Goal: Communication & Community: Participate in discussion

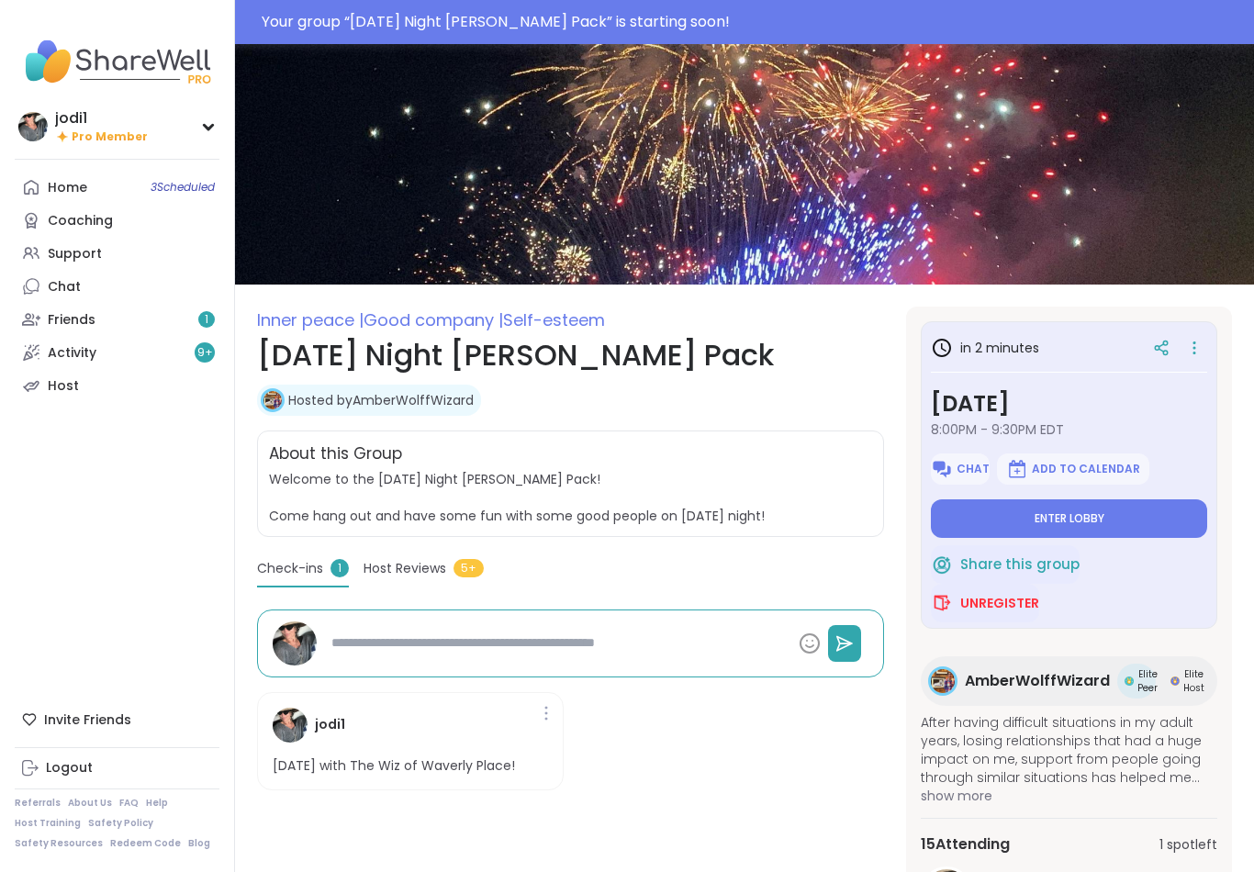
click at [1120, 515] on button "Enter lobby" at bounding box center [1069, 519] width 276 height 39
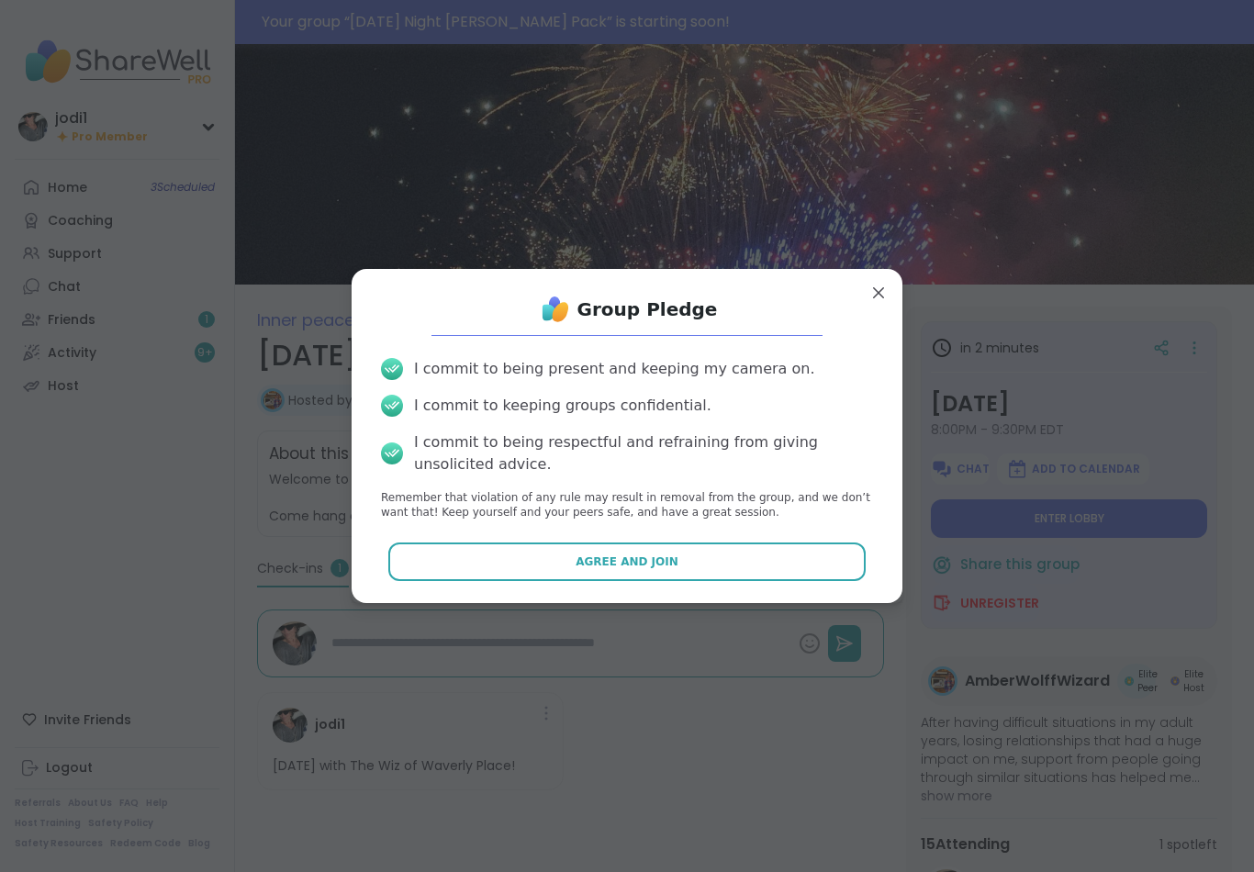
click at [625, 568] on span "Agree and Join" at bounding box center [627, 562] width 103 height 17
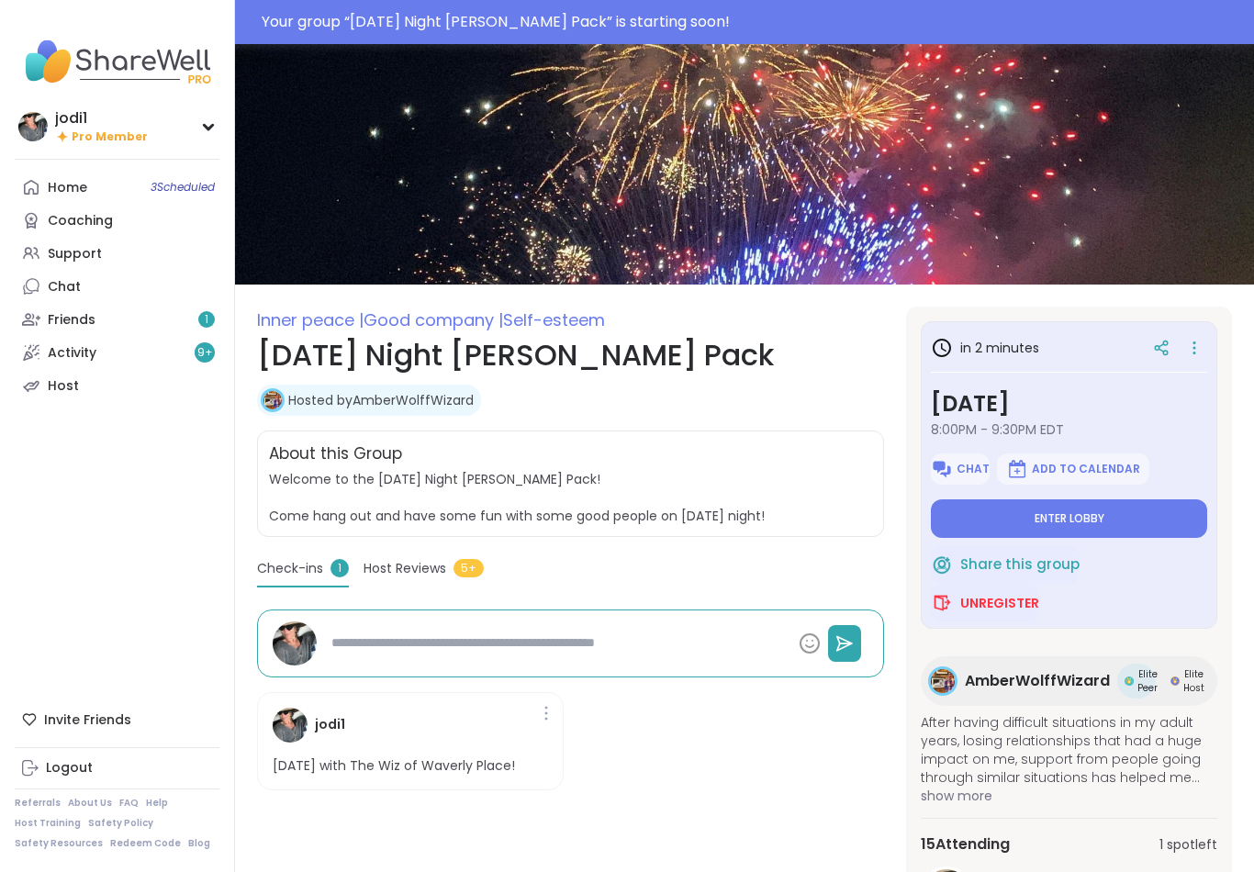
type textarea "*"
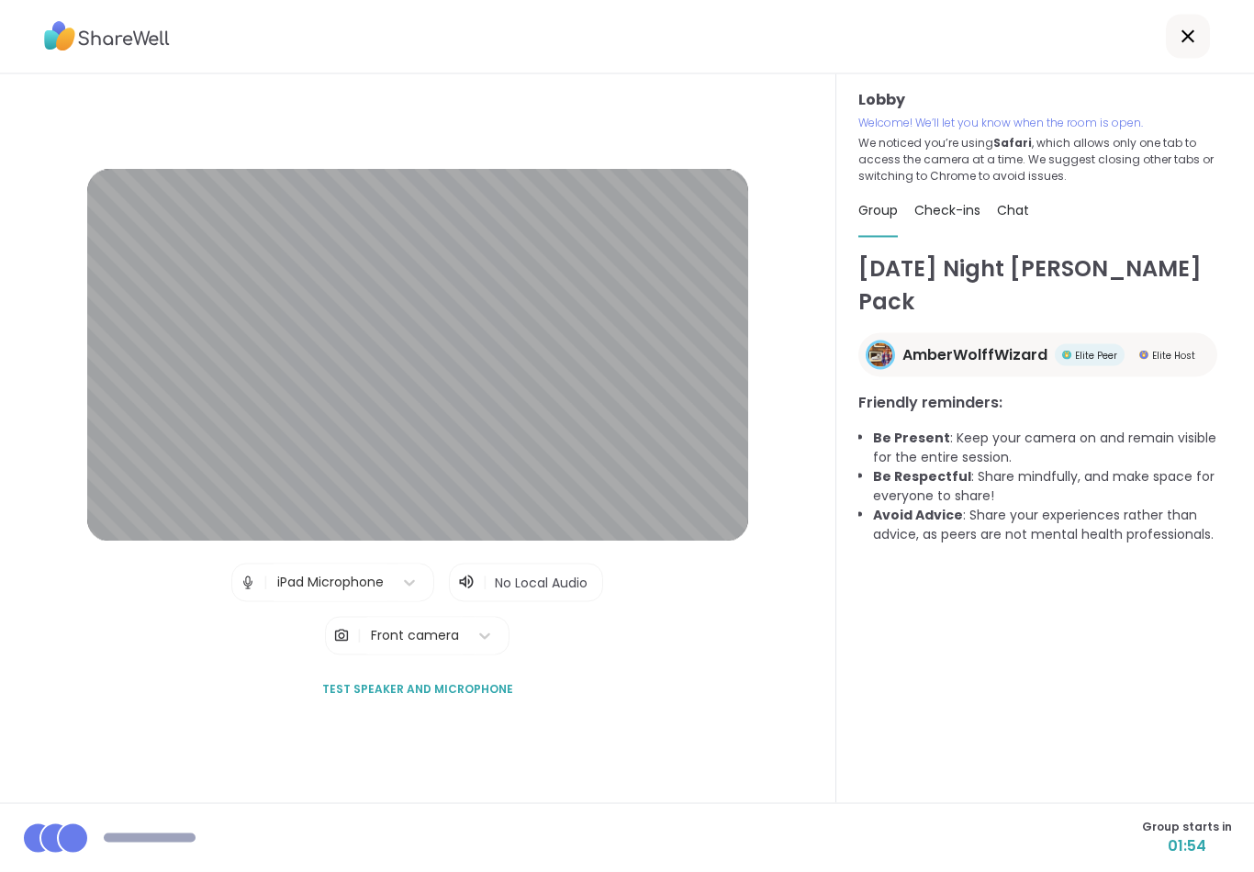
click at [793, 860] on div "Group starts in 01:54" at bounding box center [627, 838] width 1254 height 69
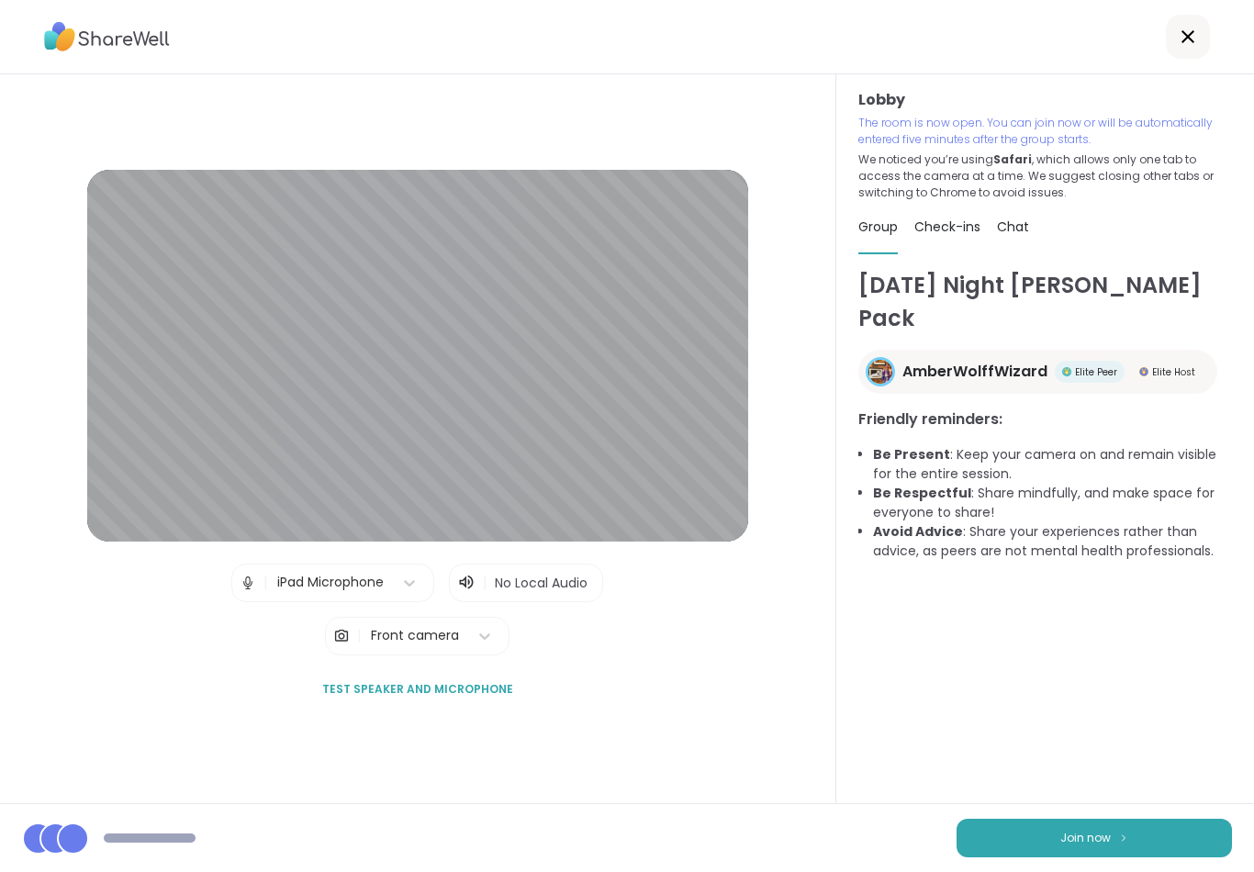
click at [1101, 838] on span "Join now" at bounding box center [1086, 838] width 51 height 17
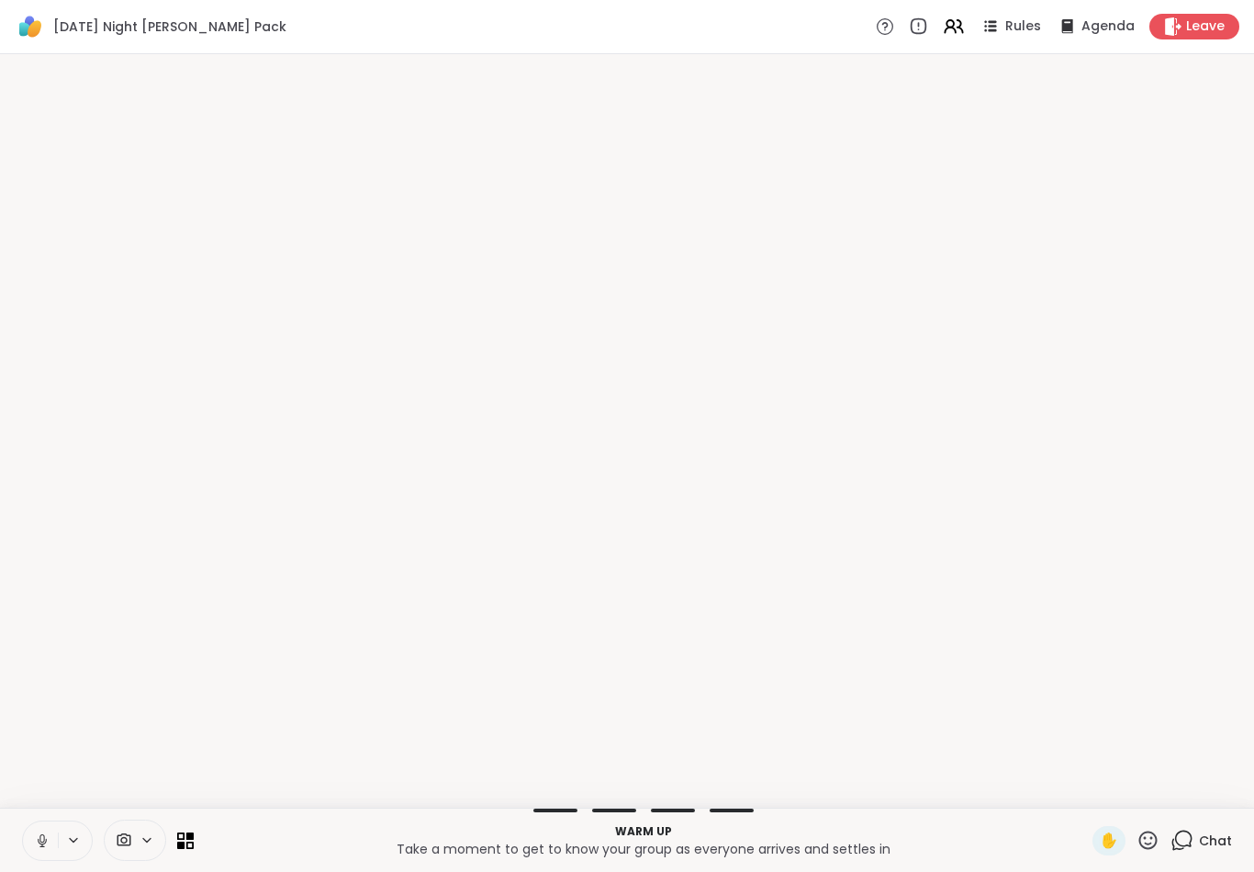
scroll to position [0, 0]
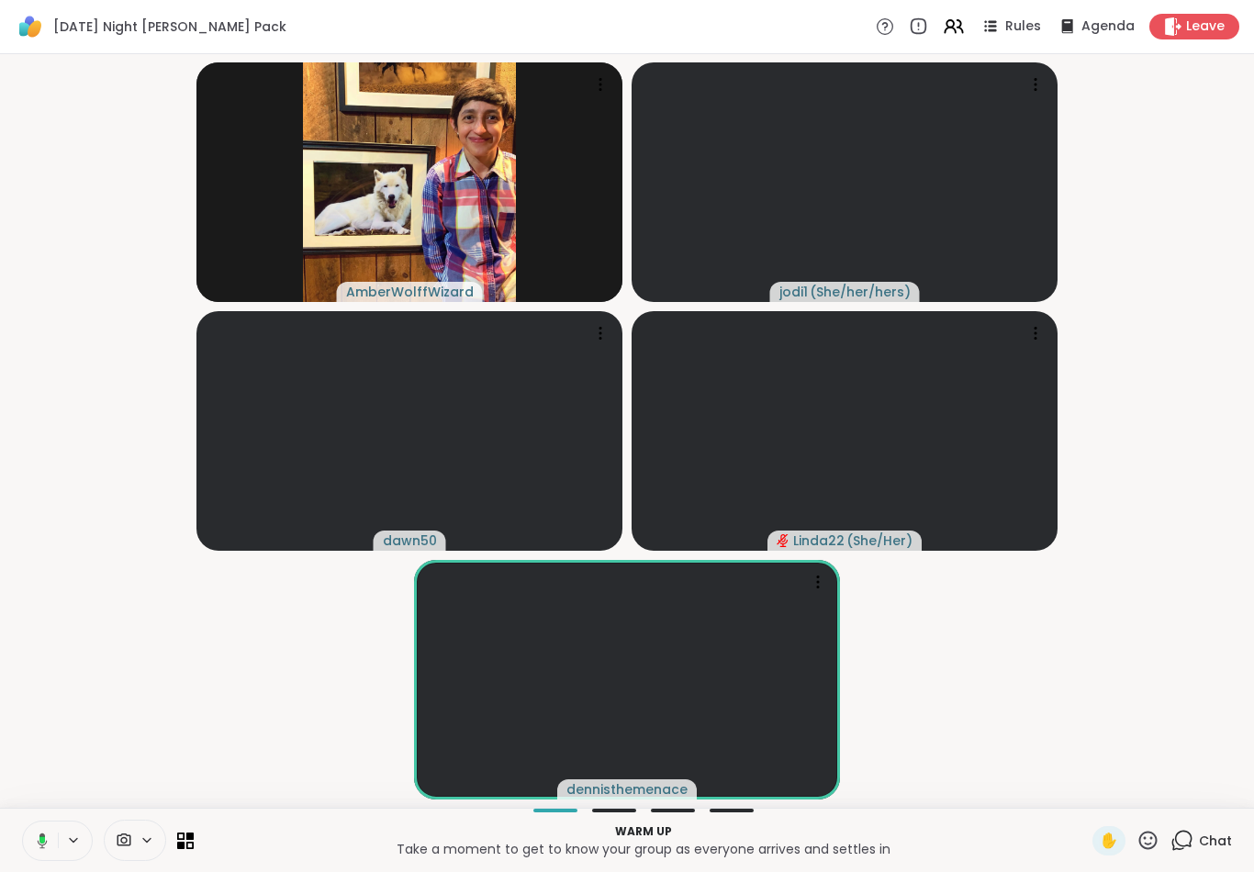
click at [38, 845] on icon at bounding box center [39, 841] width 17 height 17
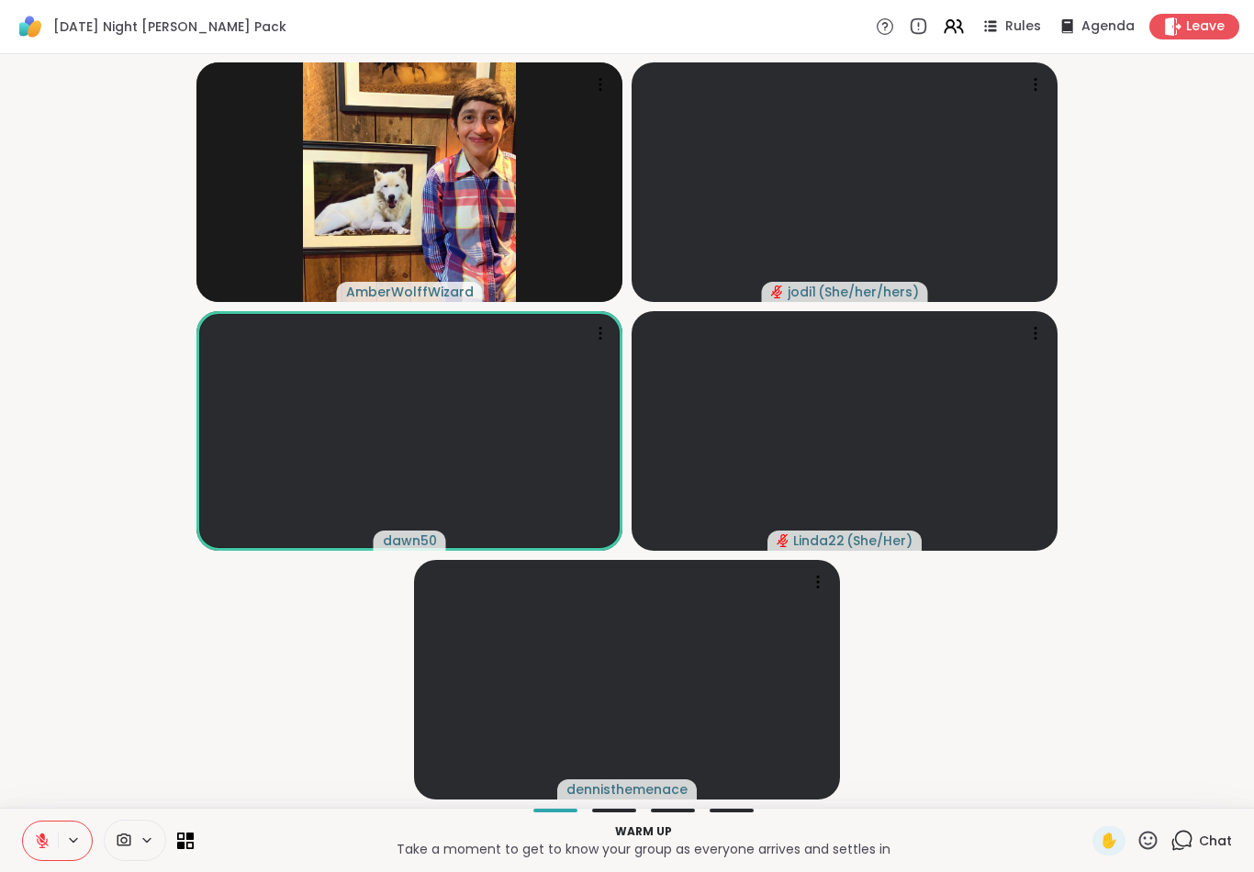
click at [31, 842] on button at bounding box center [40, 841] width 35 height 39
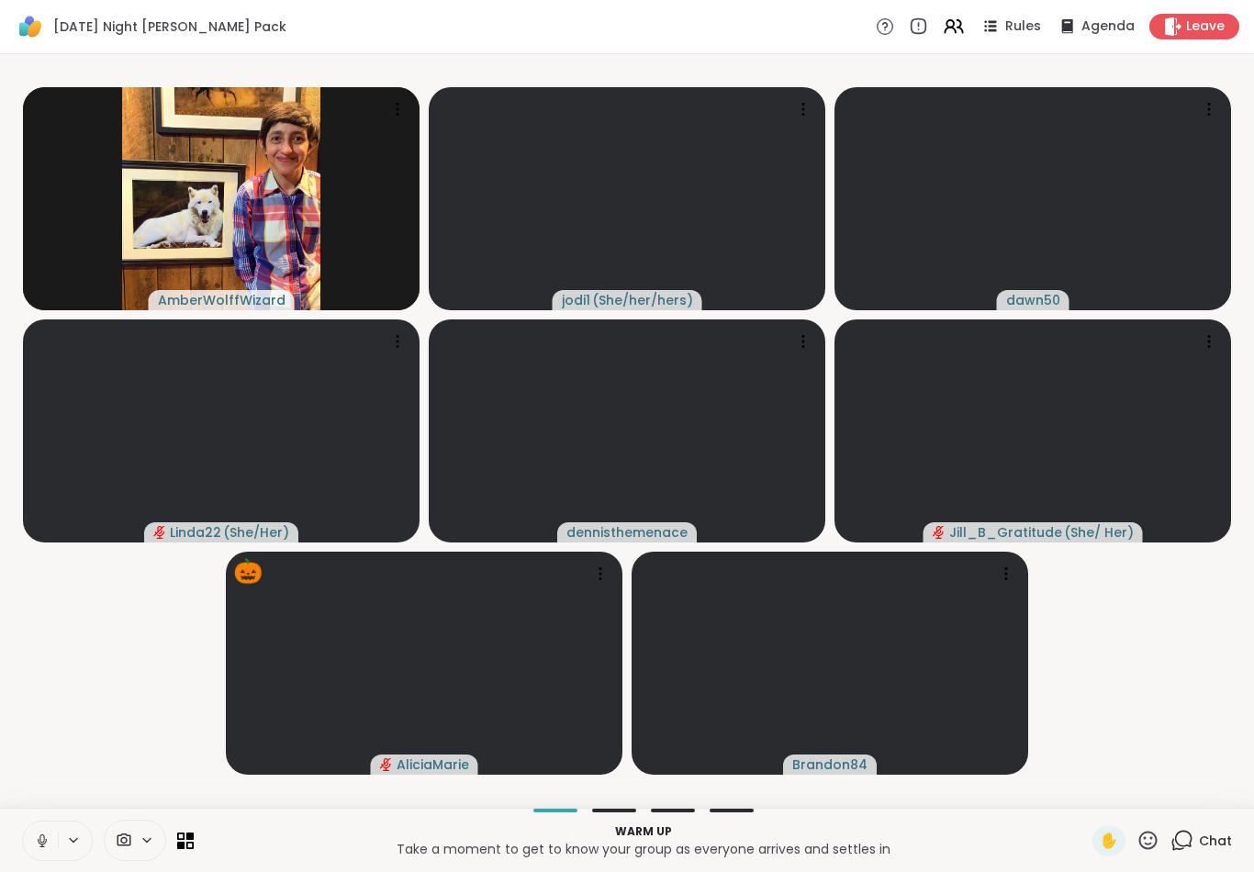
click at [1153, 838] on icon at bounding box center [1149, 840] width 18 height 18
click at [1212, 789] on span "🍪" at bounding box center [1216, 792] width 18 height 22
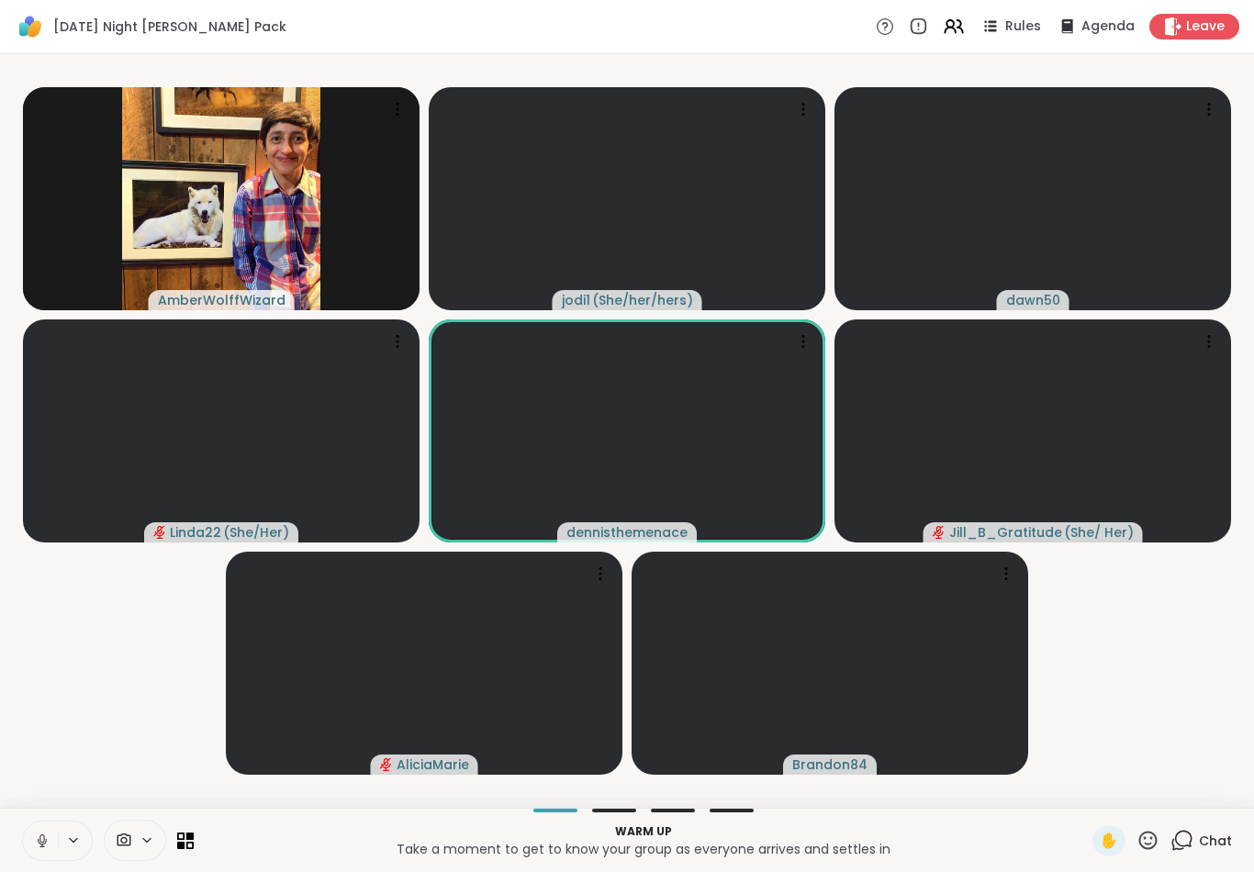
click at [51, 832] on button at bounding box center [40, 841] width 35 height 39
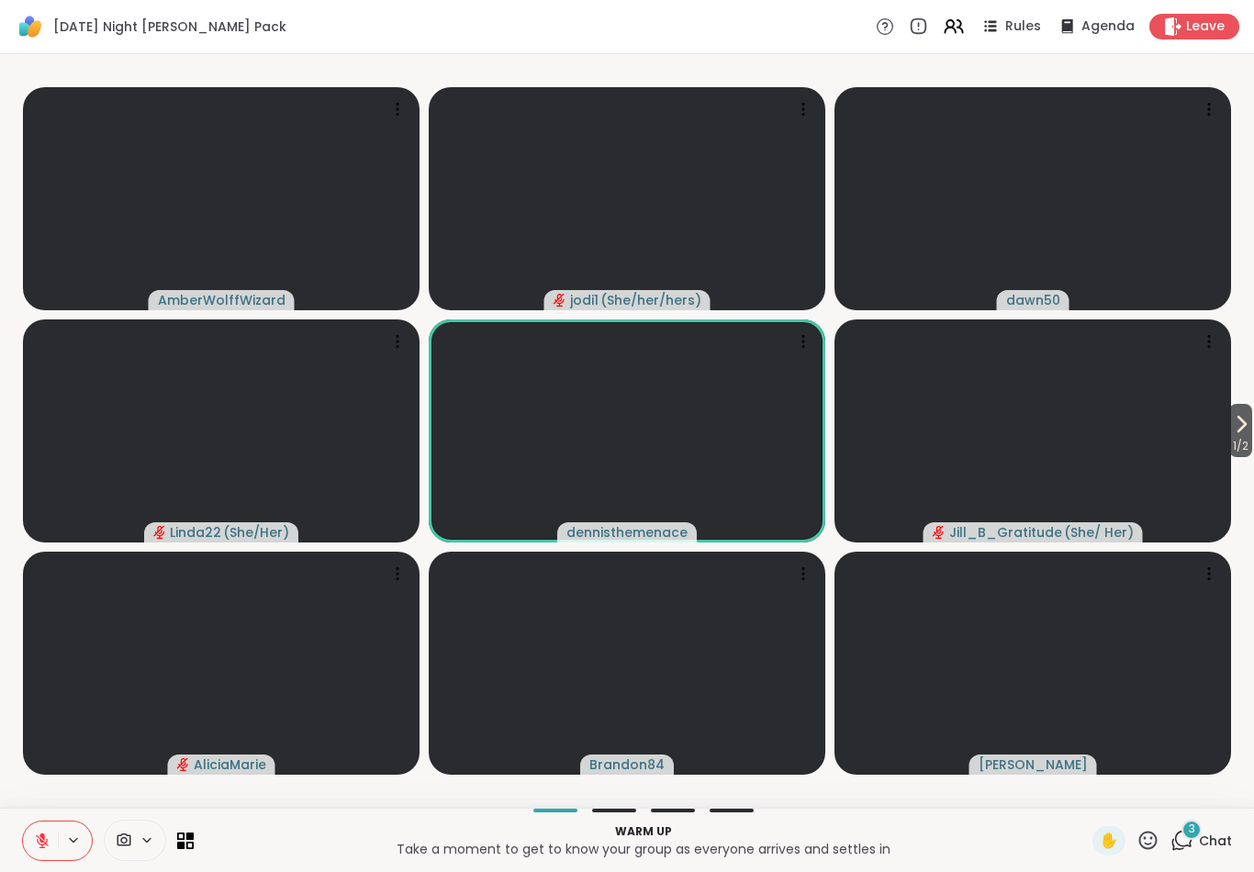
click at [45, 839] on icon at bounding box center [42, 841] width 17 height 17
click at [49, 836] on button at bounding box center [39, 841] width 38 height 39
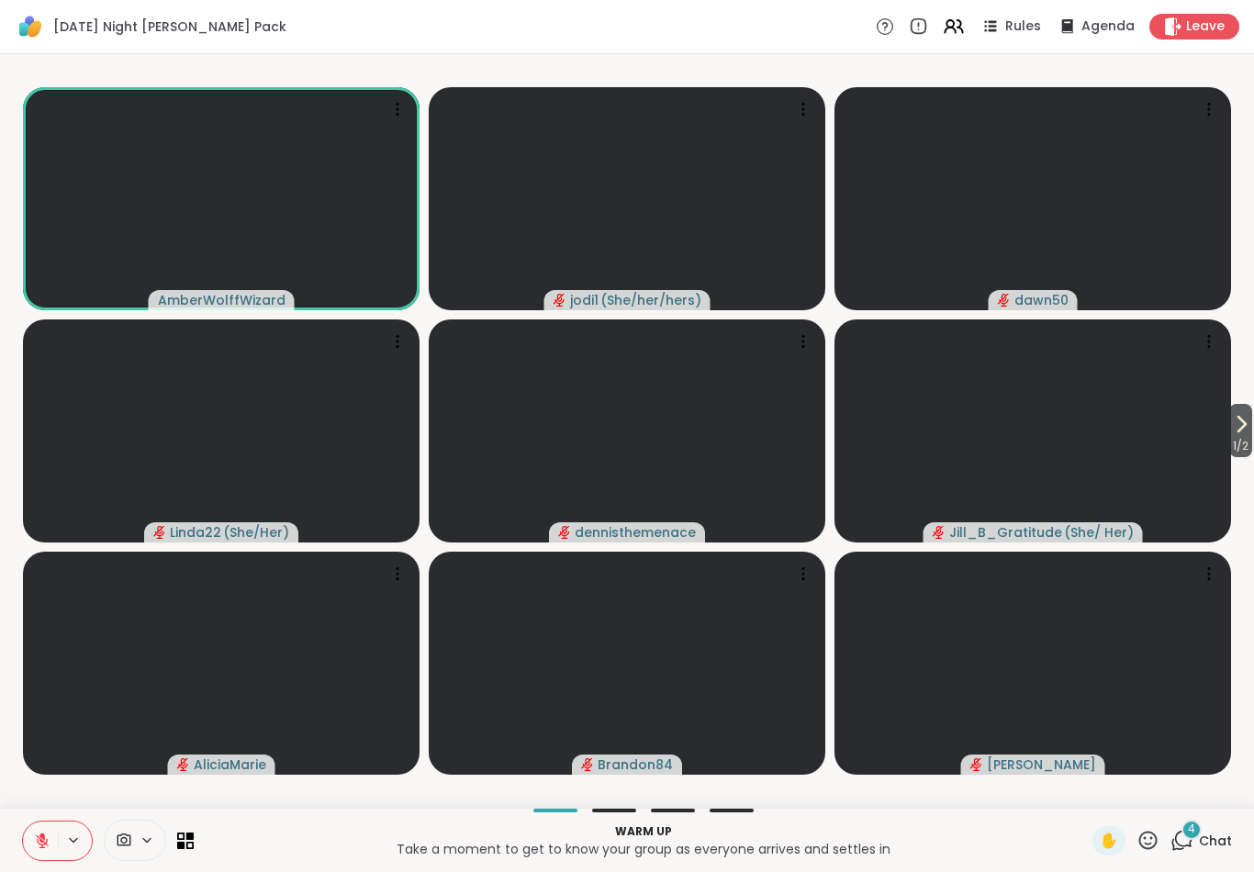
click at [1147, 839] on icon at bounding box center [1149, 840] width 18 height 18
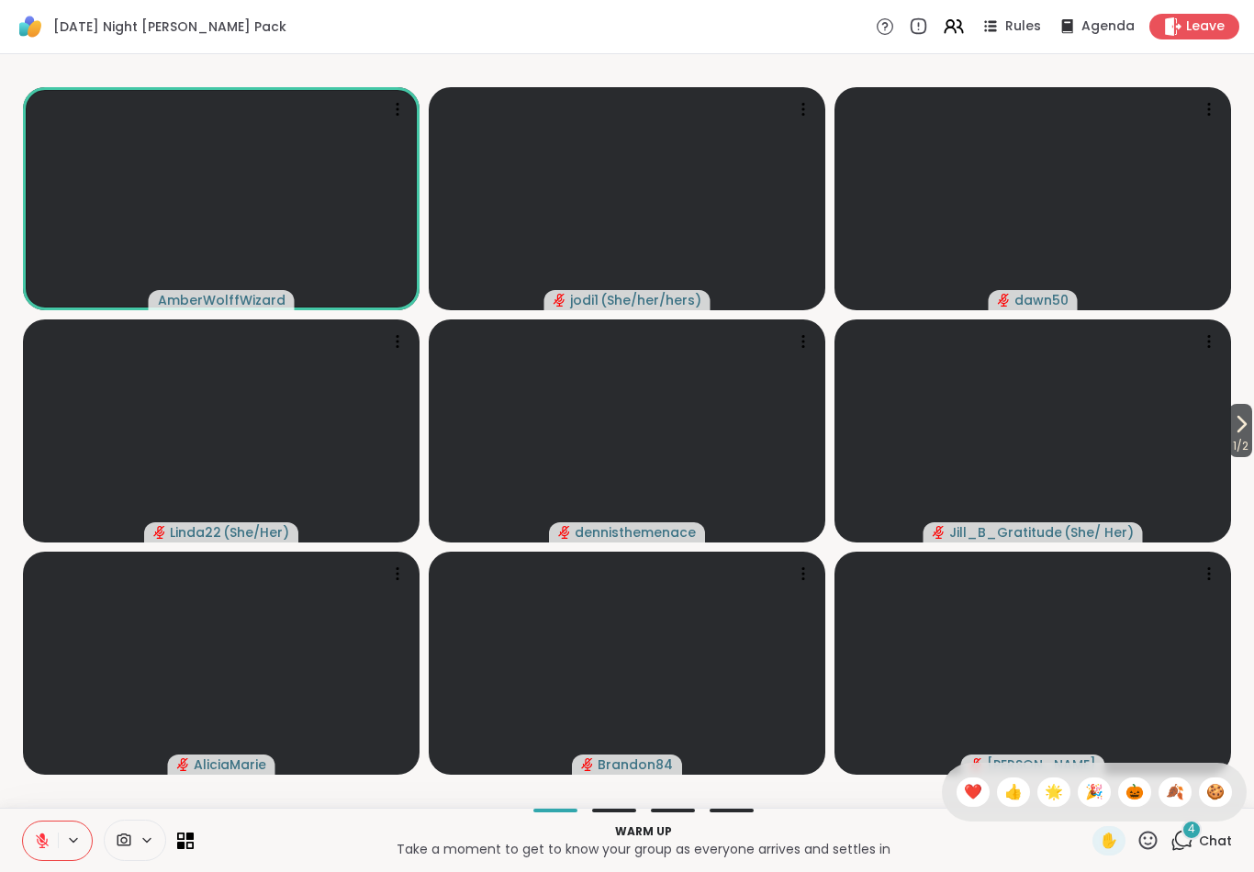
click at [1224, 790] on span "🍪" at bounding box center [1216, 792] width 18 height 22
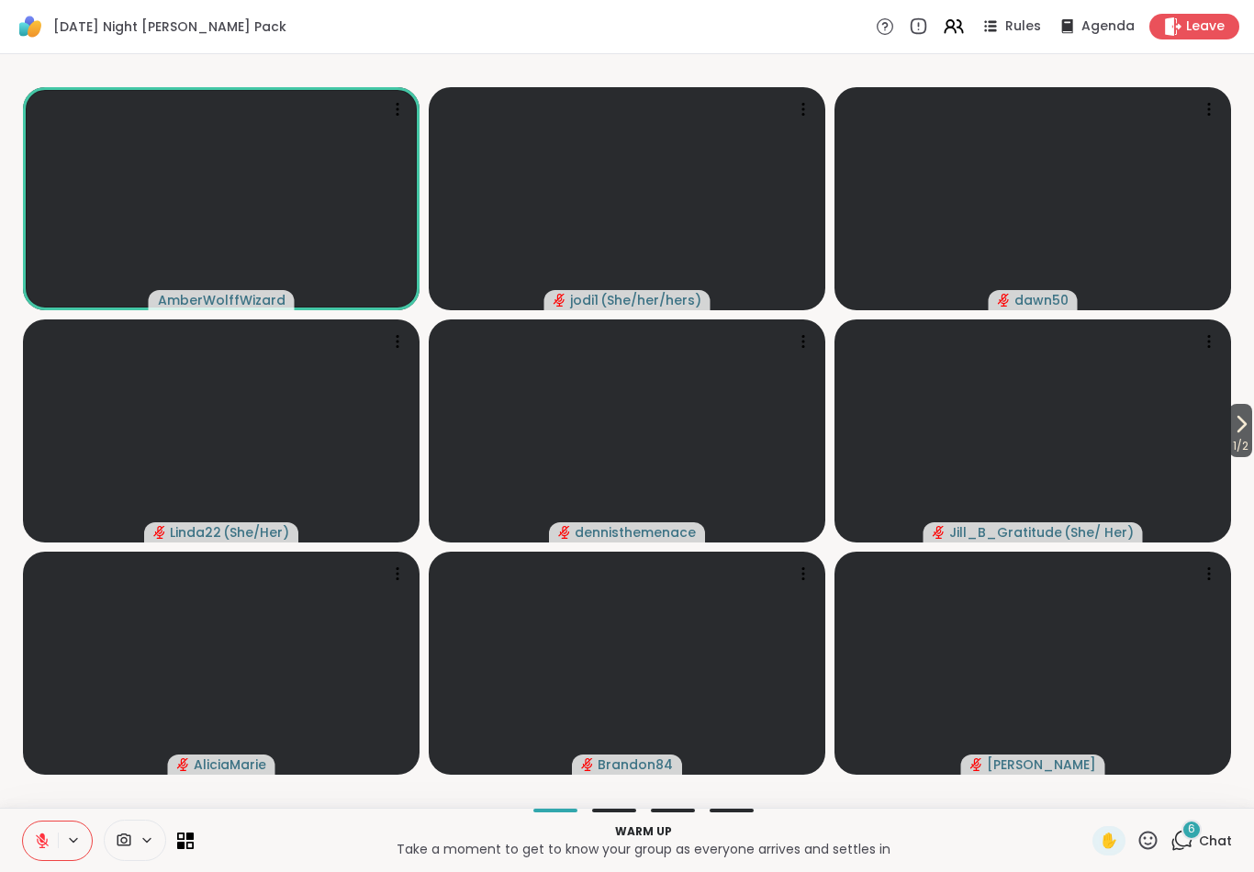
click at [25, 842] on button at bounding box center [40, 841] width 35 height 39
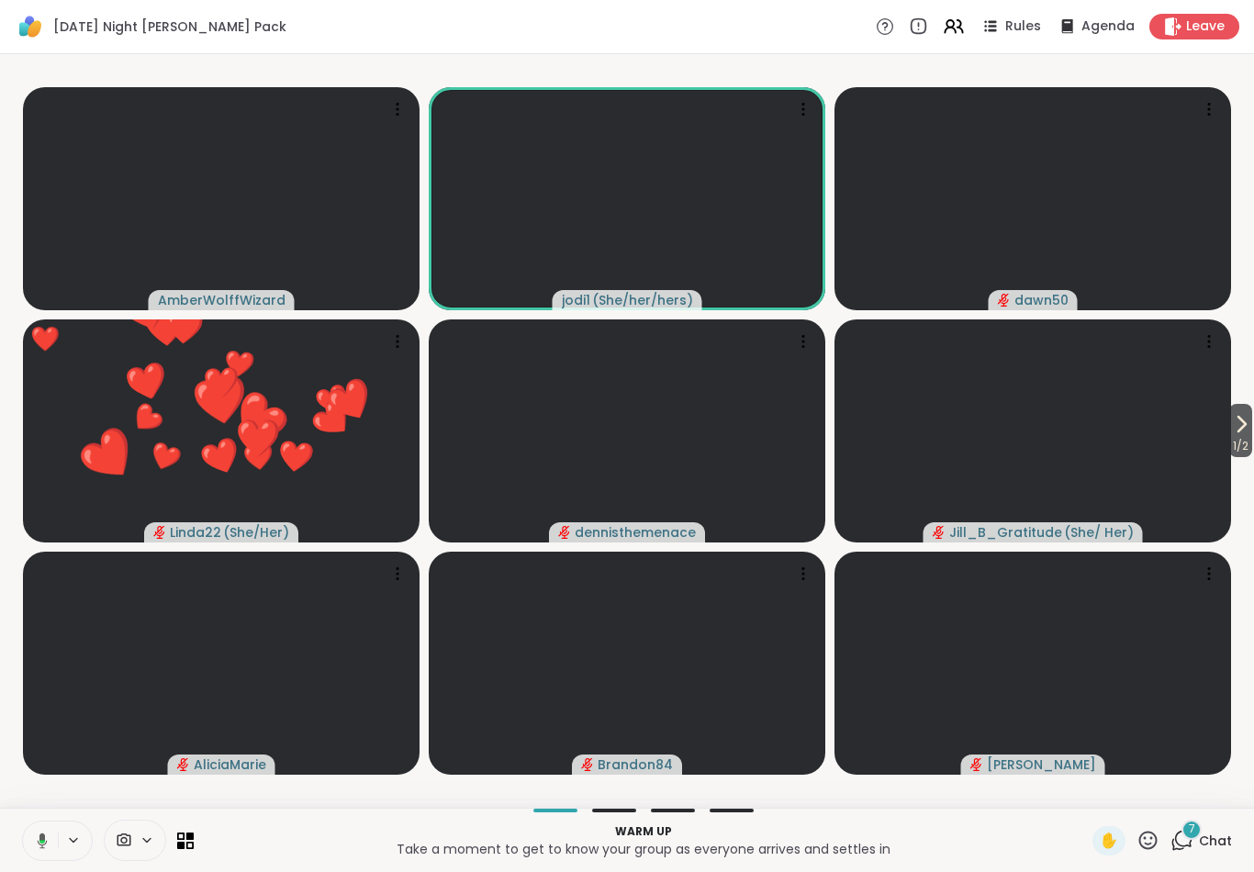
click at [136, 837] on span at bounding box center [122, 840] width 35 height 17
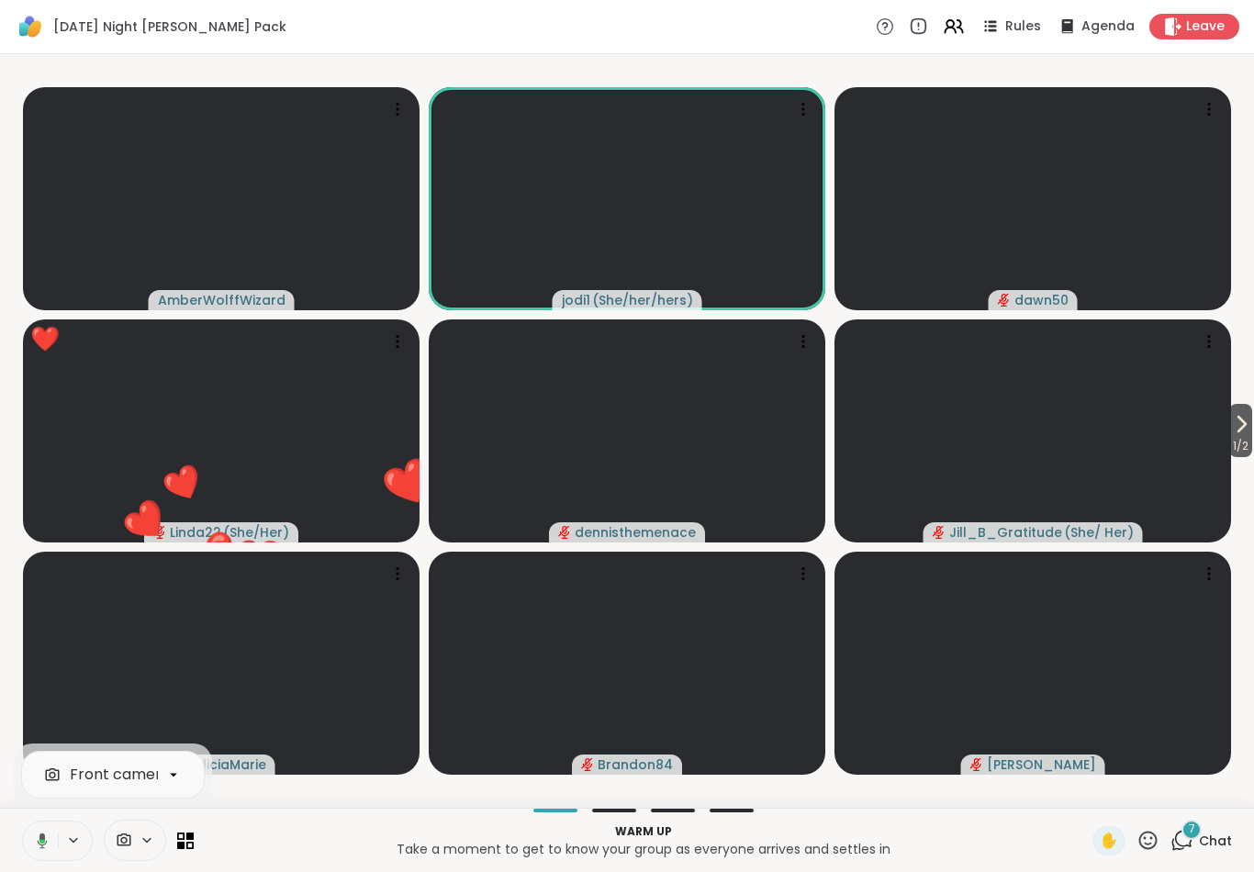
click at [164, 780] on div at bounding box center [173, 774] width 31 height 31
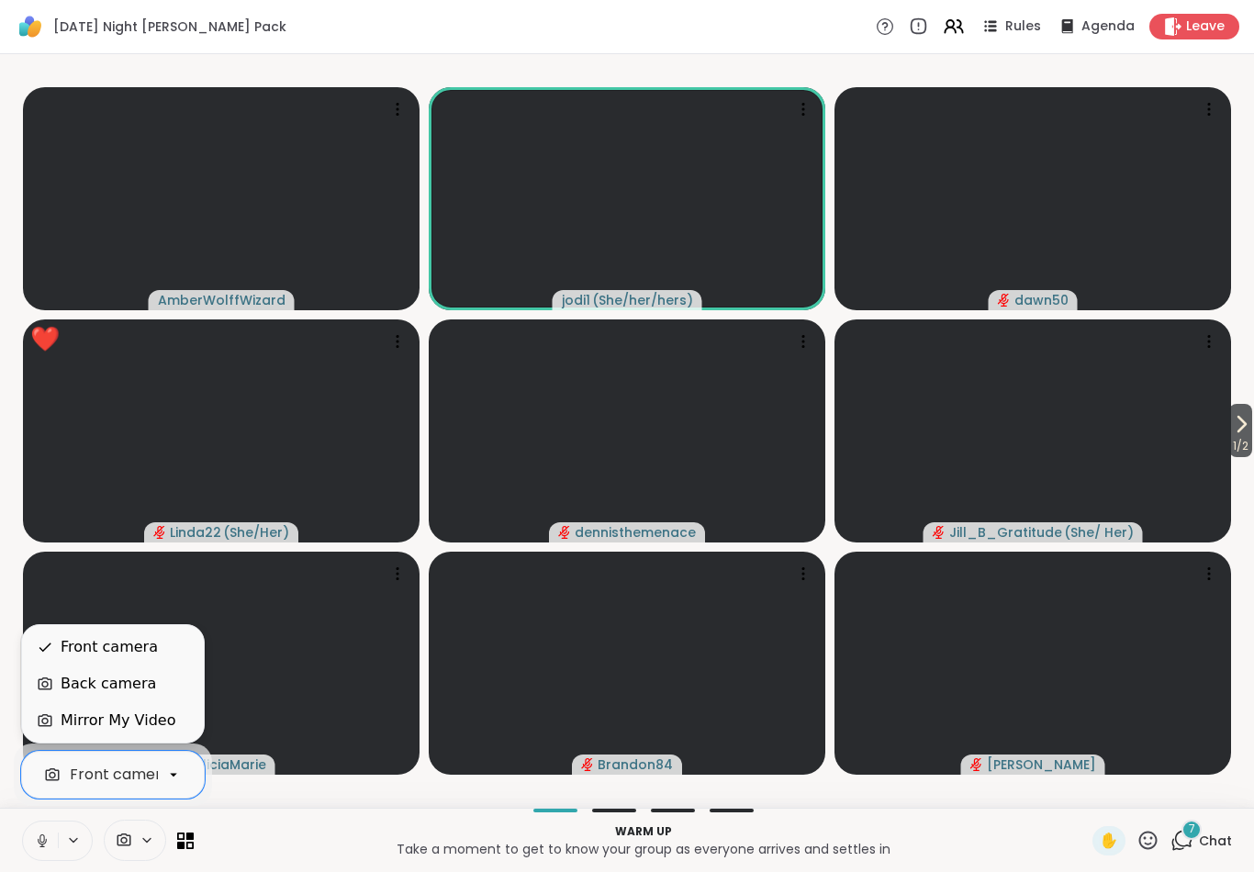
click at [73, 690] on div "Back camera" at bounding box center [109, 684] width 96 height 22
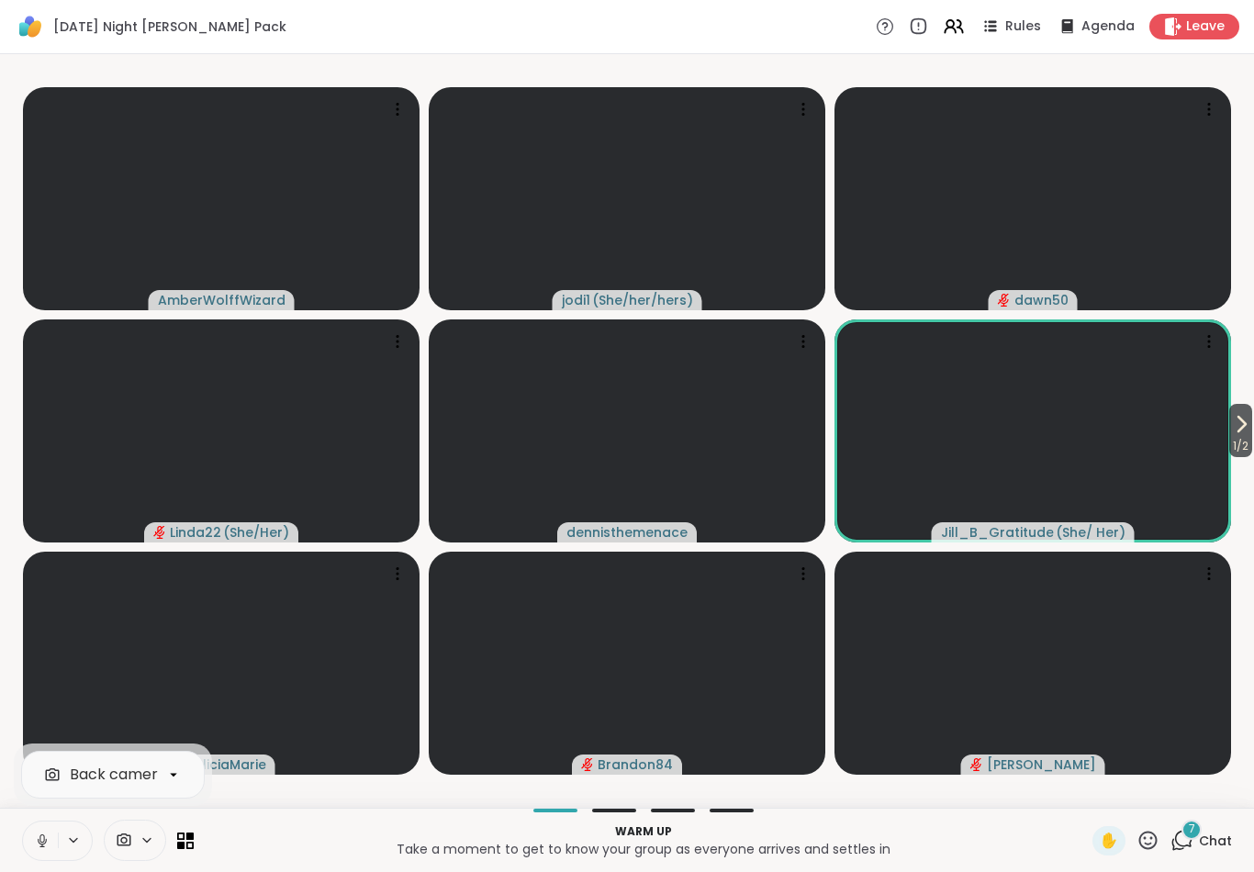
click at [42, 828] on button at bounding box center [40, 841] width 35 height 39
click at [39, 829] on button at bounding box center [40, 841] width 35 height 39
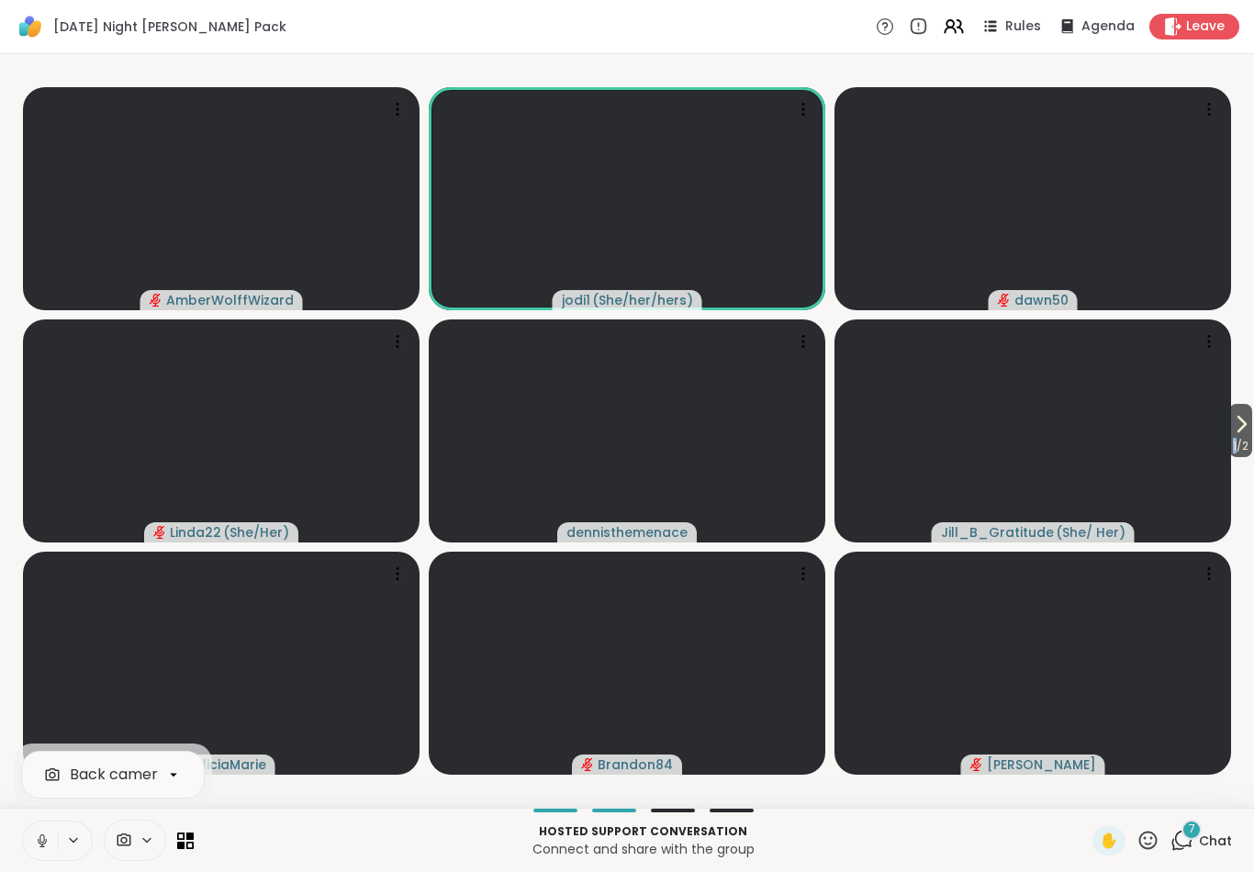
click at [1228, 71] on video-player-container "1 / 2 AmberWolffWizard jodi1 ( She/her/hers ) dawn50 Linda22 ( She/Her ) dennis…" at bounding box center [627, 431] width 1232 height 739
click at [48, 843] on icon at bounding box center [42, 841] width 17 height 17
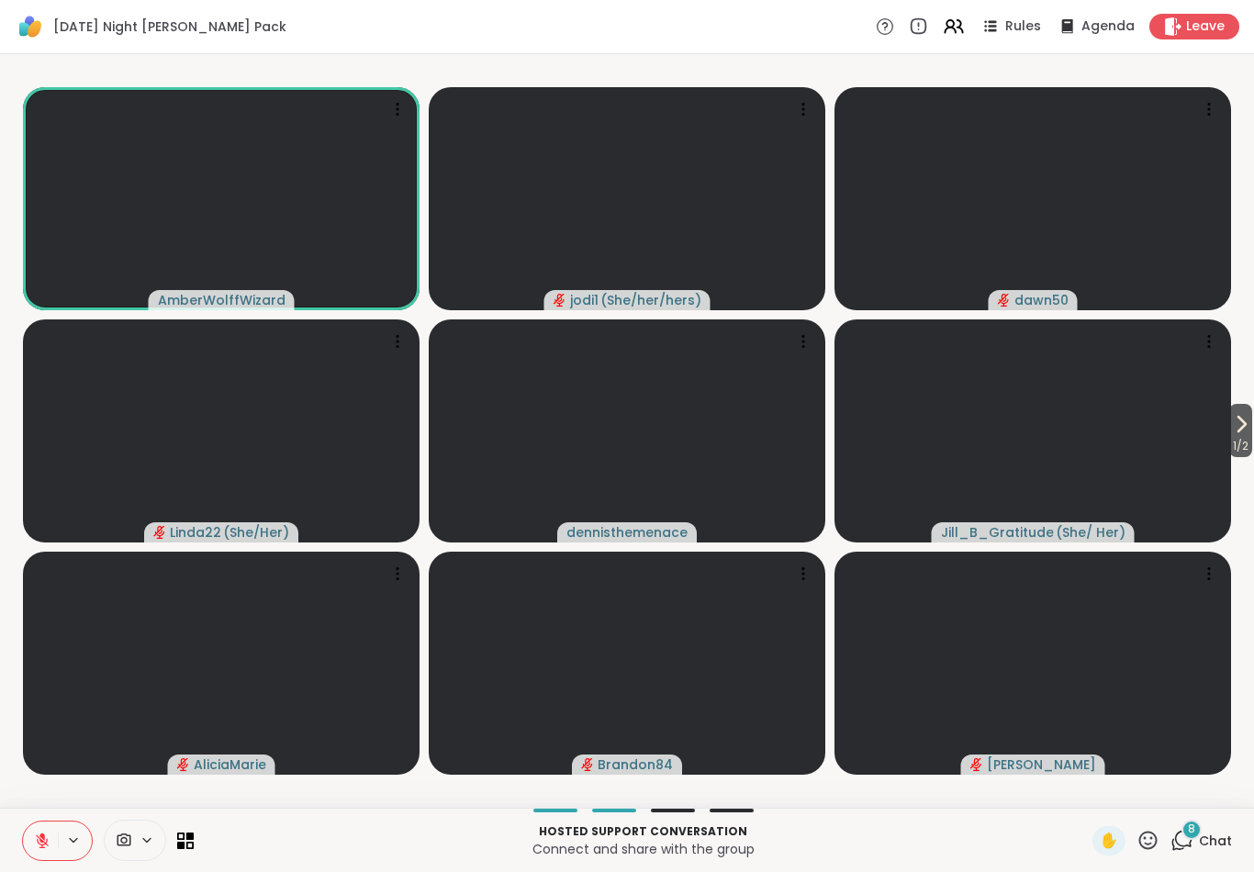
click at [145, 846] on icon at bounding box center [147, 841] width 15 height 16
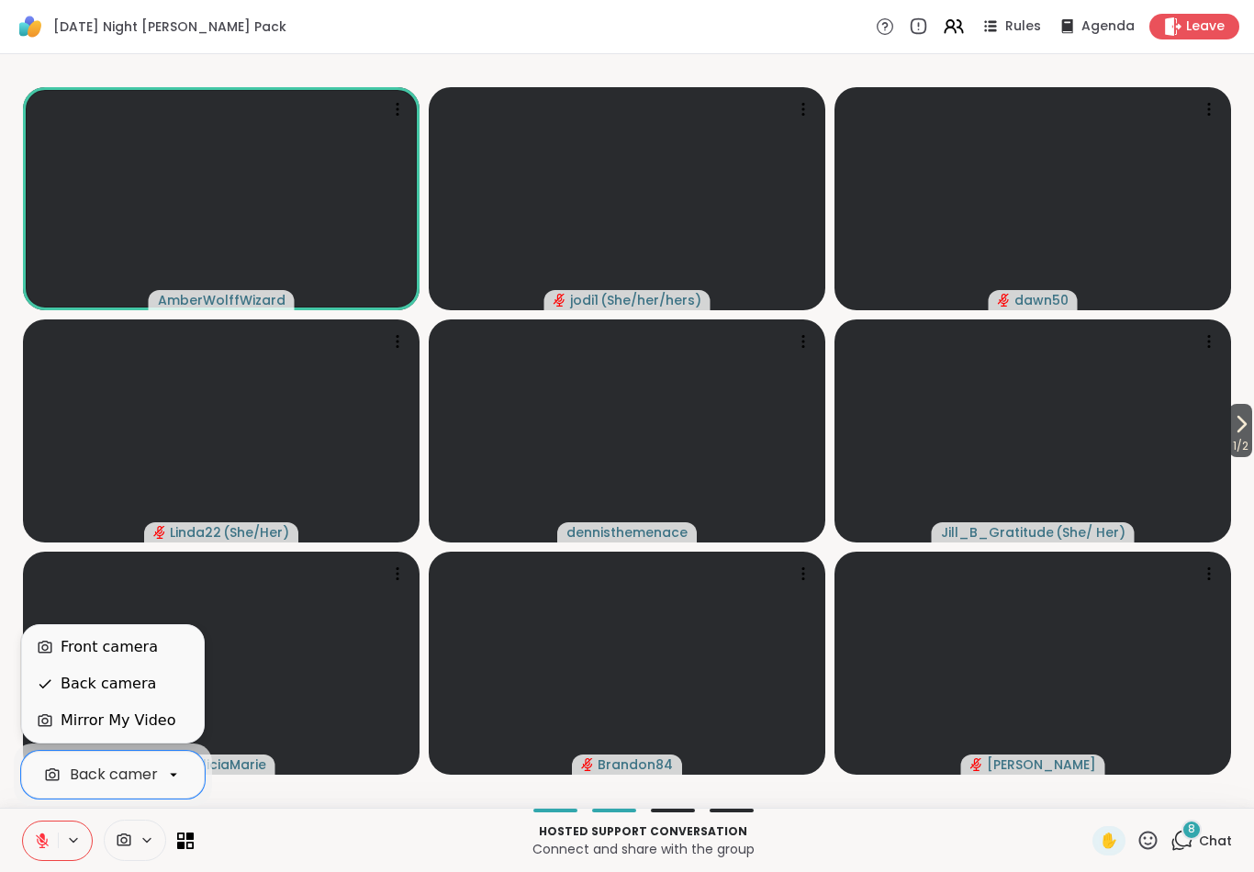
click at [174, 646] on div "Front camera" at bounding box center [113, 647] width 152 height 22
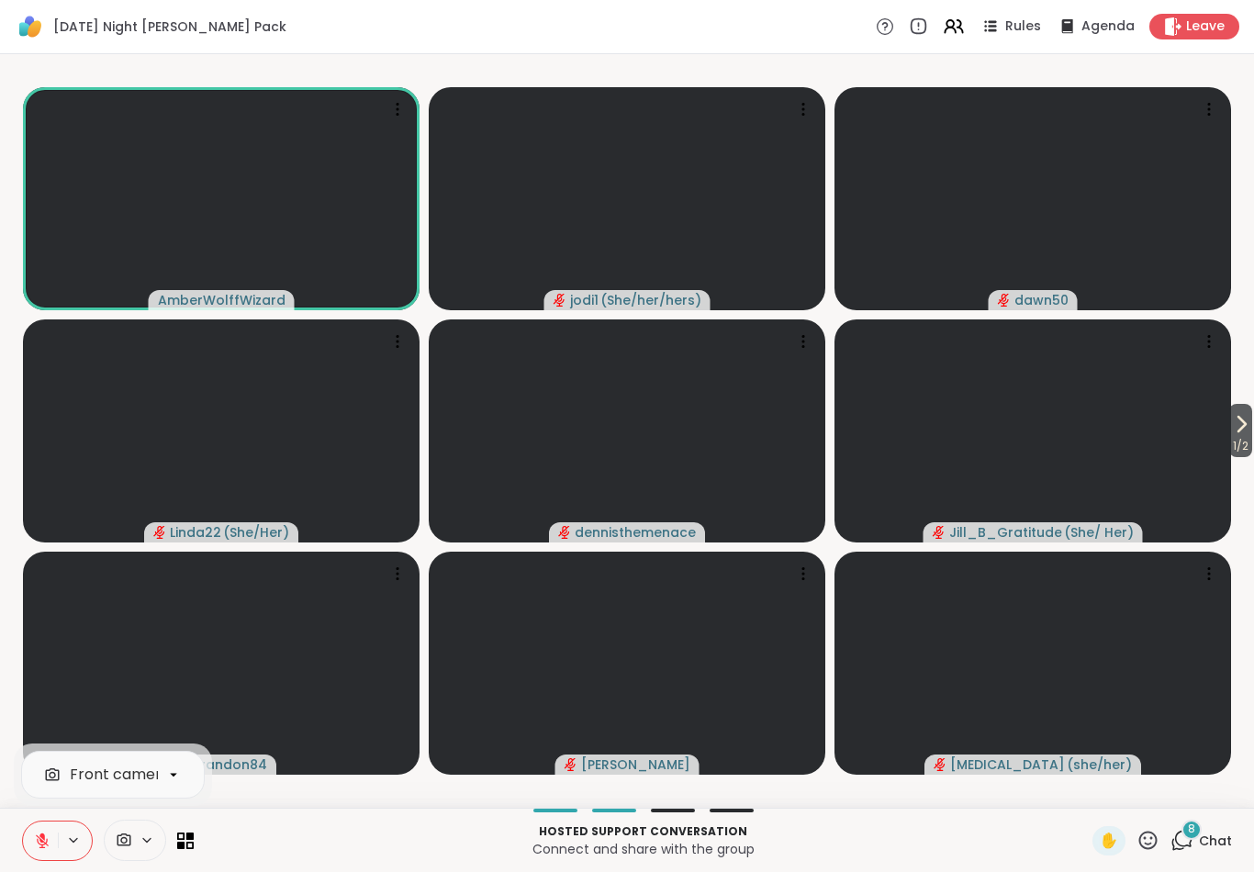
click at [35, 838] on icon at bounding box center [42, 841] width 17 height 17
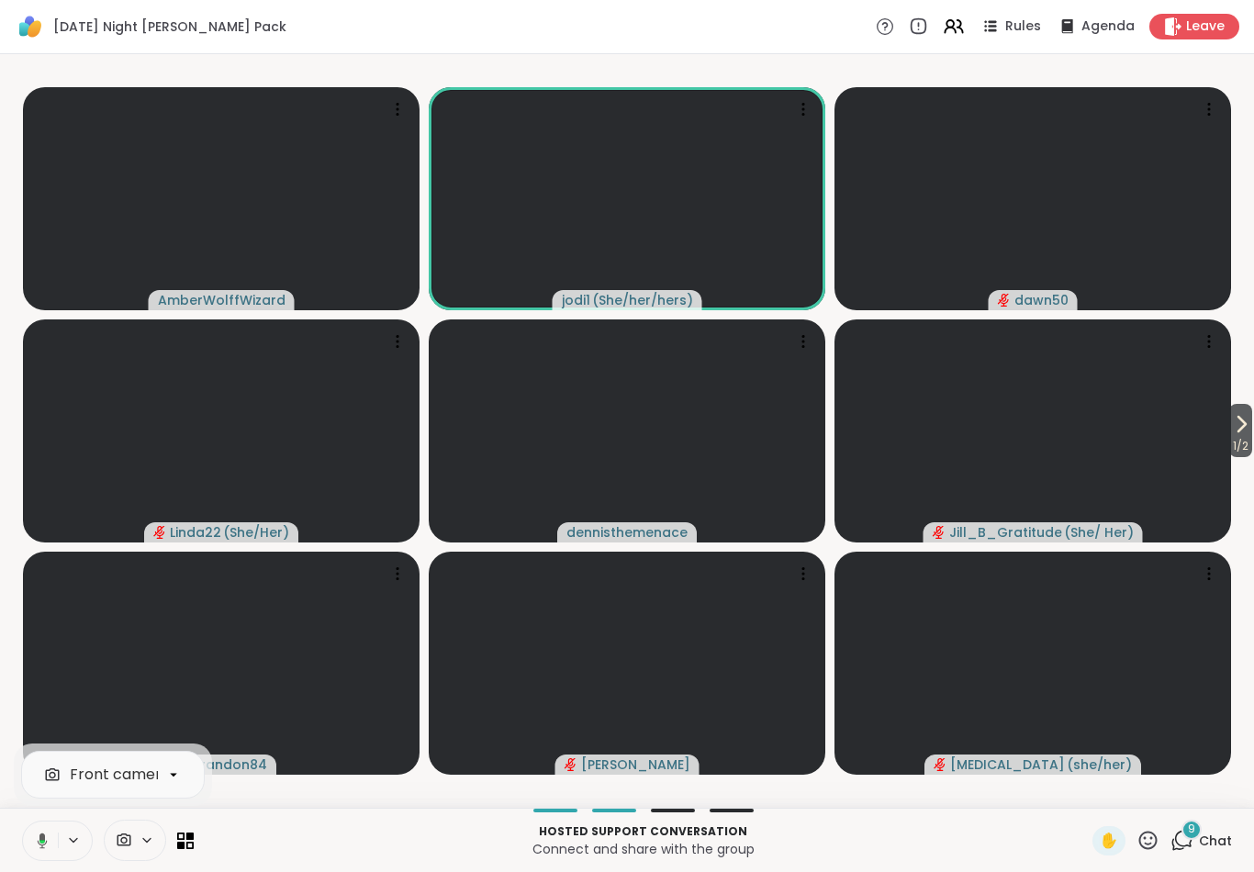
click at [46, 840] on icon at bounding box center [39, 841] width 17 height 17
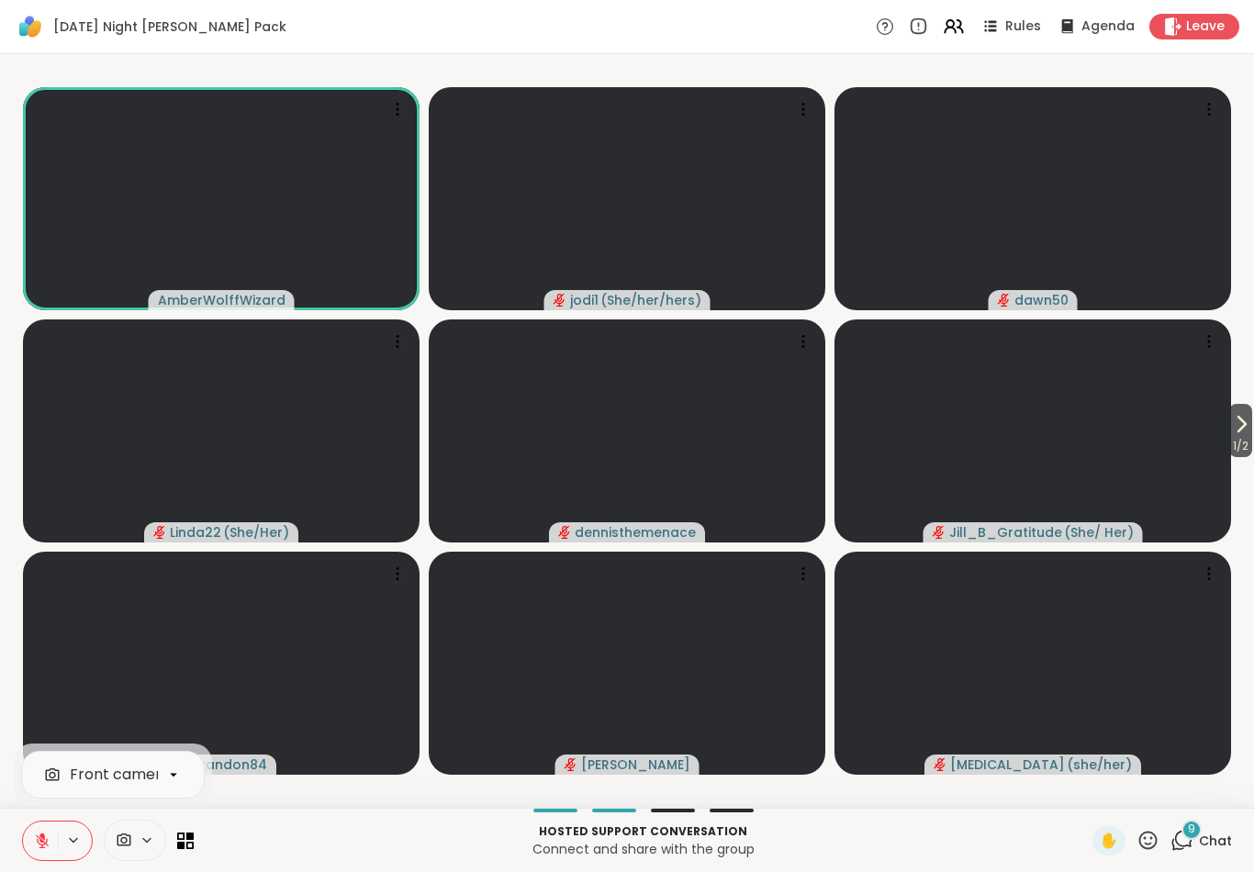
click at [1249, 424] on icon at bounding box center [1242, 424] width 22 height 22
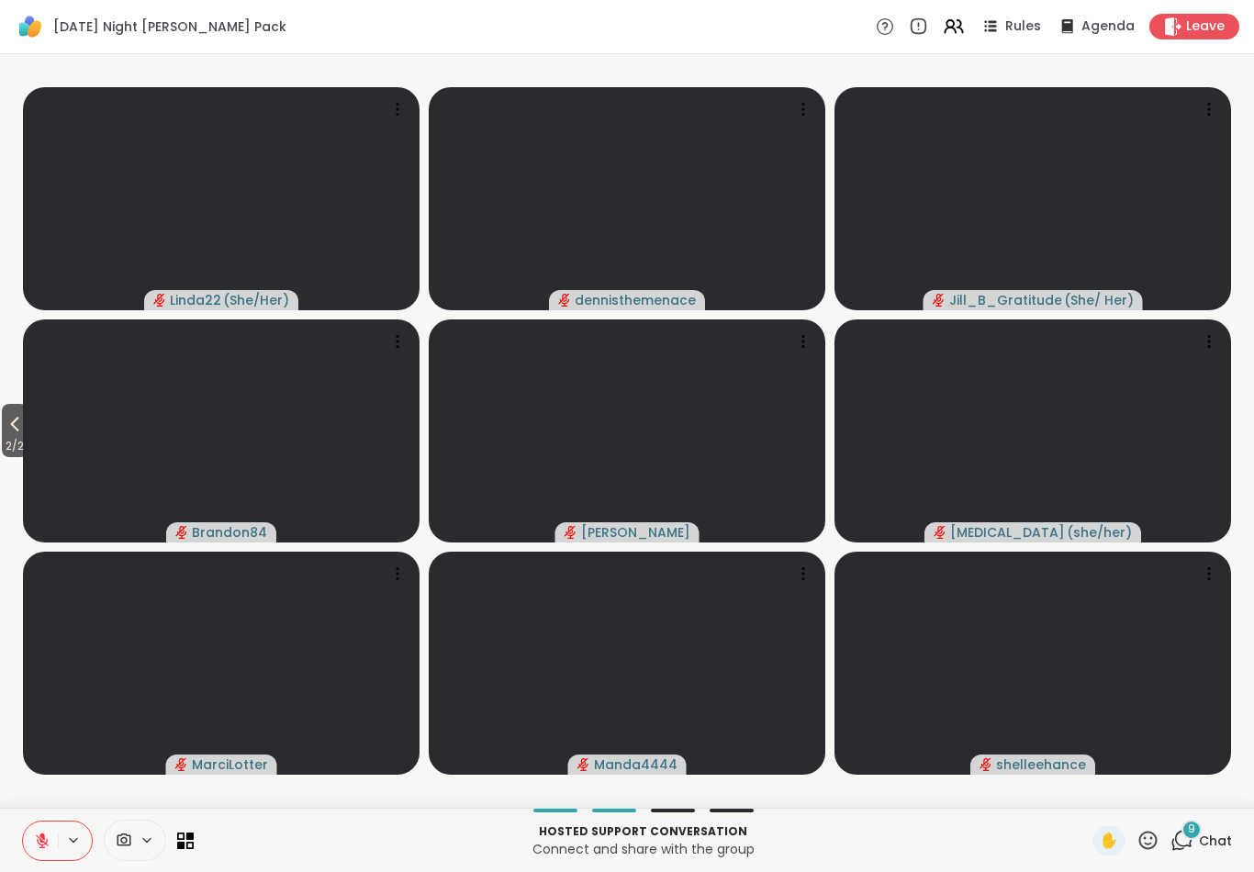
click at [4, 444] on span "2 / 2" at bounding box center [15, 446] width 26 height 22
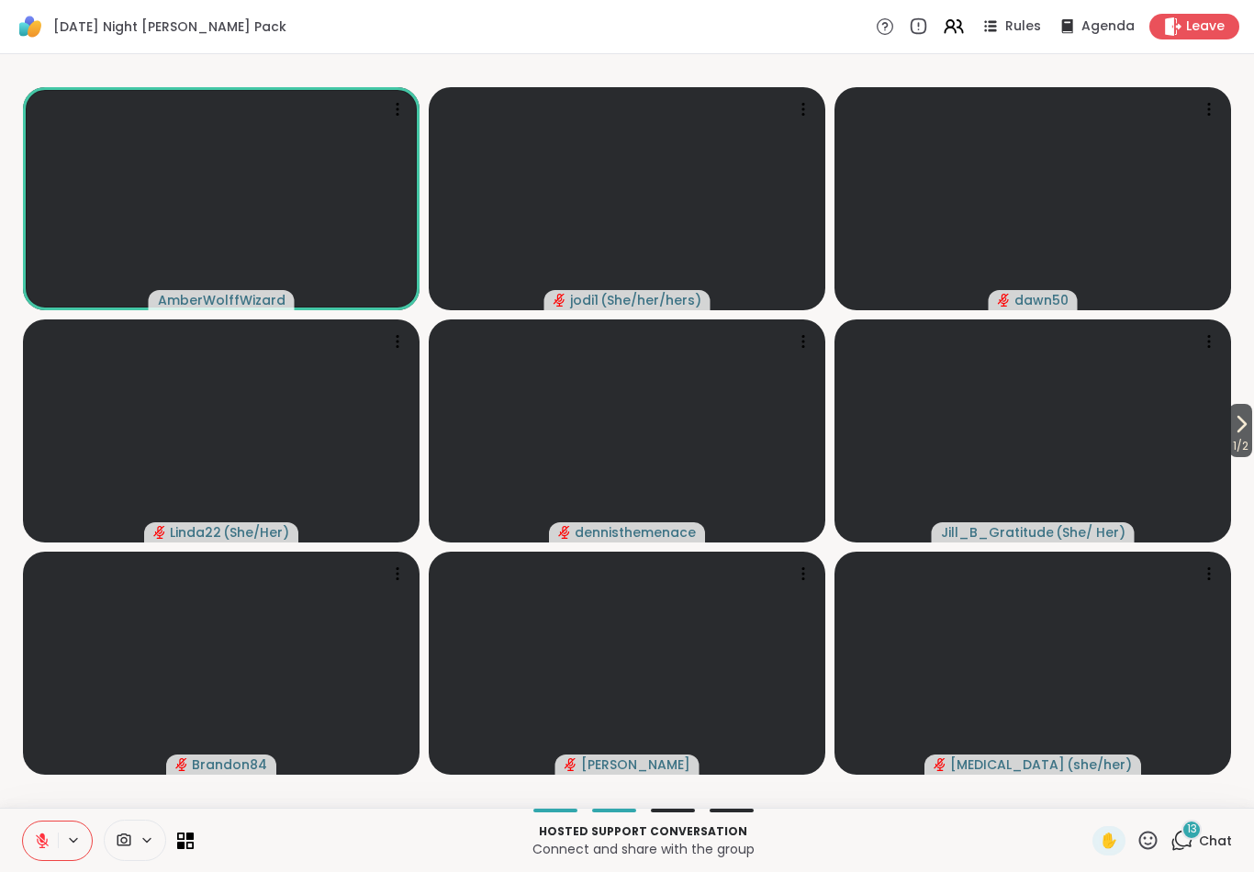
click at [1149, 851] on icon at bounding box center [1148, 840] width 23 height 23
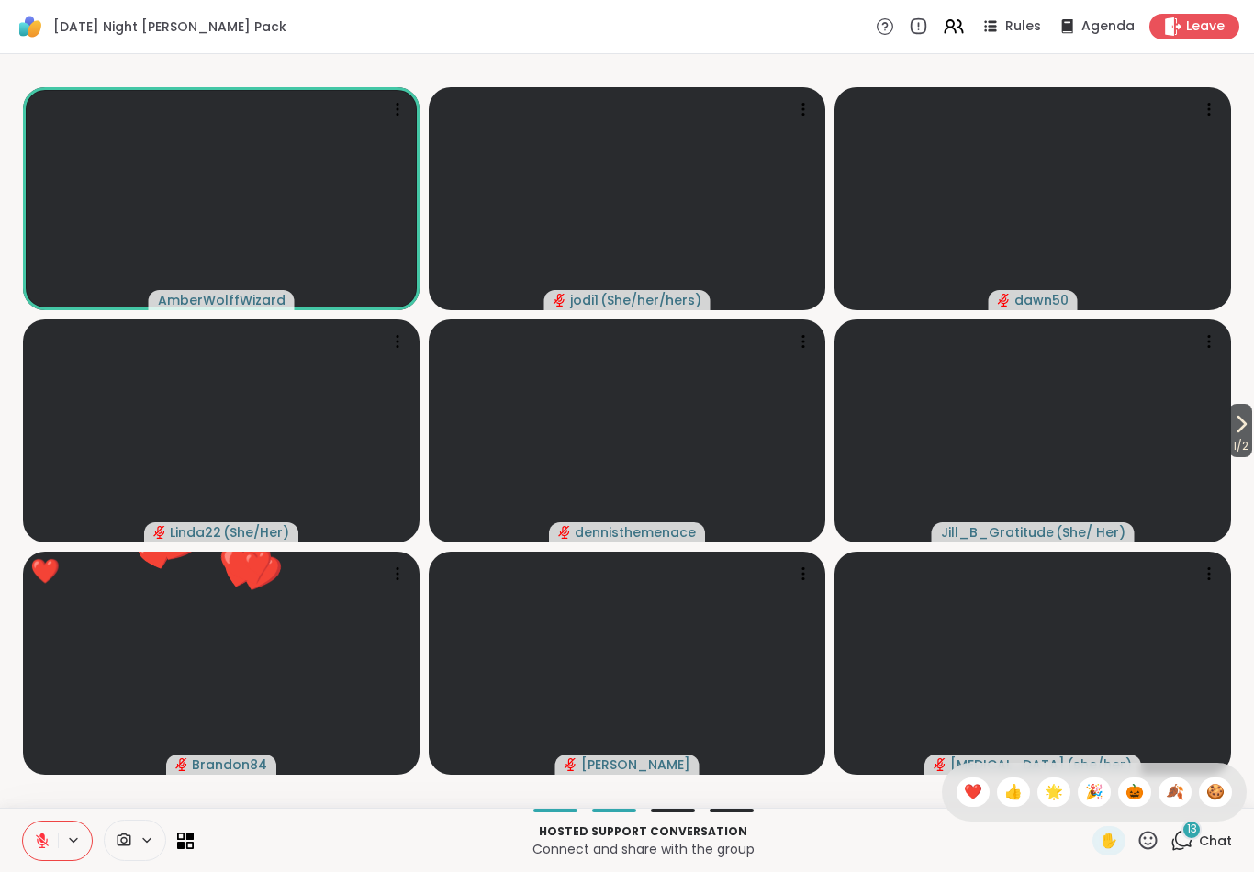
click at [1209, 803] on span "🍪" at bounding box center [1216, 792] width 18 height 22
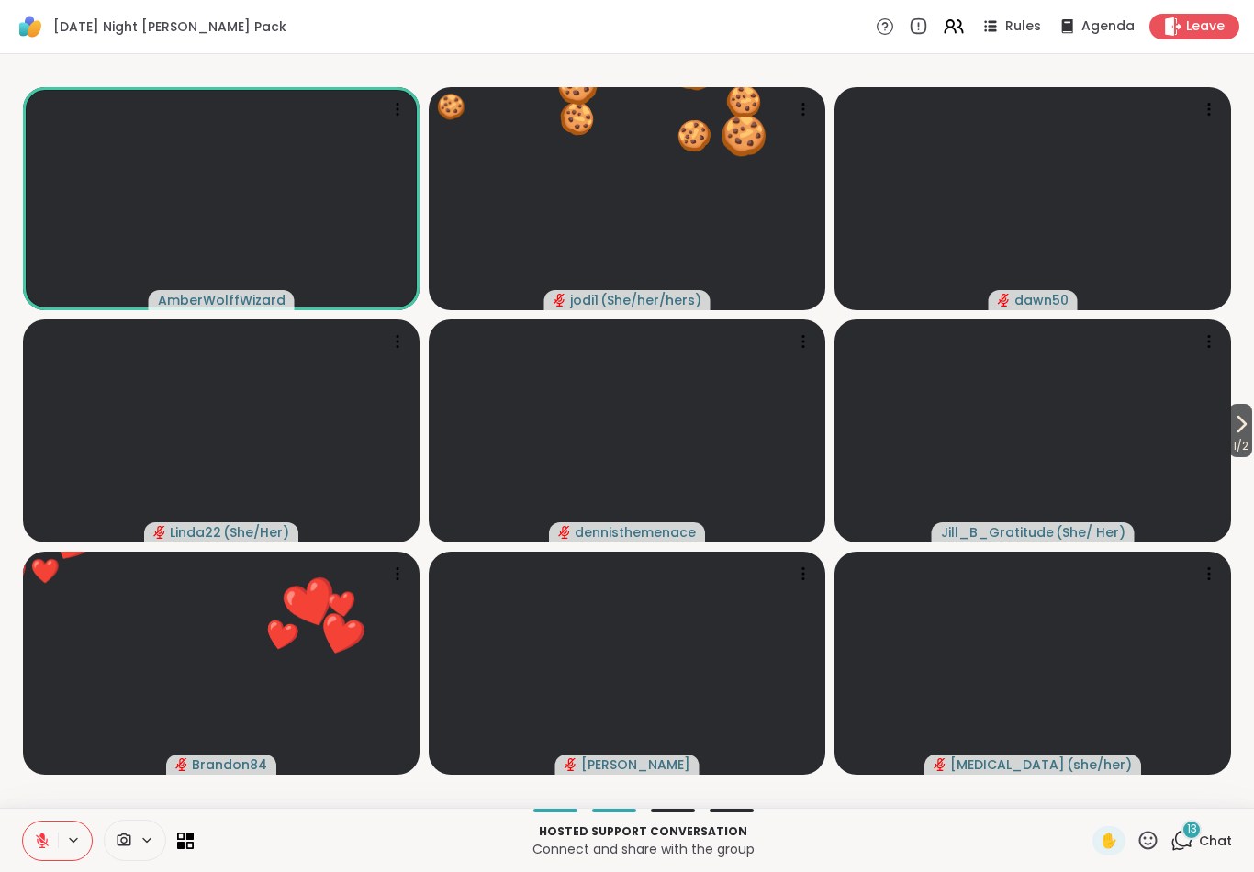
click at [23, 835] on button at bounding box center [40, 841] width 35 height 39
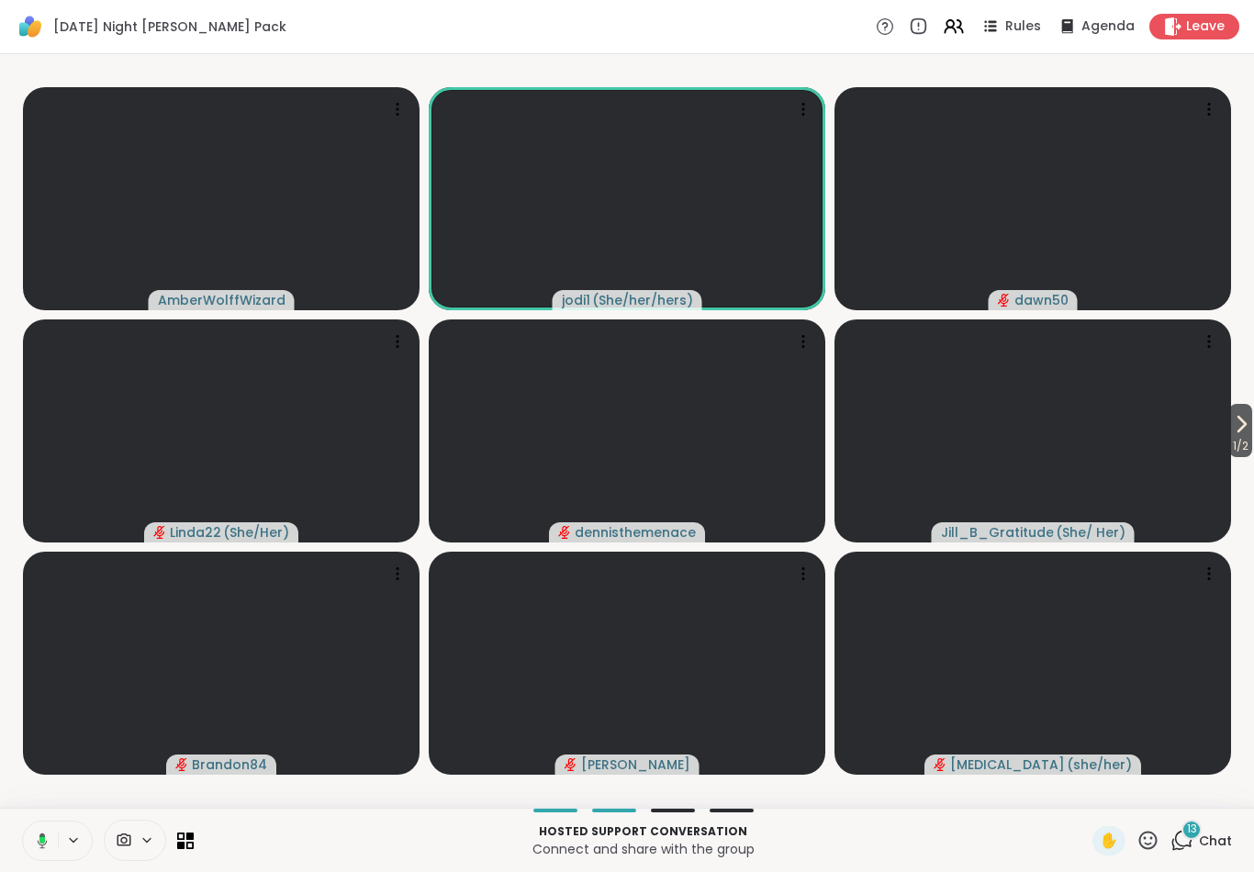
click at [30, 843] on button at bounding box center [39, 841] width 38 height 39
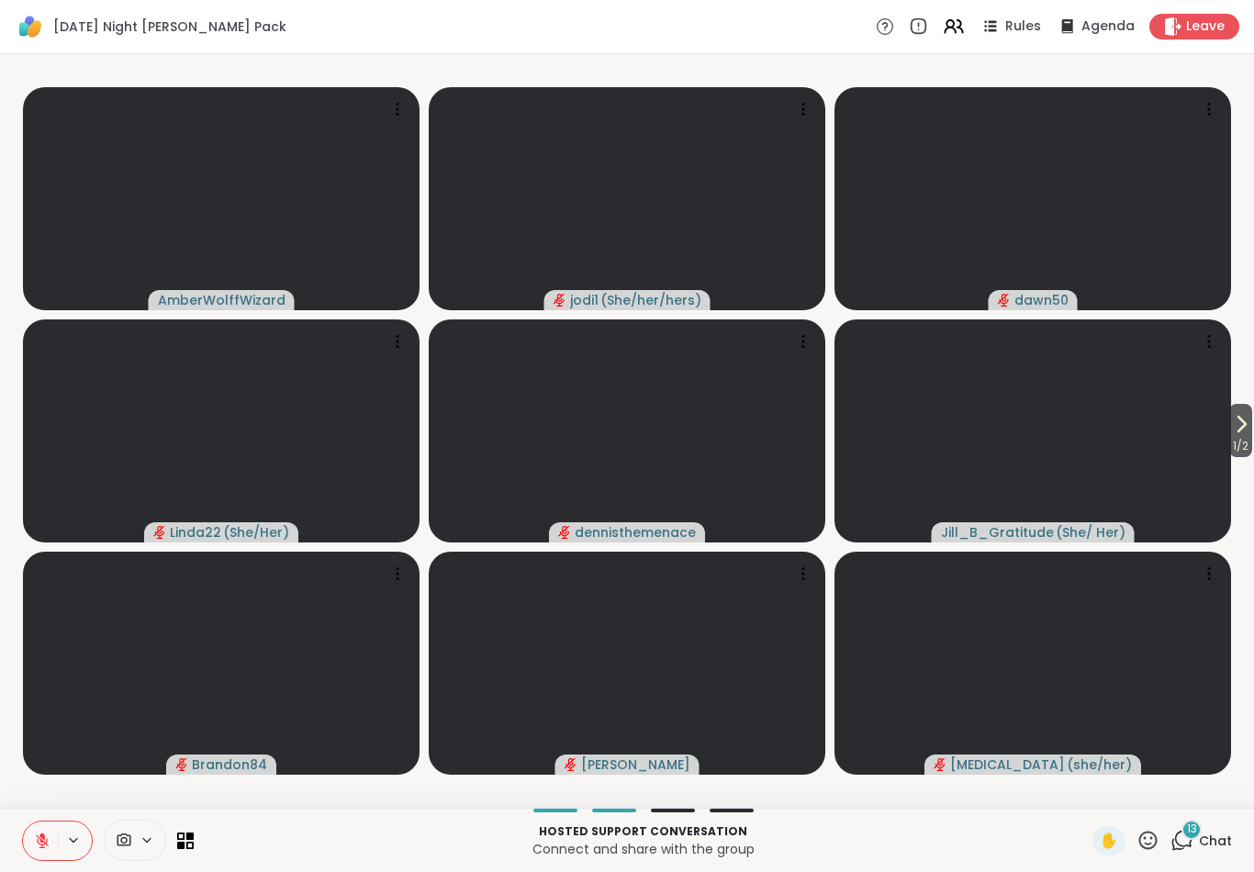
click at [45, 826] on button at bounding box center [40, 841] width 35 height 39
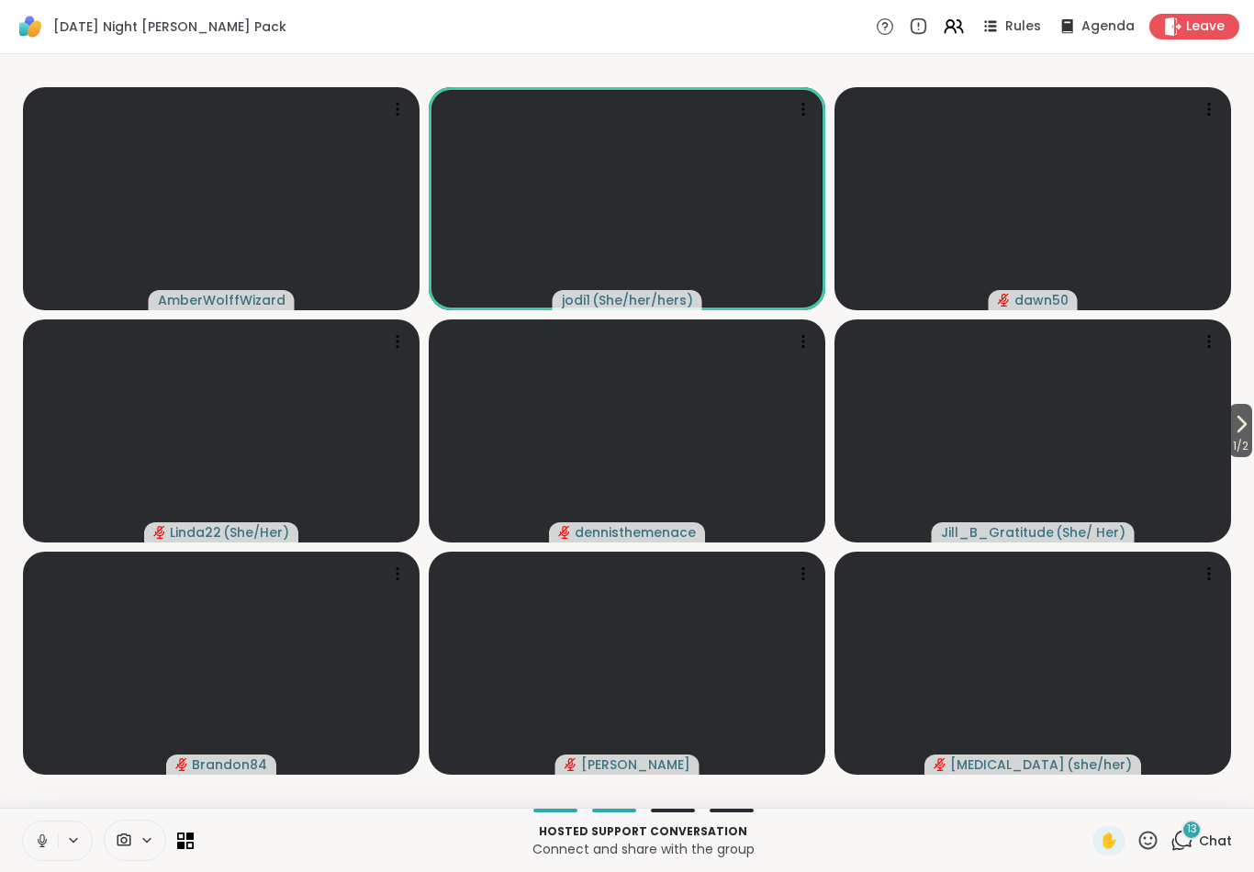
click at [60, 836] on button at bounding box center [75, 841] width 34 height 16
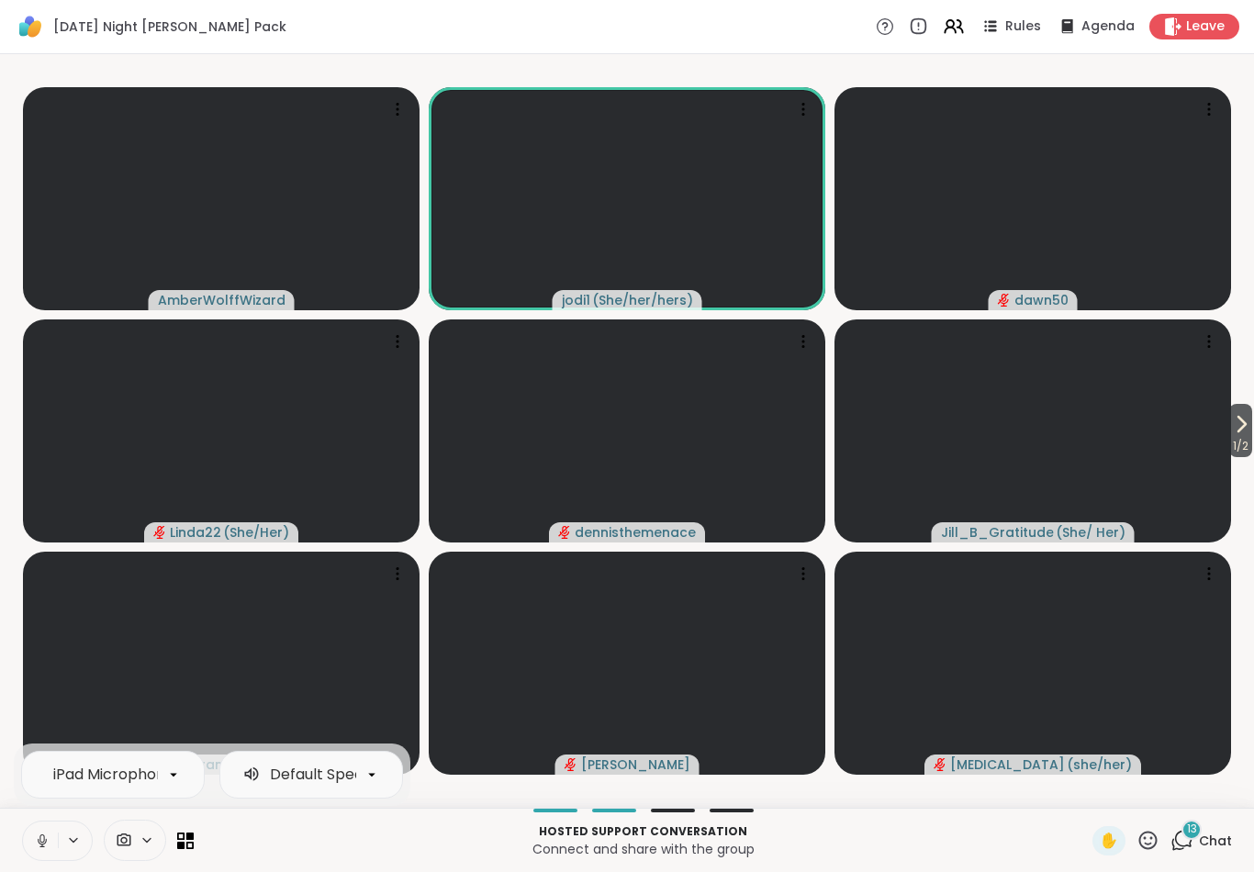
click at [36, 840] on icon at bounding box center [42, 841] width 17 height 17
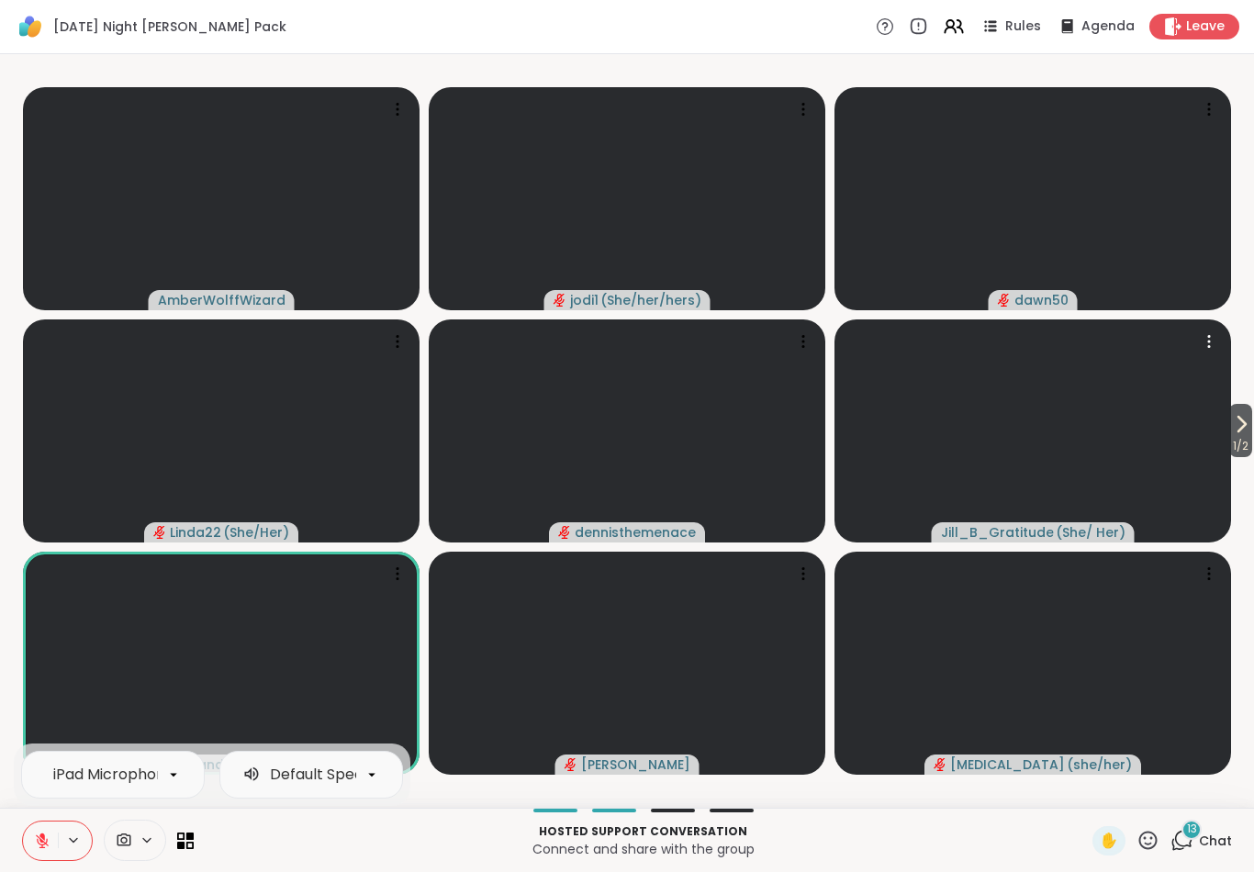
click at [1223, 413] on video at bounding box center [1033, 431] width 397 height 223
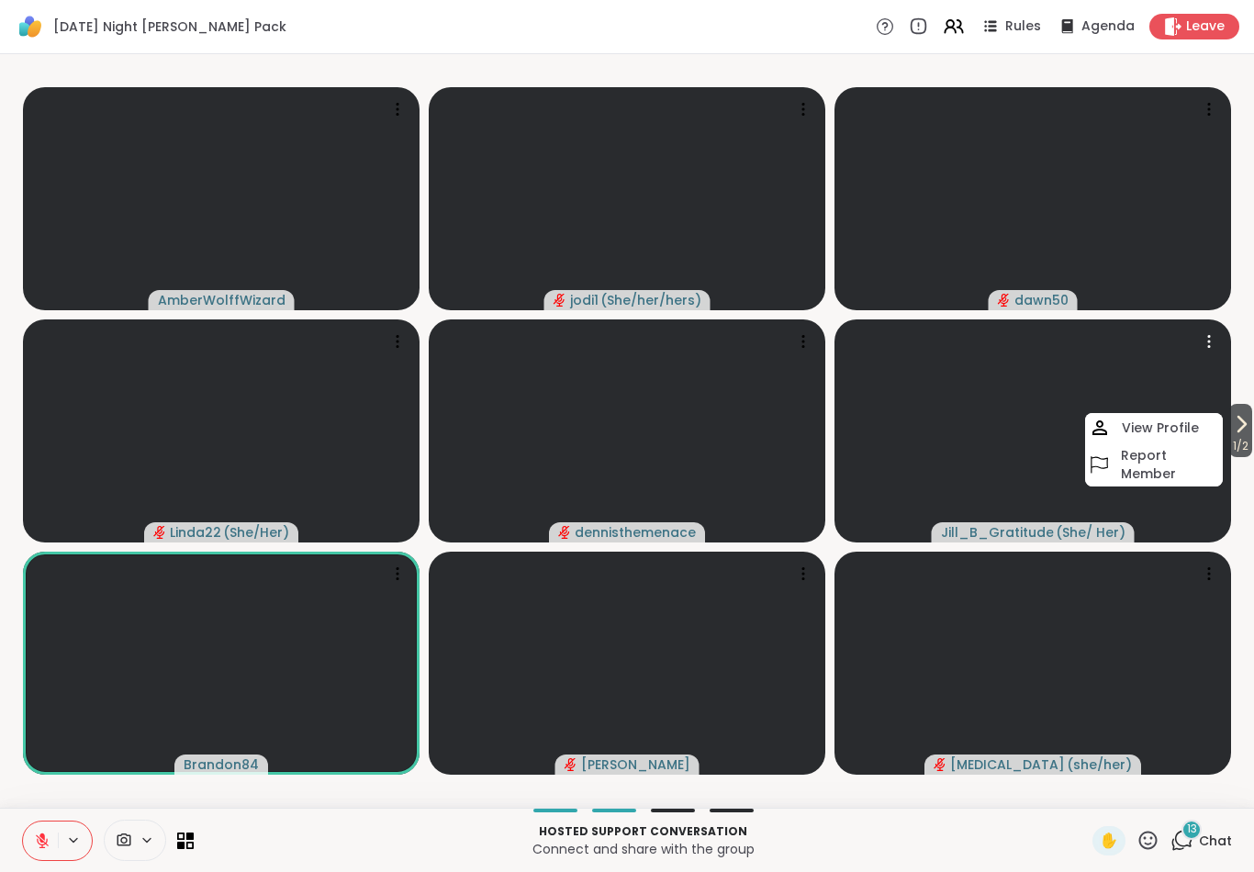
click at [1250, 443] on span "1 / 2" at bounding box center [1241, 446] width 23 height 22
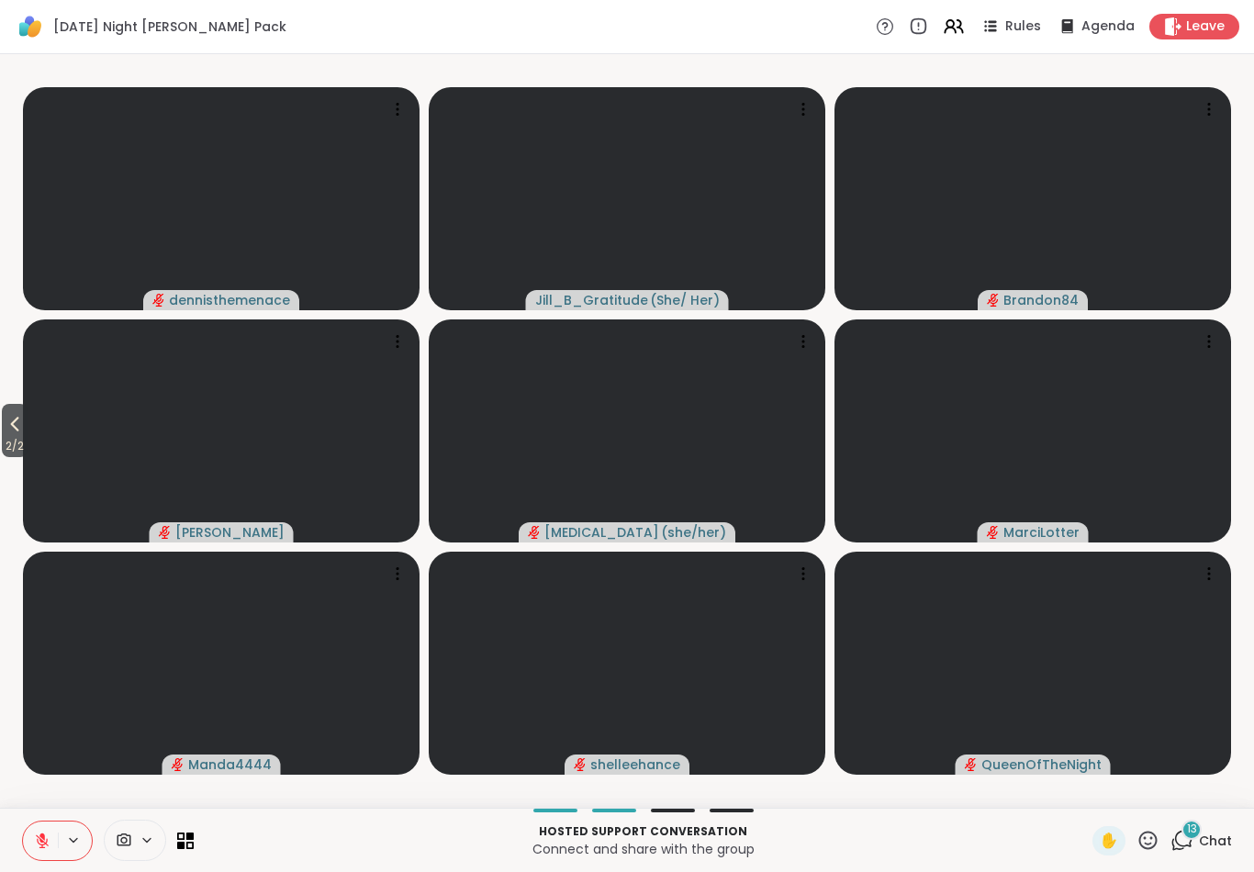
click at [1200, 838] on span "Chat" at bounding box center [1215, 841] width 33 height 18
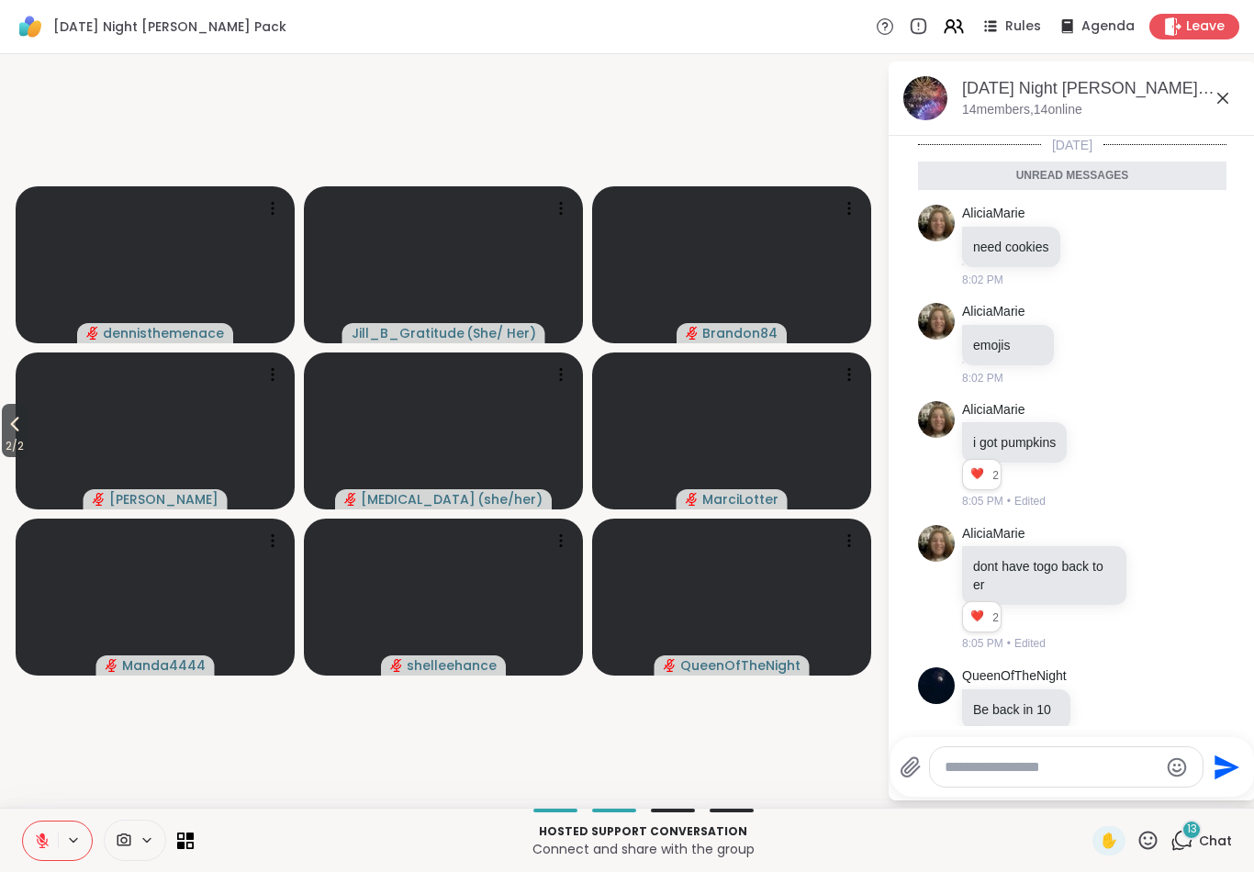
scroll to position [1078, 0]
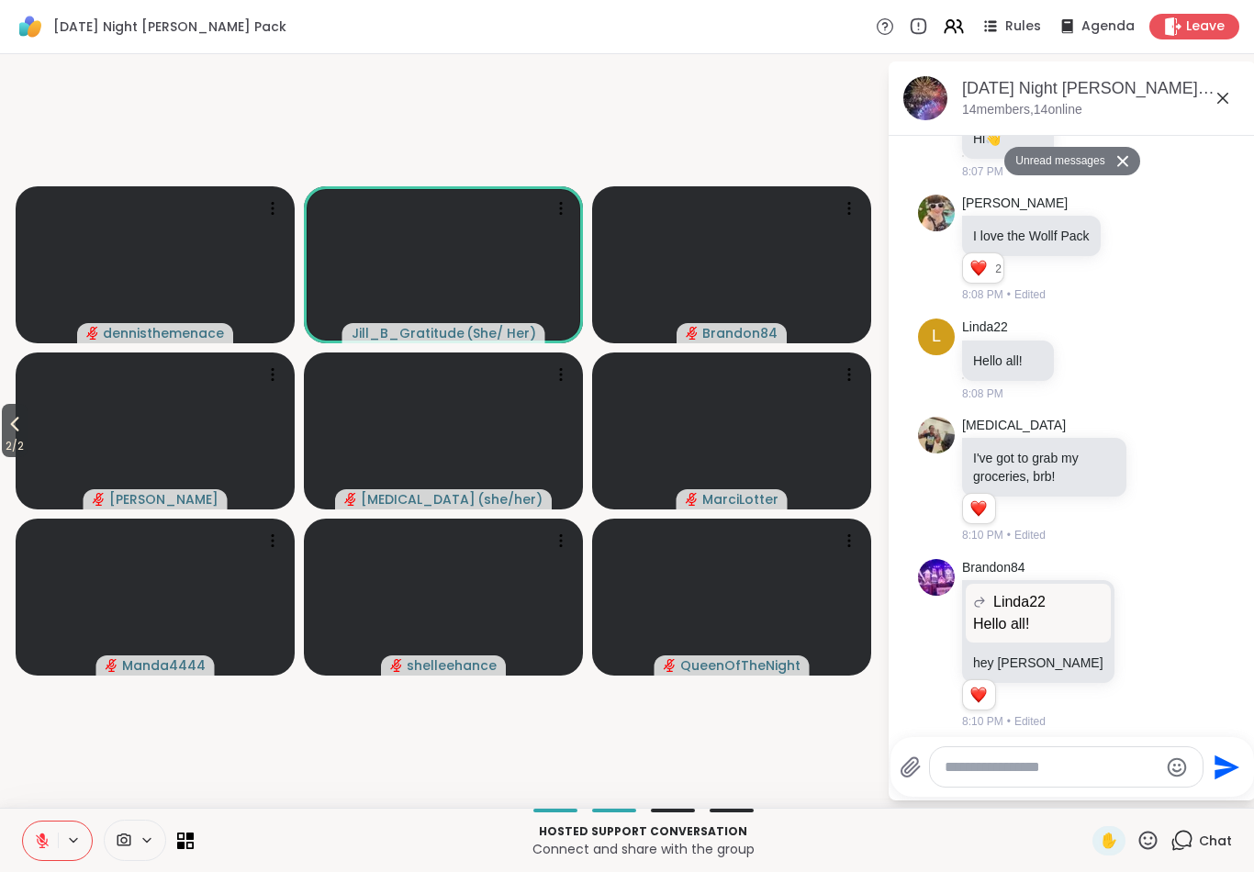
click at [1012, 775] on textarea "Type your message" at bounding box center [1052, 768] width 214 height 18
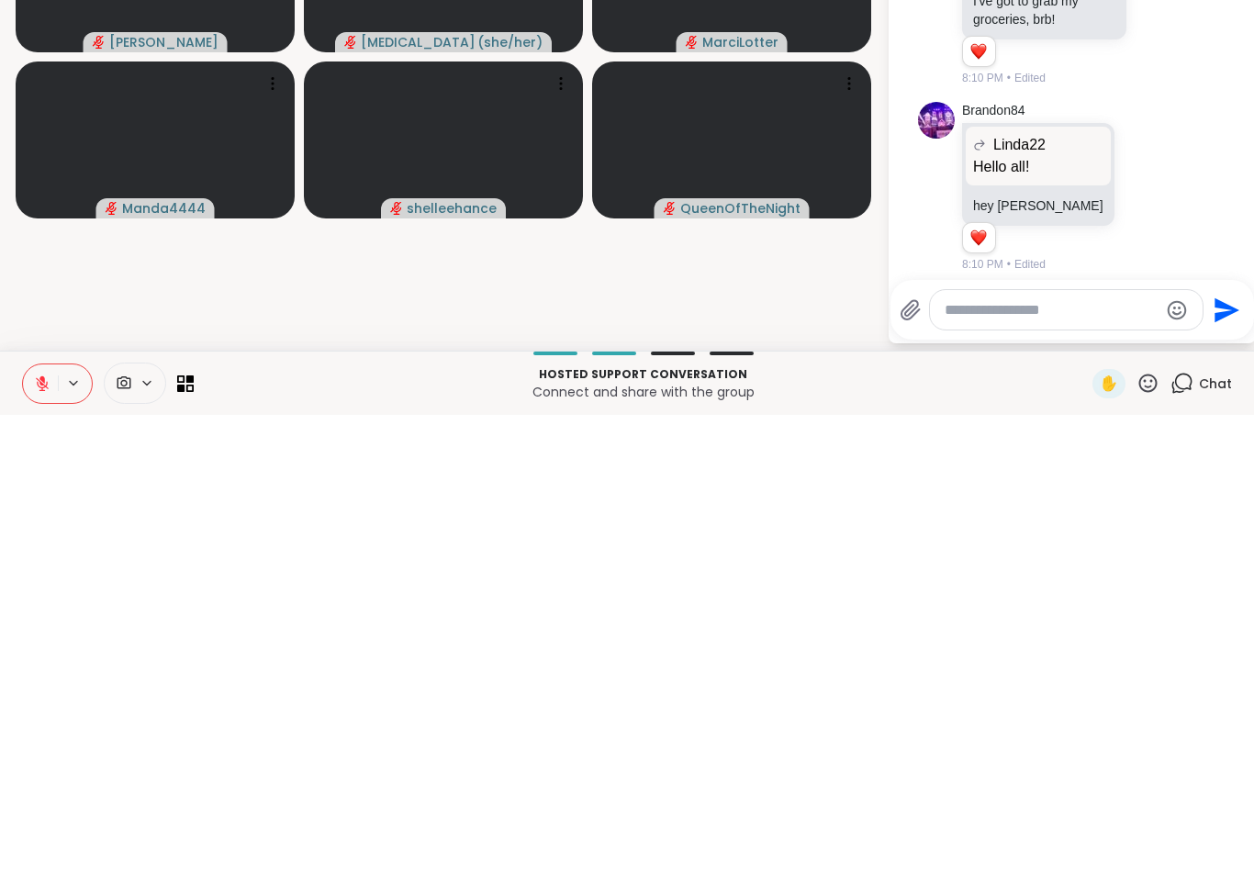
scroll to position [1132, 0]
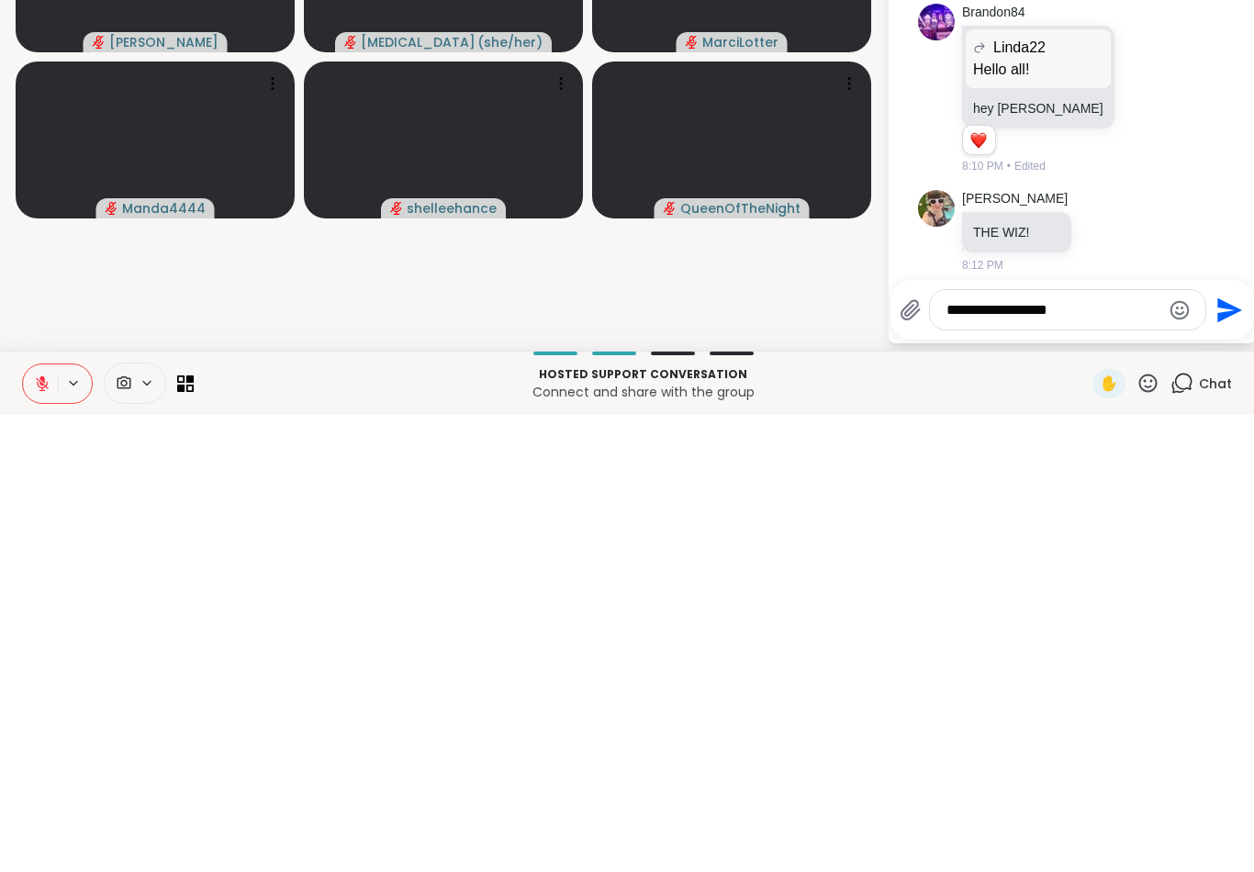
type textarea "**********"
click at [1239, 753] on icon "Send" at bounding box center [1227, 767] width 29 height 29
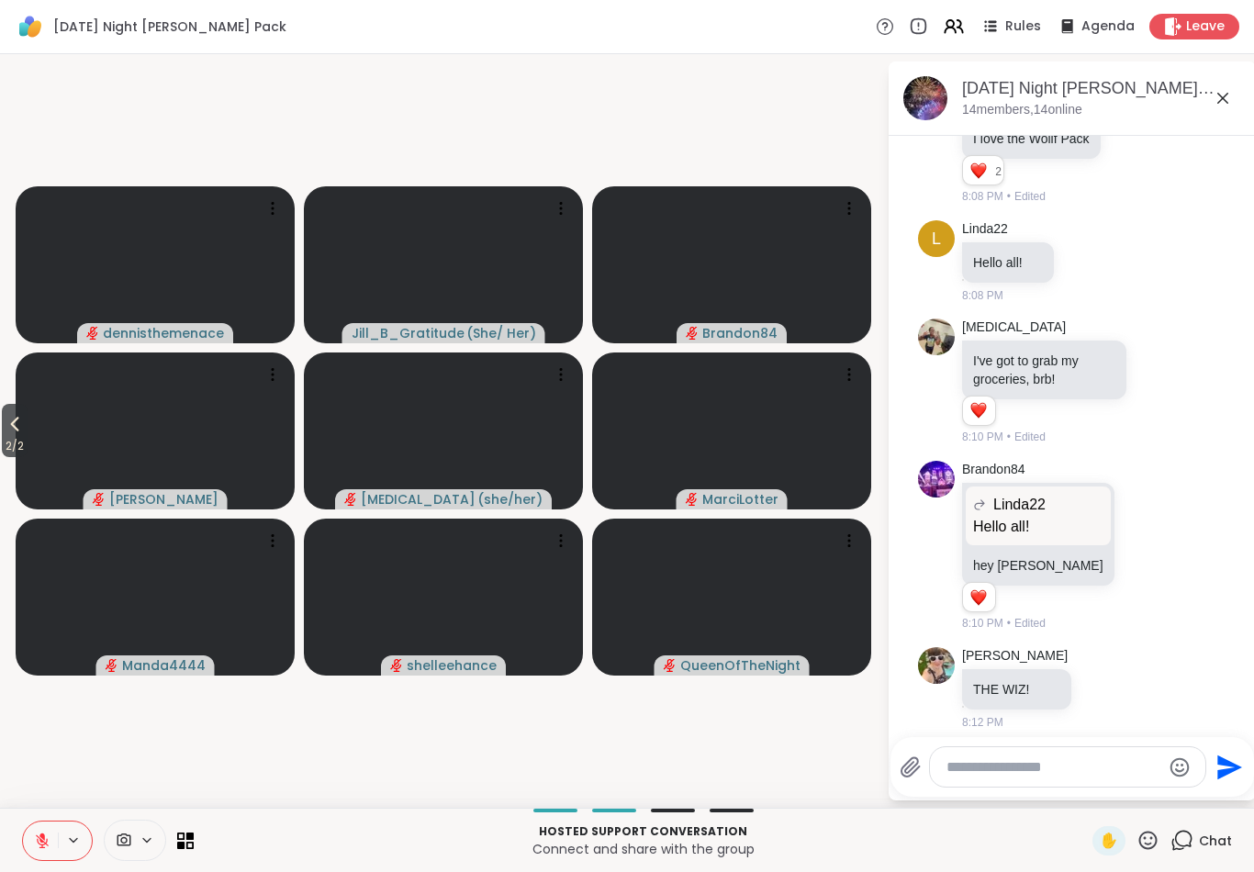
scroll to position [1230, 0]
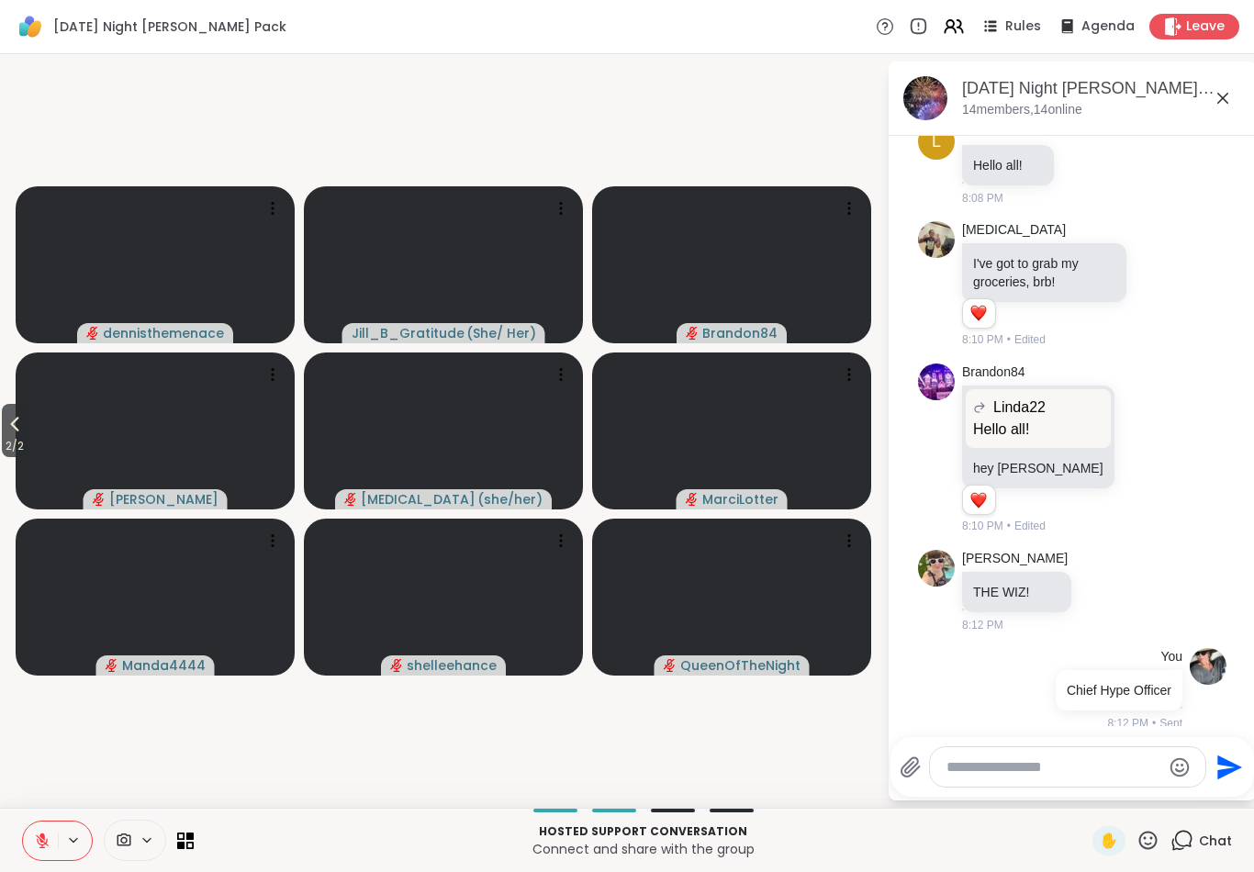
click at [28, 441] on span "2 / 2" at bounding box center [15, 446] width 26 height 22
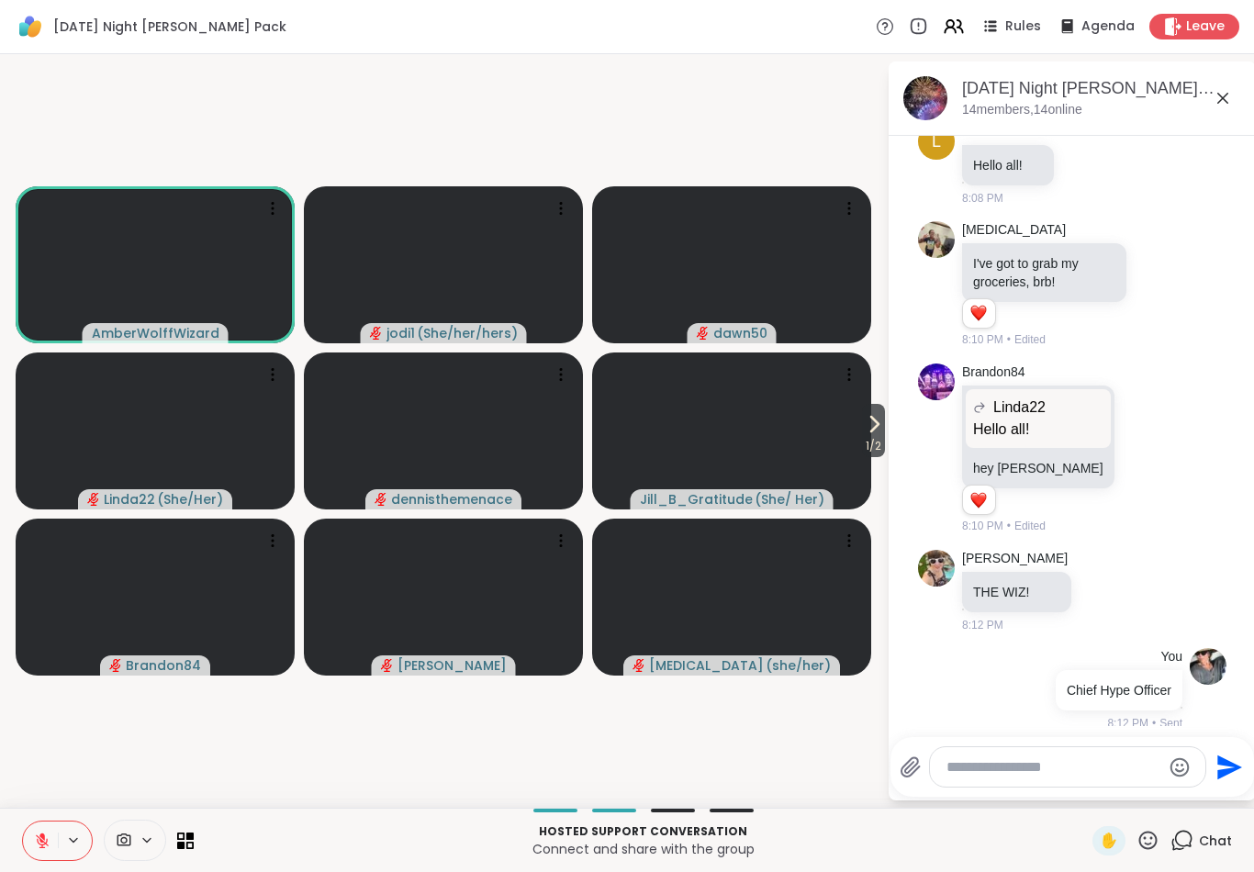
click at [49, 842] on icon at bounding box center [42, 841] width 17 height 17
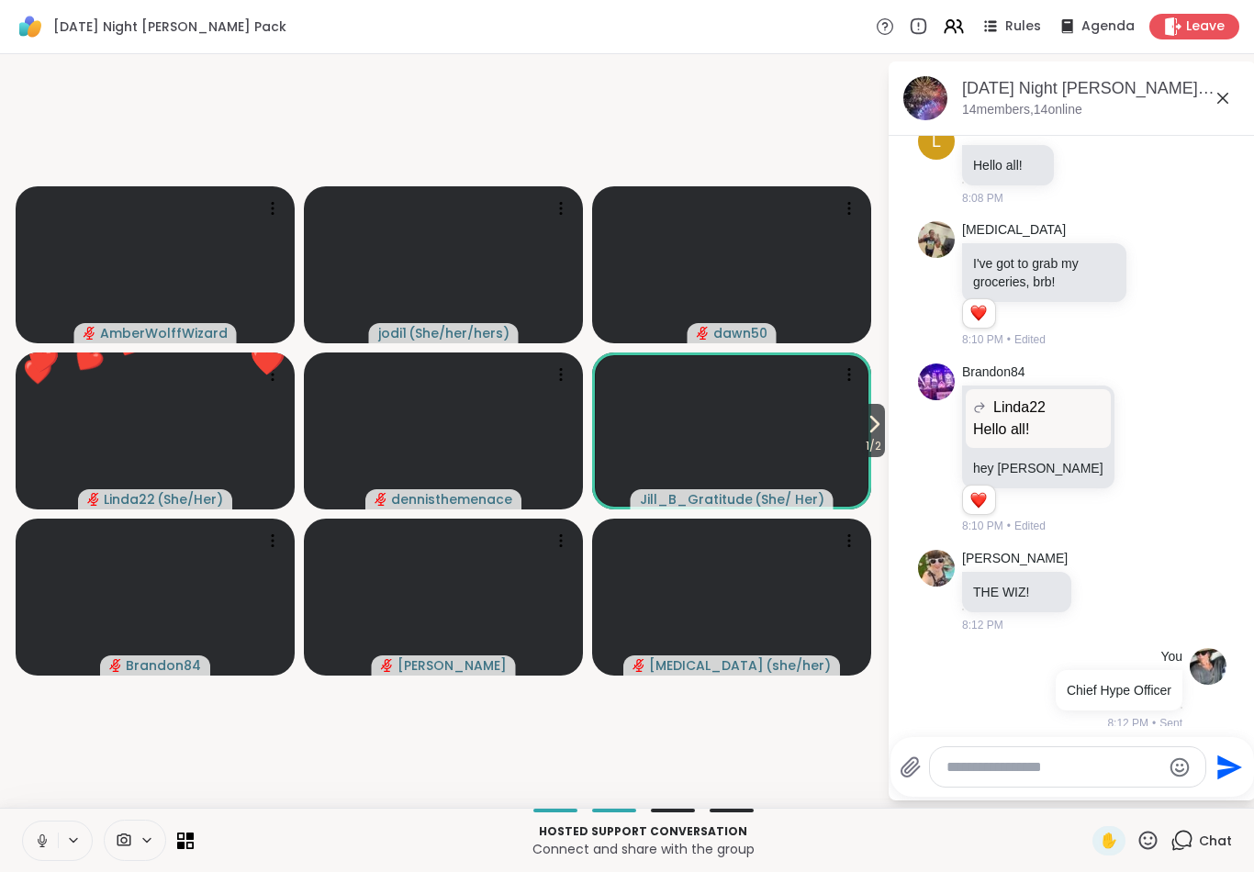
click at [46, 846] on icon at bounding box center [42, 841] width 17 height 17
click at [28, 841] on button at bounding box center [40, 841] width 35 height 39
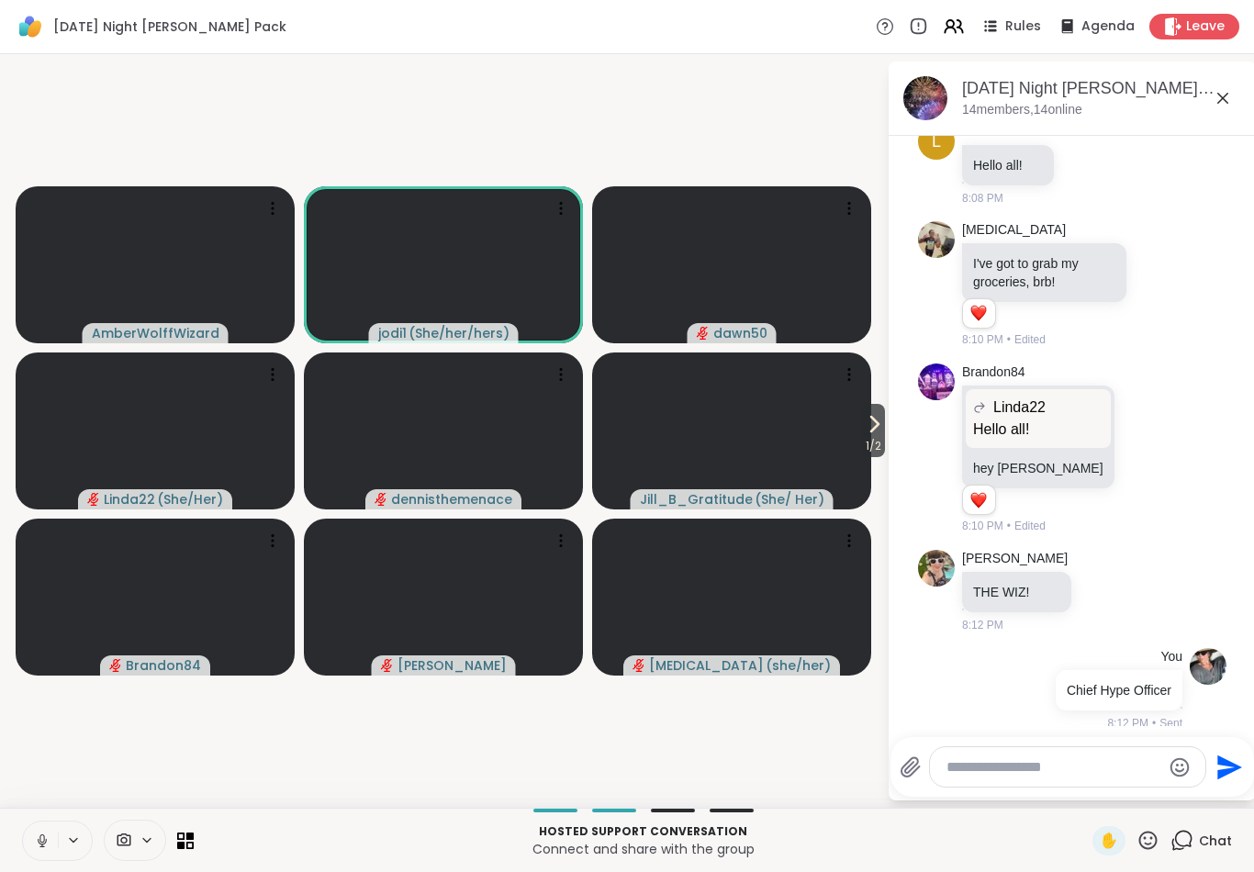
click at [39, 846] on icon at bounding box center [42, 841] width 17 height 17
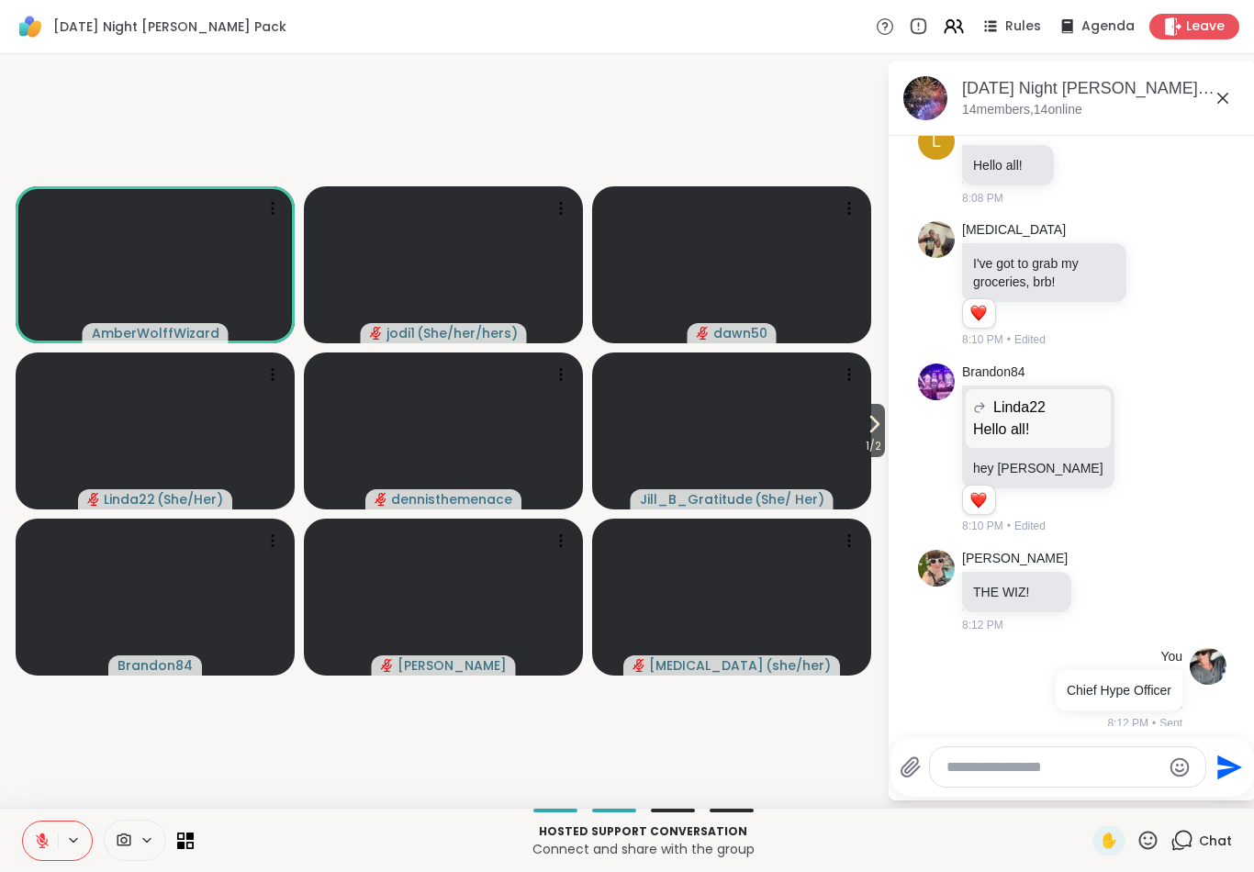
click at [979, 759] on textarea "Type your message" at bounding box center [1054, 768] width 214 height 18
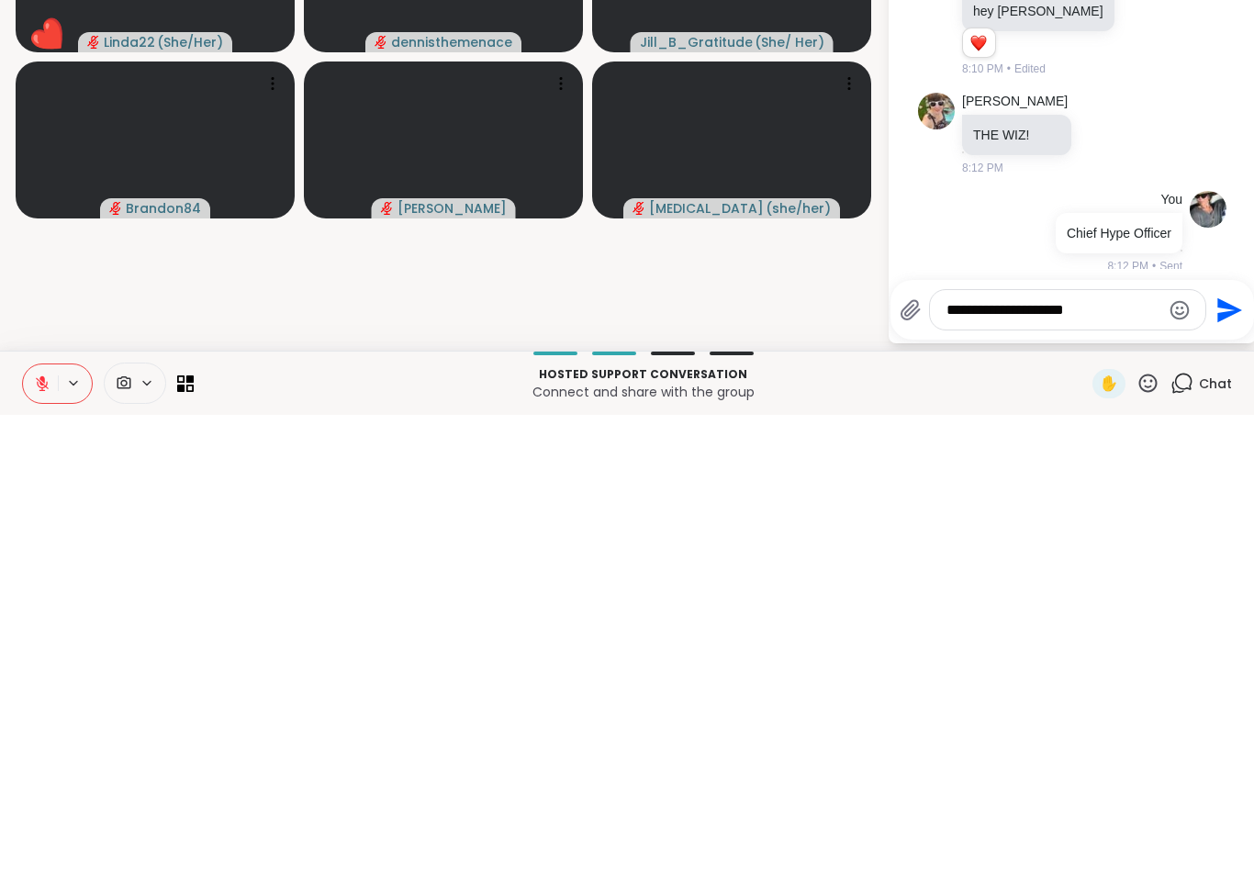
type textarea "**********"
click at [1230, 755] on icon "Send" at bounding box center [1230, 767] width 25 height 25
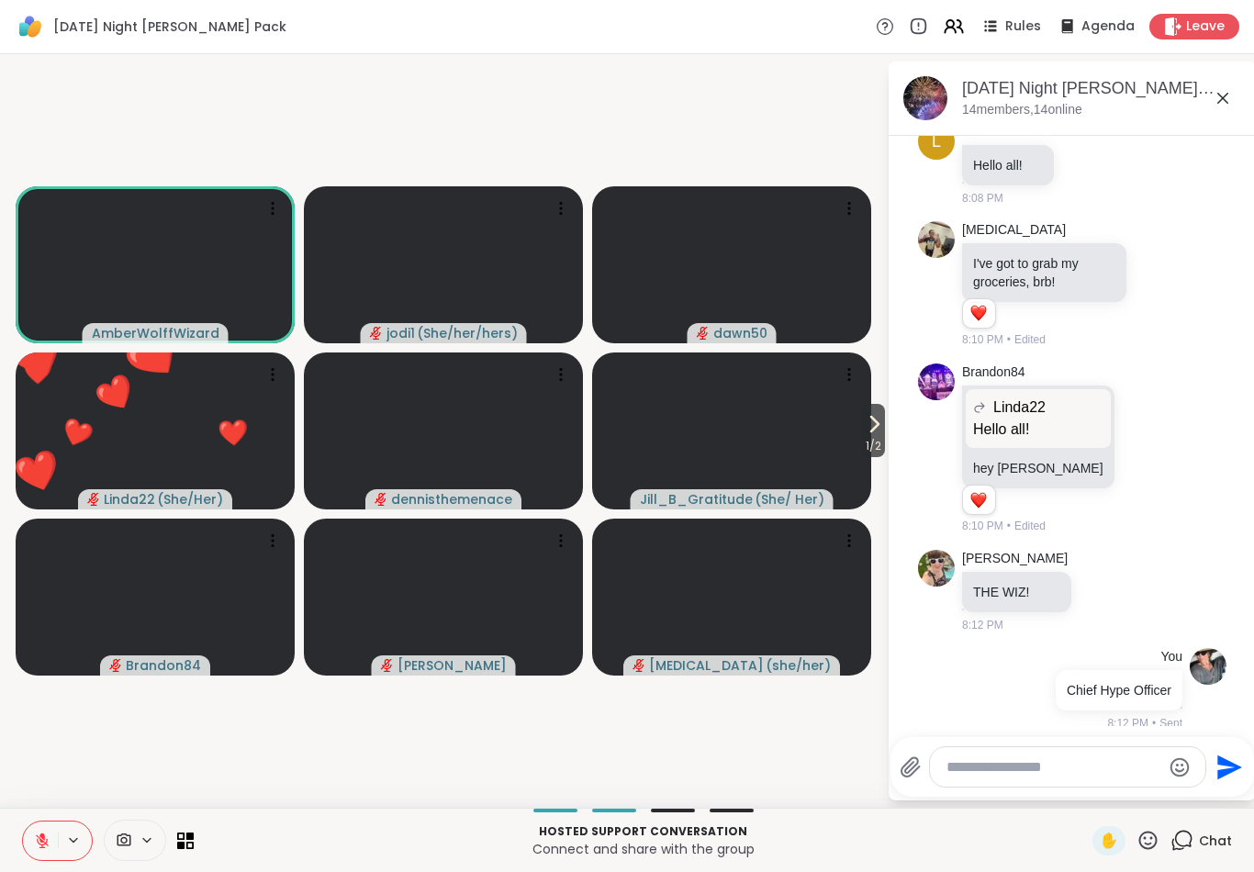
scroll to position [1327, 0]
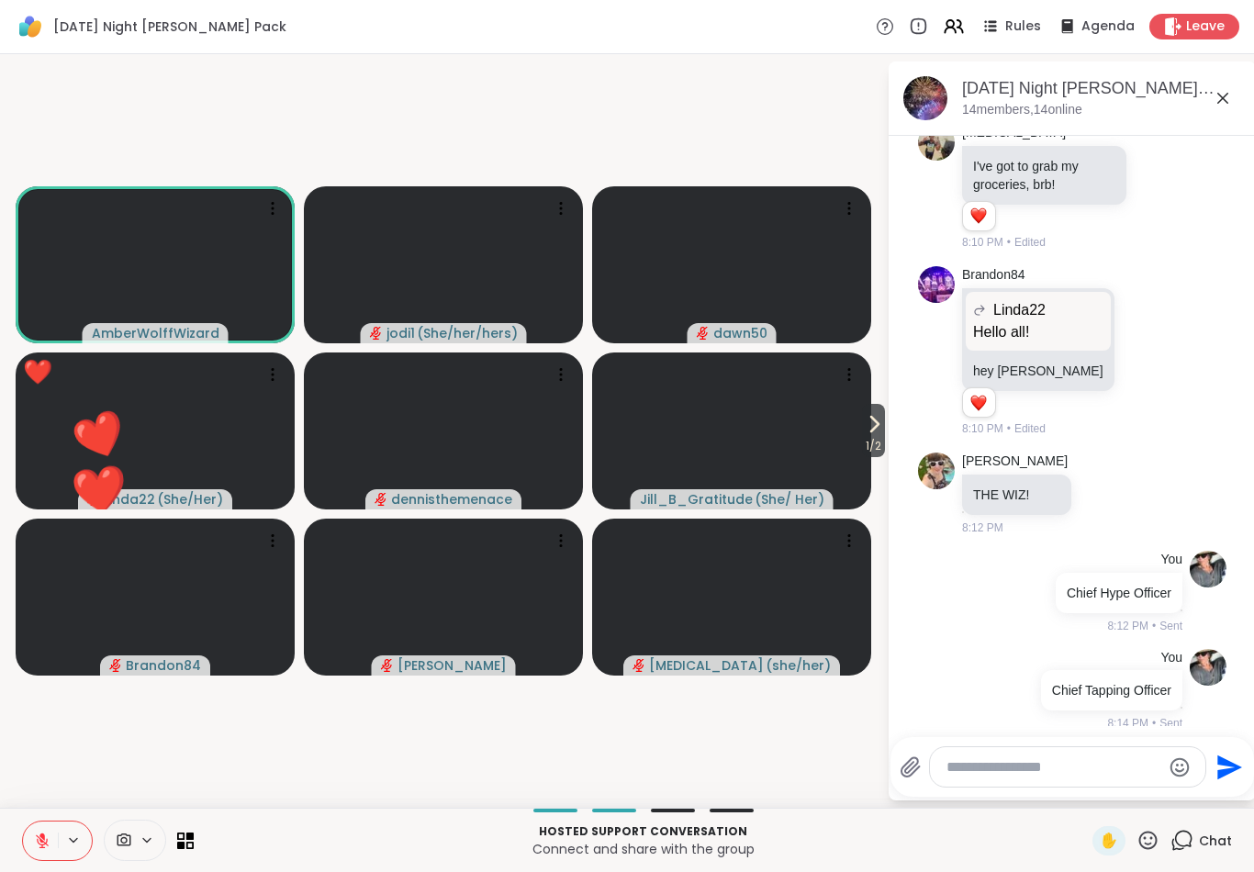
click at [1004, 766] on textarea "Type your message" at bounding box center [1054, 768] width 214 height 18
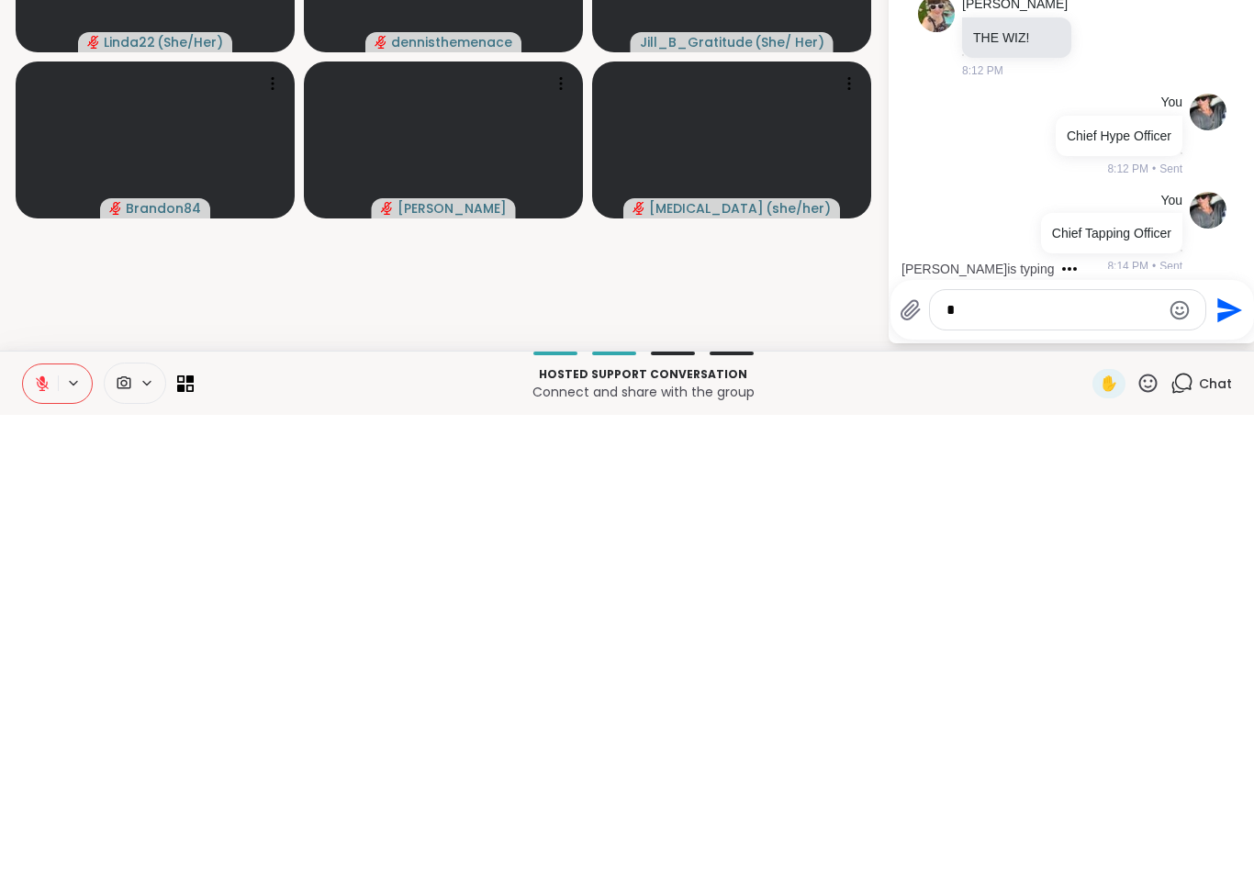
scroll to position [1424, 0]
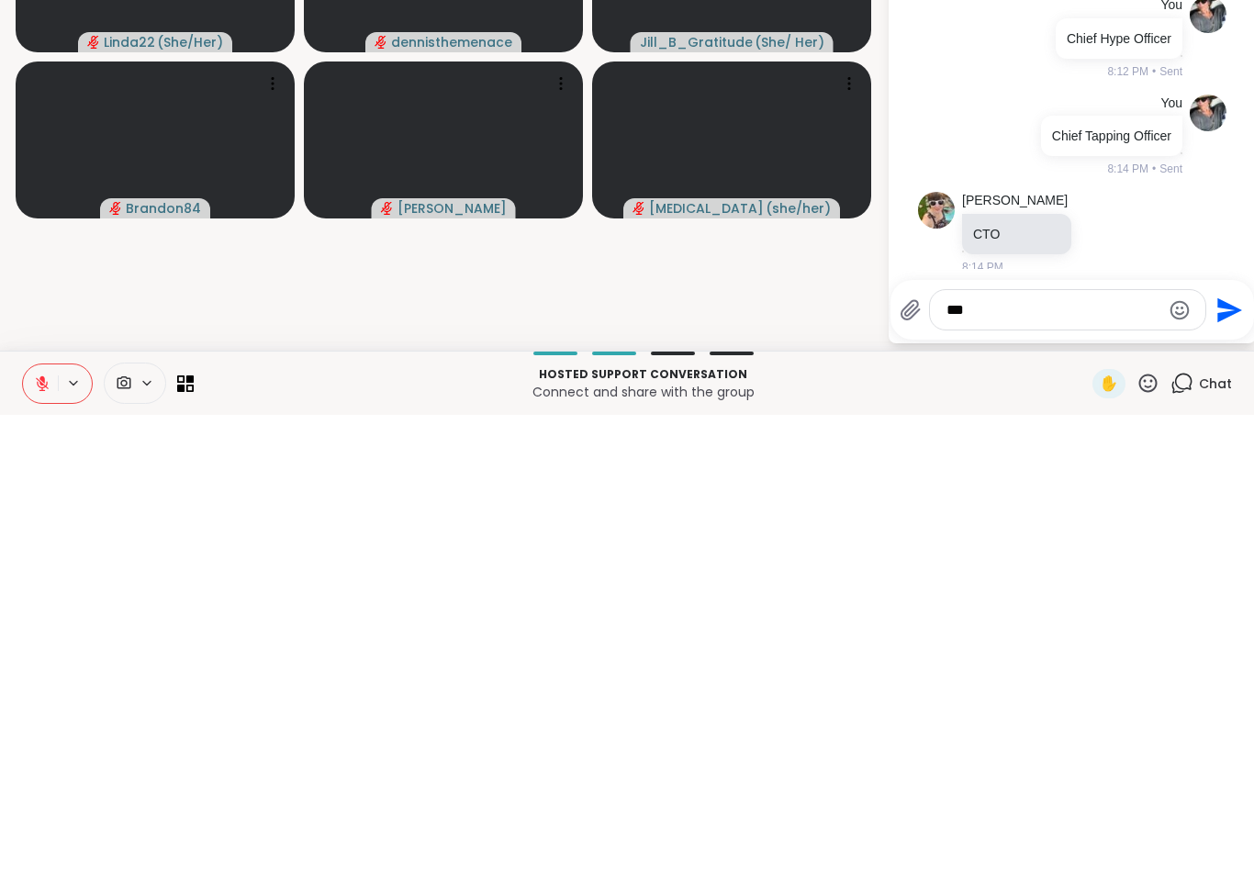
type textarea "***"
click at [1236, 755] on icon "Send" at bounding box center [1230, 767] width 25 height 25
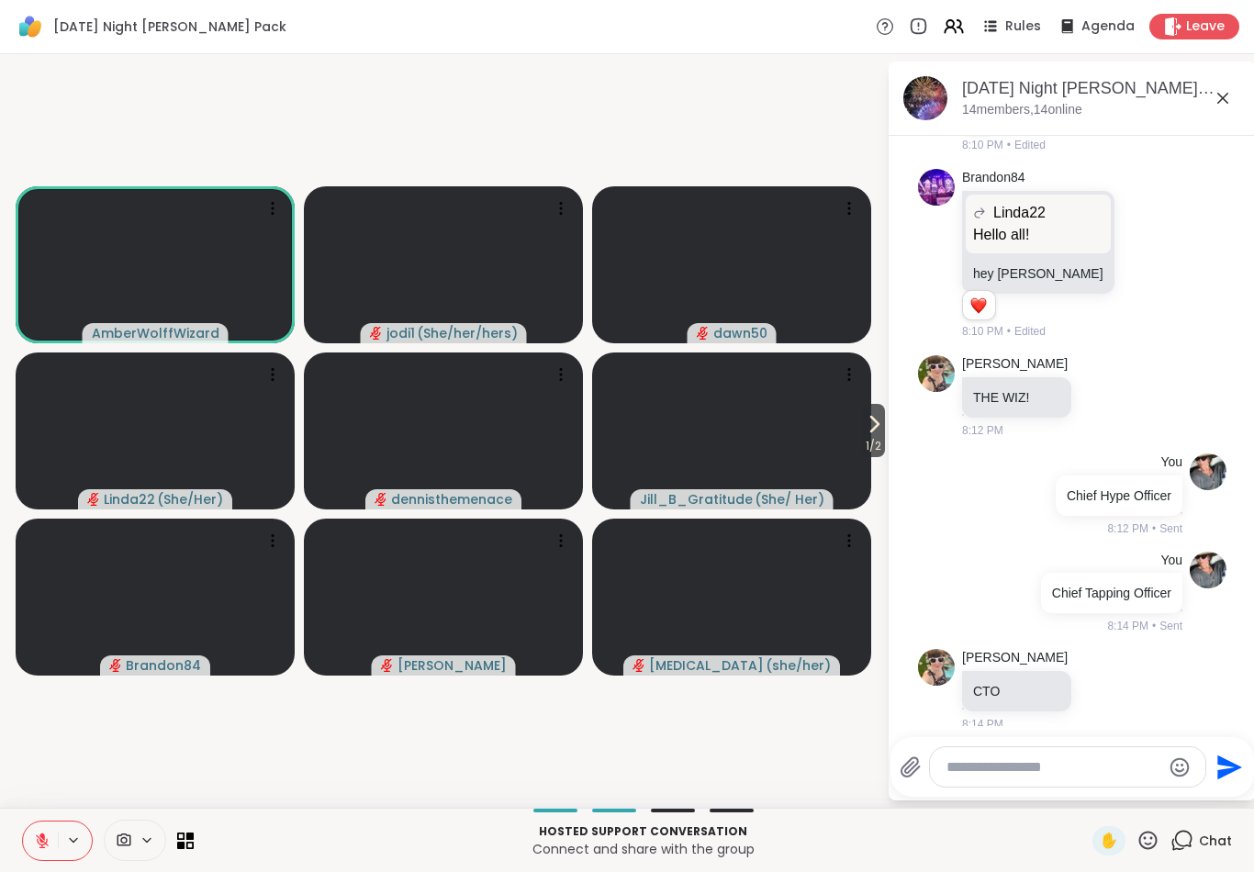
scroll to position [1522, 0]
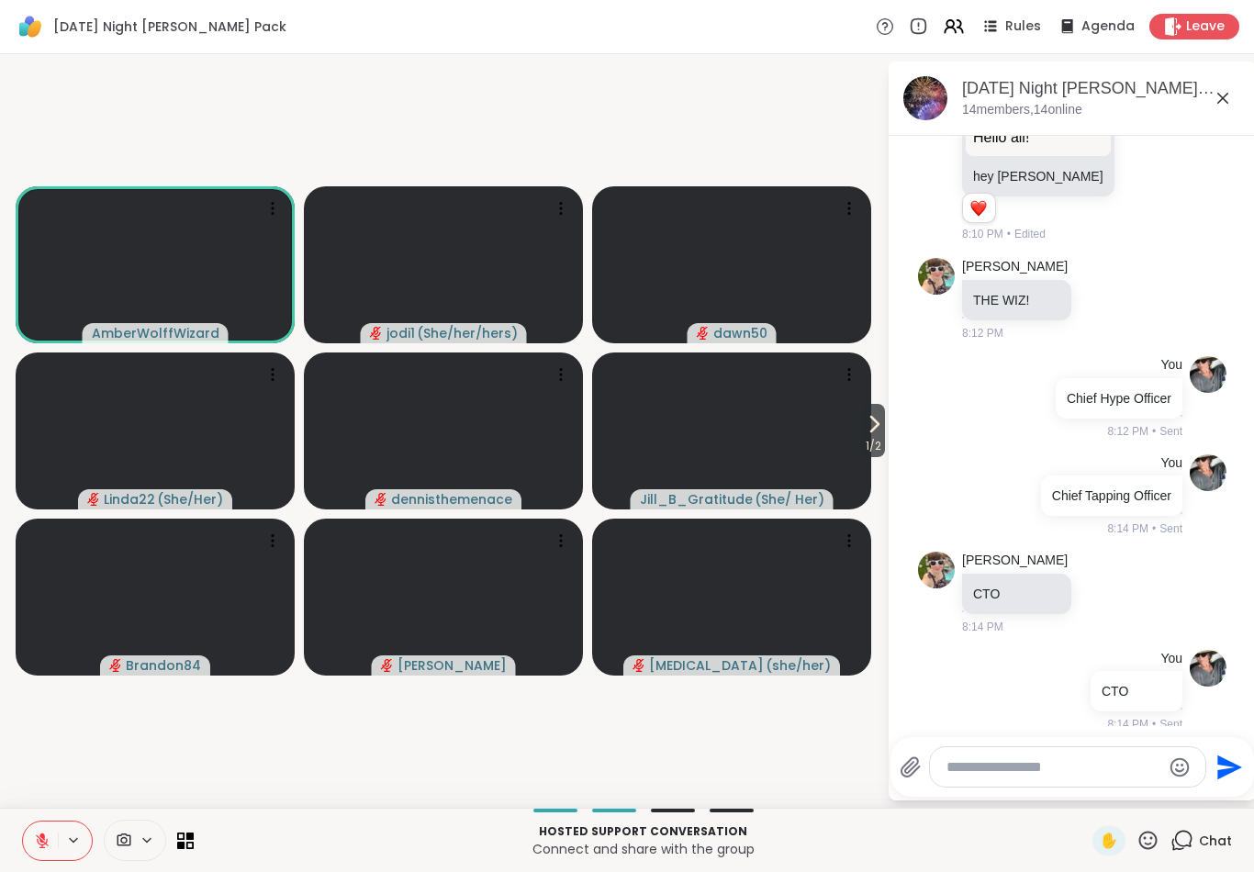
click at [985, 776] on textarea "Type your message" at bounding box center [1054, 768] width 214 height 18
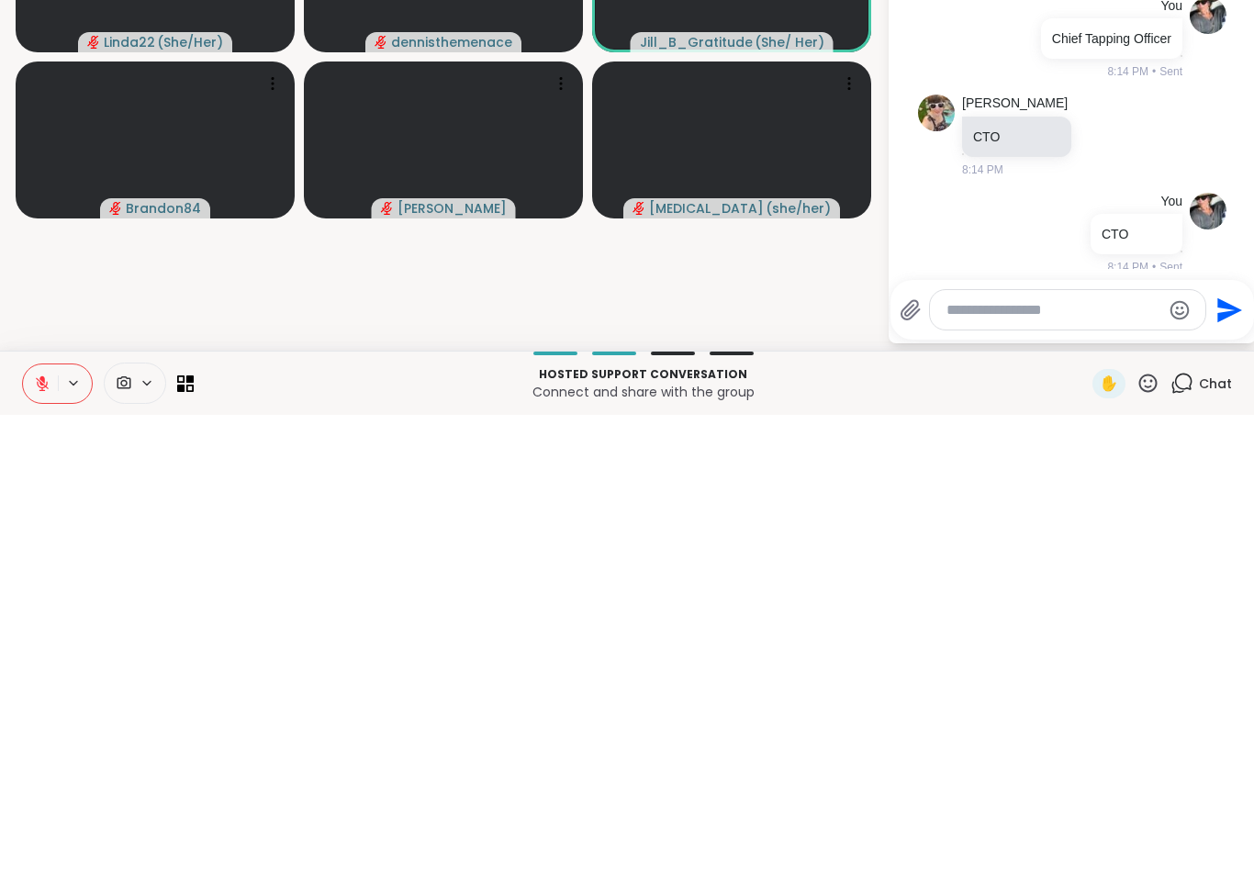
click at [403, 276] on video-player-container "1 / 2 AmberWolffWizard jodi1 ( She/her/hers ) dawn50 Linda22 ( She/Her ) dennis…" at bounding box center [443, 431] width 865 height 739
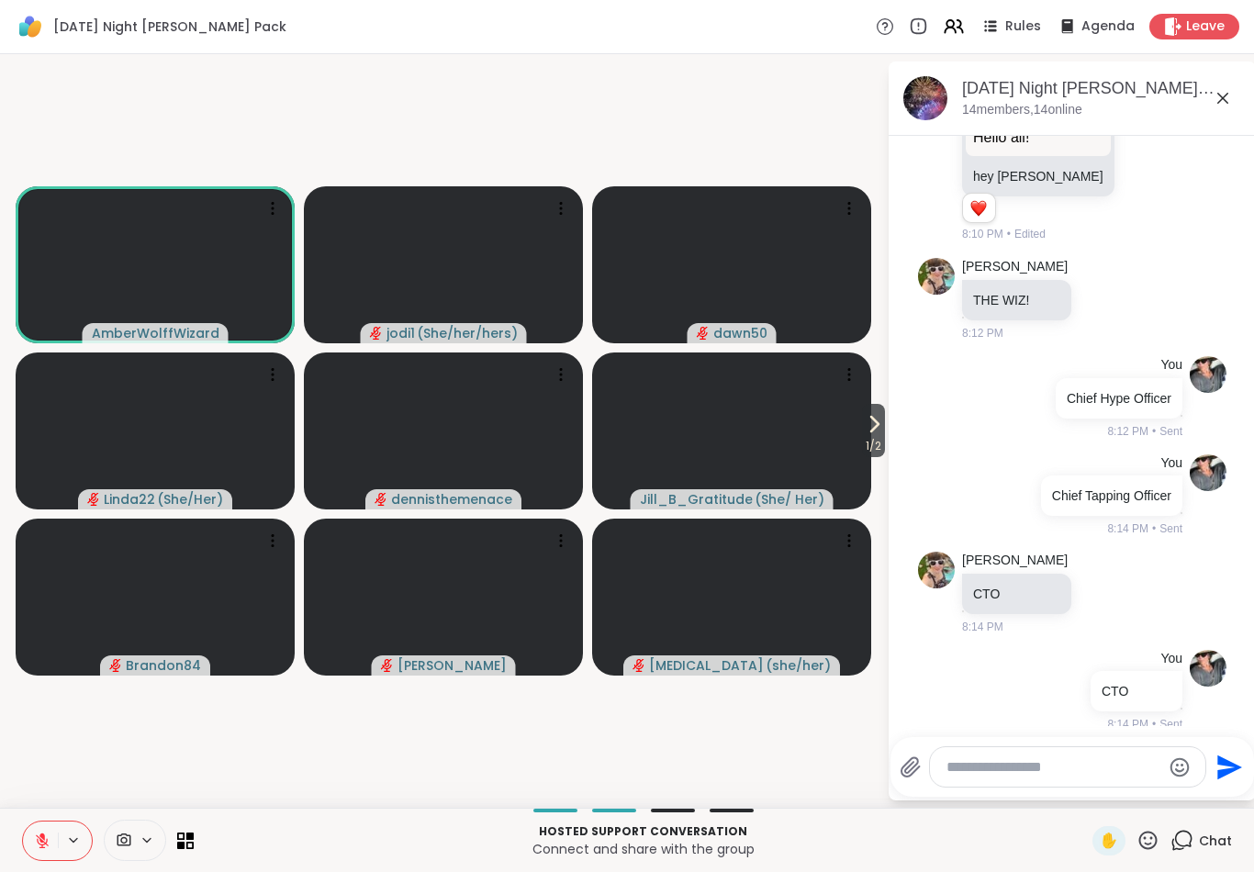
scroll to position [1547, 0]
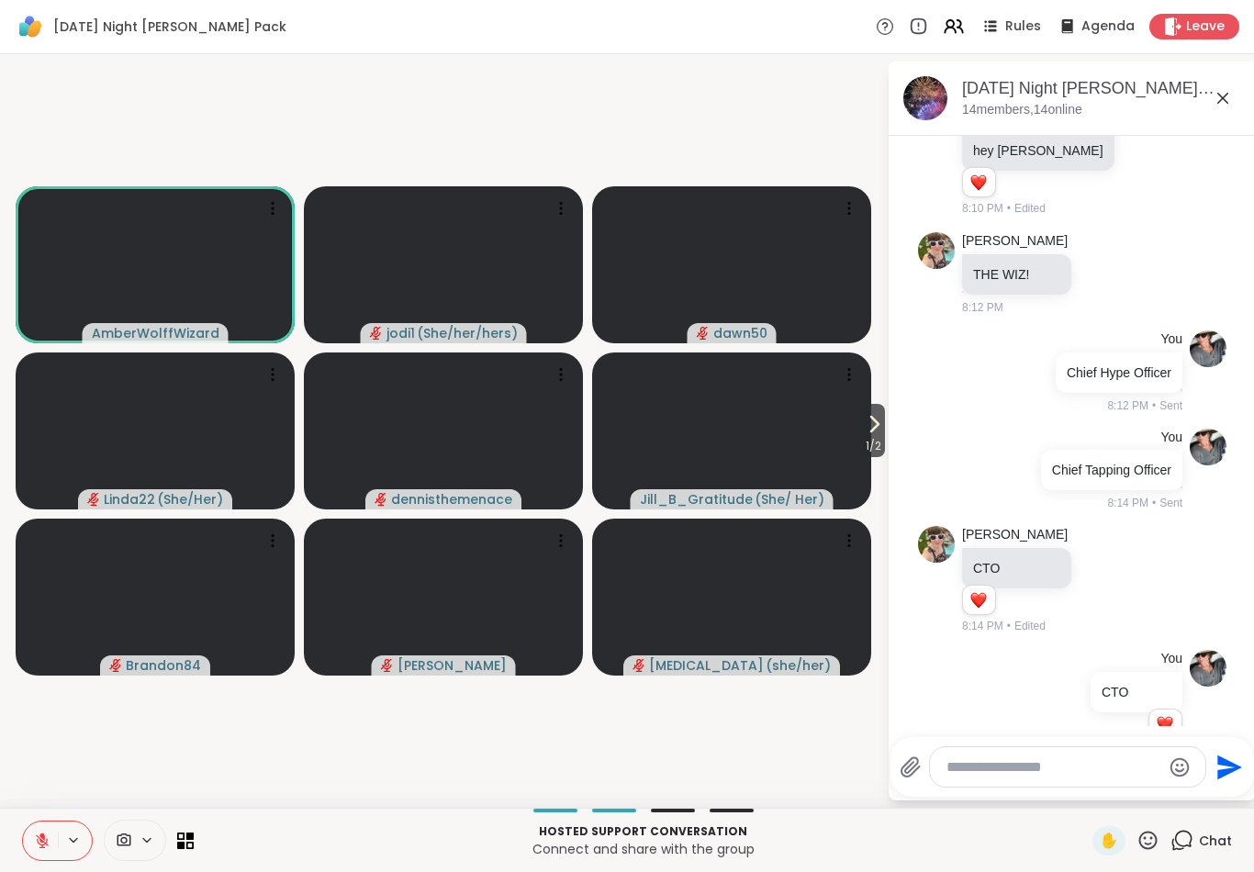
click at [38, 837] on icon at bounding box center [42, 841] width 13 height 13
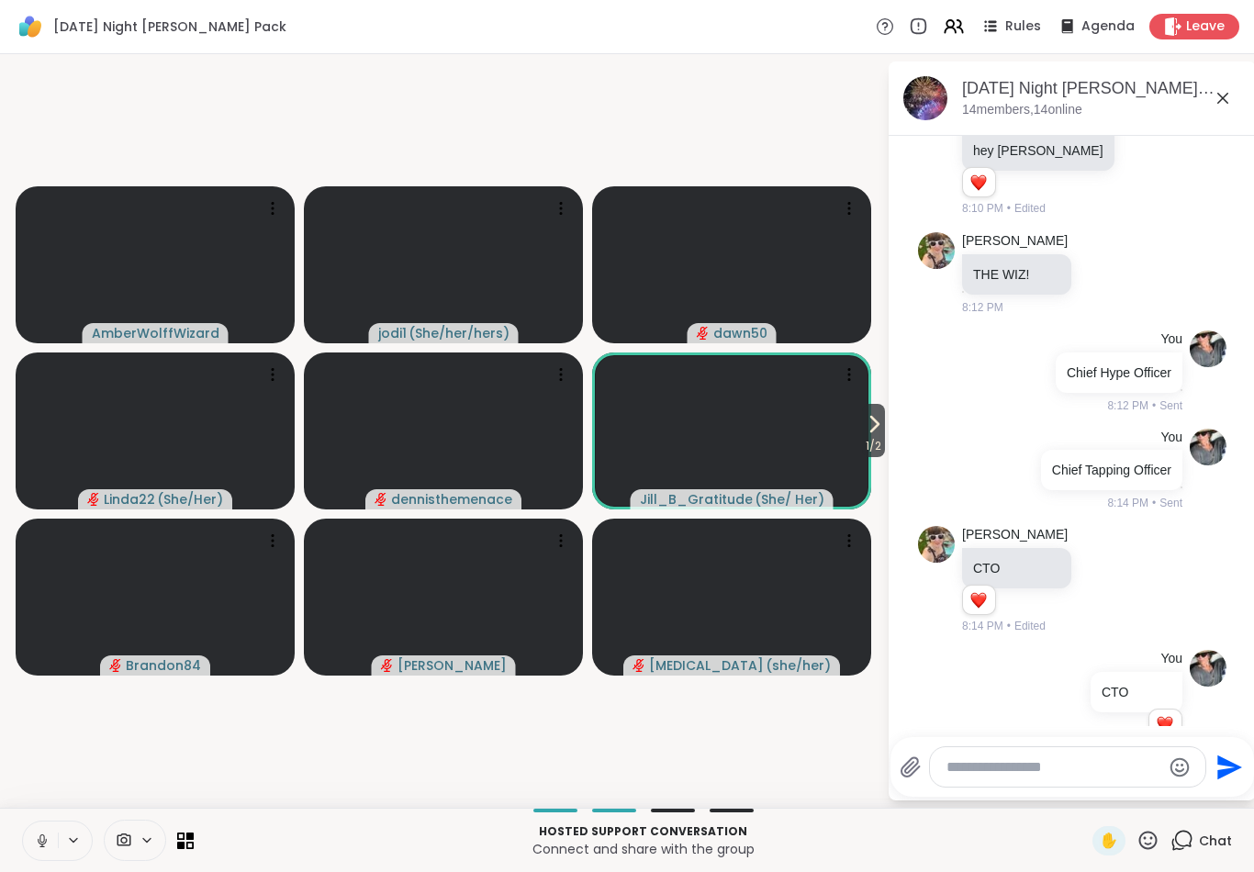
click at [40, 837] on icon at bounding box center [41, 839] width 5 height 8
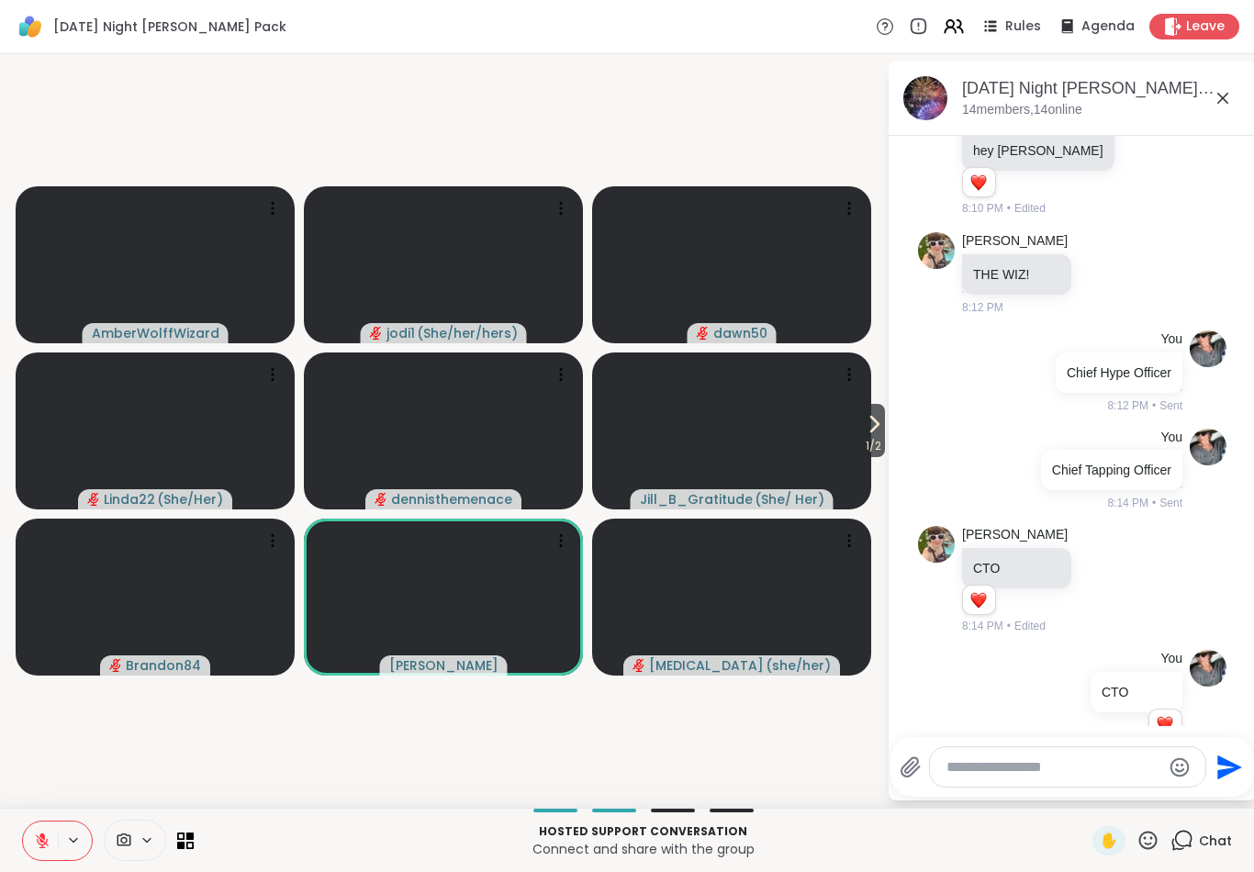
click at [1153, 832] on icon at bounding box center [1149, 840] width 18 height 18
click at [1219, 802] on span "🍪" at bounding box center [1216, 792] width 18 height 22
click at [993, 770] on textarea "Type your message" at bounding box center [1054, 768] width 214 height 18
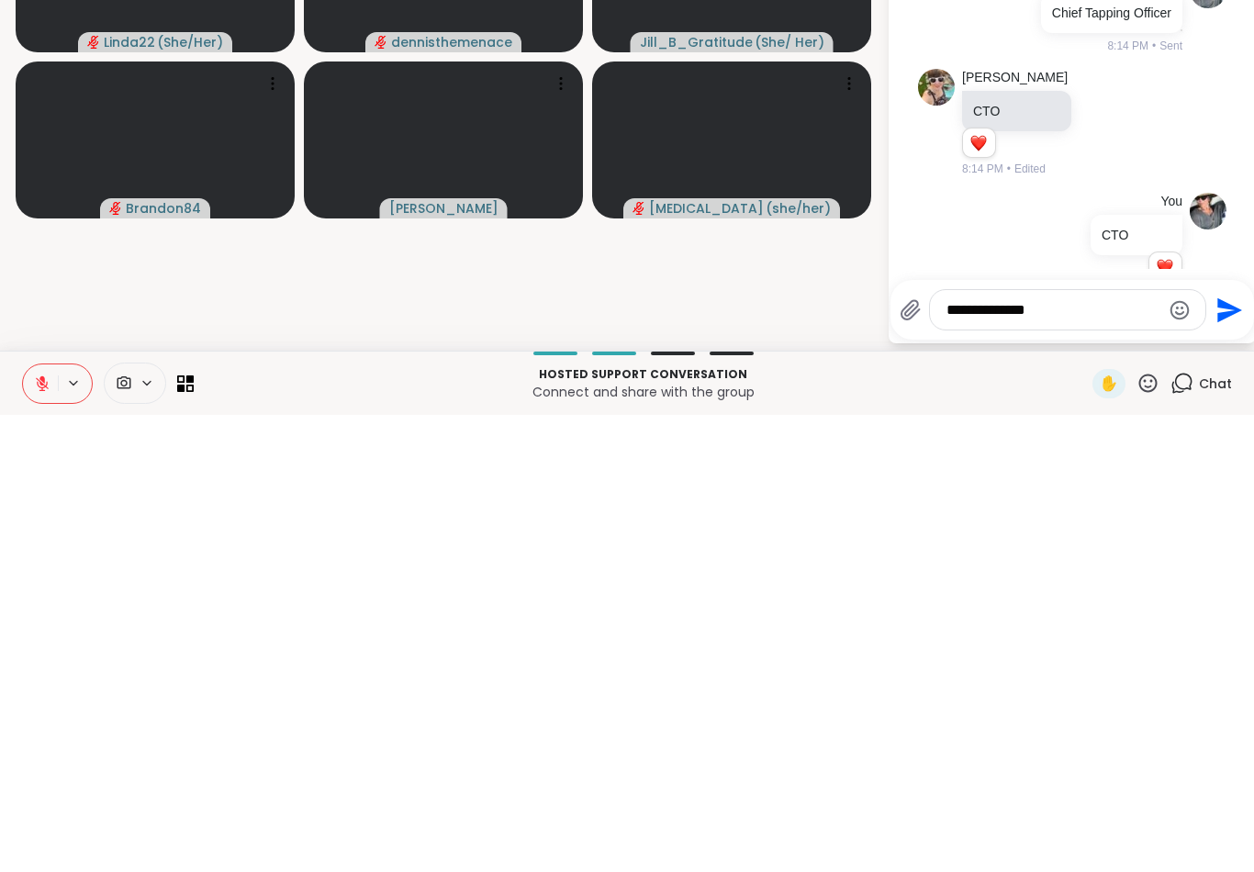
click at [947, 759] on textarea "**********" at bounding box center [1054, 768] width 214 height 18
click at [1082, 759] on textarea "**********" at bounding box center [1054, 768] width 214 height 18
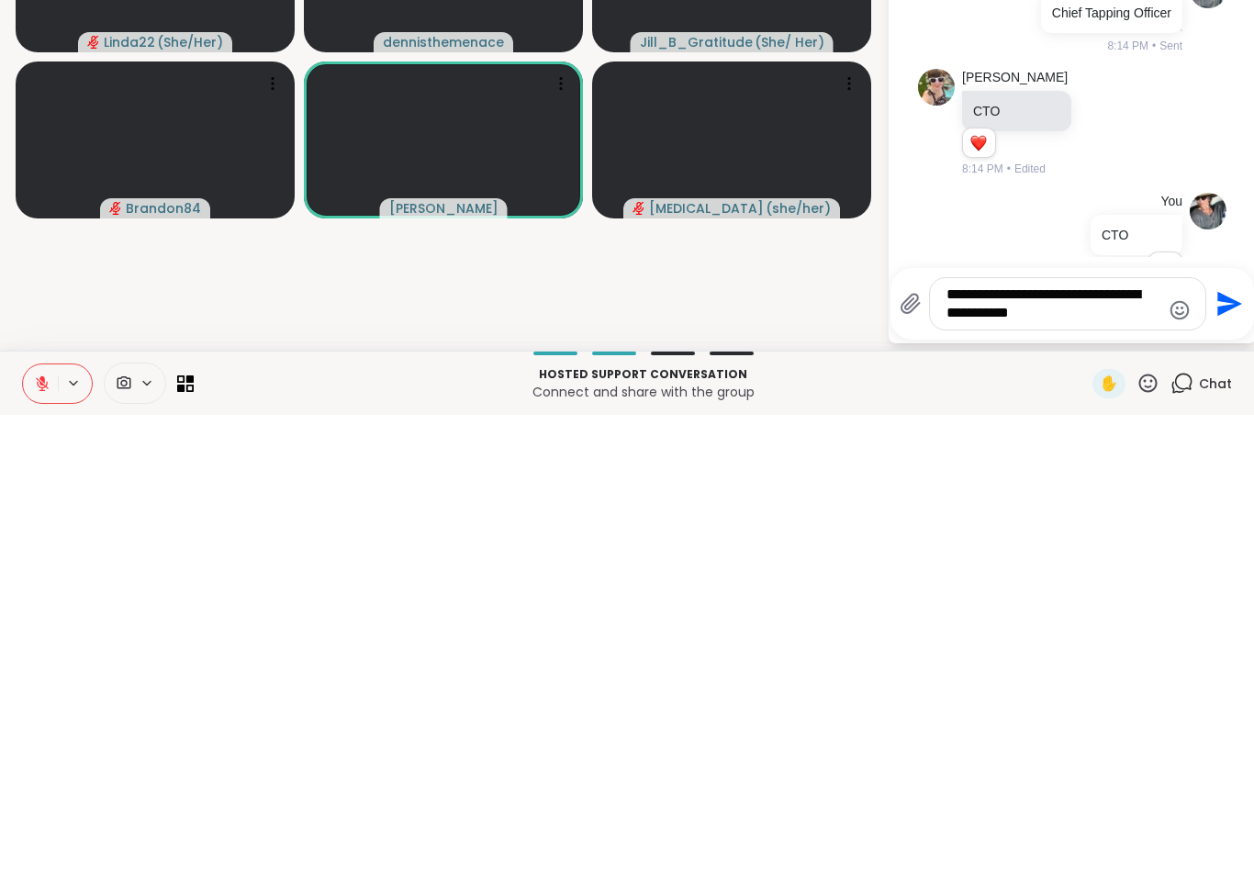
click at [952, 743] on textarea "**********" at bounding box center [1054, 761] width 214 height 37
click at [951, 743] on textarea "**********" at bounding box center [1054, 761] width 214 height 37
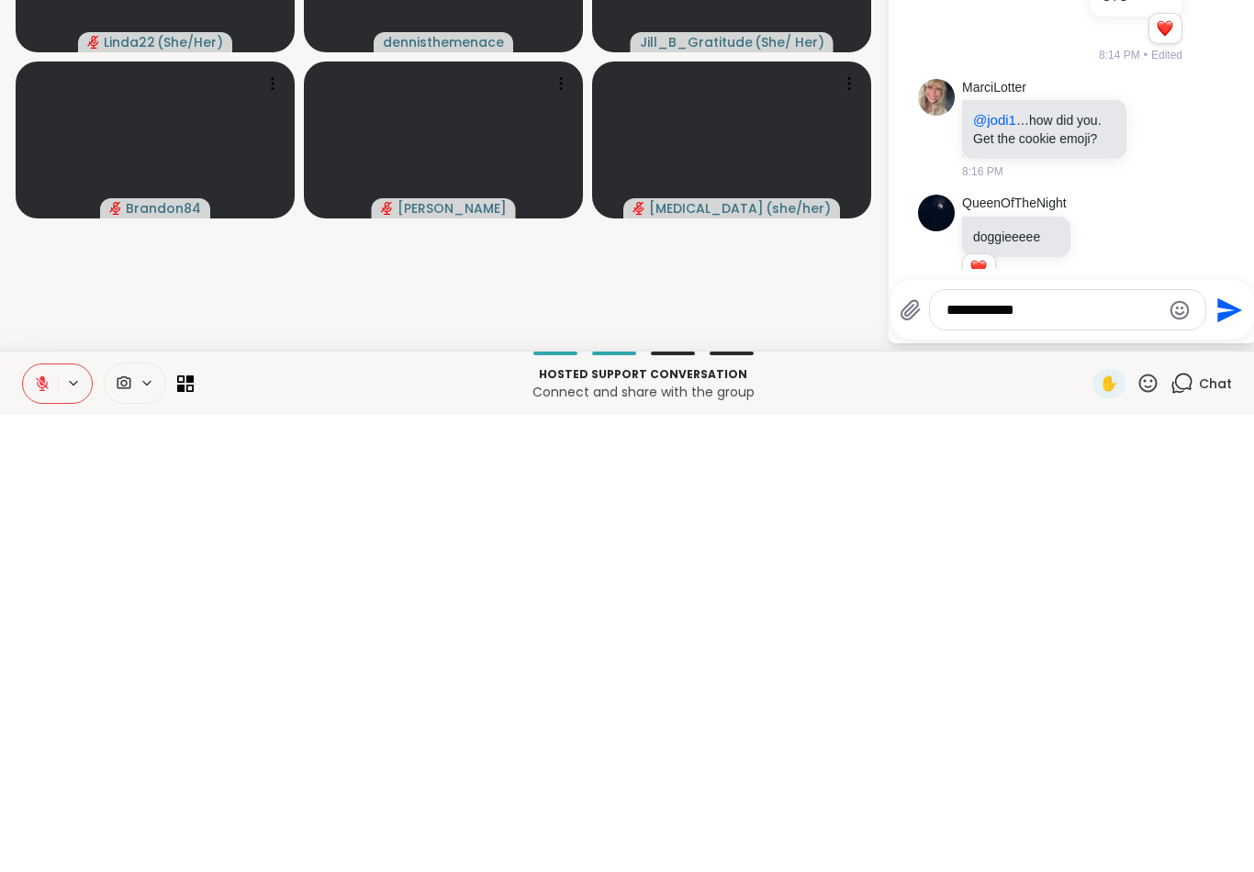
scroll to position [1812, 0]
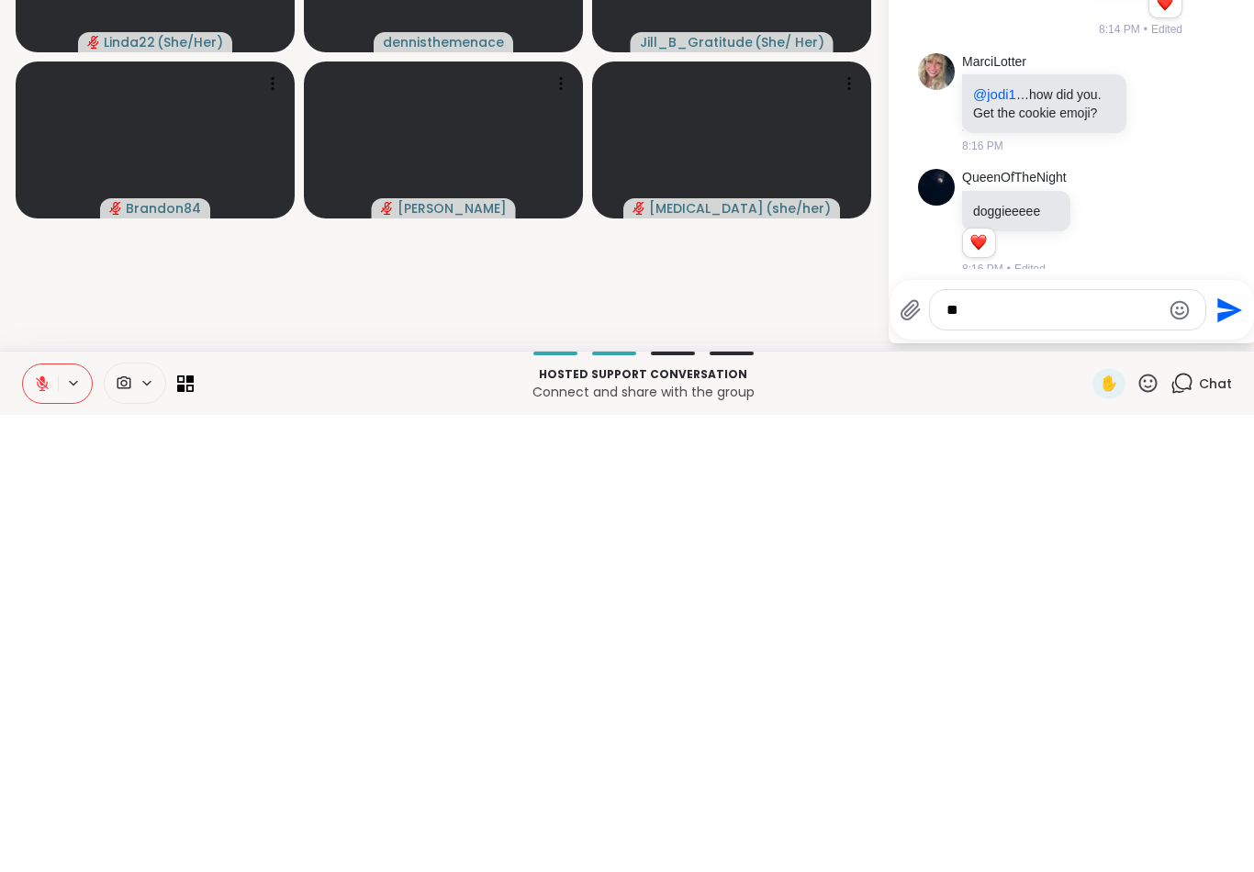
type textarea "*"
click at [98, 281] on video-player-container "1 / 2 AmberWolffWizard jodi1 ( She/her/hers ) dawn50 Linda22 ( She/Her ) dennis…" at bounding box center [443, 431] width 865 height 739
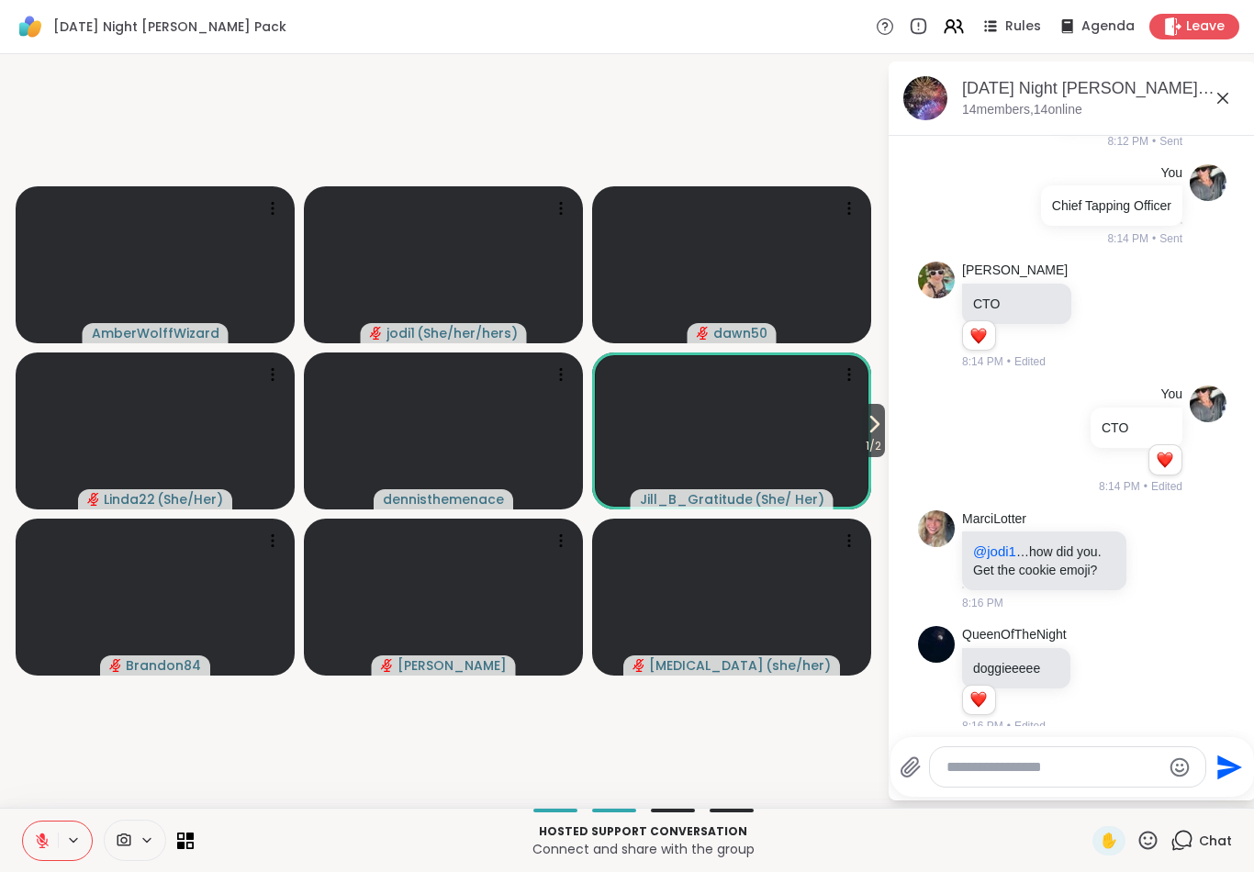
click at [875, 429] on icon at bounding box center [874, 424] width 22 height 22
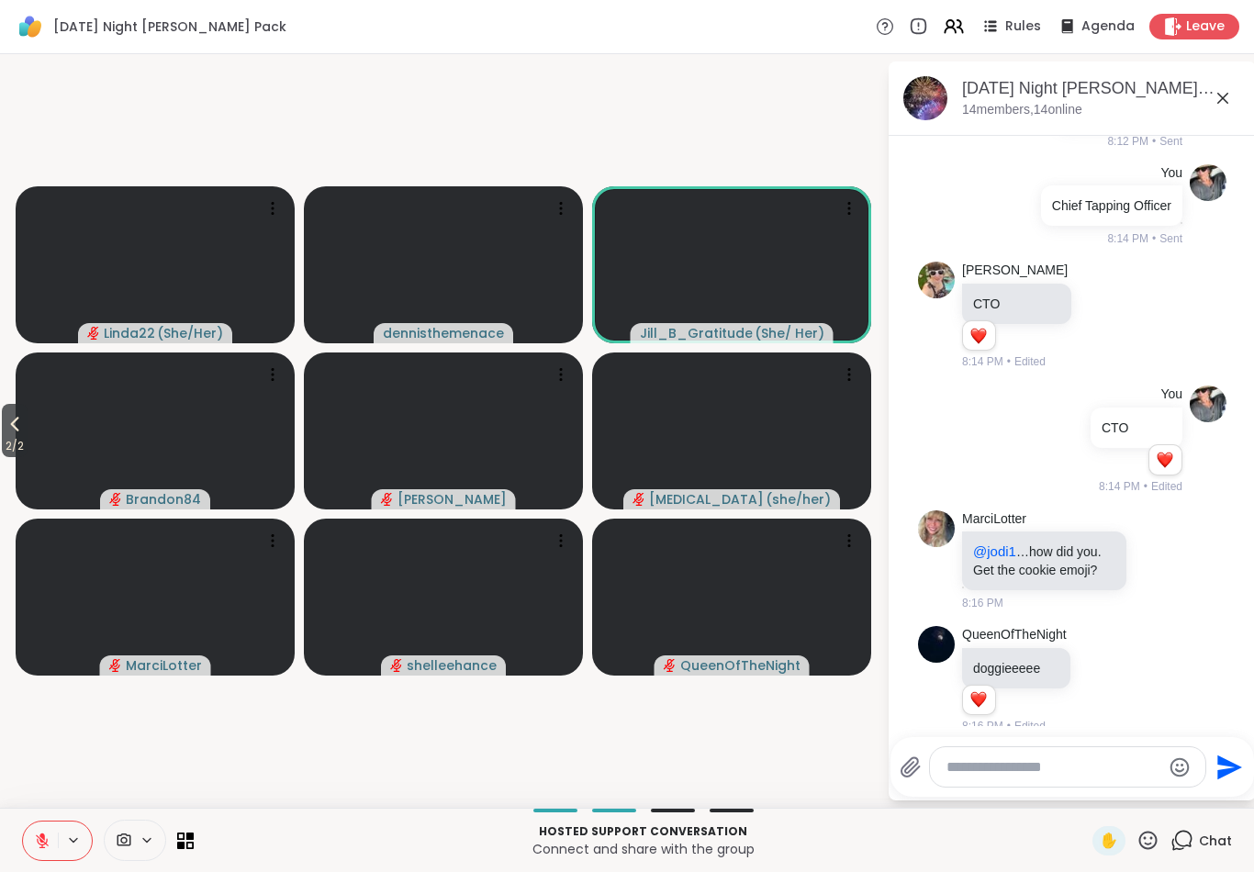
click at [47, 841] on icon at bounding box center [42, 841] width 13 height 13
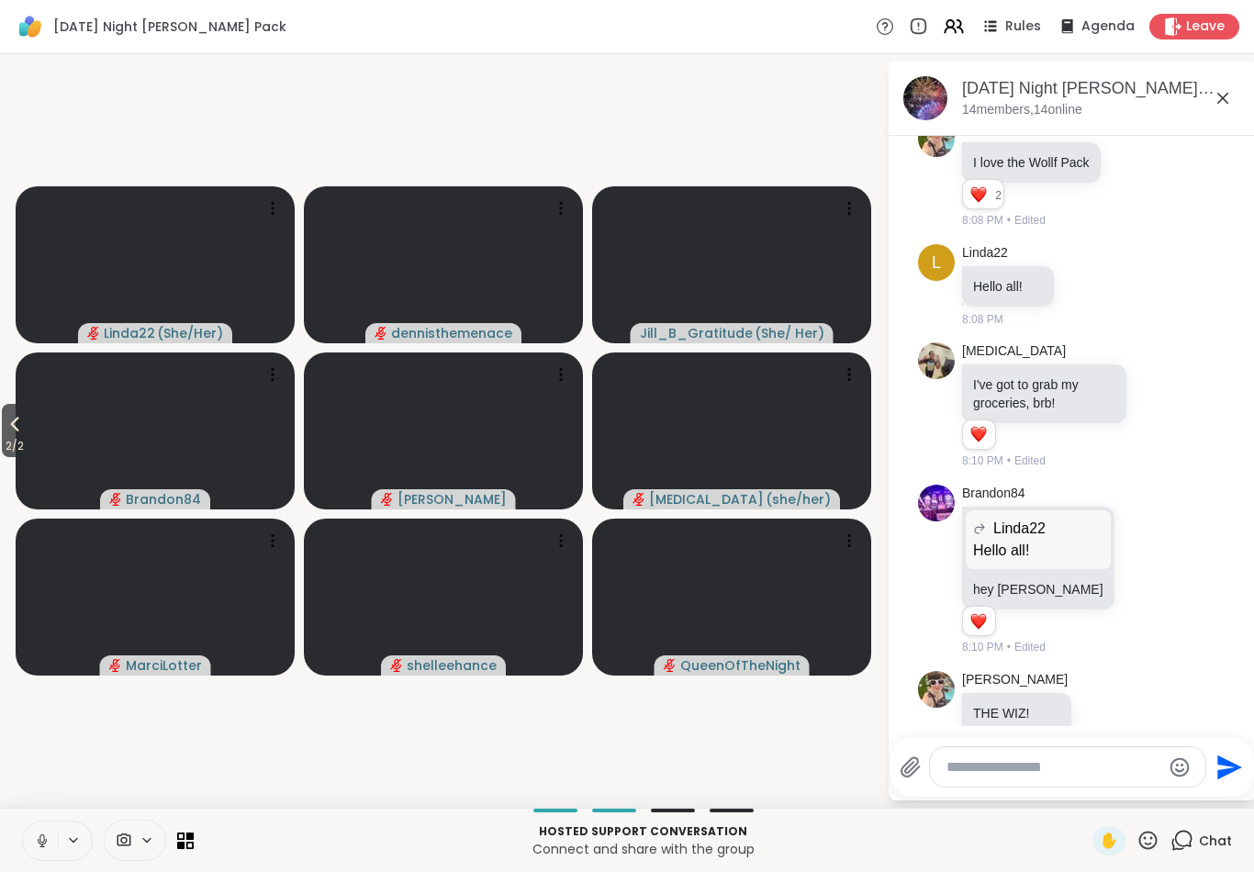
scroll to position [1108, 0]
click at [23, 421] on icon at bounding box center [15, 424] width 22 height 22
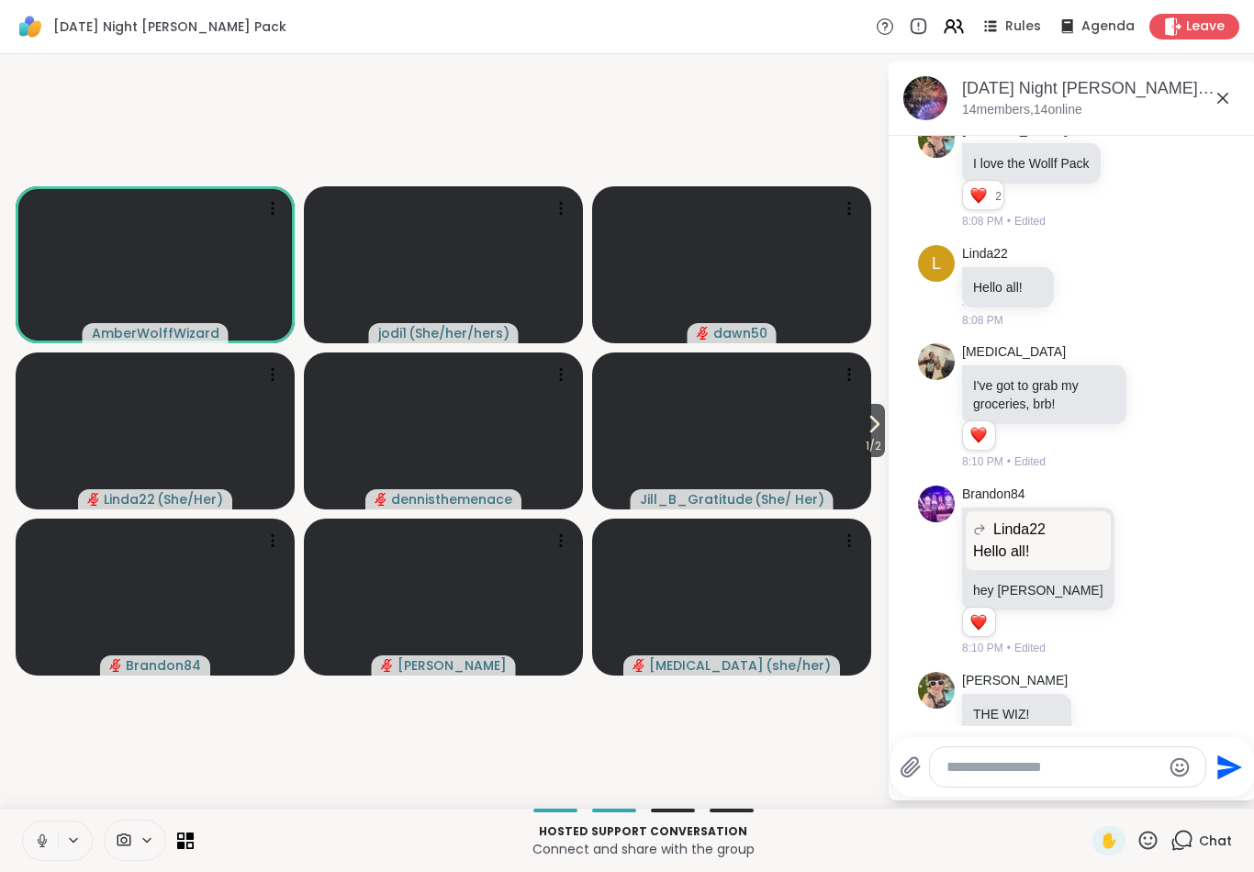
click at [26, 827] on button at bounding box center [40, 841] width 35 height 39
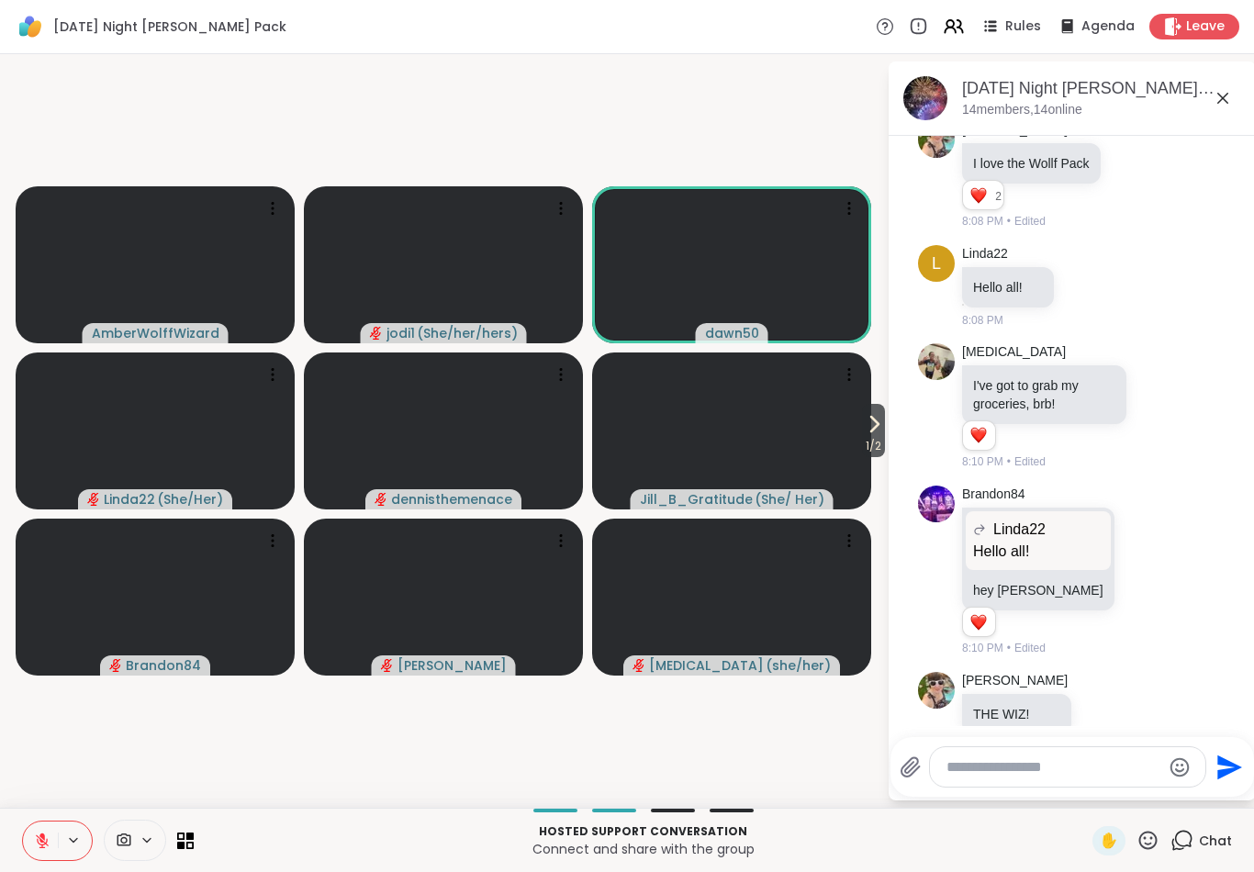
click at [1155, 836] on icon at bounding box center [1149, 840] width 18 height 18
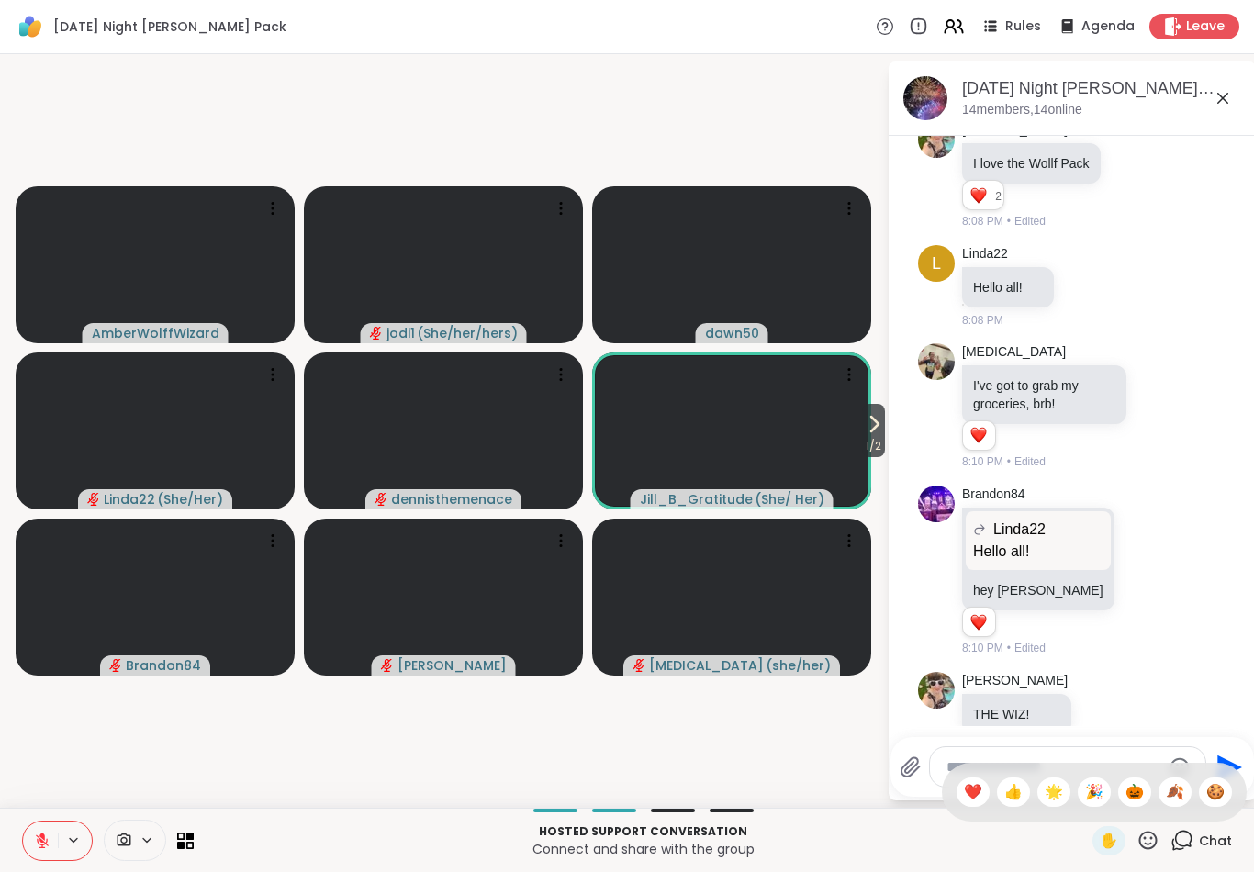
click at [1104, 789] on div "🎉" at bounding box center [1094, 792] width 33 height 29
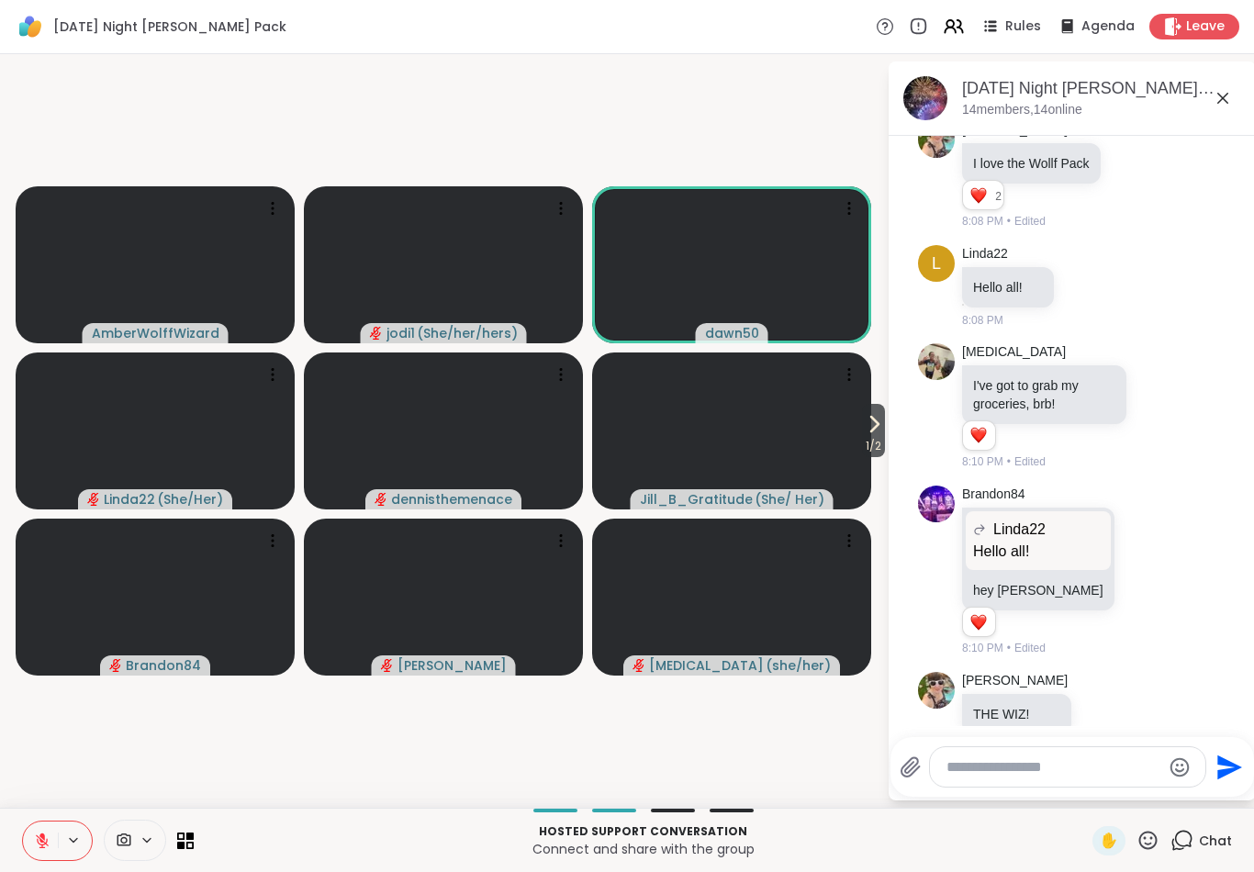
click at [867, 428] on icon at bounding box center [874, 424] width 22 height 22
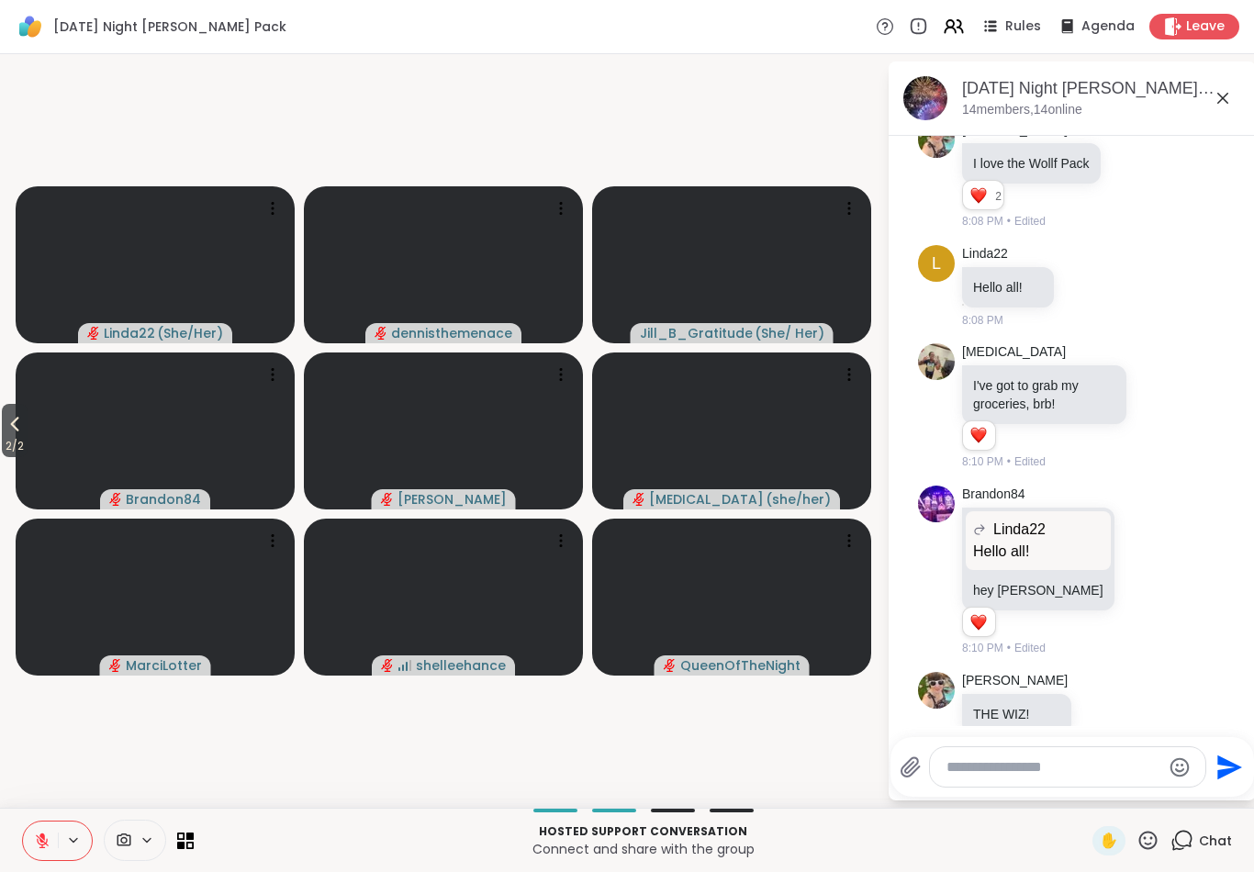
click at [6, 432] on icon at bounding box center [15, 424] width 22 height 22
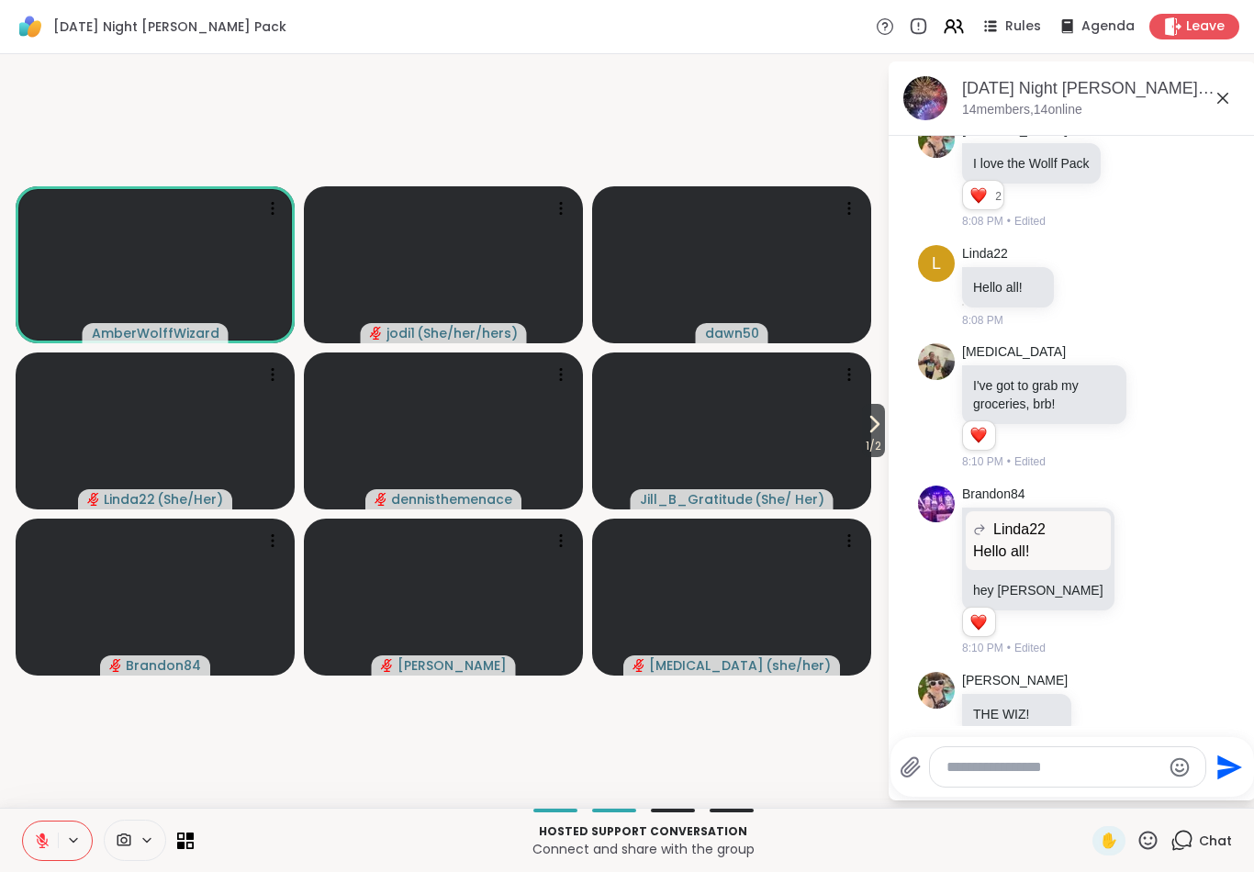
click at [1004, 773] on textarea "Type your message" at bounding box center [1054, 768] width 214 height 18
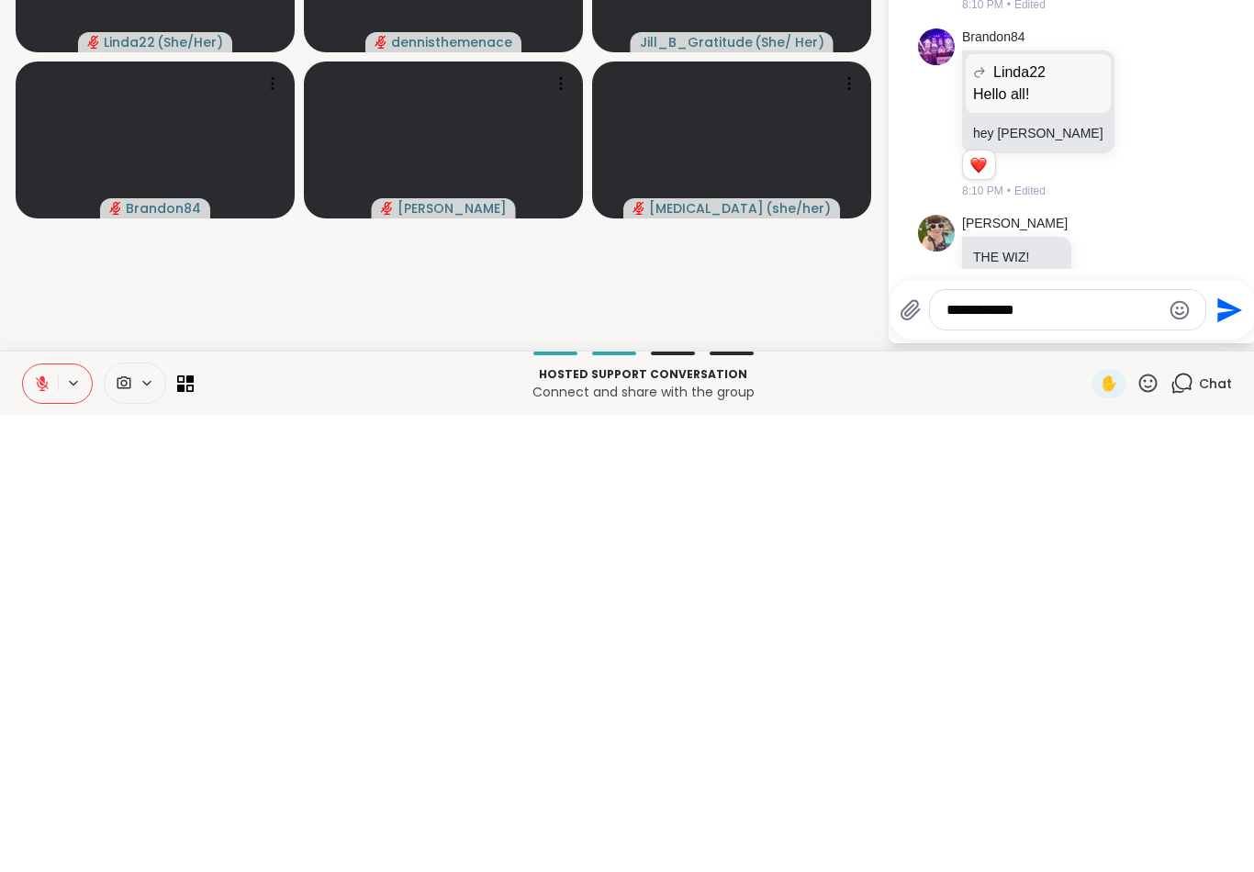
type textarea "**********"
click at [1234, 755] on icon "Send" at bounding box center [1230, 767] width 25 height 25
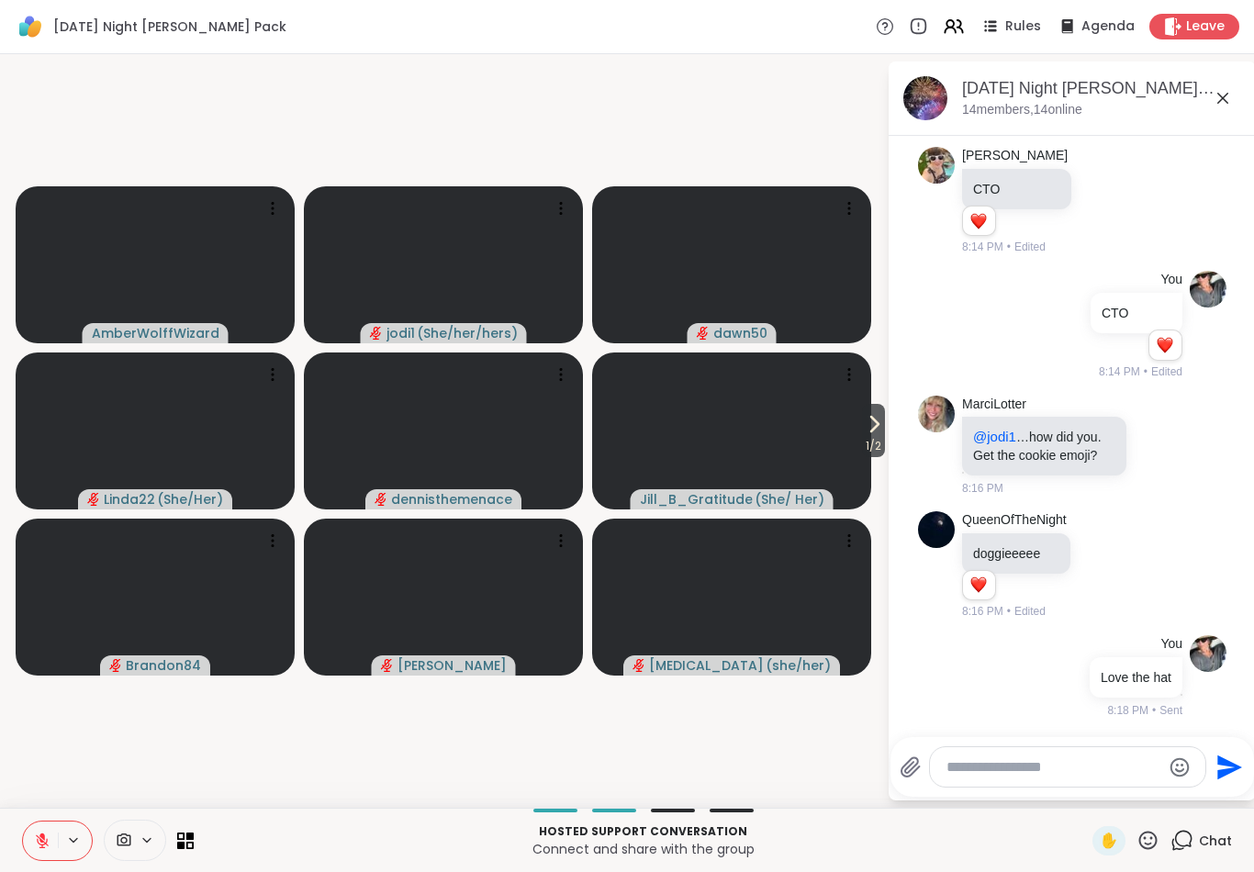
scroll to position [1909, 0]
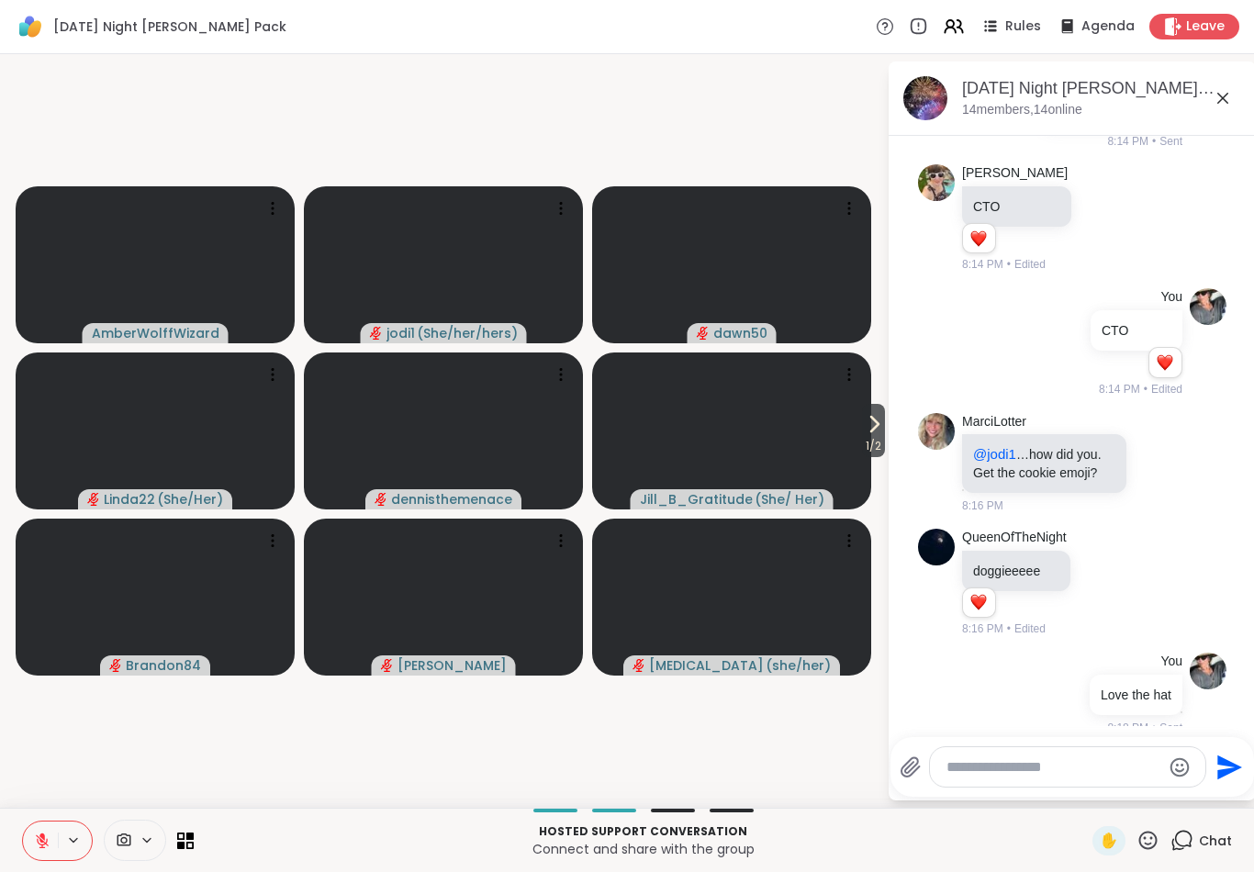
click at [883, 435] on icon at bounding box center [874, 424] width 22 height 22
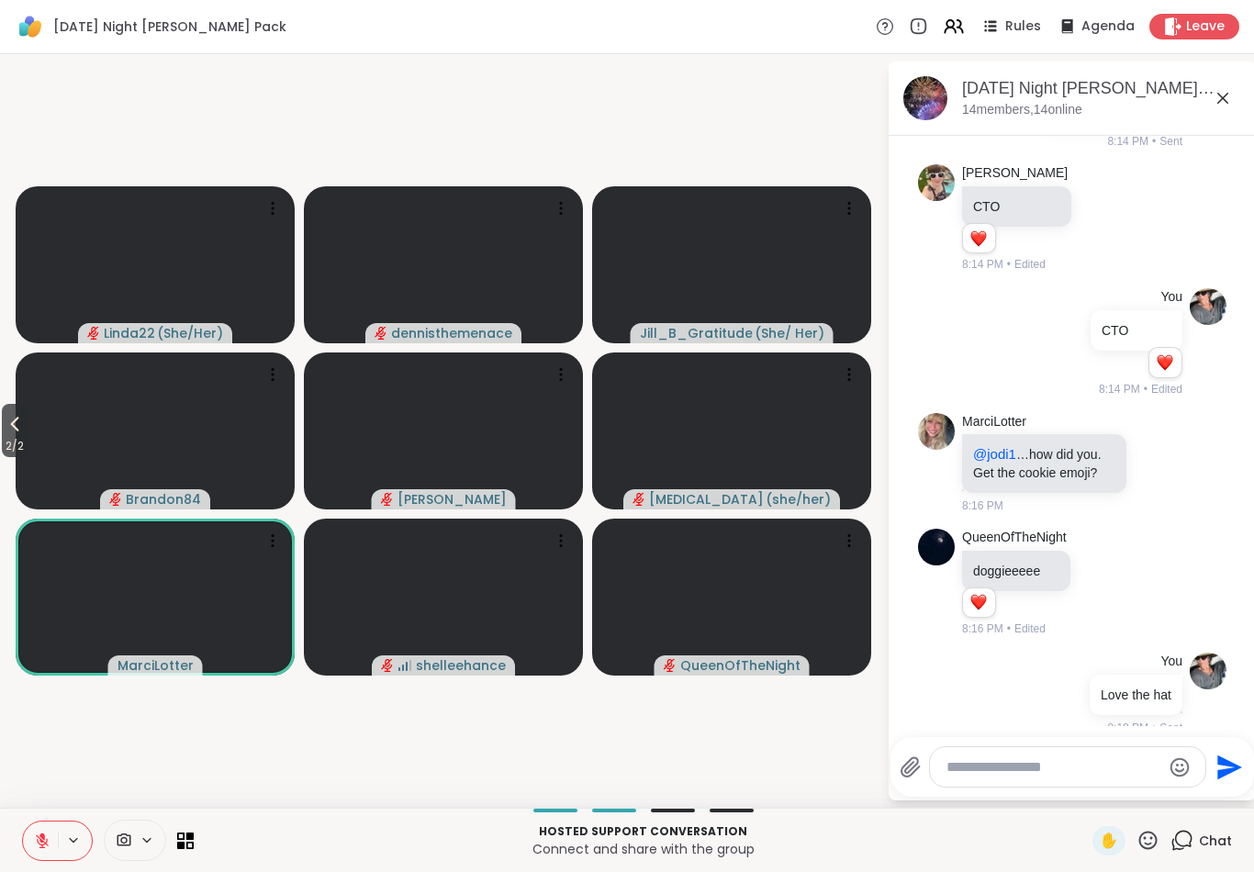
click at [1153, 838] on icon at bounding box center [1149, 840] width 18 height 18
click at [1223, 795] on span "🍪" at bounding box center [1216, 792] width 18 height 22
click at [20, 433] on icon at bounding box center [15, 424] width 22 height 22
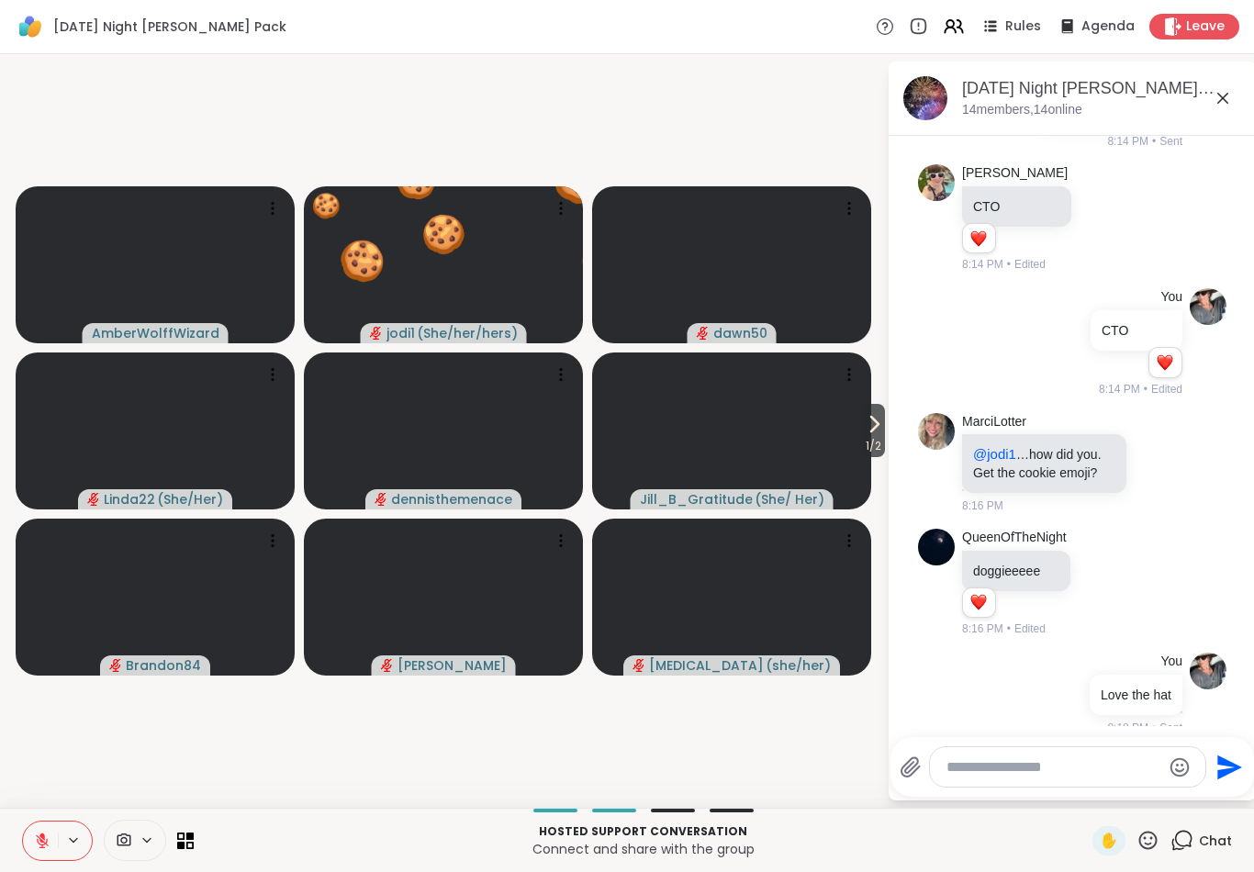
click at [877, 411] on button "1 / 2" at bounding box center [873, 430] width 23 height 53
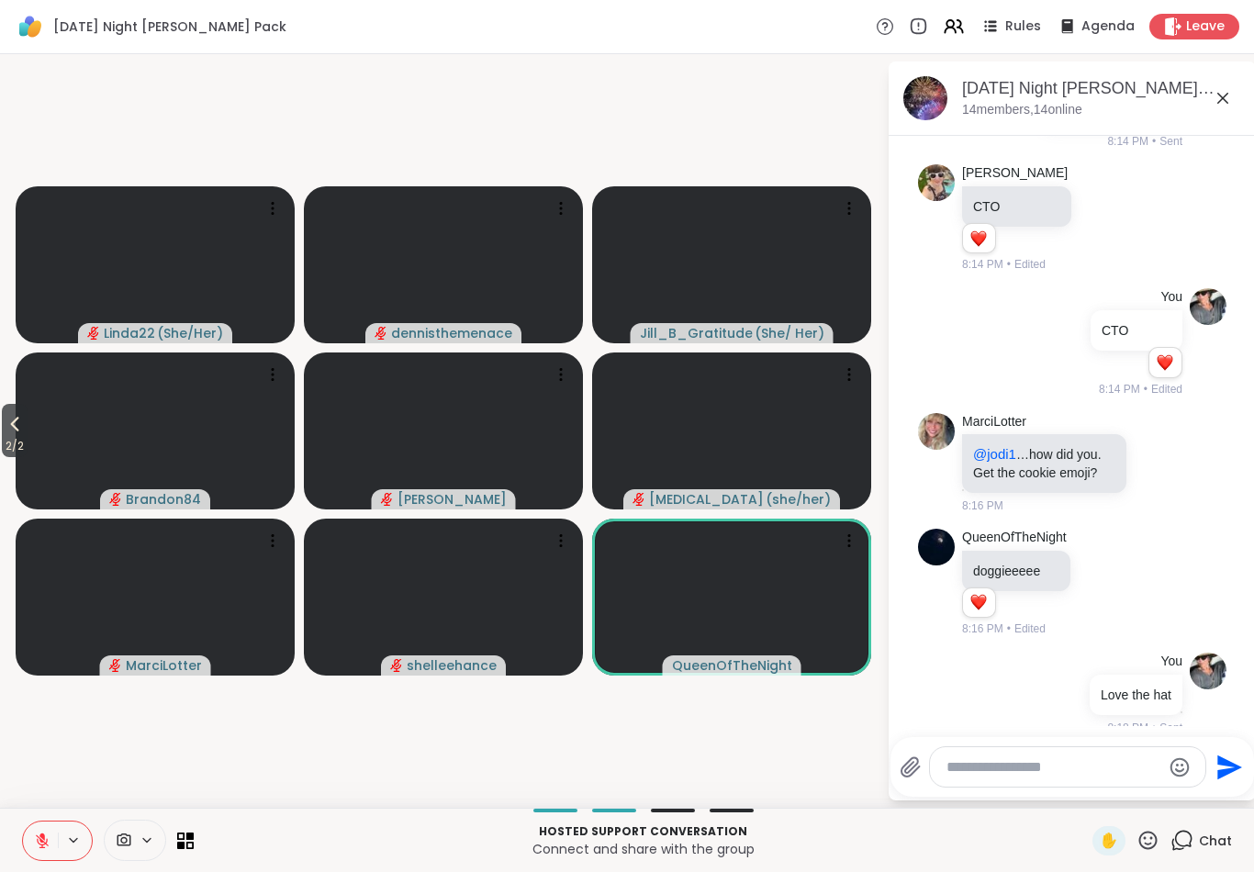
click at [1148, 829] on icon at bounding box center [1148, 840] width 23 height 23
click at [977, 785] on div "❤️" at bounding box center [973, 792] width 33 height 29
click at [6, 429] on icon at bounding box center [15, 424] width 22 height 22
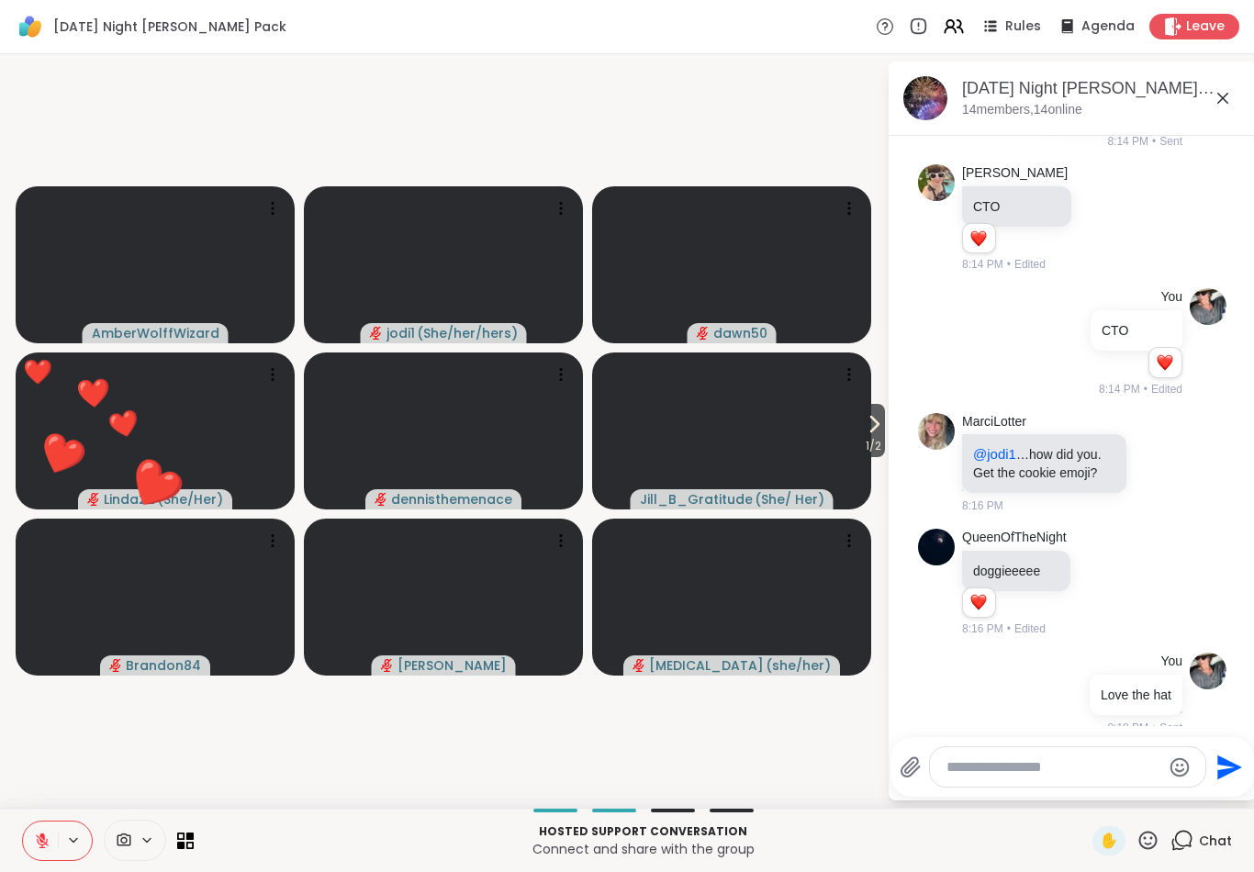
click at [39, 839] on icon at bounding box center [42, 841] width 17 height 17
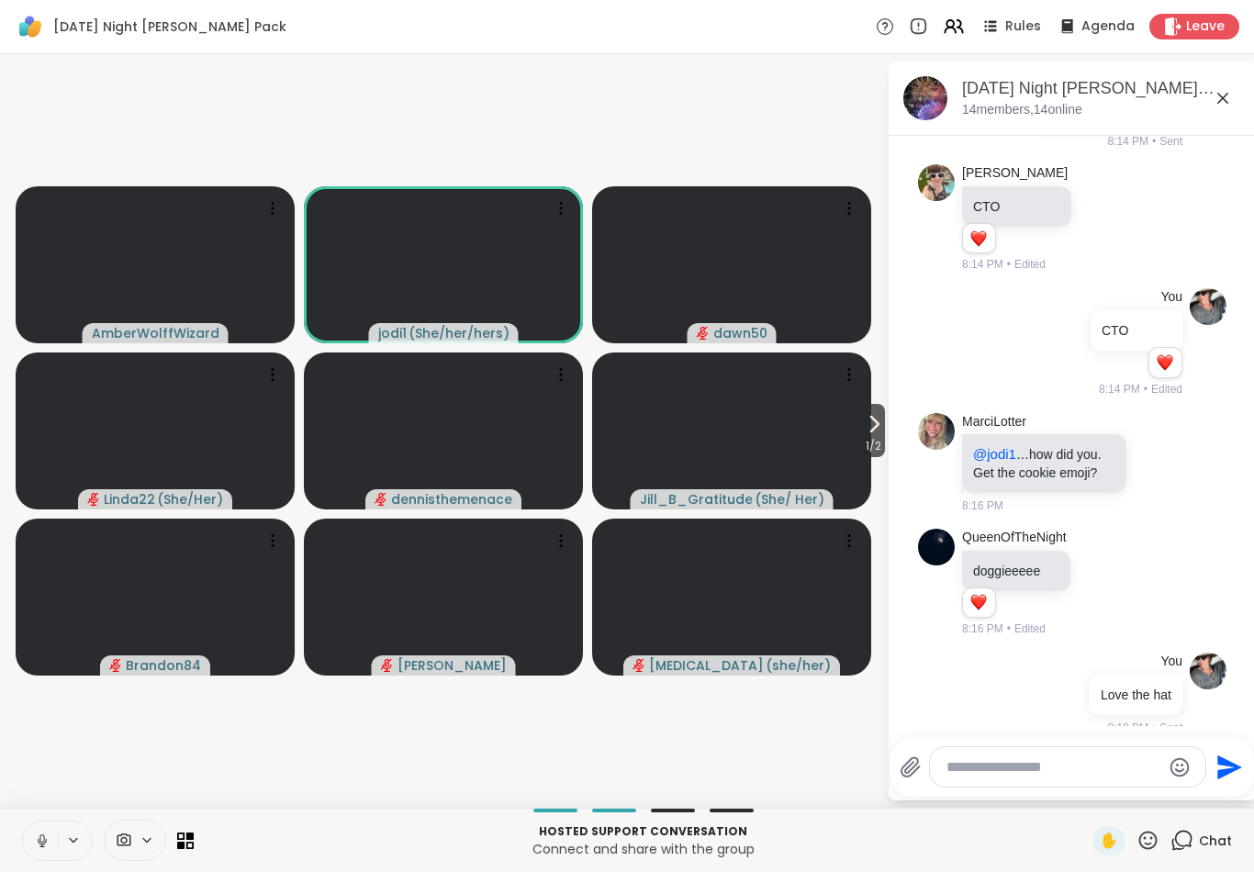
click at [863, 432] on icon at bounding box center [874, 424] width 22 height 22
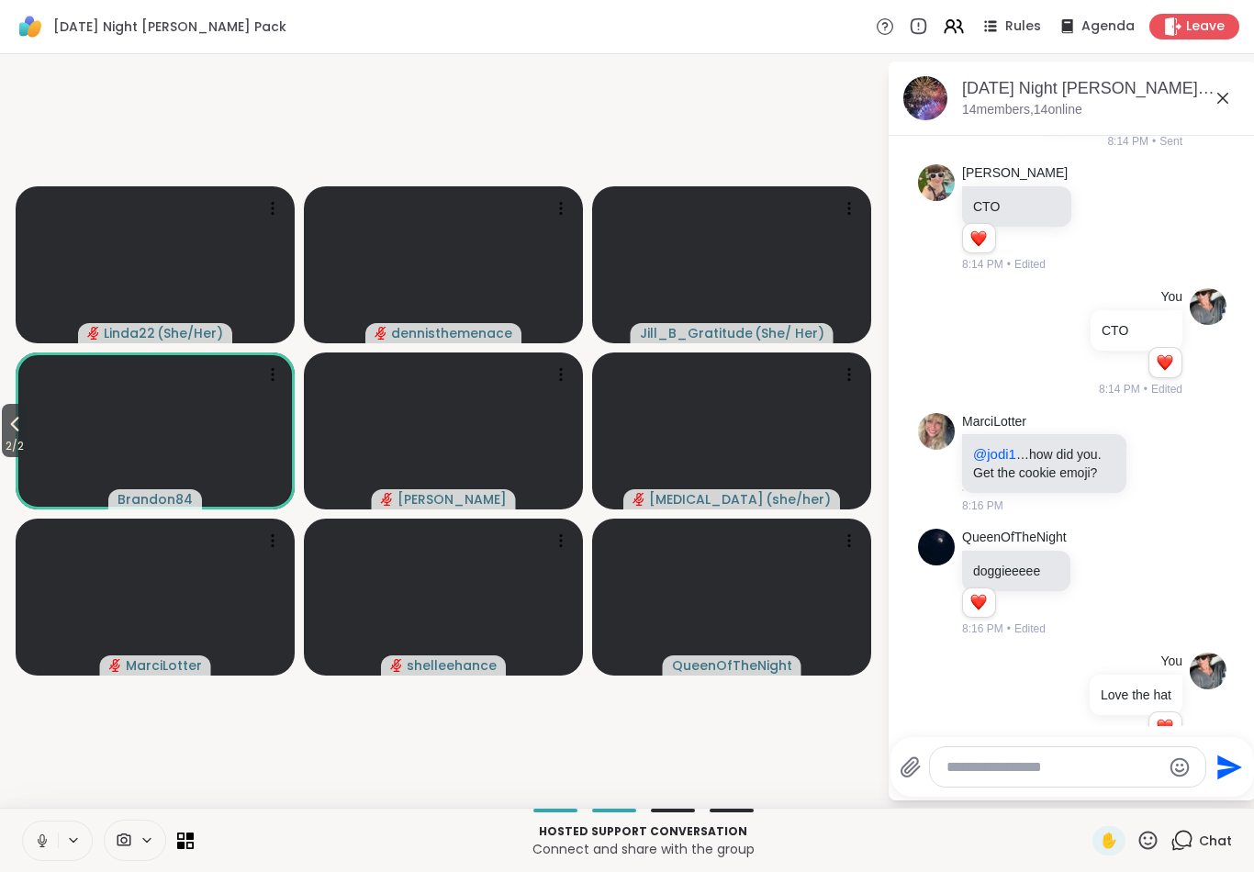
scroll to position [1935, 0]
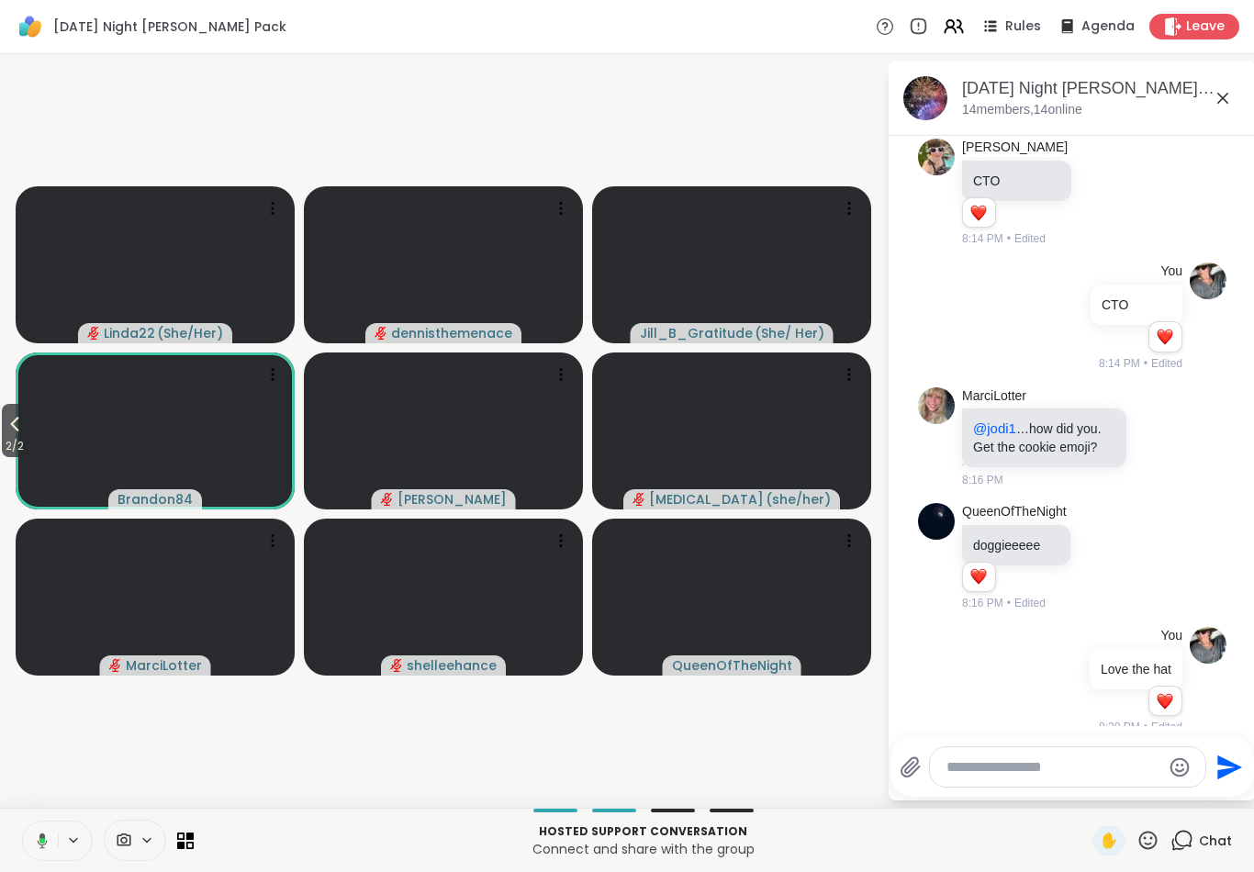
click at [10, 442] on span "2 / 2" at bounding box center [15, 446] width 26 height 22
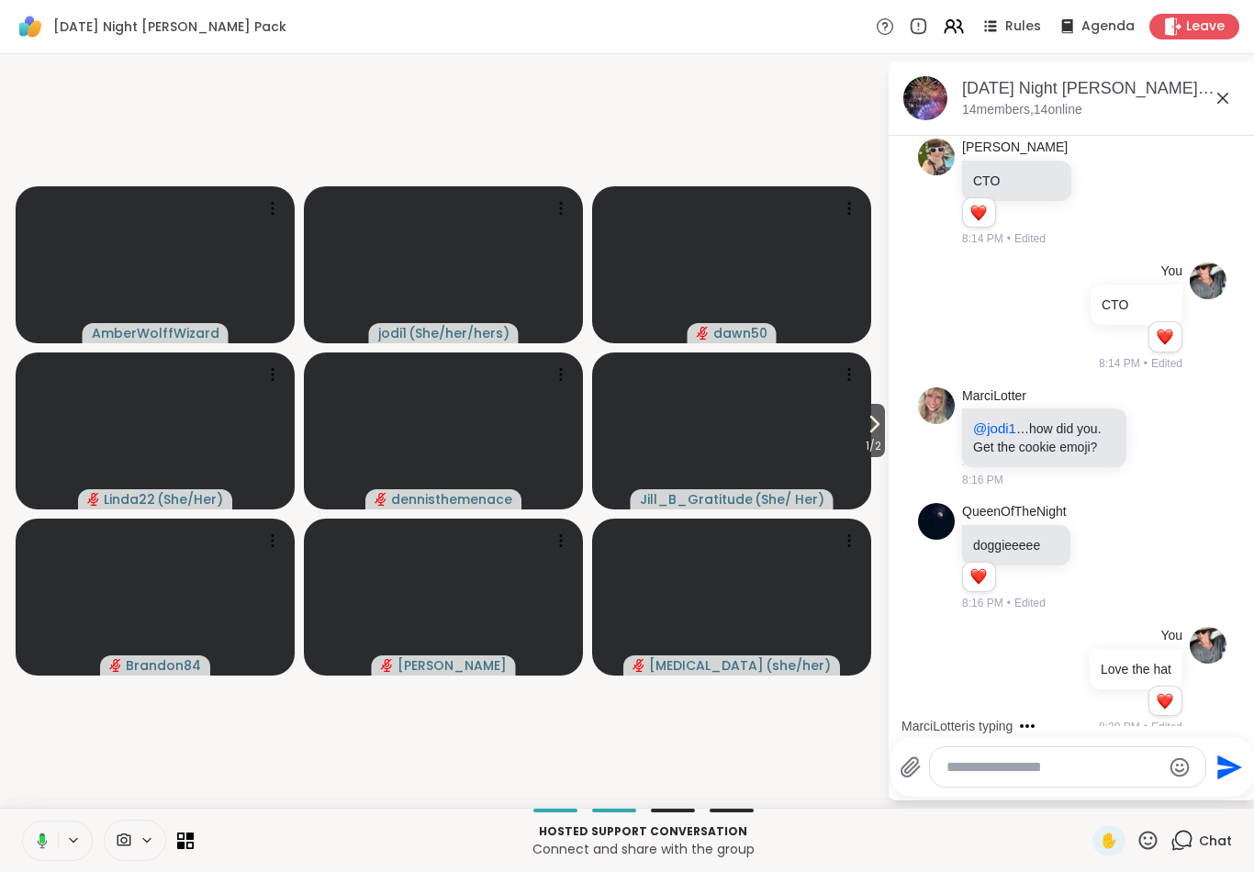
click at [871, 432] on icon at bounding box center [874, 424] width 7 height 15
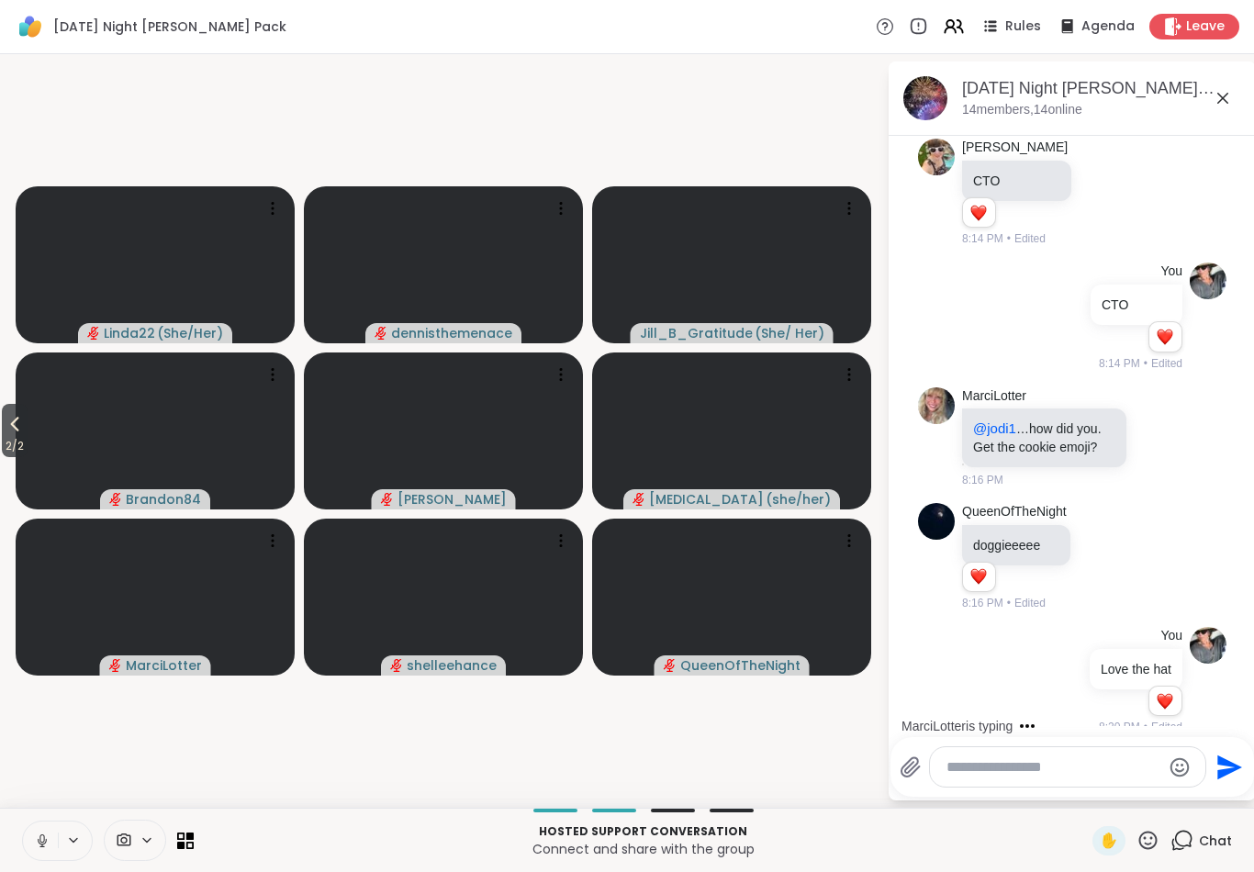
click at [39, 844] on icon at bounding box center [42, 841] width 17 height 17
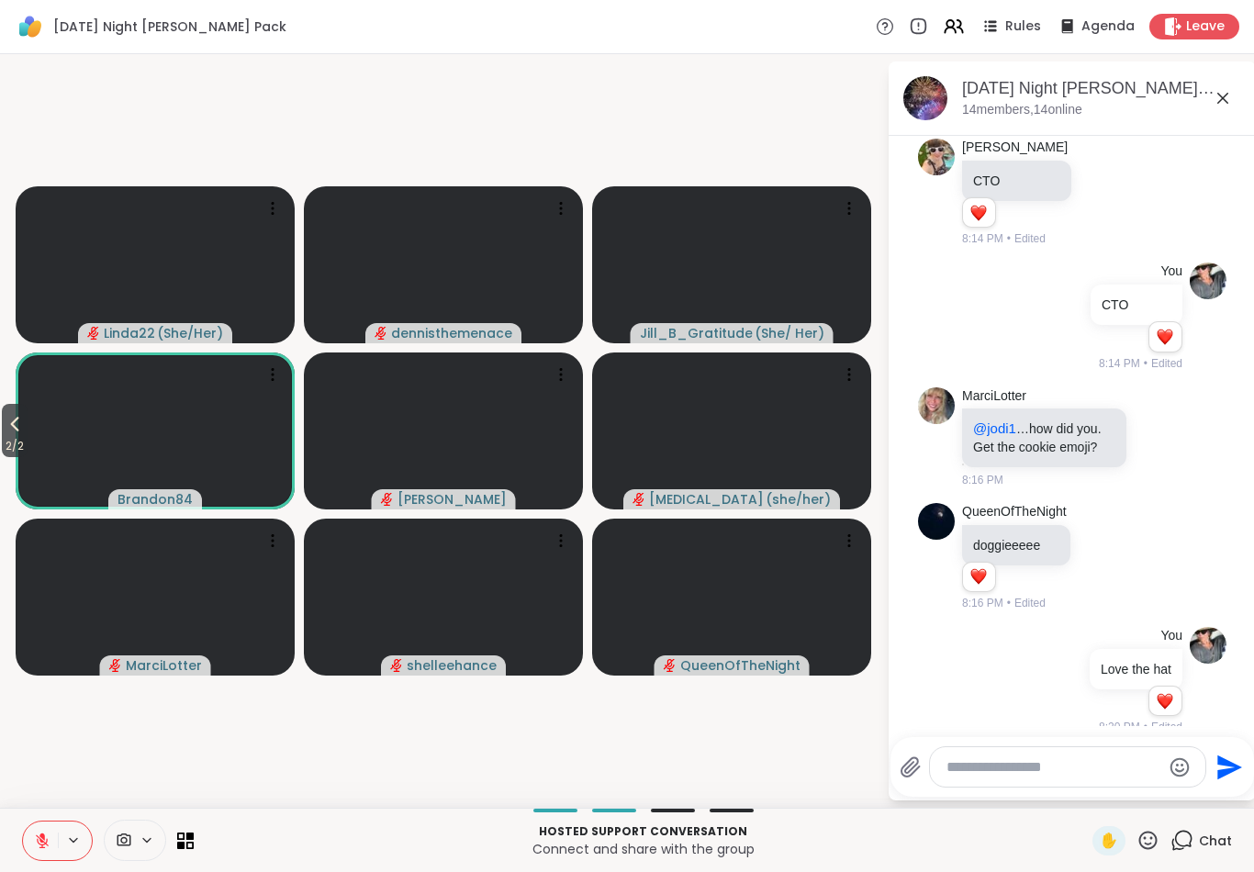
scroll to position [2113, 0]
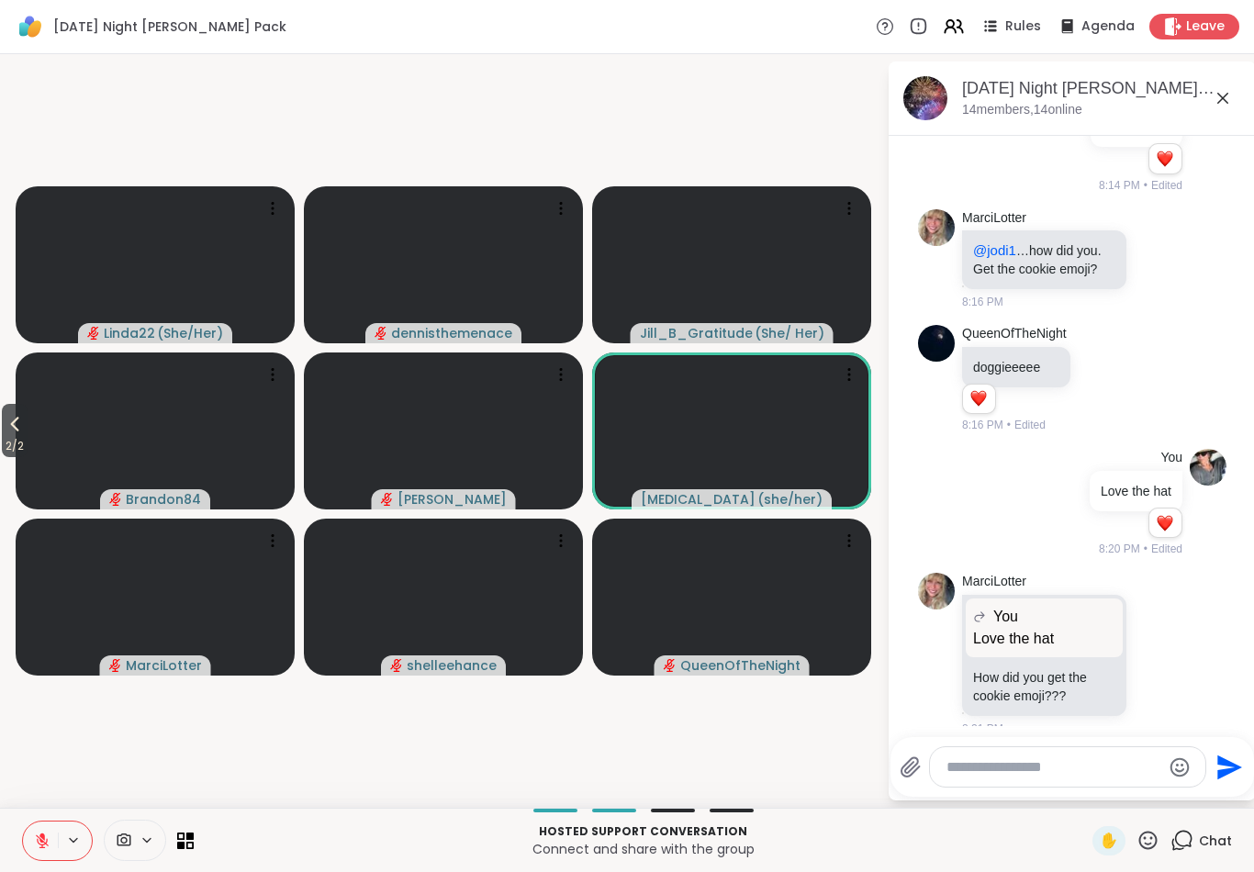
click at [1146, 838] on icon at bounding box center [1149, 840] width 18 height 18
click at [1139, 781] on span "🎃" at bounding box center [1135, 792] width 18 height 22
click at [6, 436] on span "2 / 2" at bounding box center [15, 446] width 26 height 22
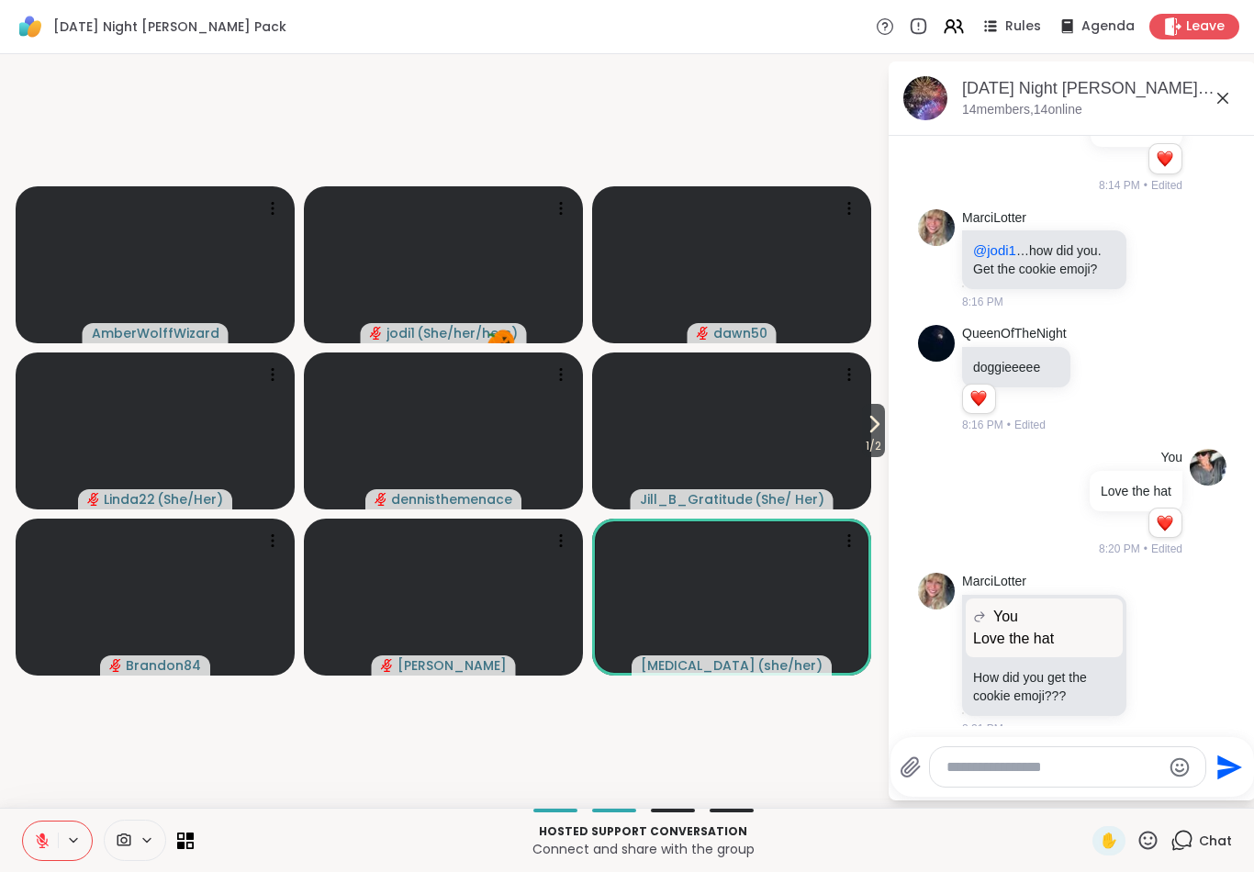
click at [879, 444] on span "1 / 2" at bounding box center [873, 446] width 23 height 22
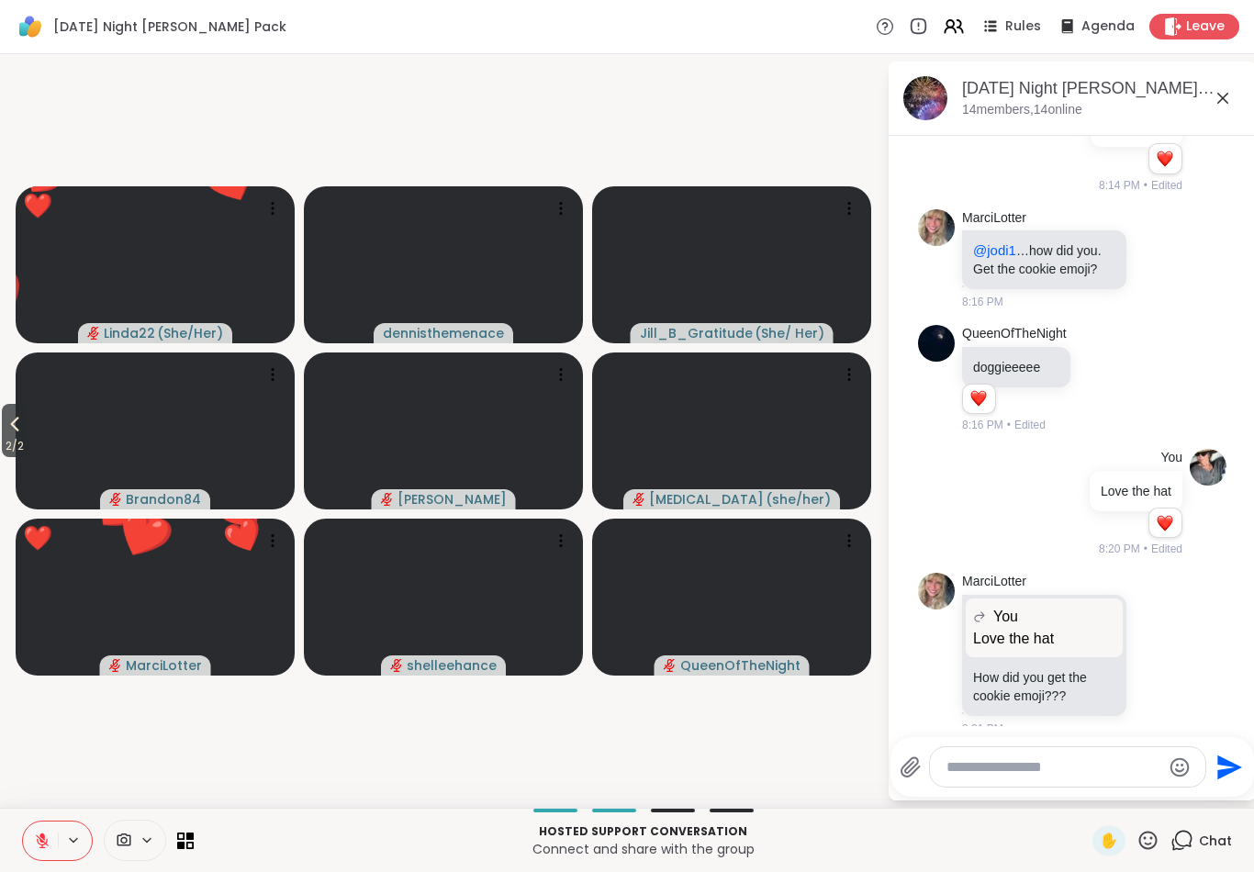
click at [1129, 96] on div "[DATE] Night [PERSON_NAME] Pack, [DATE]" at bounding box center [1101, 88] width 279 height 23
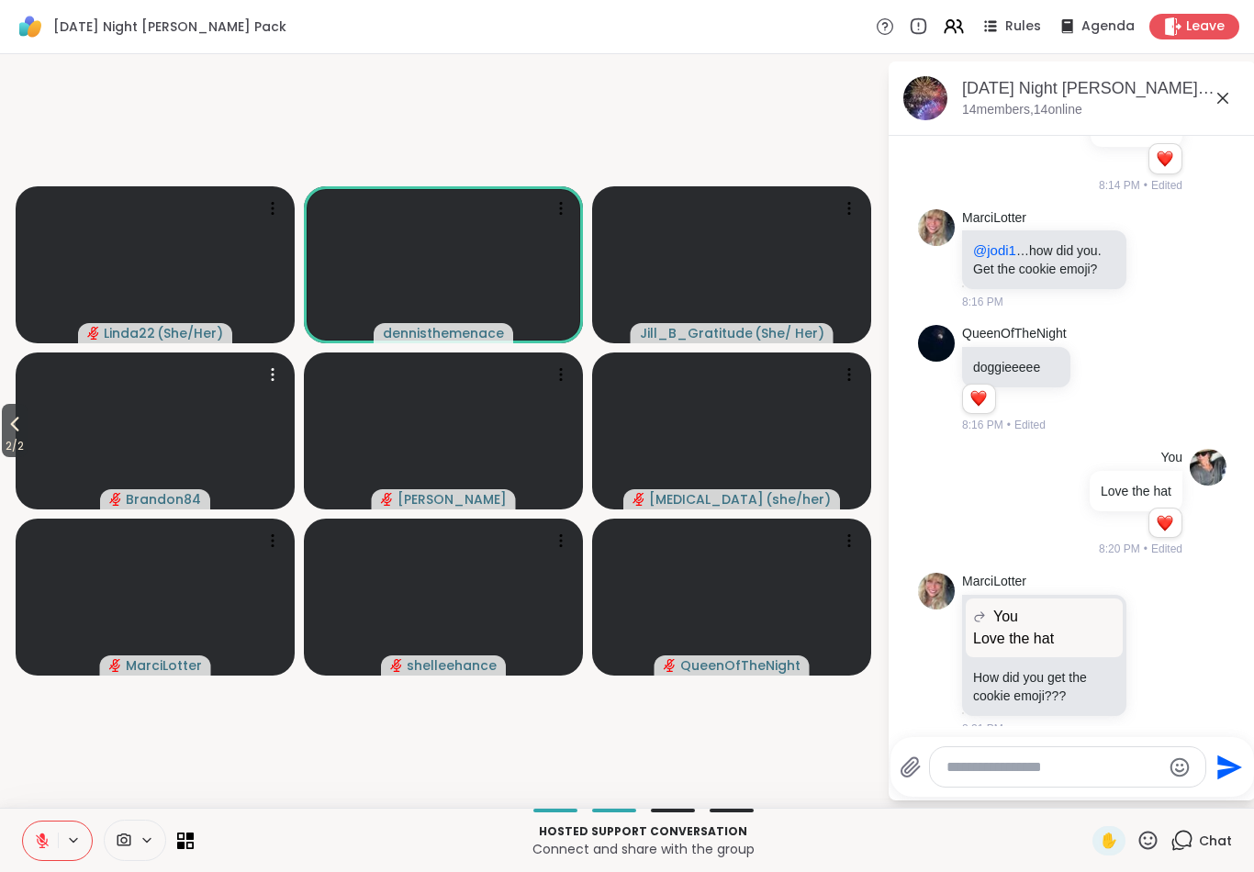
click at [39, 439] on video at bounding box center [155, 431] width 279 height 157
click at [8, 430] on icon at bounding box center [15, 424] width 22 height 22
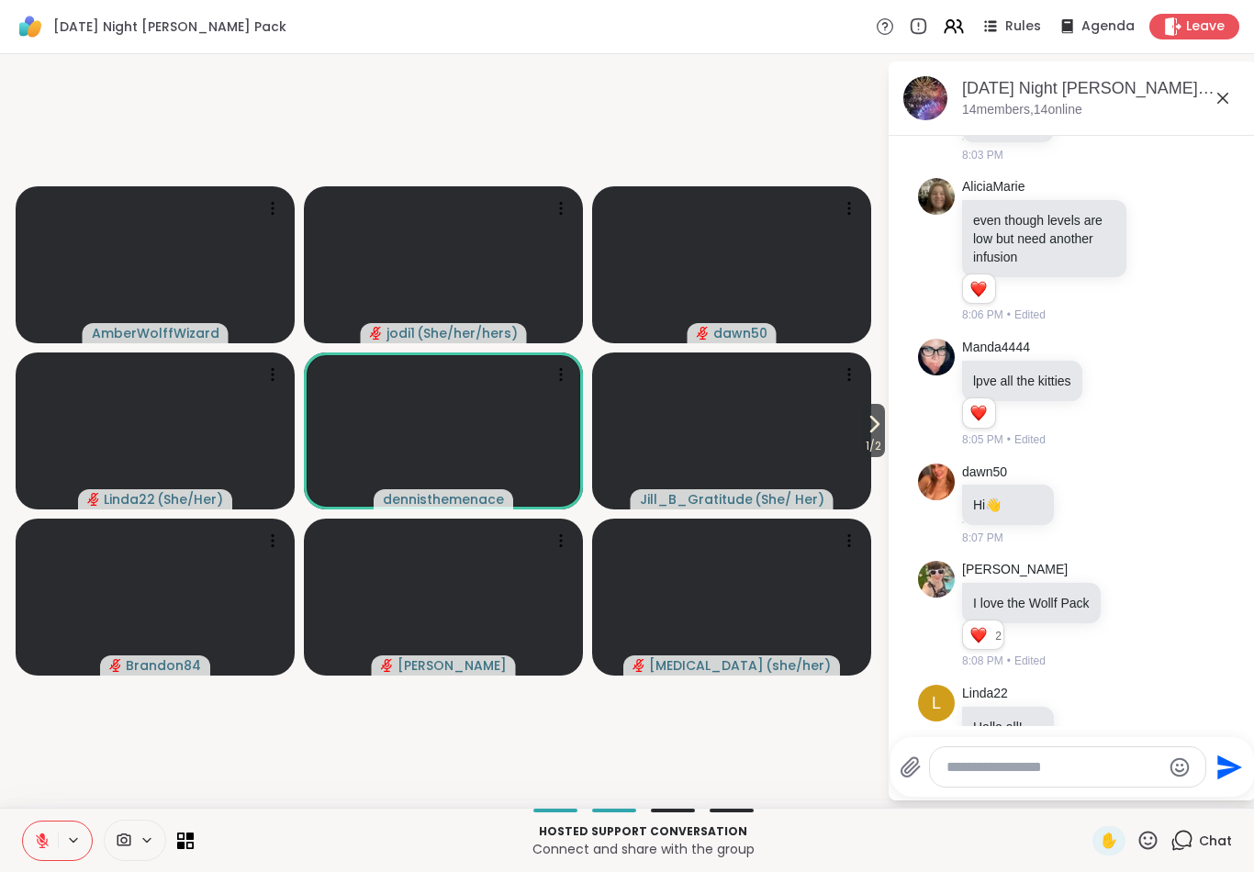
scroll to position [665, 0]
click at [1123, 387] on icon at bounding box center [1115, 396] width 17 height 18
click at [1122, 359] on div "Select Reaction: Heart" at bounding box center [1115, 366] width 17 height 17
click at [1143, 385] on icon at bounding box center [1135, 396] width 17 height 22
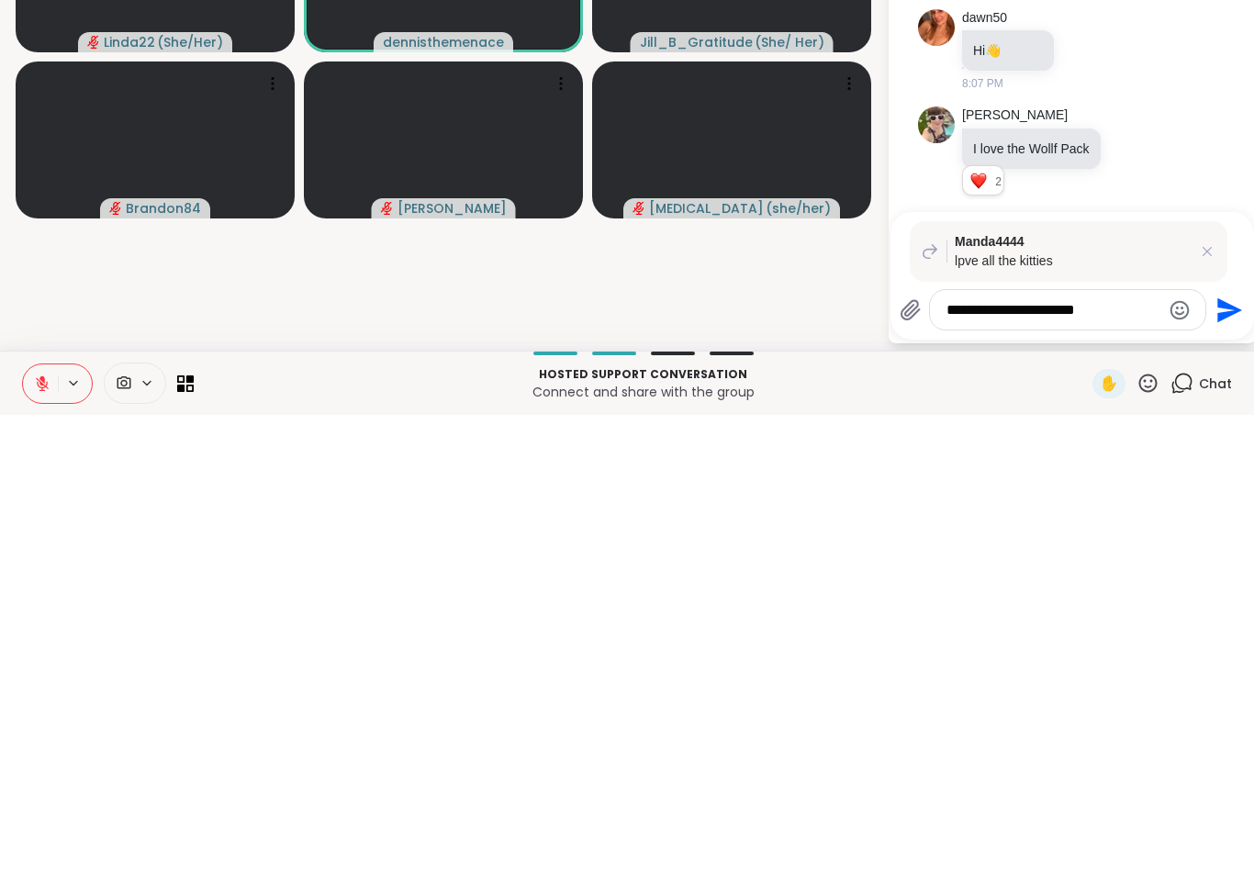
type textarea "**********"
click at [1220, 755] on icon "Send" at bounding box center [1230, 767] width 25 height 25
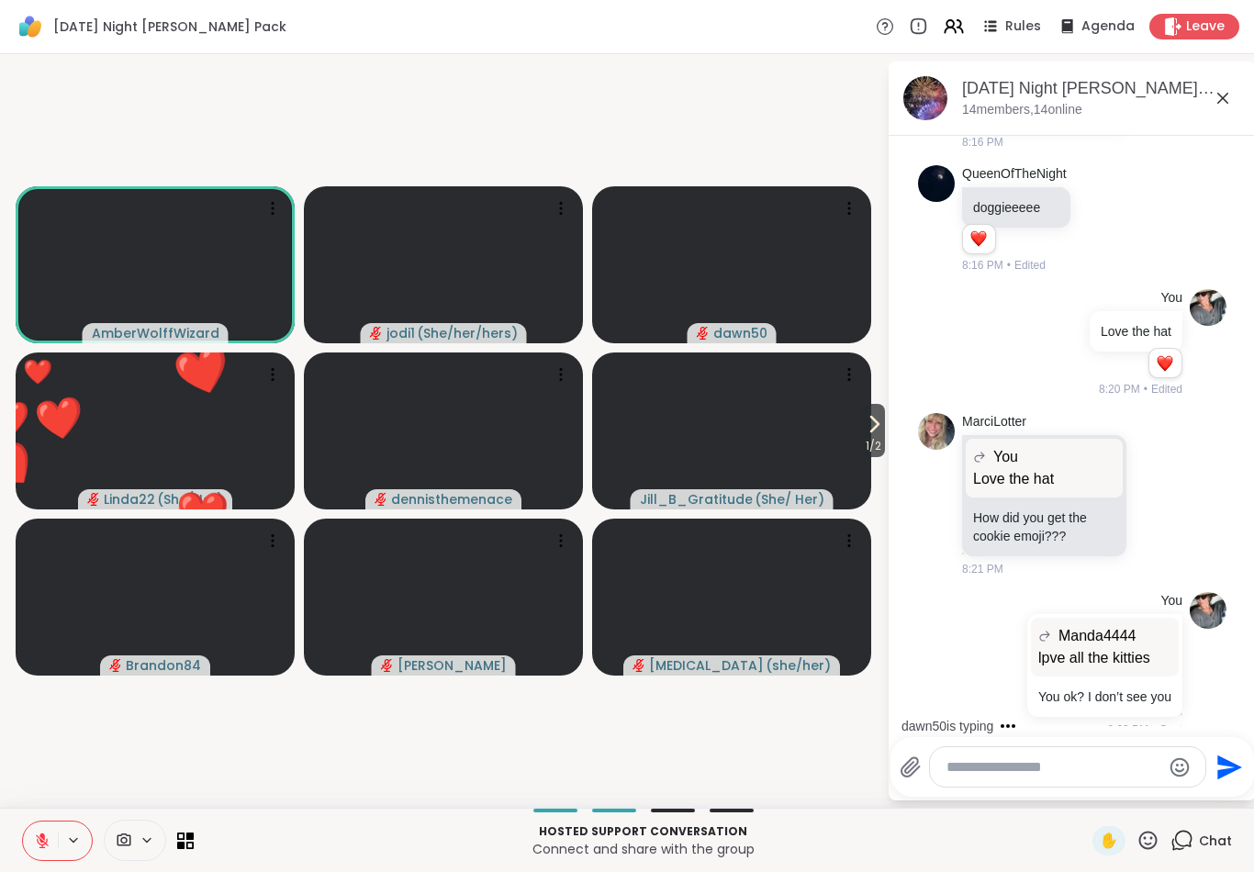
scroll to position [2370, 0]
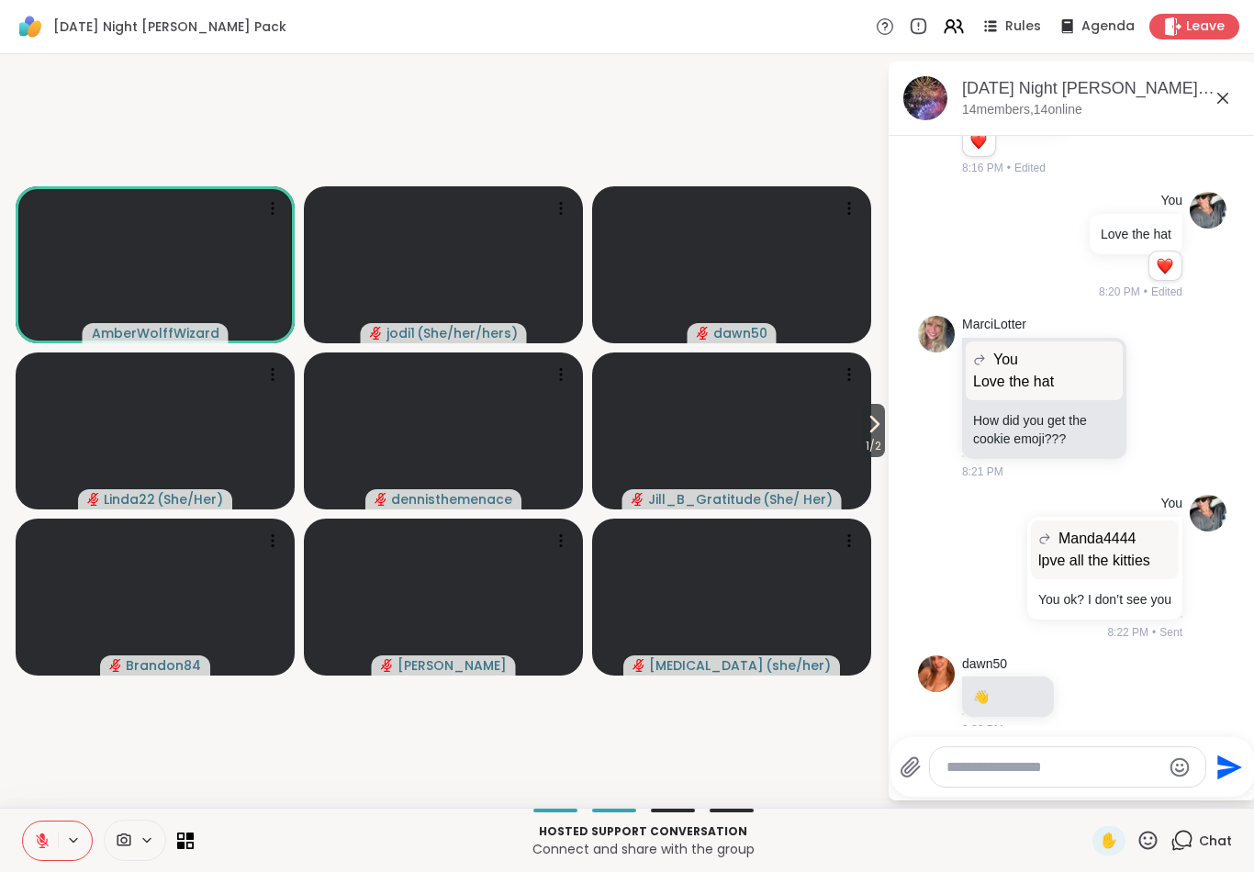
click at [28, 846] on button at bounding box center [40, 841] width 35 height 39
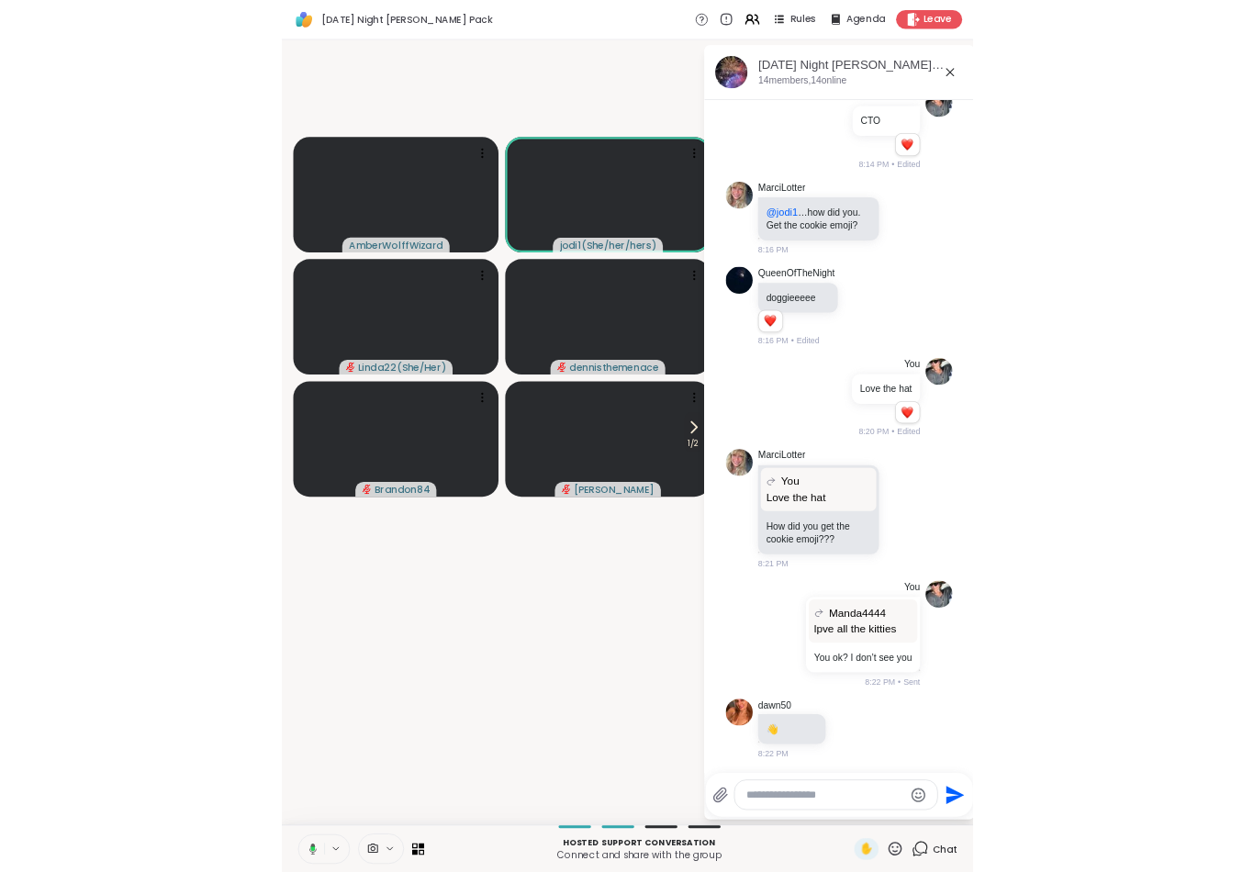
scroll to position [2056, 0]
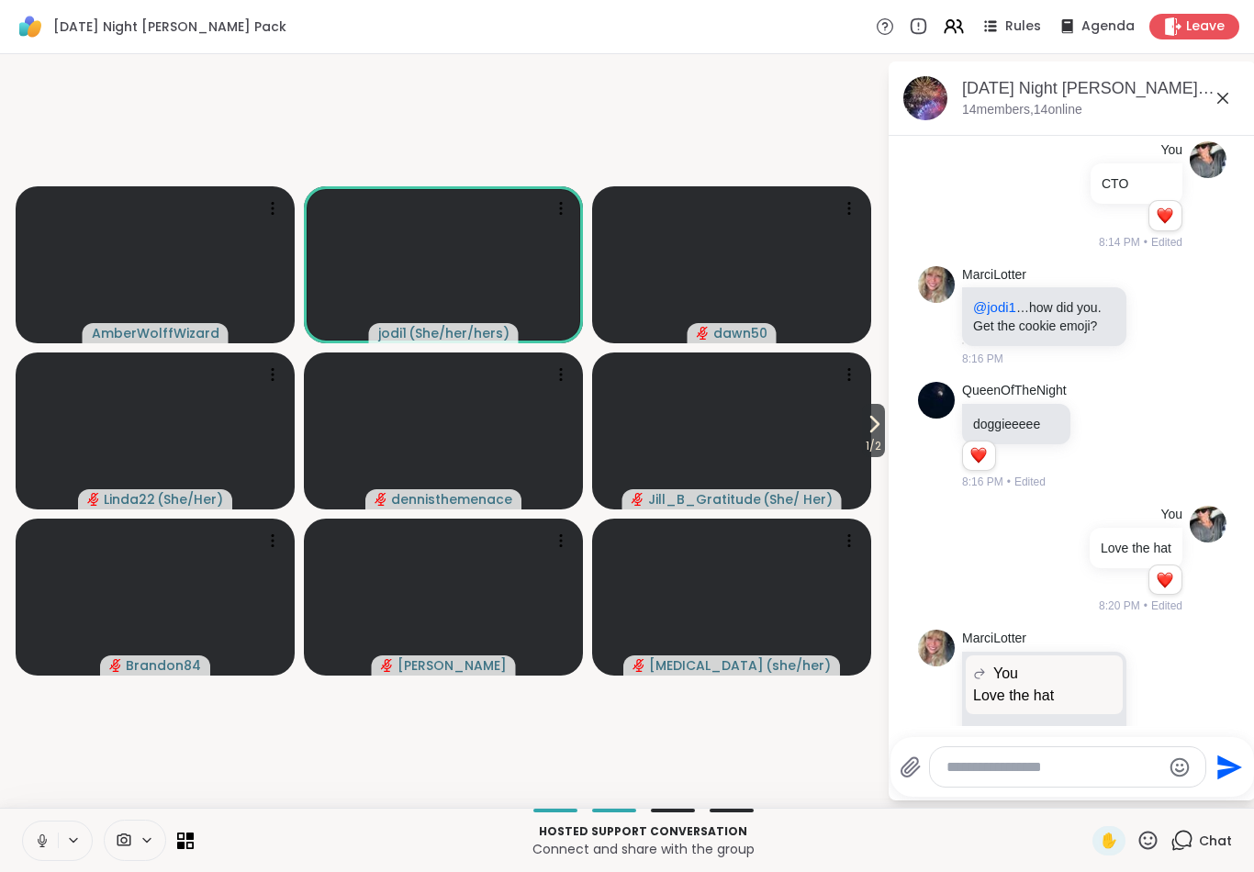
click at [1154, 842] on icon at bounding box center [1148, 840] width 23 height 23
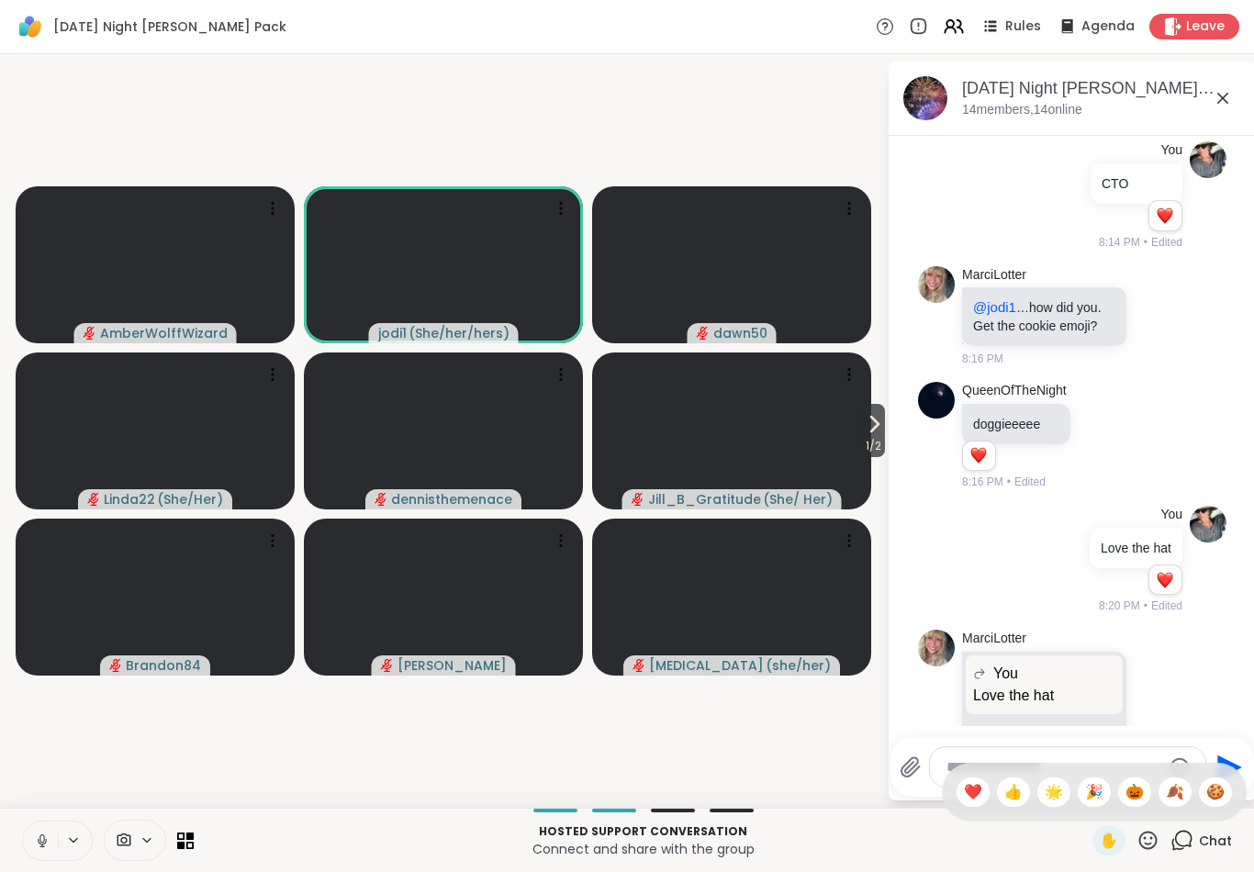
click at [1135, 796] on span "🎃" at bounding box center [1135, 792] width 18 height 22
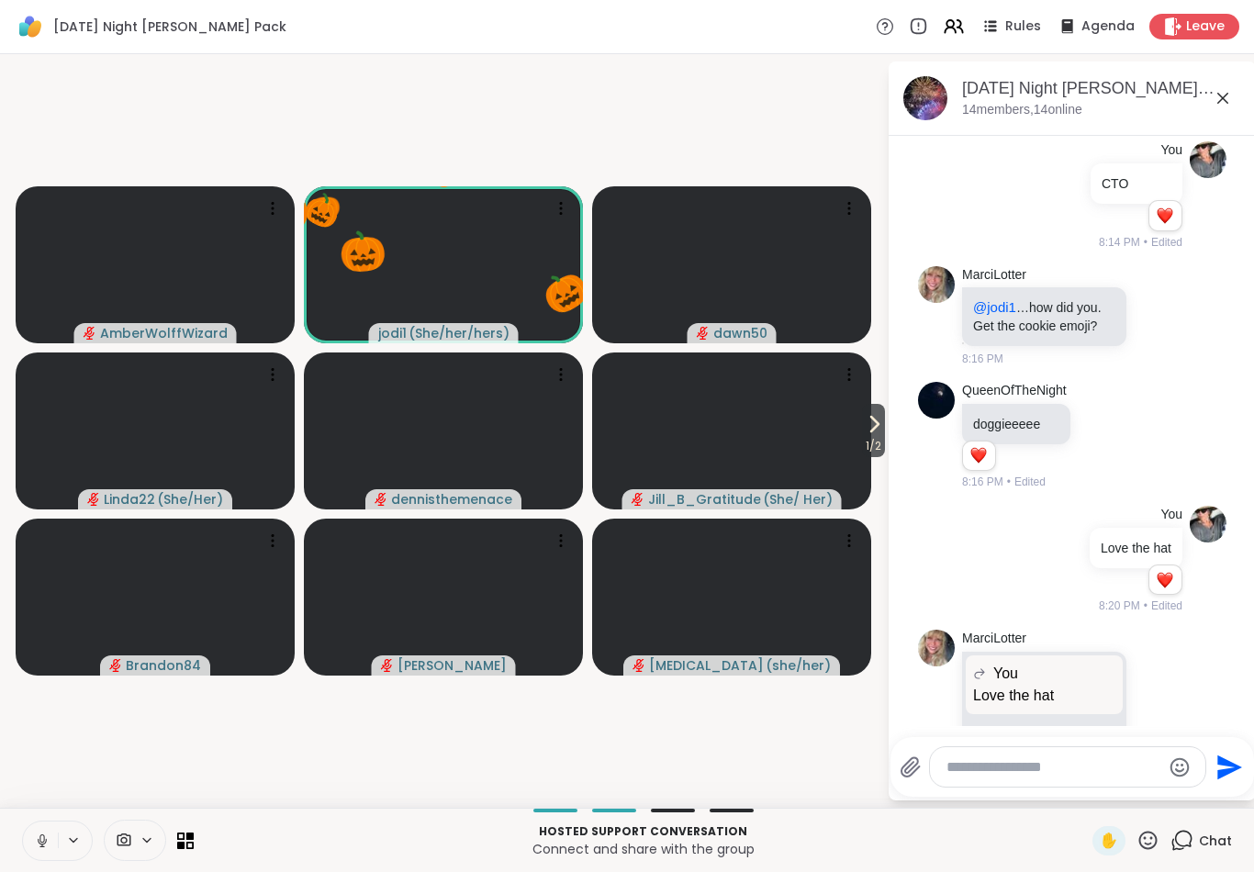
click at [1191, 834] on icon at bounding box center [1183, 839] width 17 height 17
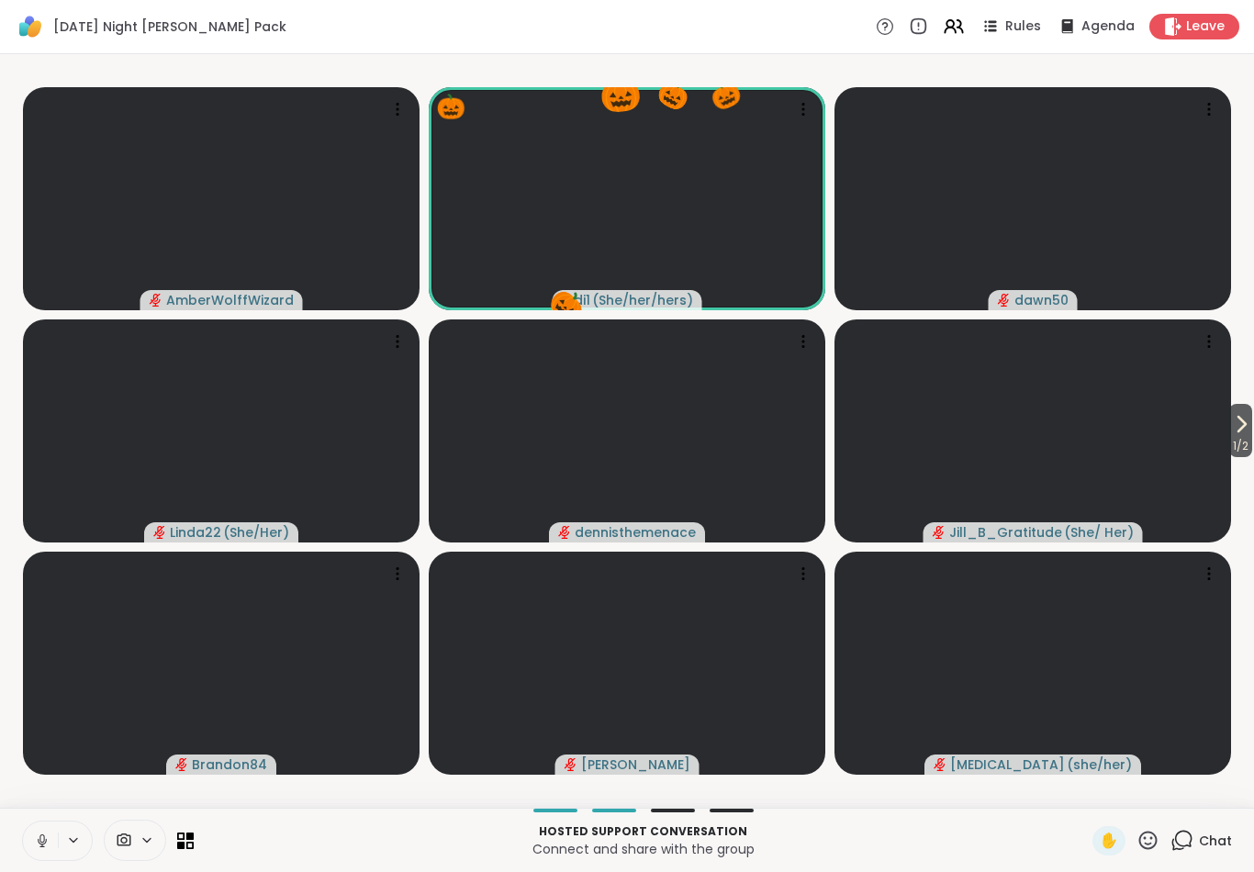
click at [1149, 841] on icon at bounding box center [1148, 840] width 23 height 23
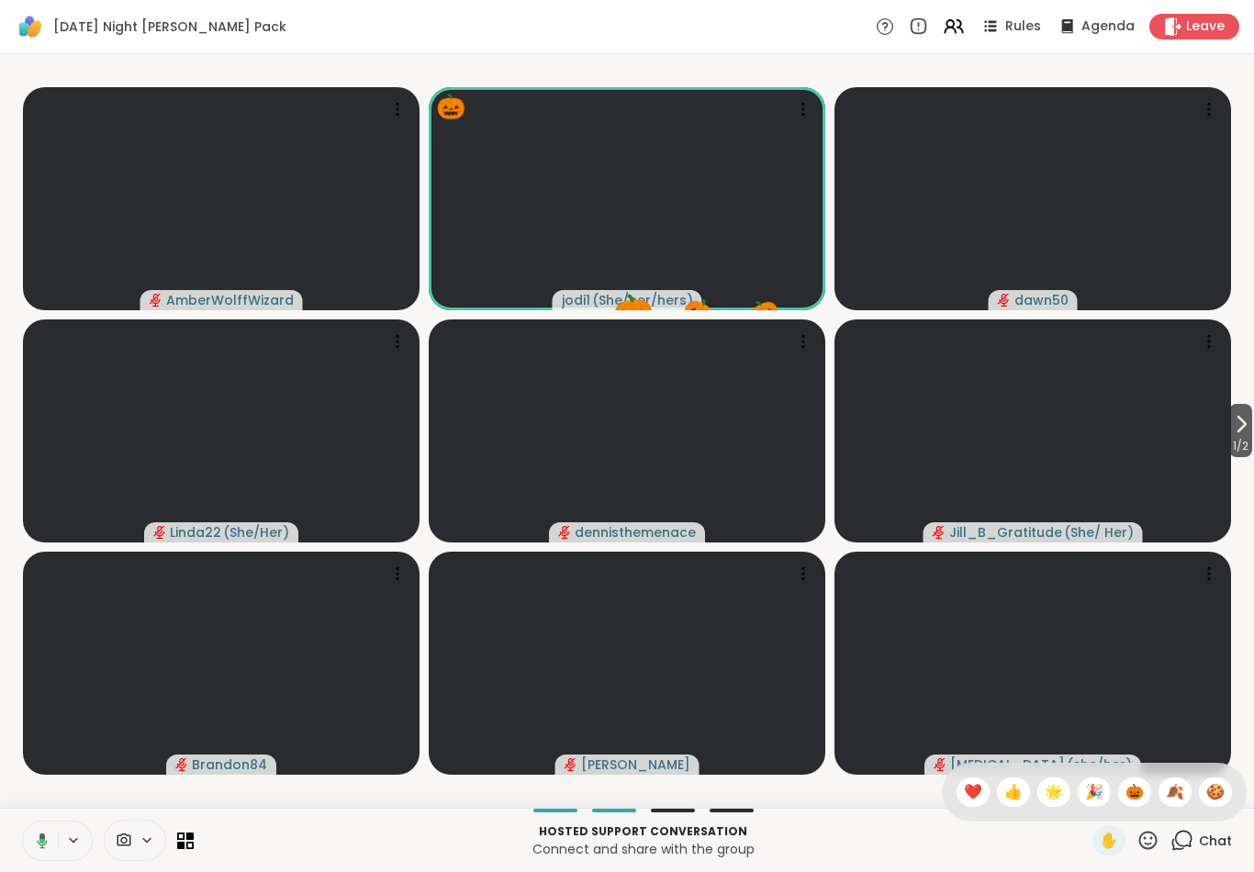
click at [1173, 792] on span "🍂" at bounding box center [1175, 792] width 18 height 22
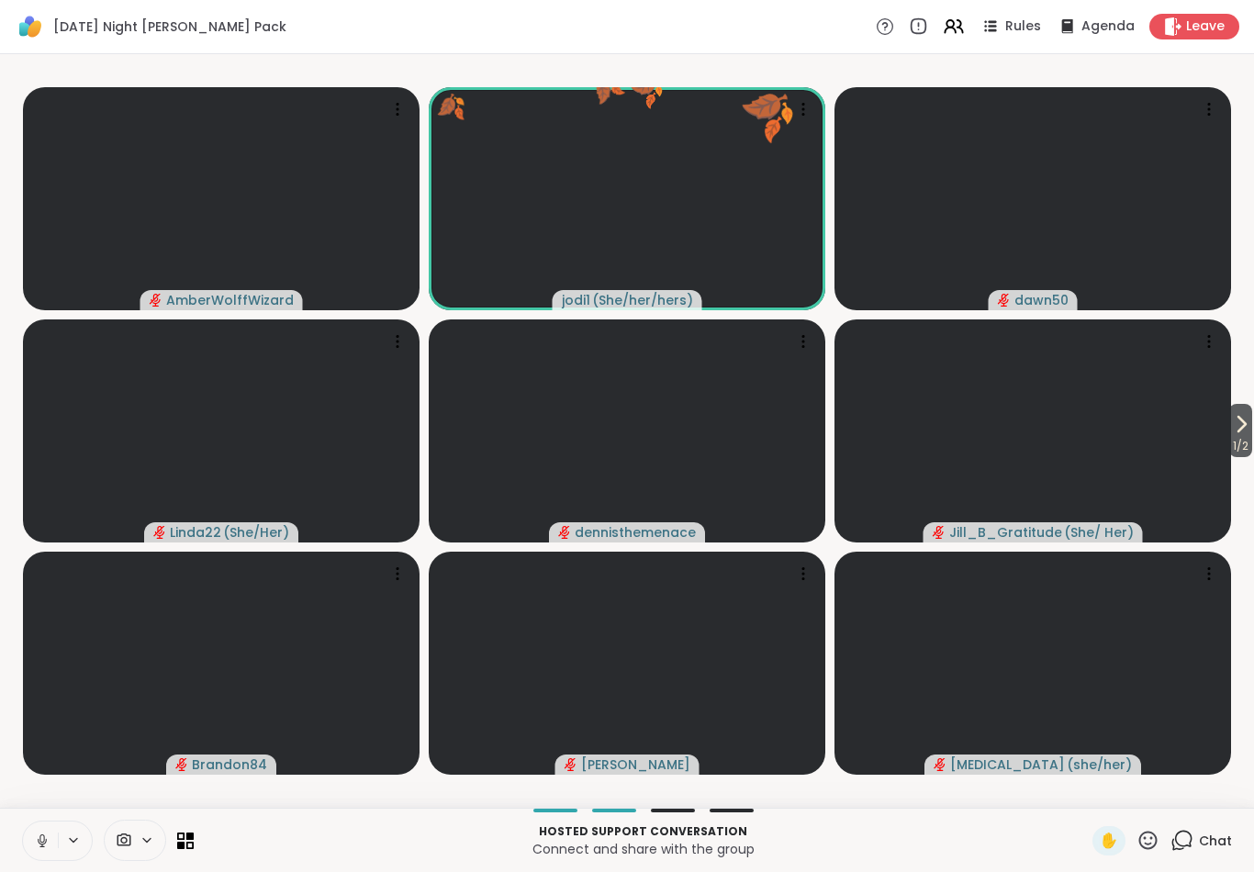
click at [1149, 834] on icon at bounding box center [1148, 840] width 23 height 23
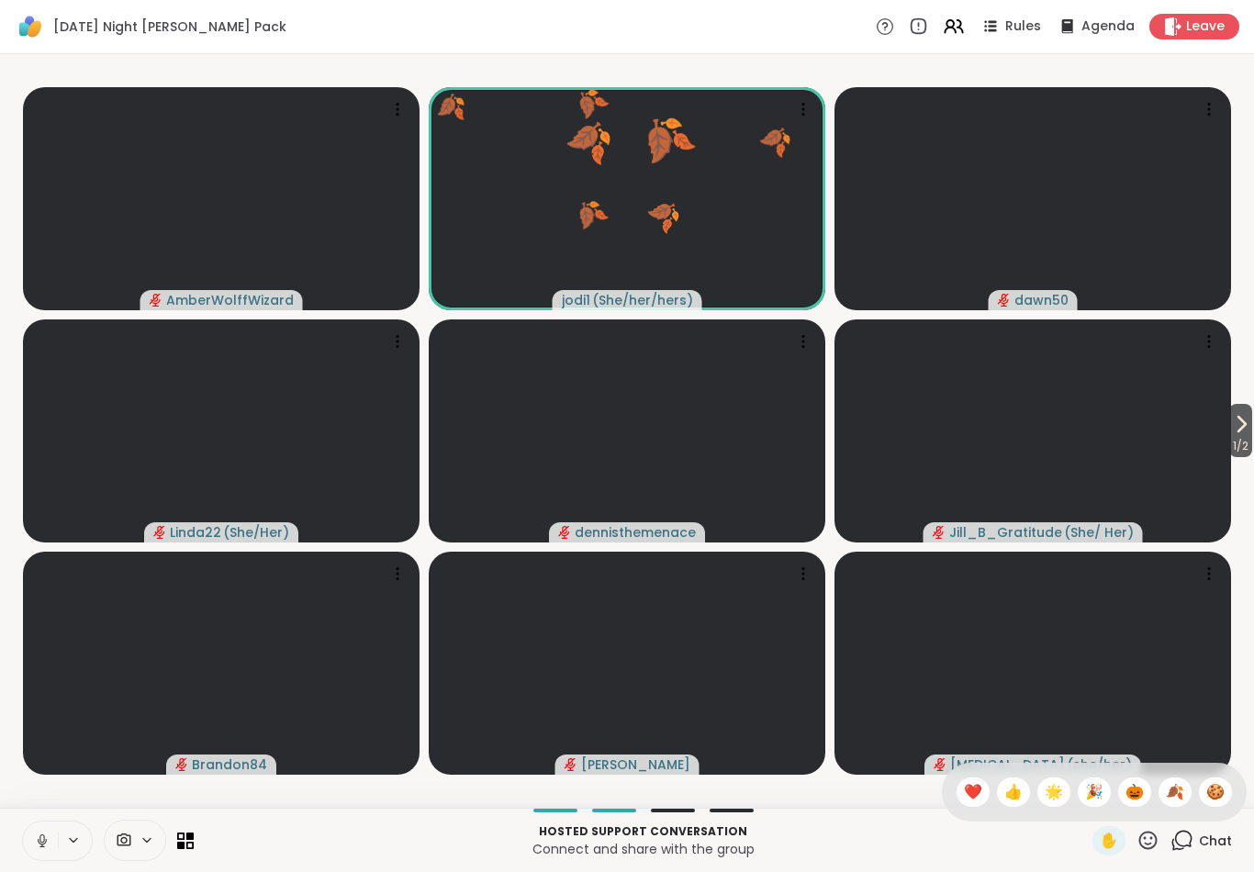
click at [1225, 786] on div "🍪" at bounding box center [1215, 792] width 33 height 29
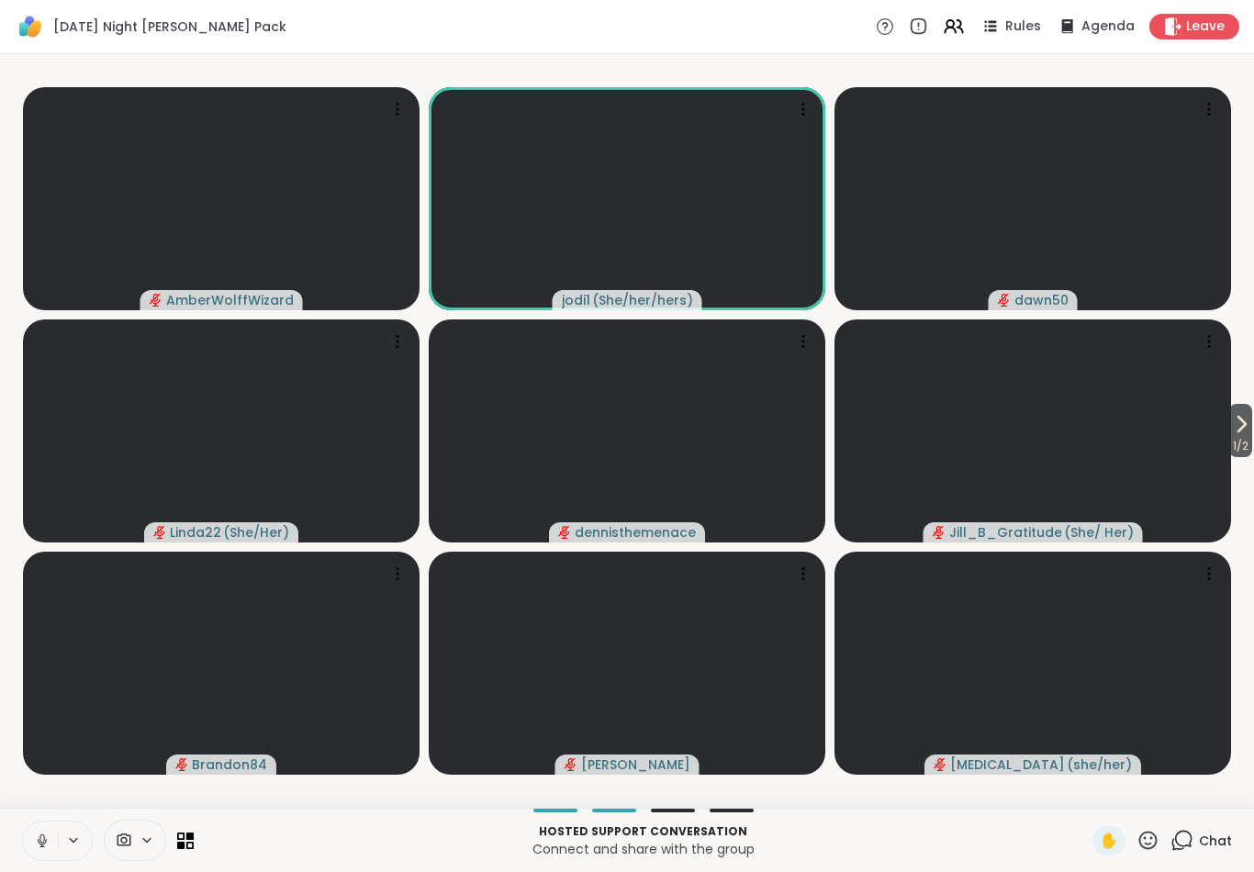
click at [1154, 837] on icon at bounding box center [1148, 840] width 23 height 23
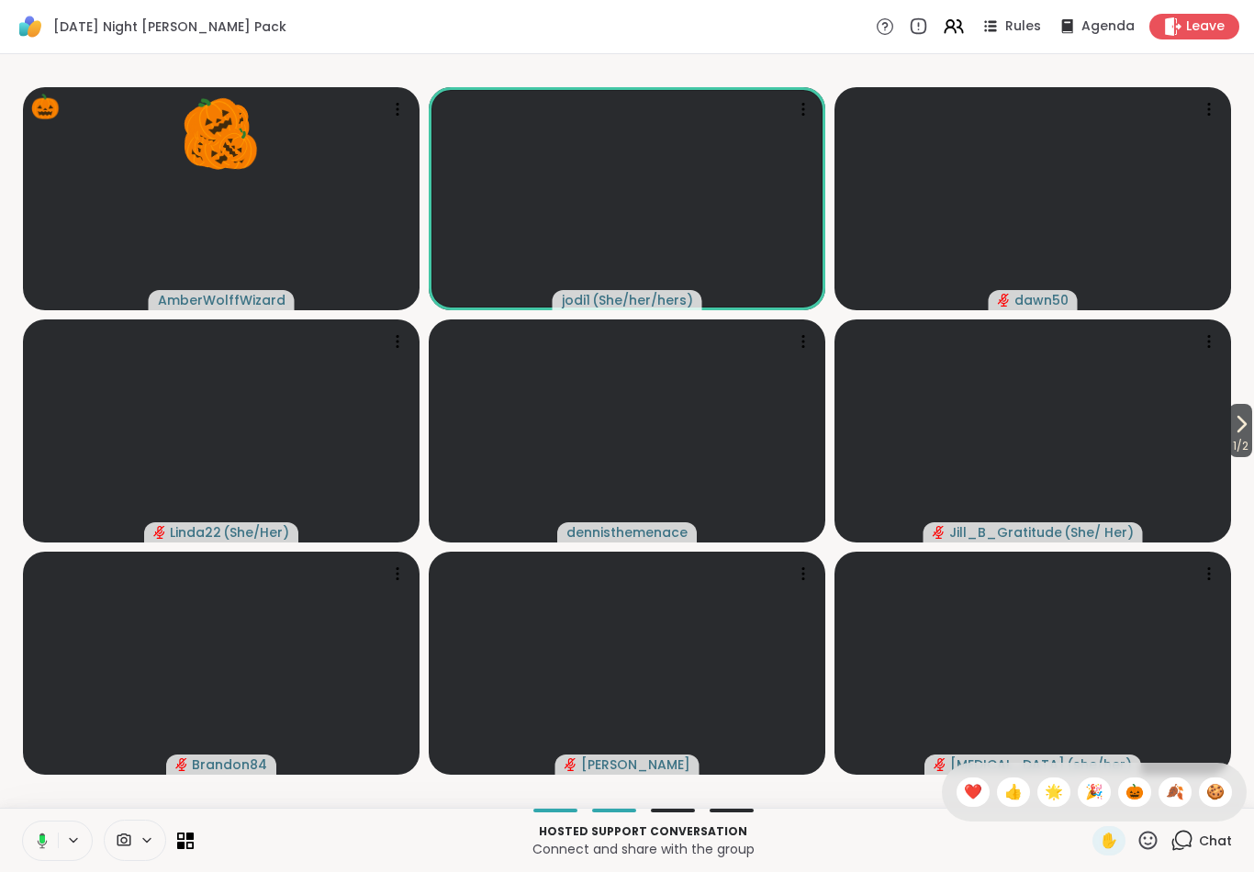
click at [27, 843] on button at bounding box center [39, 841] width 38 height 39
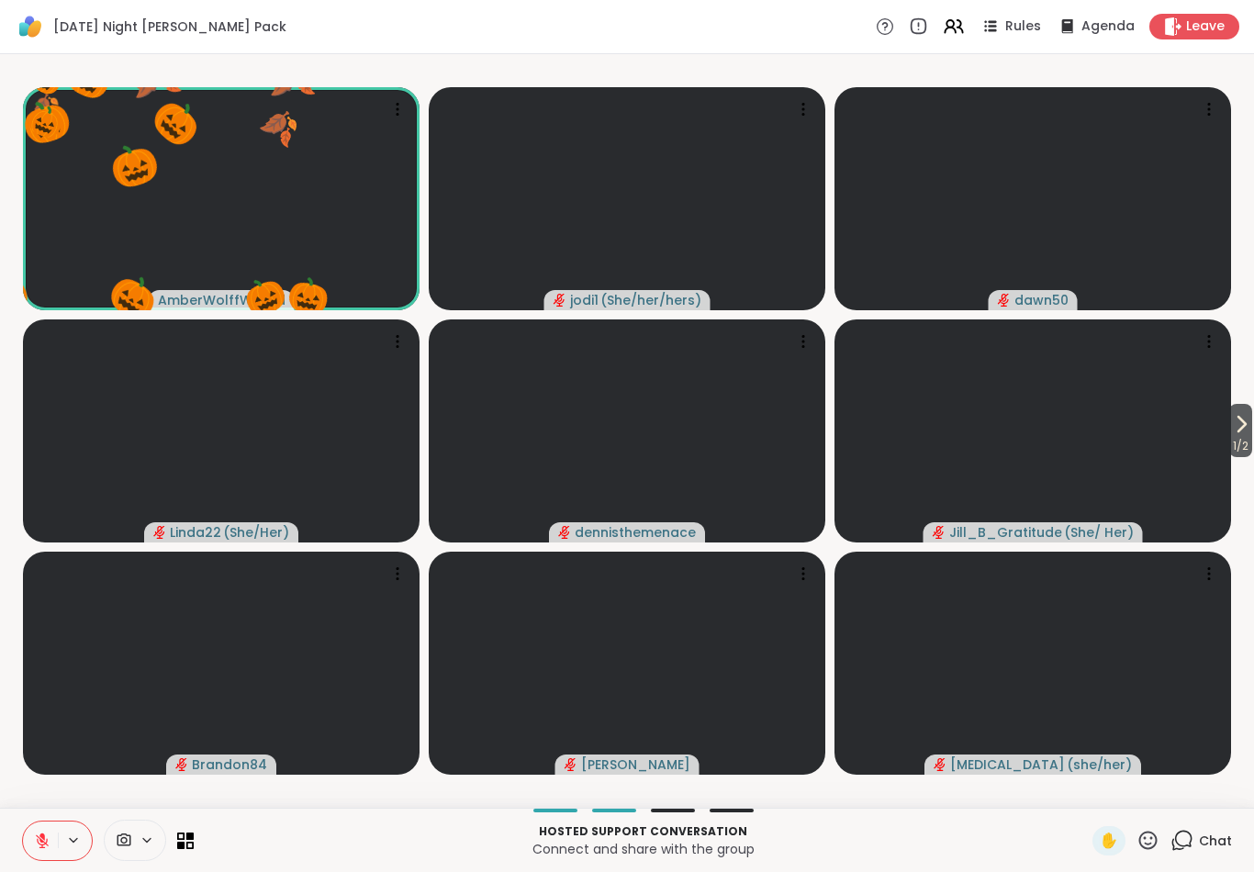
click at [1154, 840] on icon at bounding box center [1148, 840] width 23 height 23
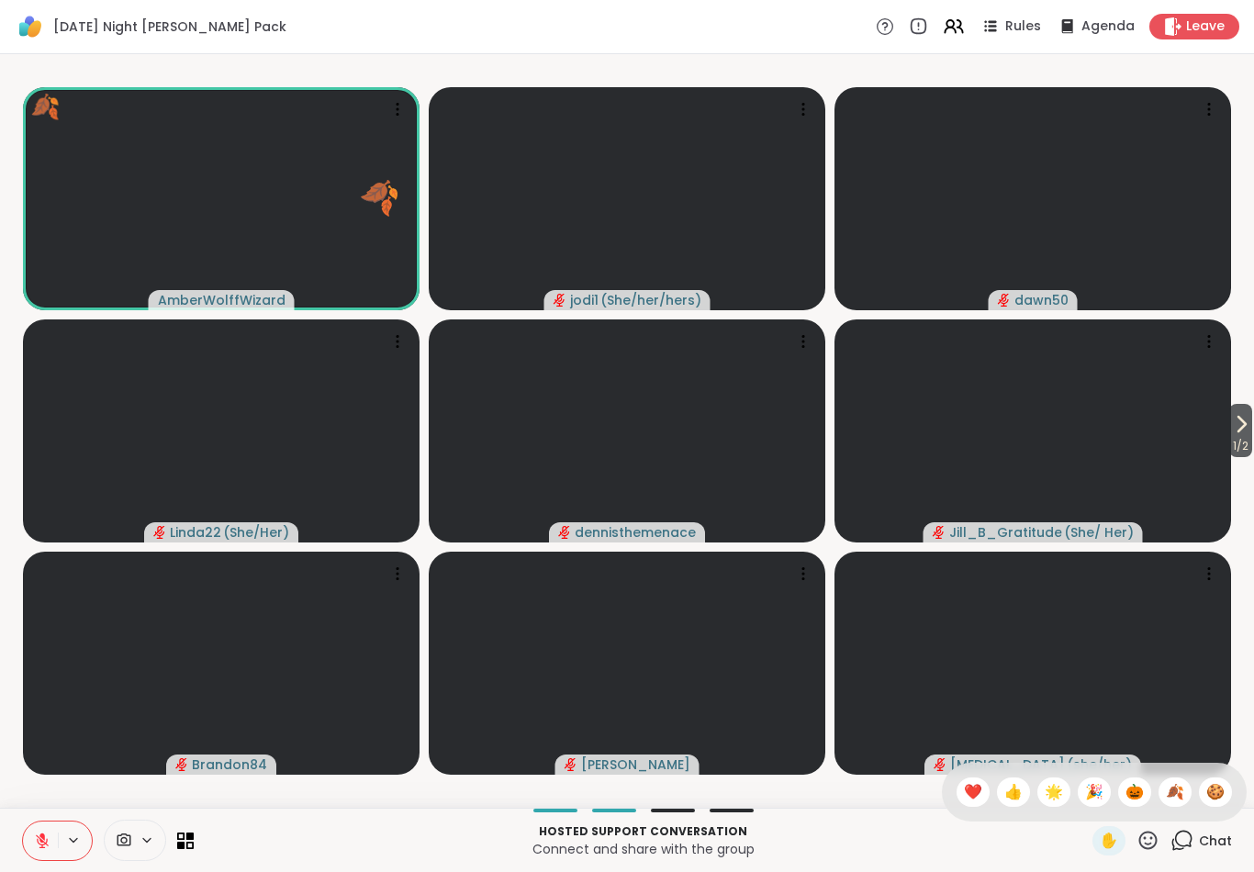
click at [1179, 793] on span "🍂" at bounding box center [1175, 792] width 18 height 22
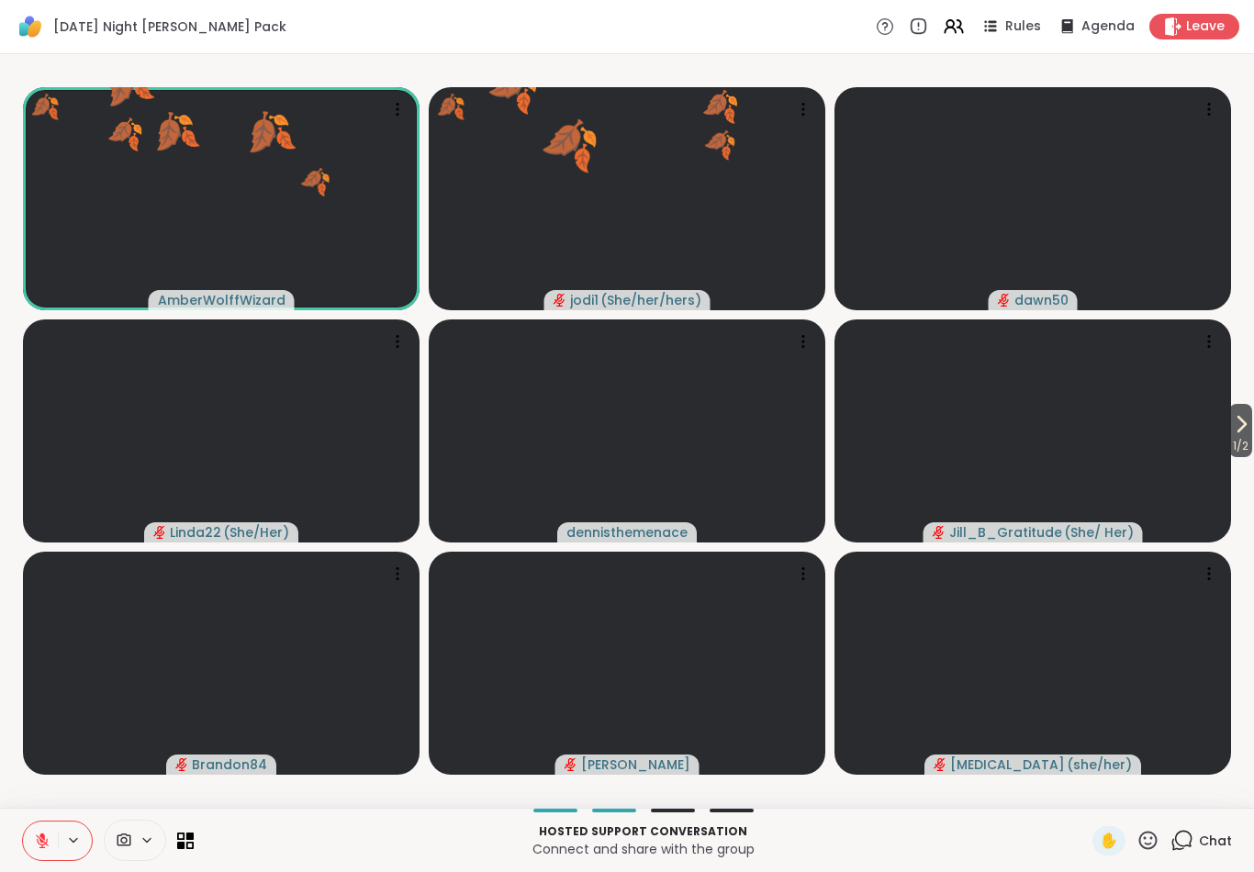
click at [1148, 839] on icon at bounding box center [1148, 840] width 23 height 23
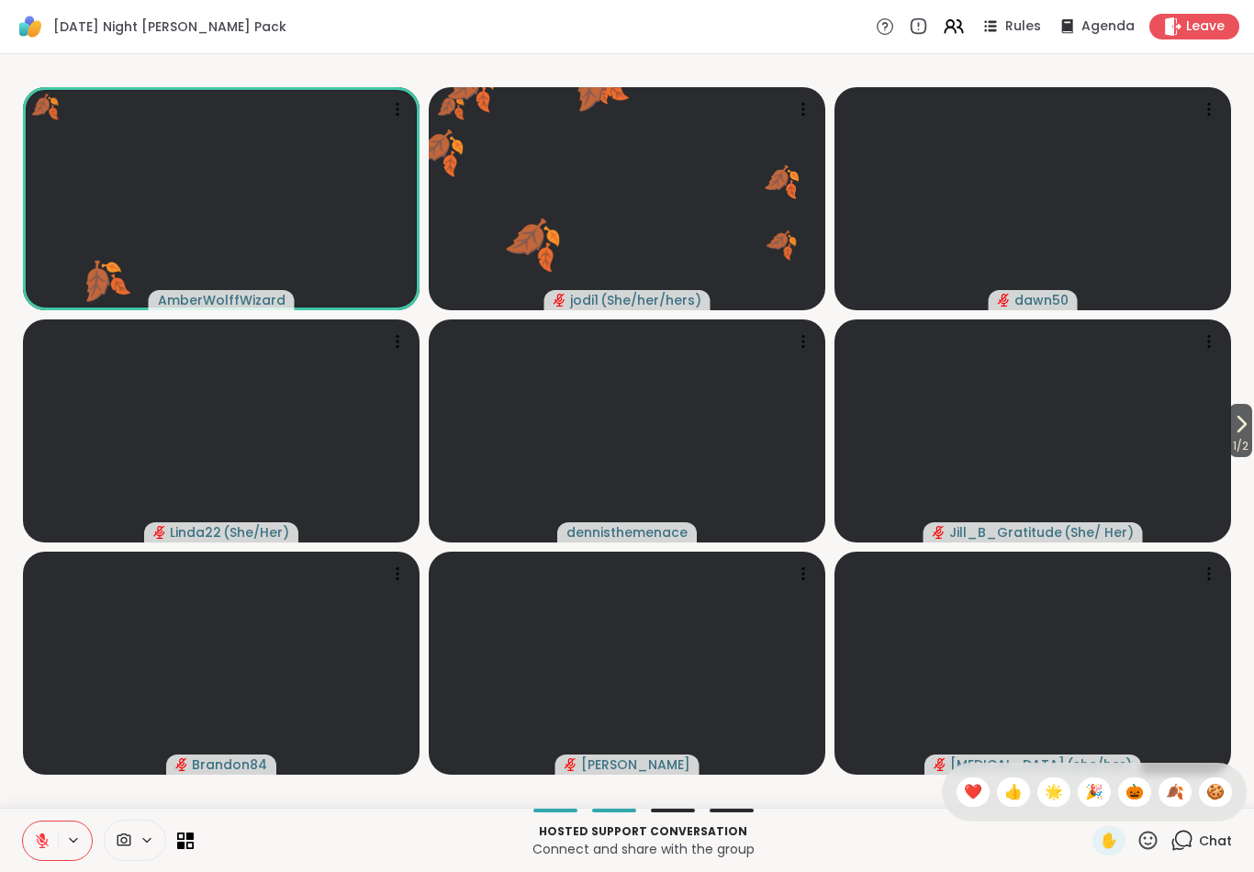
click at [1136, 793] on span "🎃" at bounding box center [1135, 792] width 18 height 22
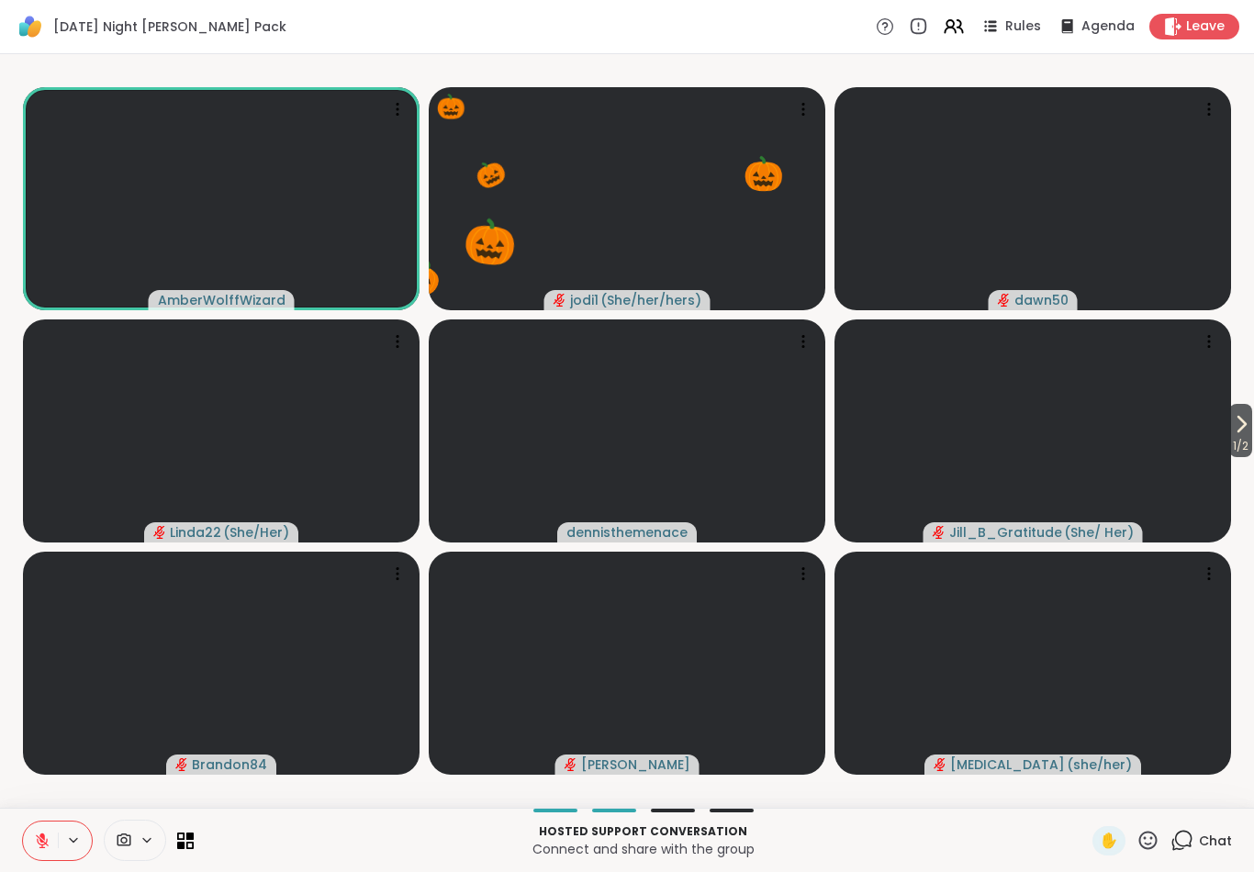
click at [37, 846] on icon at bounding box center [42, 841] width 17 height 17
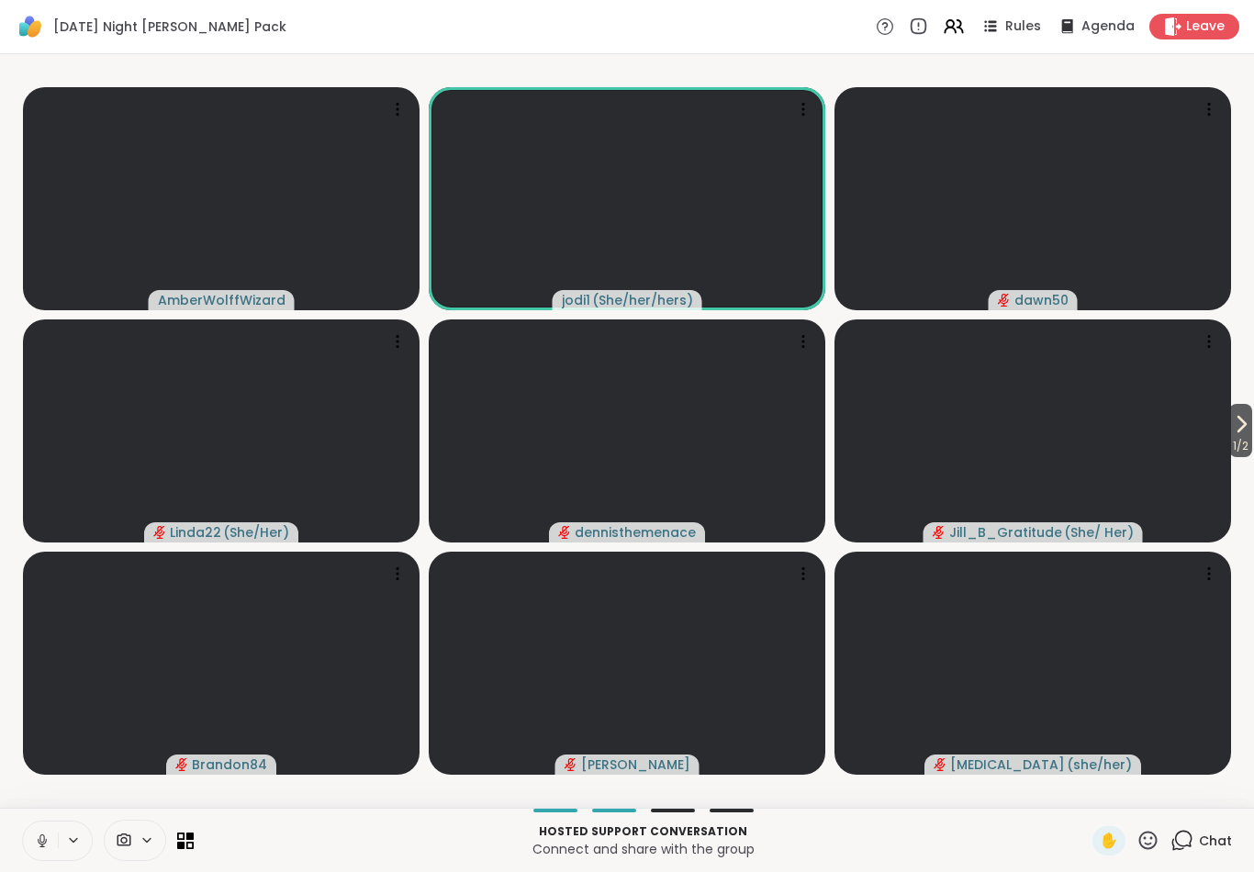
click at [28, 848] on button at bounding box center [40, 841] width 35 height 39
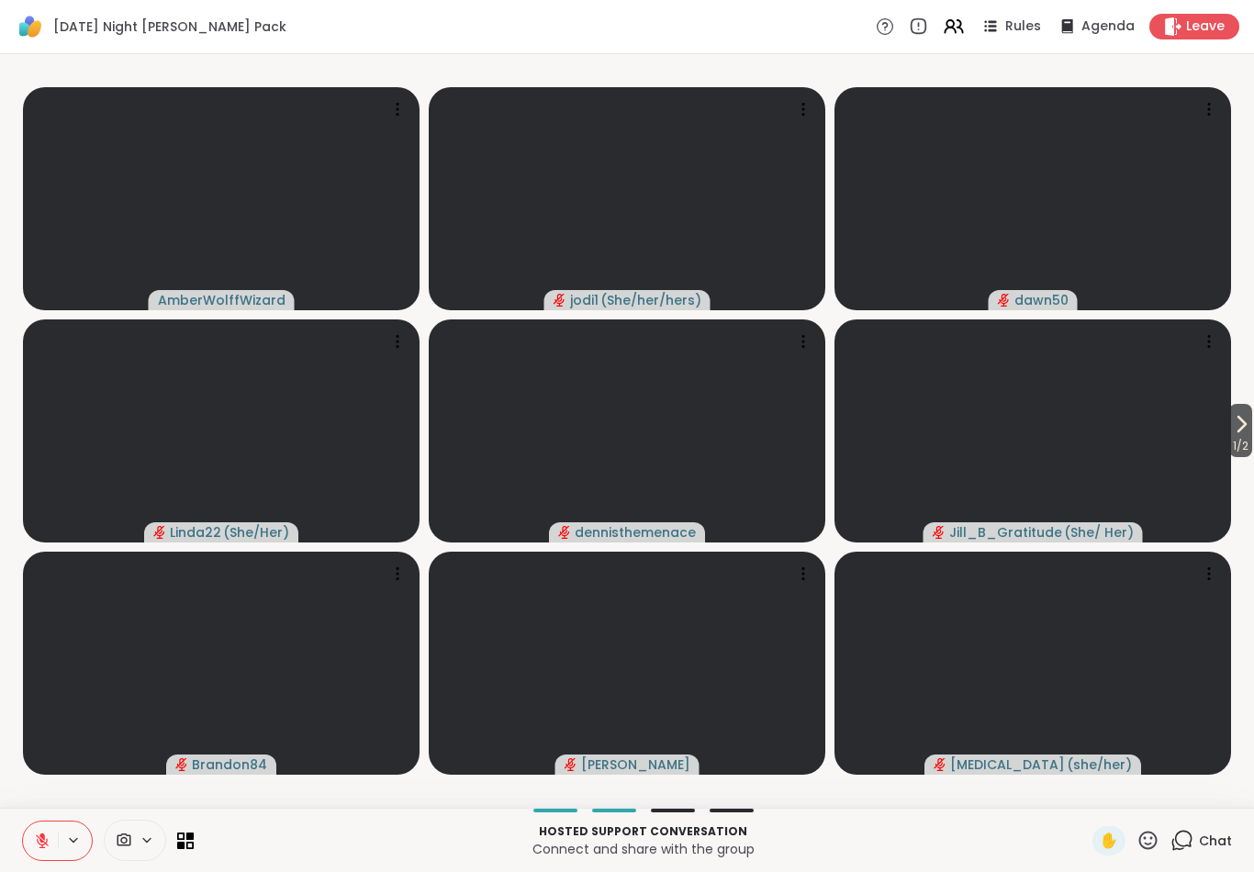
click at [1247, 448] on span "1 / 2" at bounding box center [1241, 446] width 23 height 22
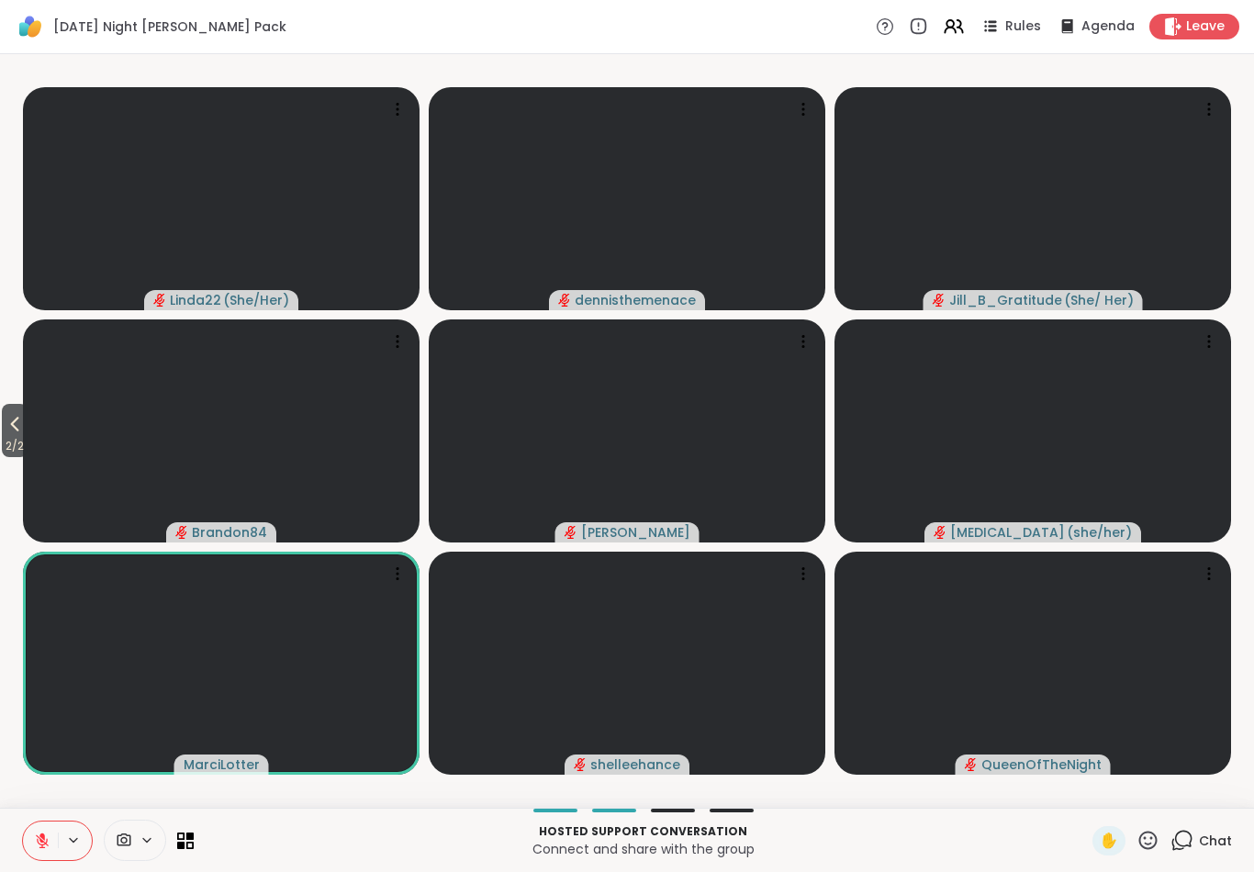
click at [30, 840] on button at bounding box center [40, 841] width 35 height 39
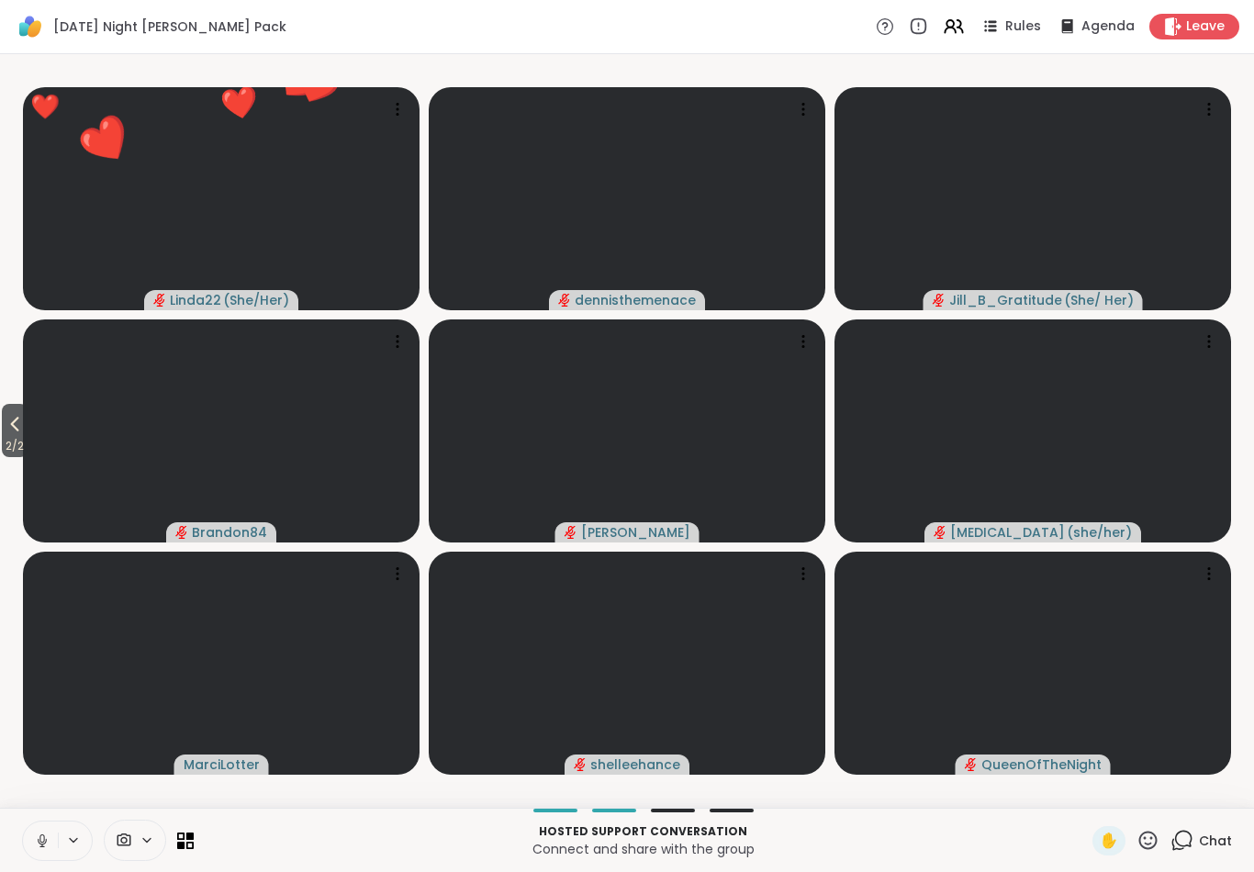
click at [8, 430] on icon at bounding box center [15, 424] width 22 height 22
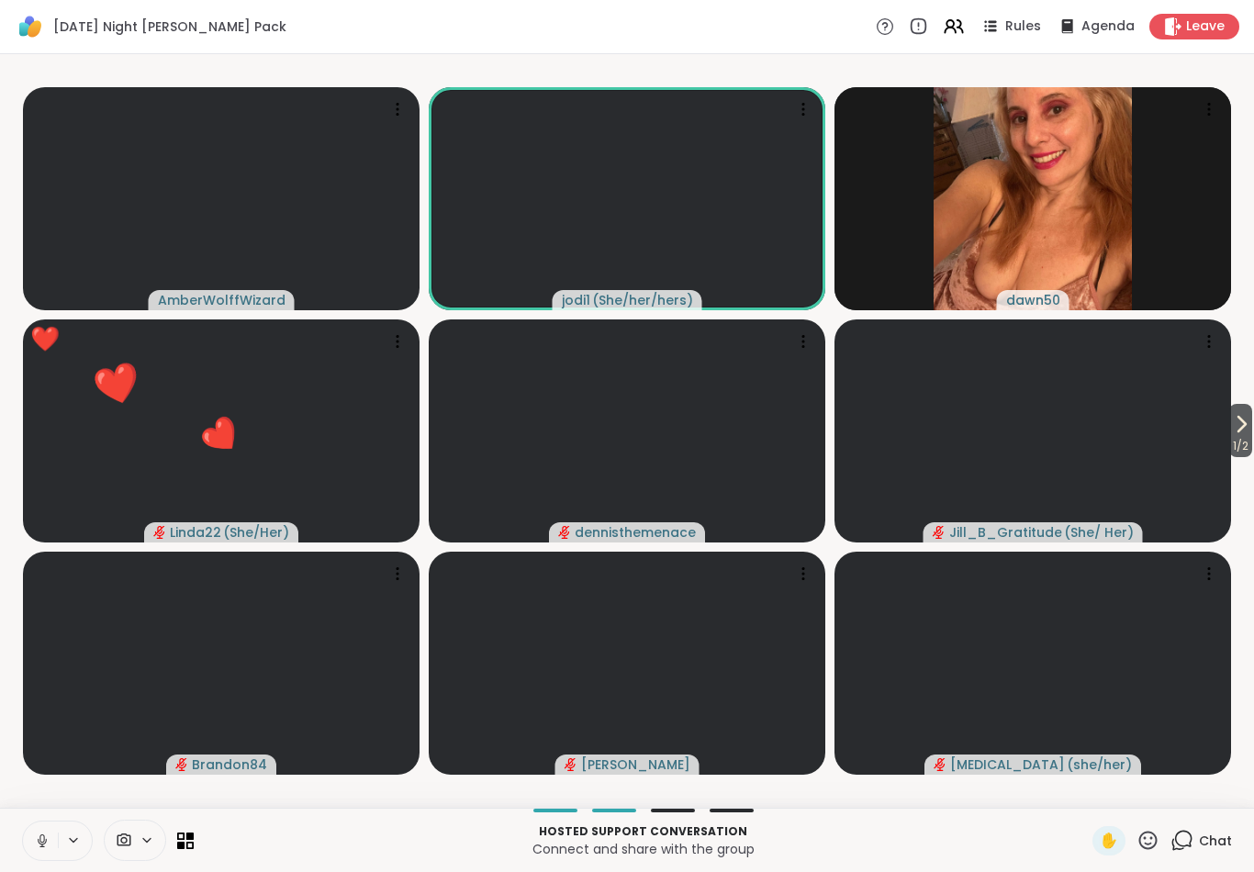
click at [36, 846] on icon at bounding box center [42, 841] width 17 height 17
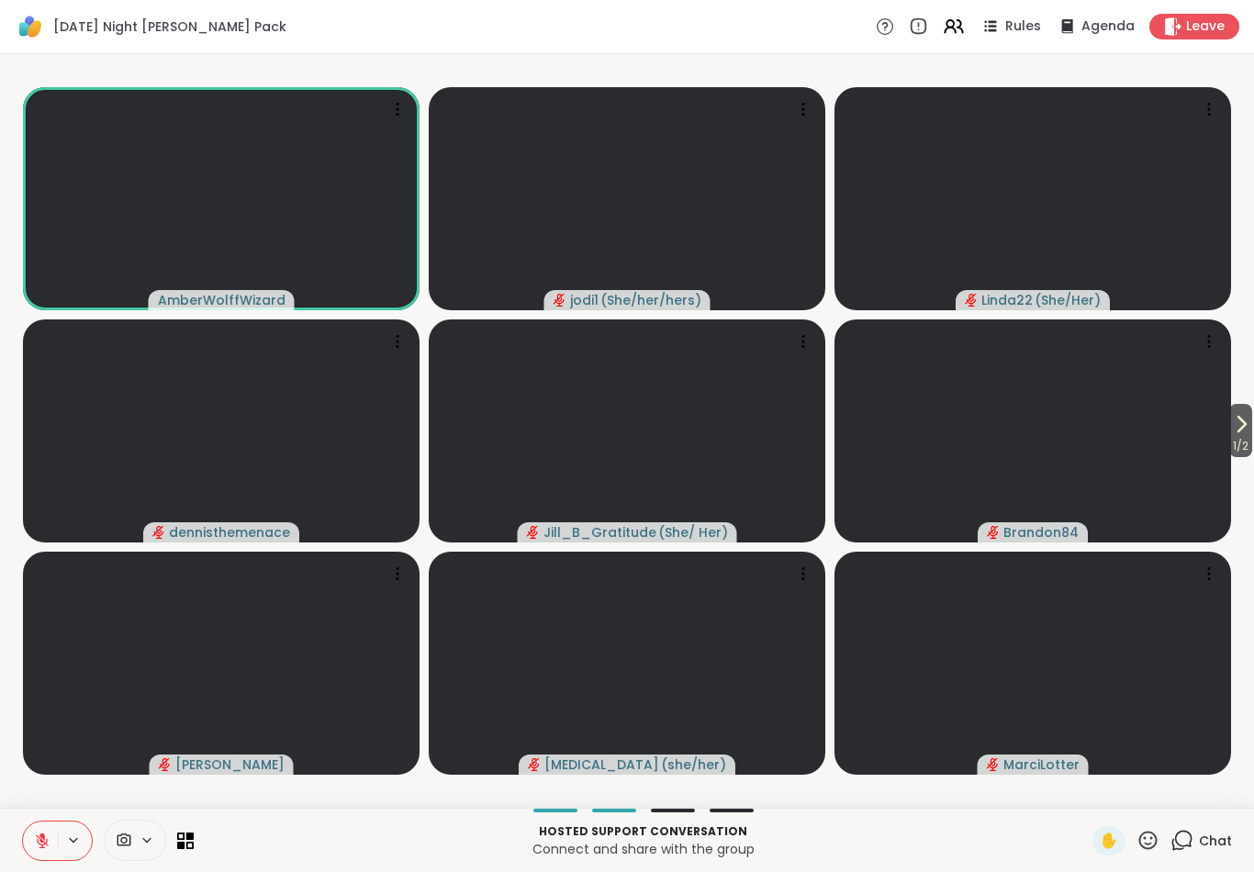
click at [37, 846] on icon at bounding box center [42, 841] width 17 height 17
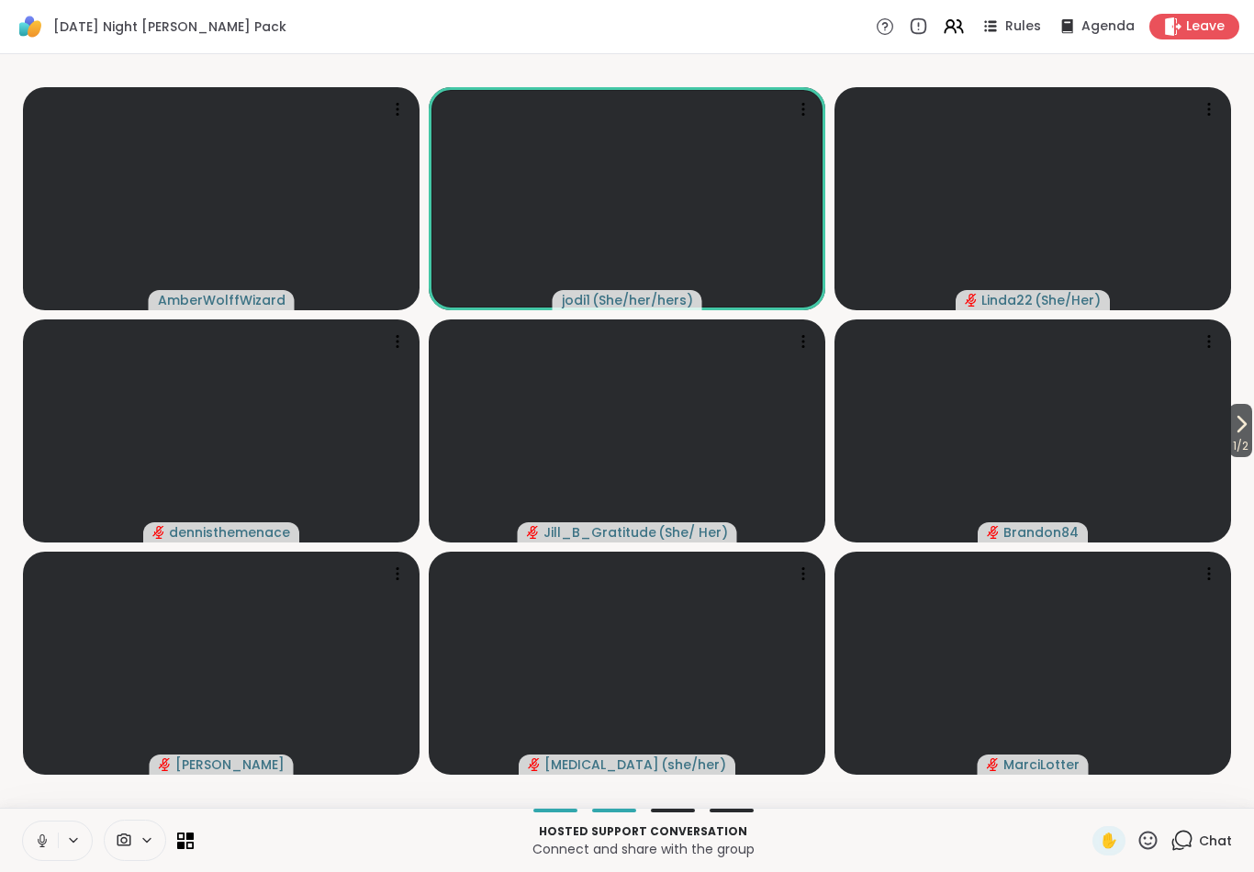
click at [1245, 437] on span "1 / 2" at bounding box center [1241, 446] width 23 height 22
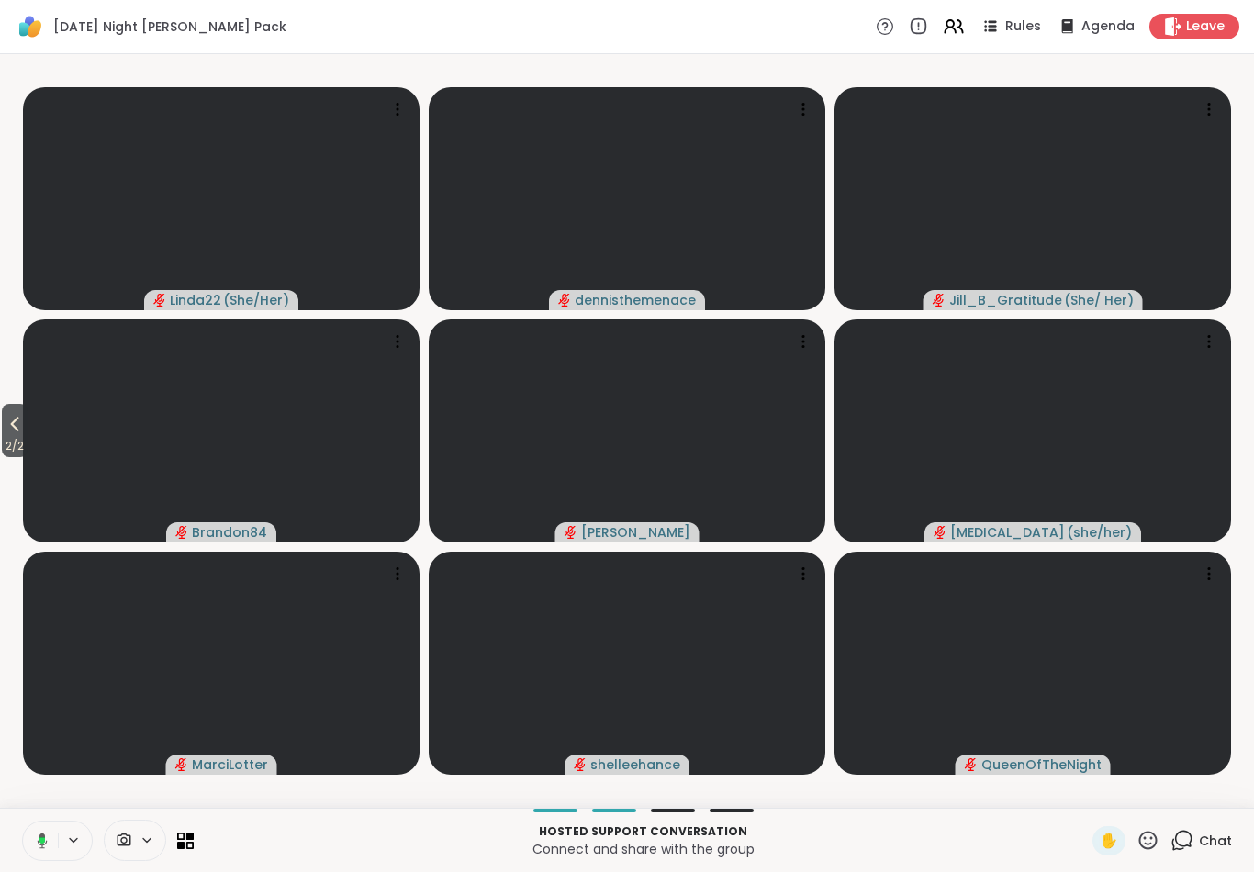
click at [39, 846] on icon at bounding box center [39, 841] width 17 height 17
click at [15, 438] on span "2 / 2" at bounding box center [15, 446] width 26 height 22
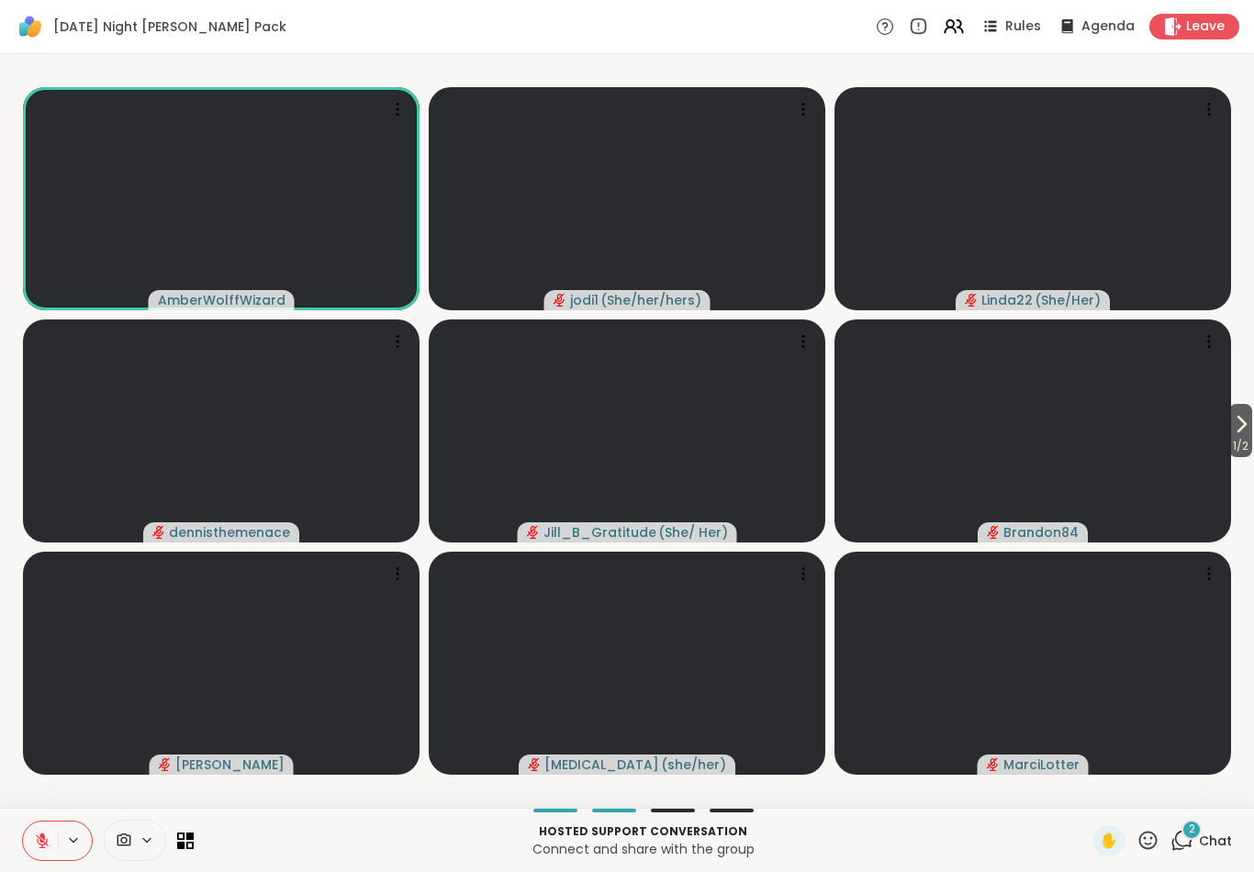
click at [41, 844] on icon at bounding box center [42, 841] width 17 height 17
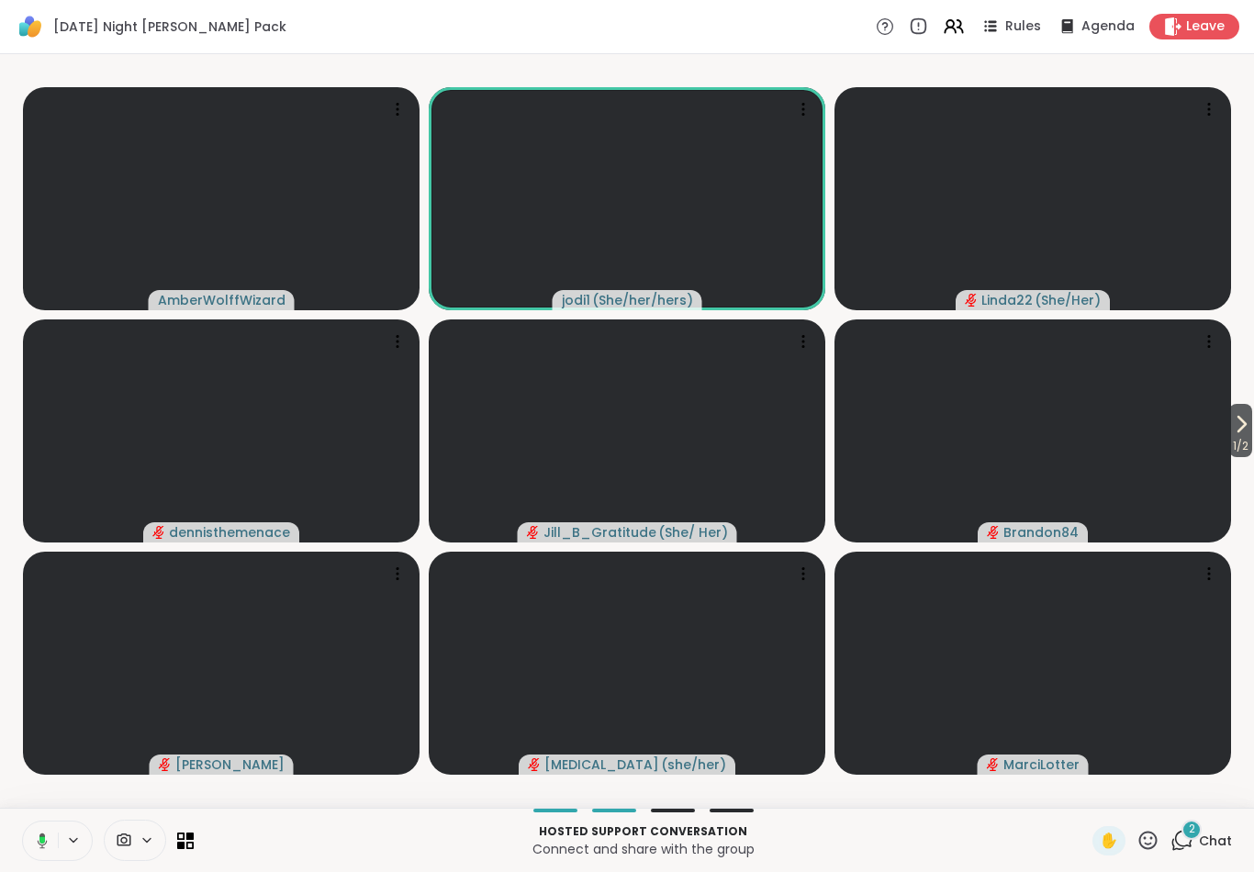
click at [51, 838] on button at bounding box center [39, 841] width 38 height 39
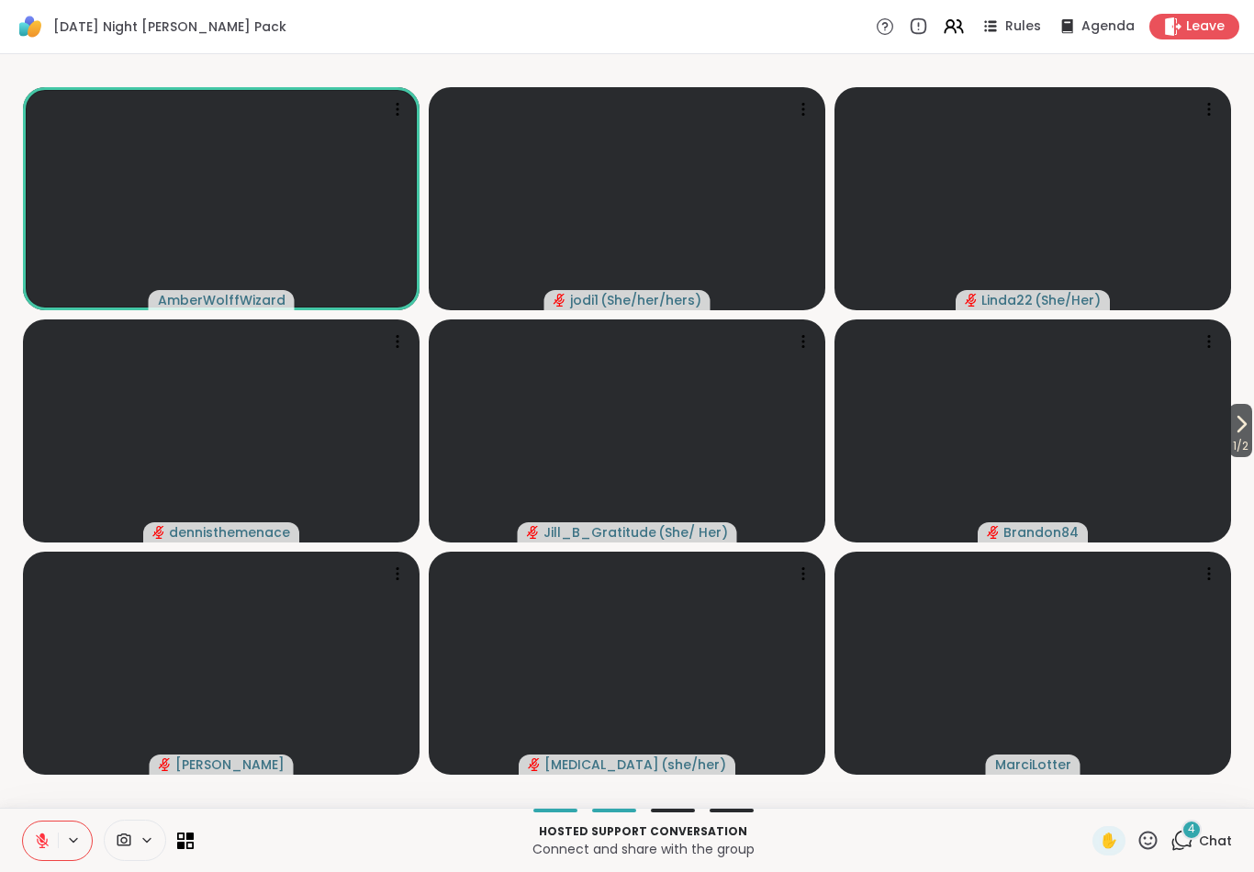
click at [27, 826] on button at bounding box center [40, 841] width 35 height 39
click at [59, 834] on button at bounding box center [75, 841] width 34 height 16
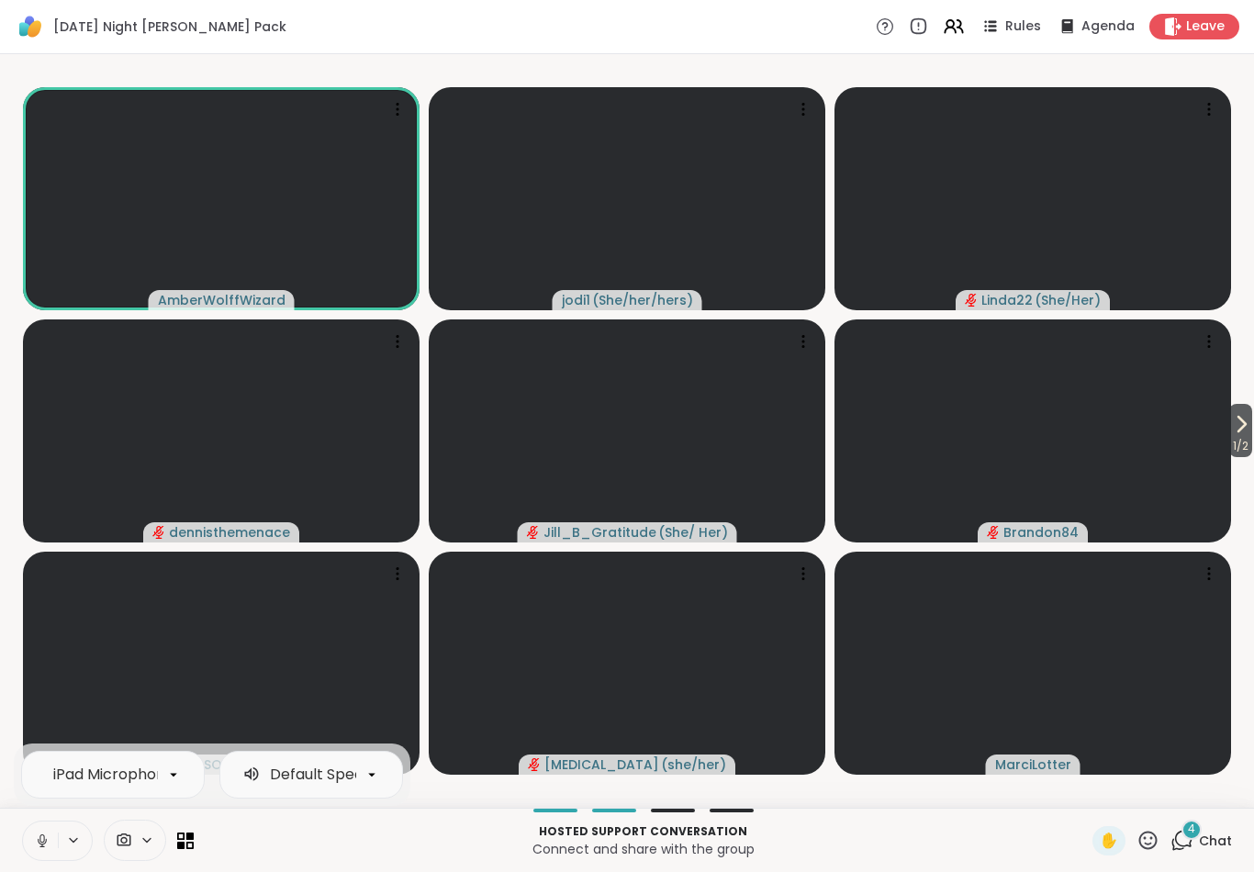
click at [30, 850] on button at bounding box center [40, 841] width 35 height 39
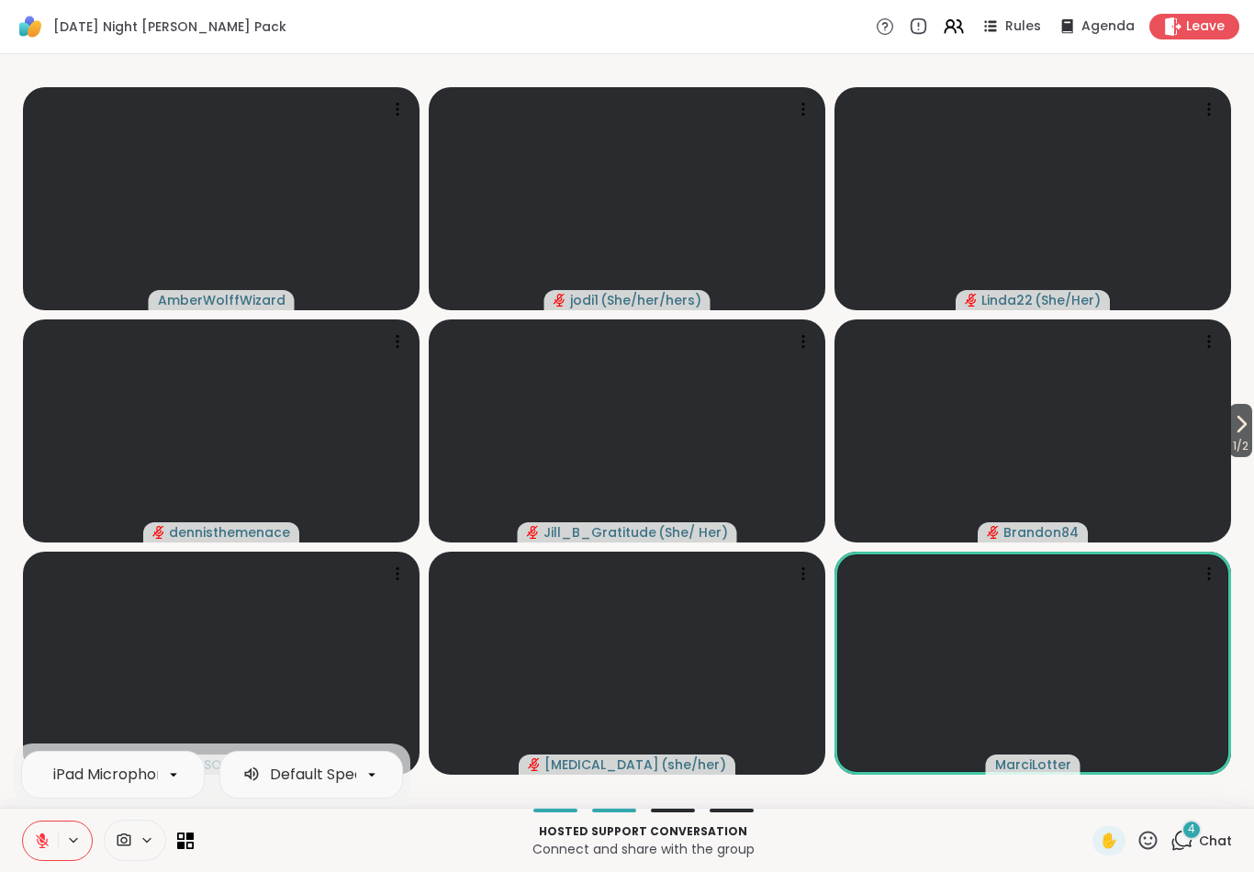
click at [42, 847] on icon at bounding box center [42, 841] width 13 height 13
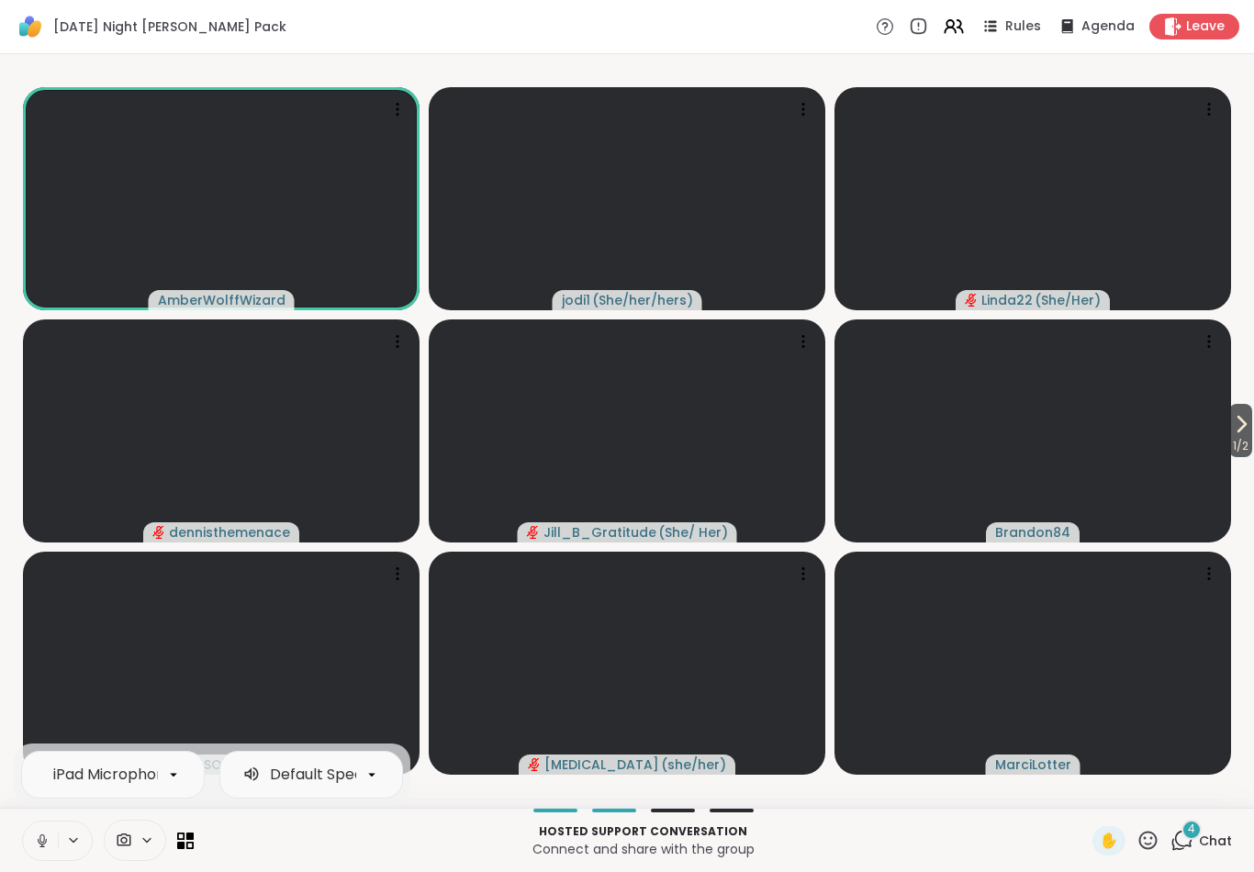
click at [35, 859] on button at bounding box center [40, 841] width 35 height 39
click at [39, 857] on button at bounding box center [40, 841] width 35 height 39
click at [42, 853] on button at bounding box center [40, 841] width 35 height 39
click at [38, 844] on icon at bounding box center [42, 841] width 17 height 17
click at [35, 842] on icon at bounding box center [42, 841] width 17 height 17
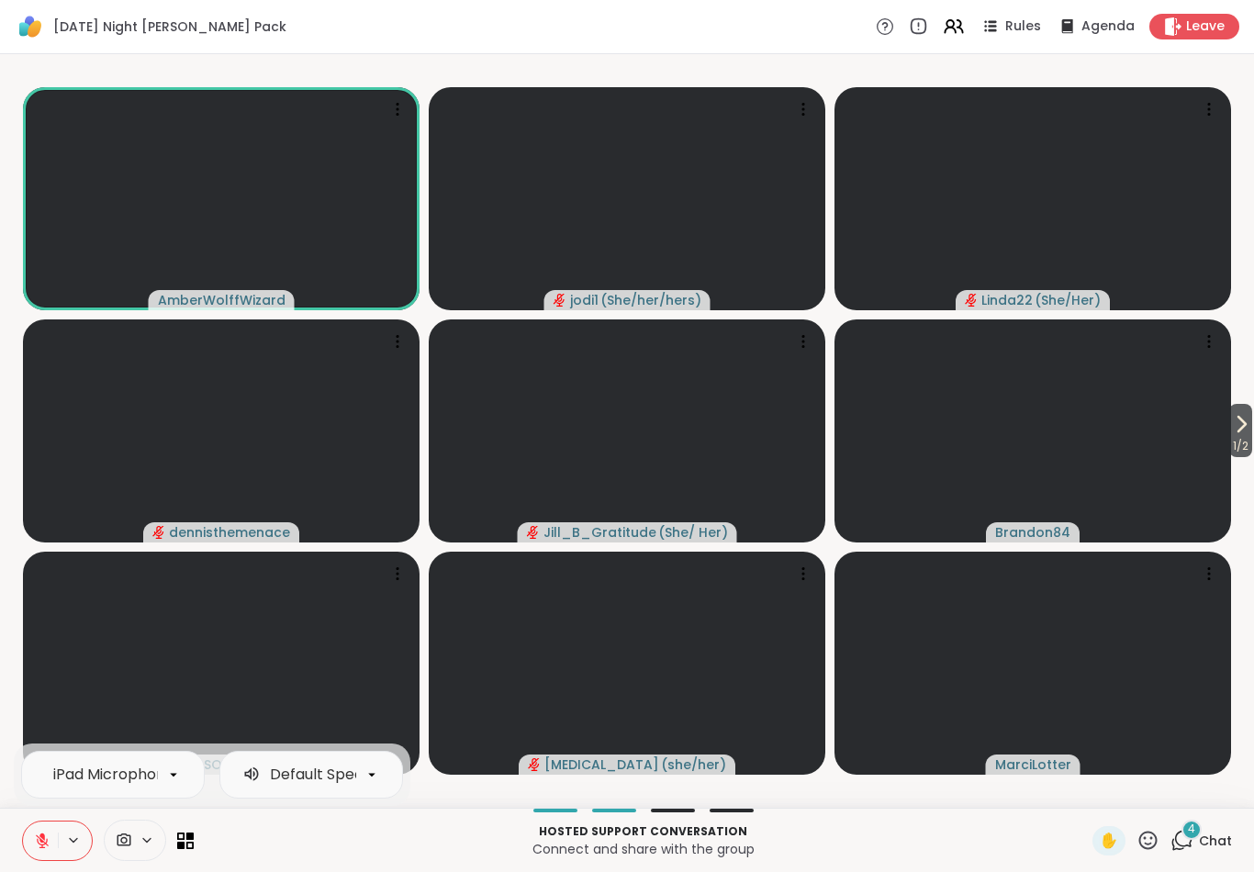
click at [40, 838] on icon at bounding box center [42, 841] width 13 height 13
click at [38, 847] on icon at bounding box center [42, 841] width 17 height 17
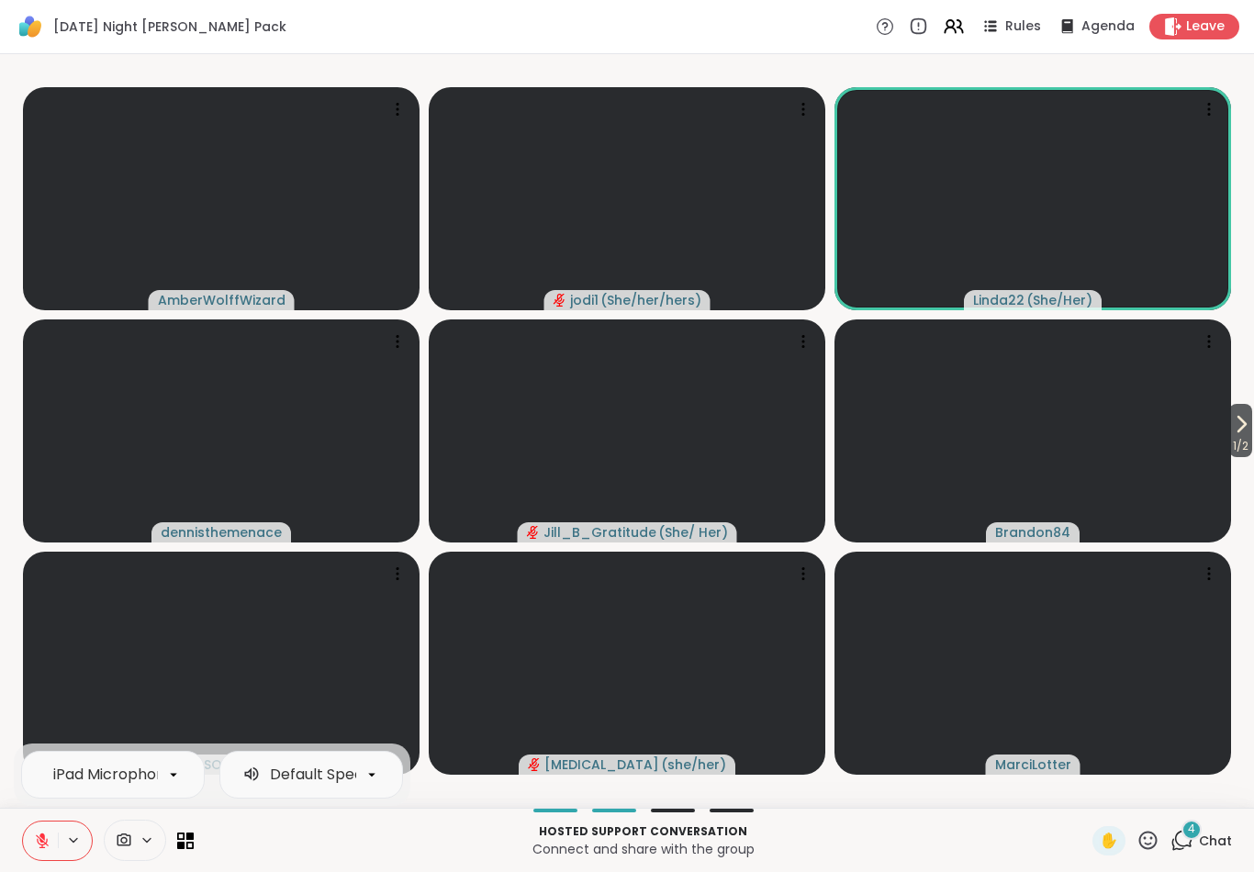
click at [39, 857] on button at bounding box center [40, 841] width 35 height 39
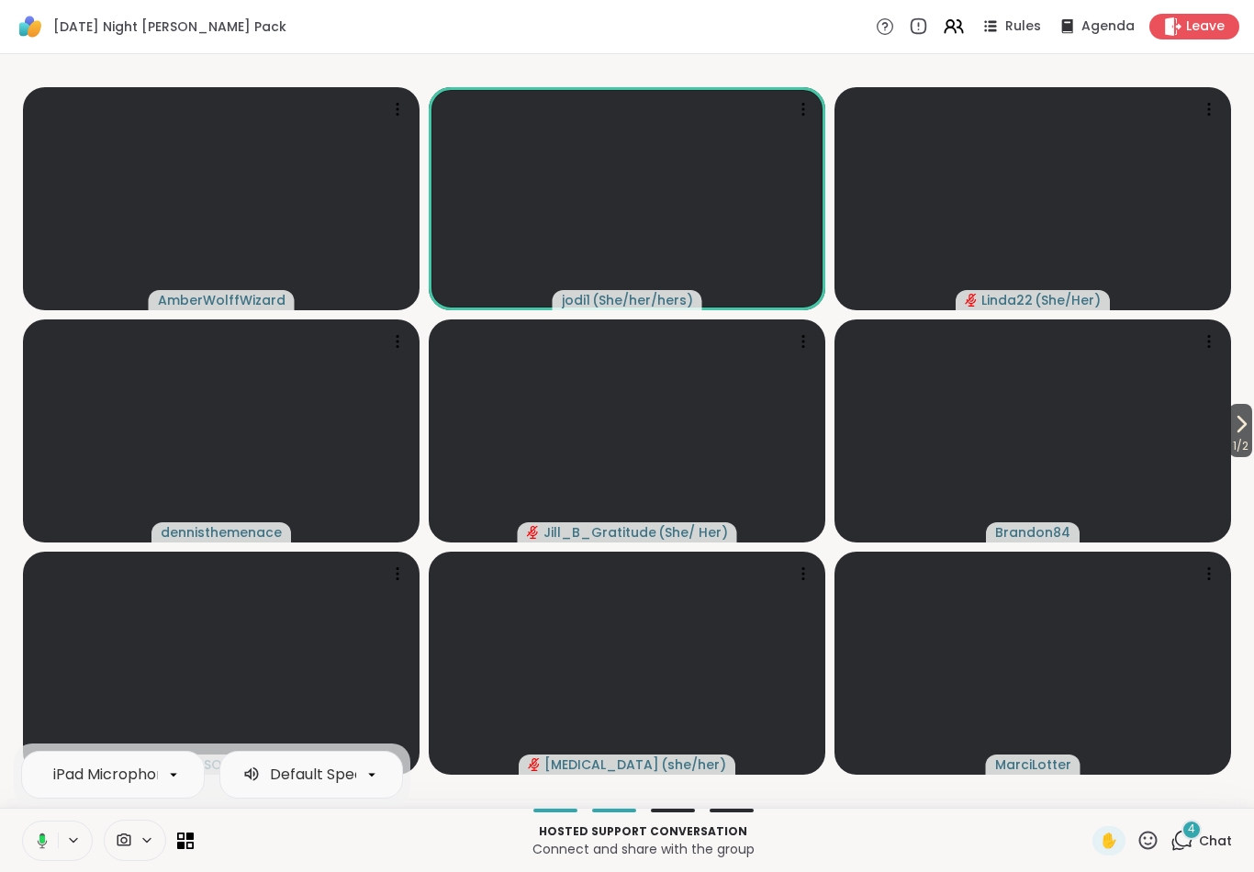
click at [32, 841] on icon at bounding box center [39, 841] width 17 height 17
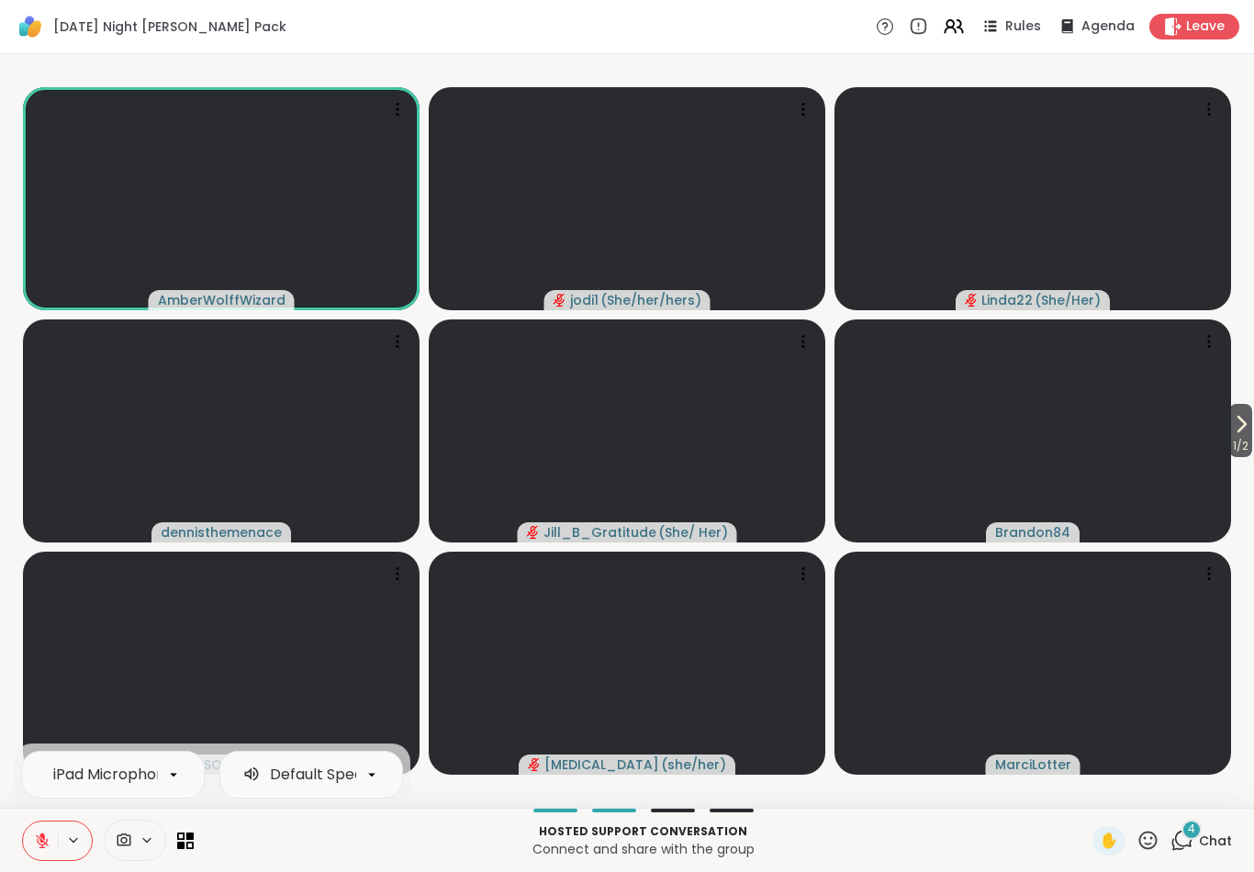
click at [50, 839] on icon at bounding box center [42, 841] width 17 height 17
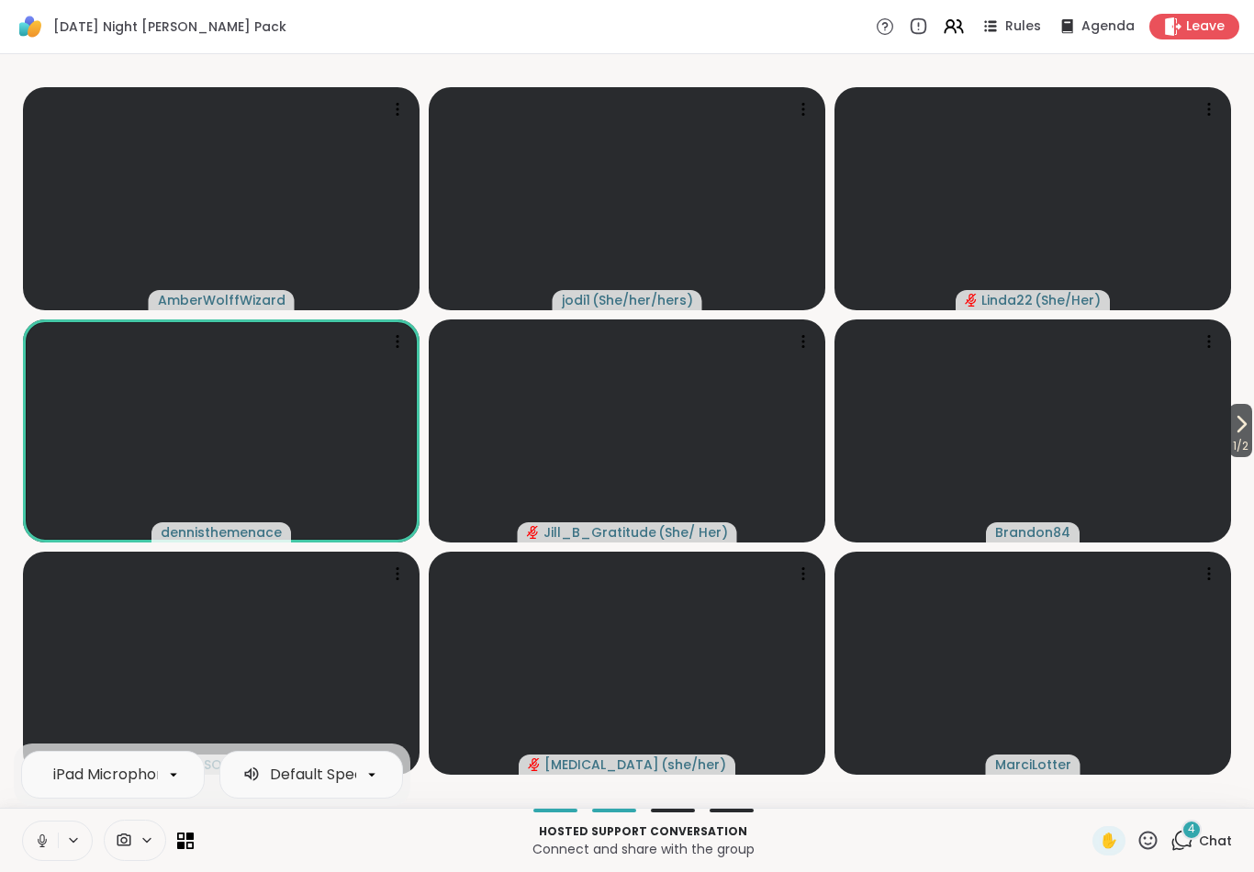
click at [25, 841] on button at bounding box center [40, 841] width 35 height 39
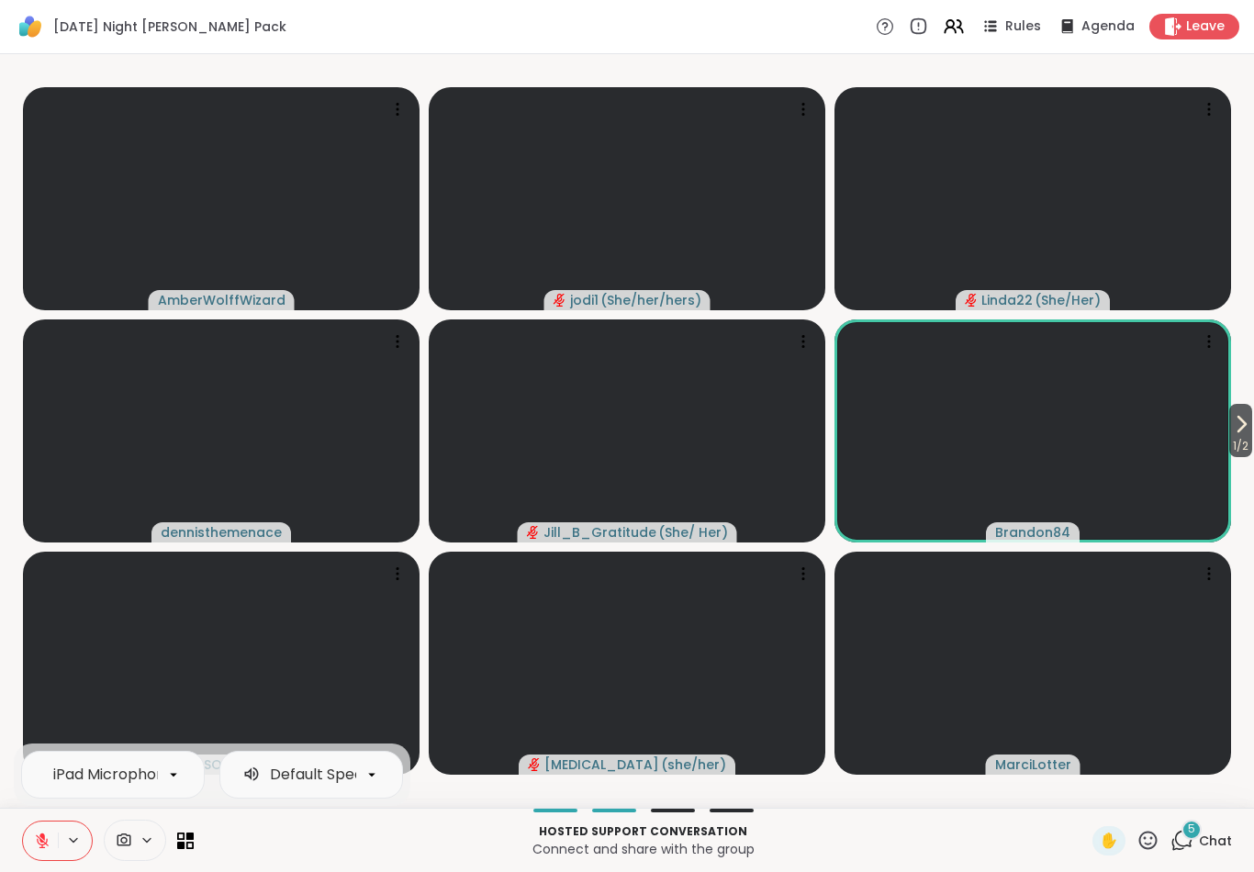
click at [30, 844] on button at bounding box center [40, 841] width 35 height 39
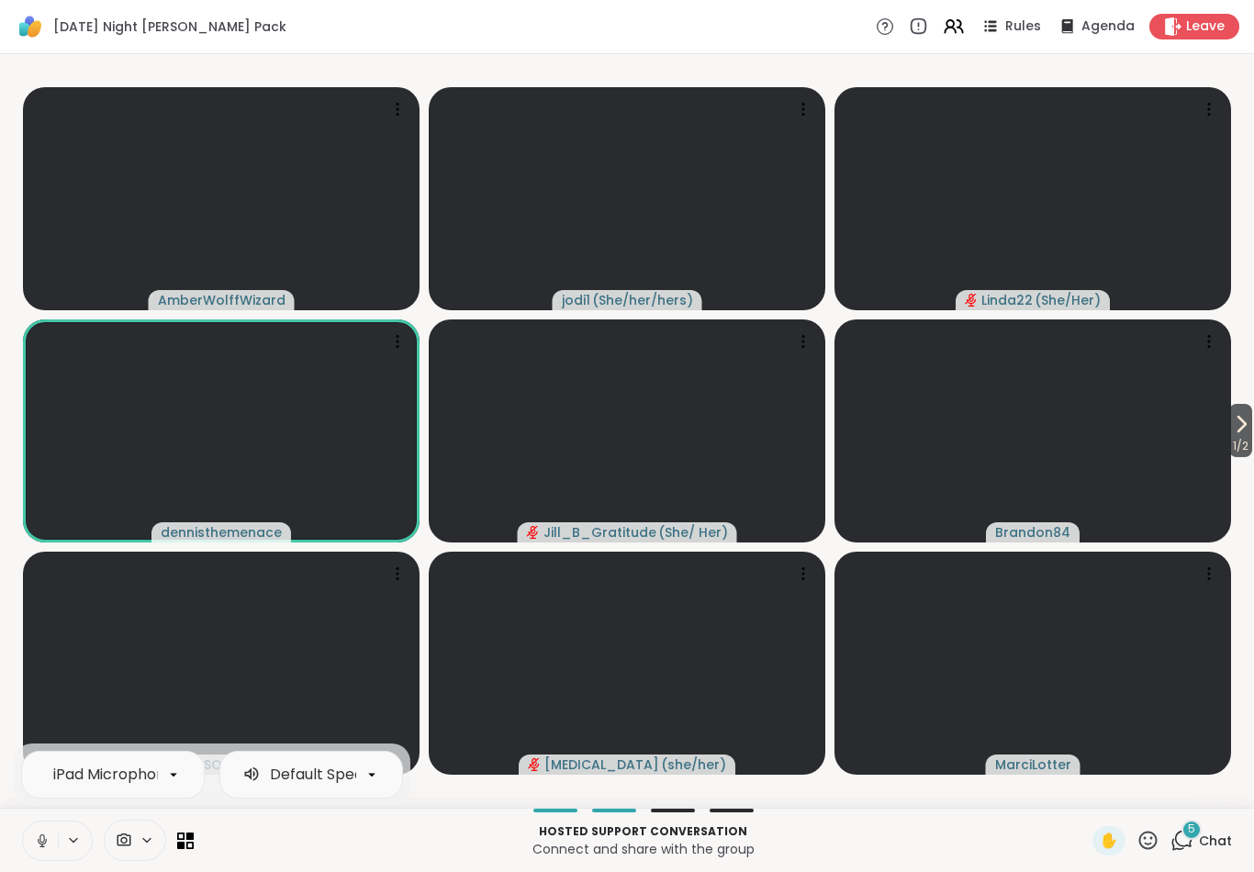
click at [24, 839] on button at bounding box center [40, 841] width 35 height 39
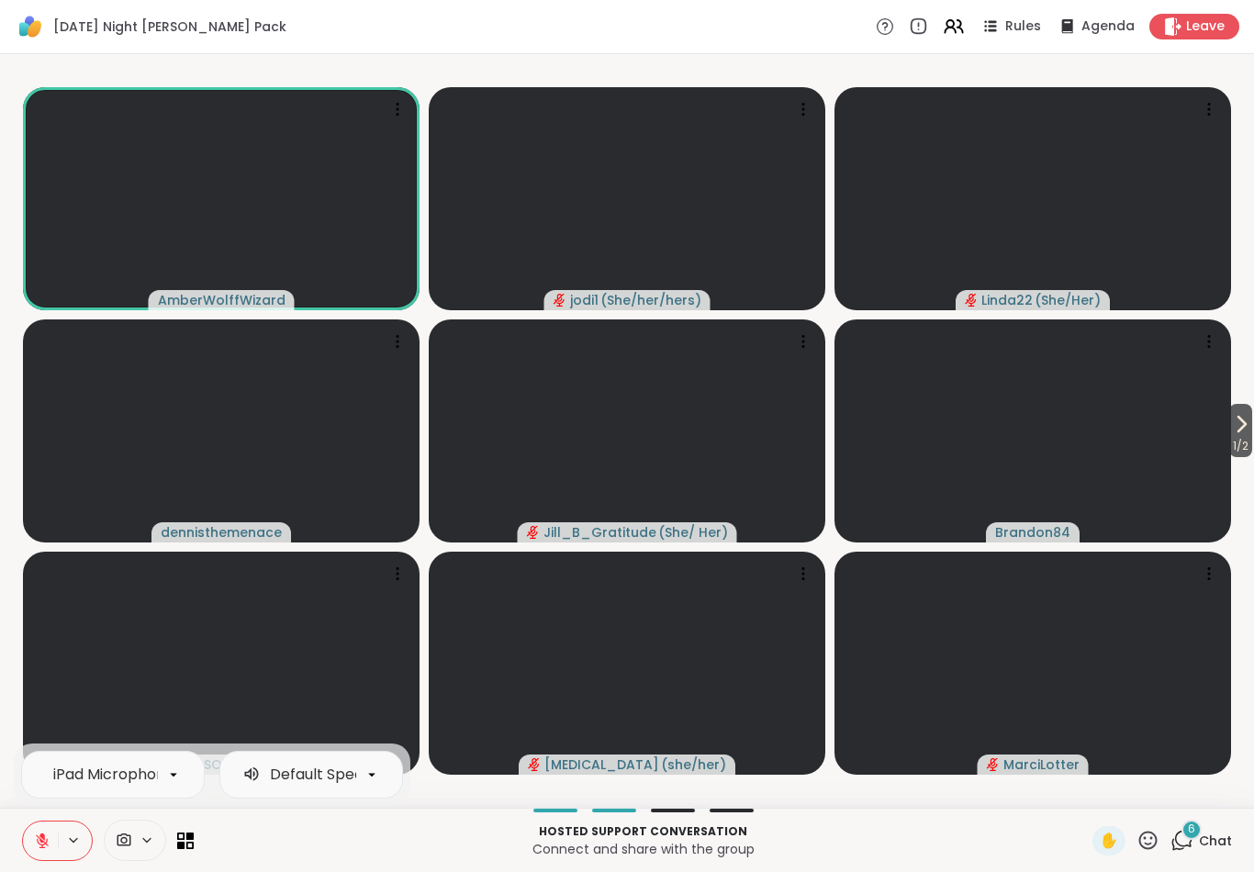
click at [40, 816] on div "iPad Microphone Default Speakers Hosted support conversation Connect and share …" at bounding box center [627, 840] width 1254 height 64
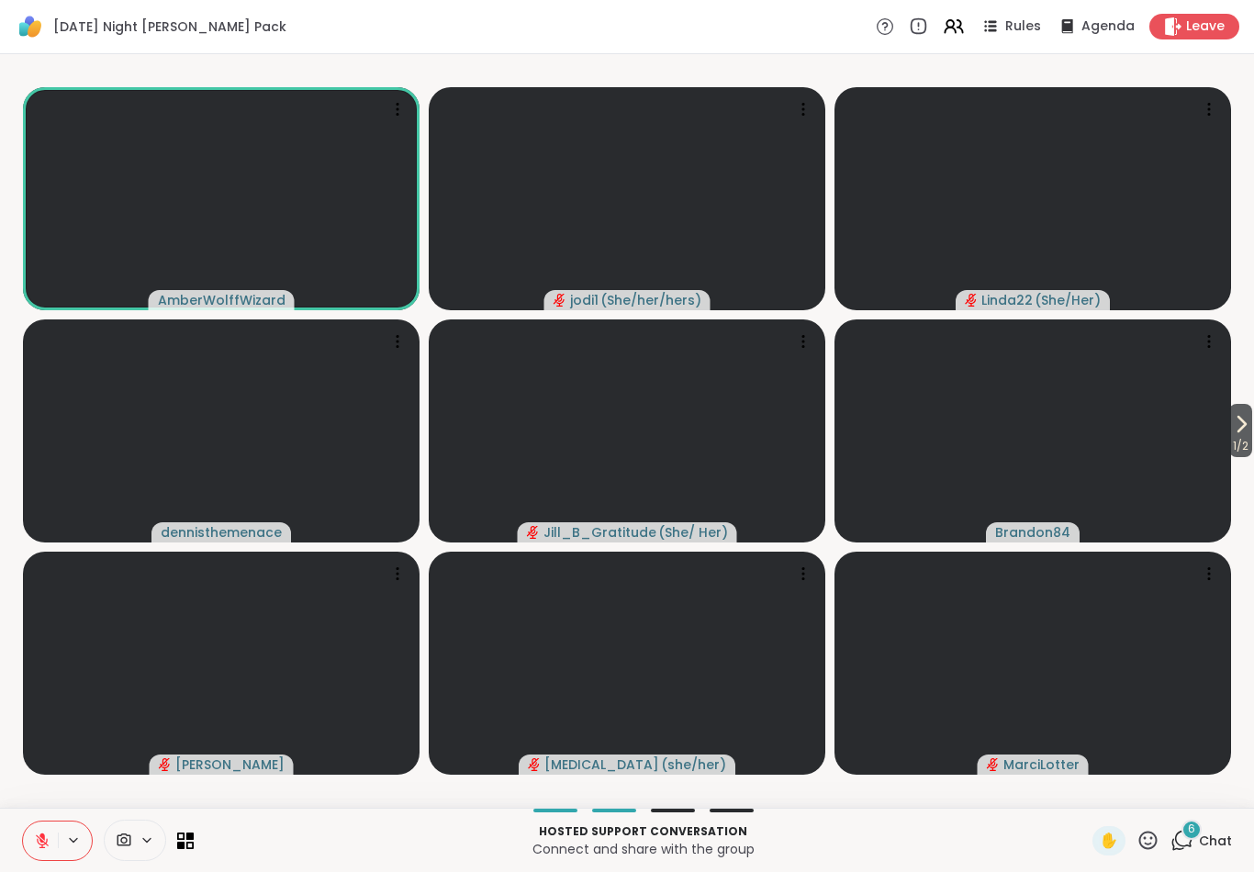
click at [28, 853] on button at bounding box center [40, 841] width 35 height 39
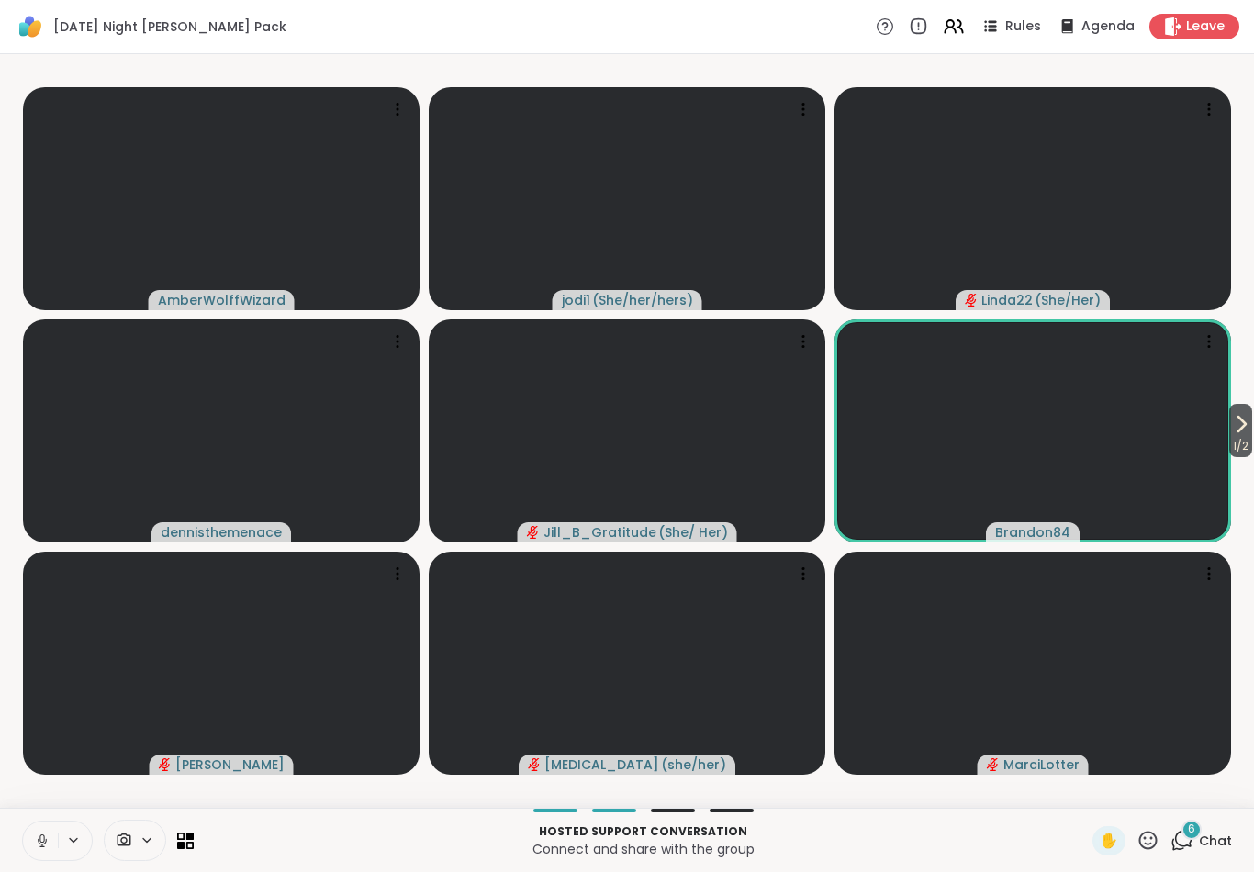
click at [416, 855] on p "Connect and share with the group" at bounding box center [643, 849] width 877 height 18
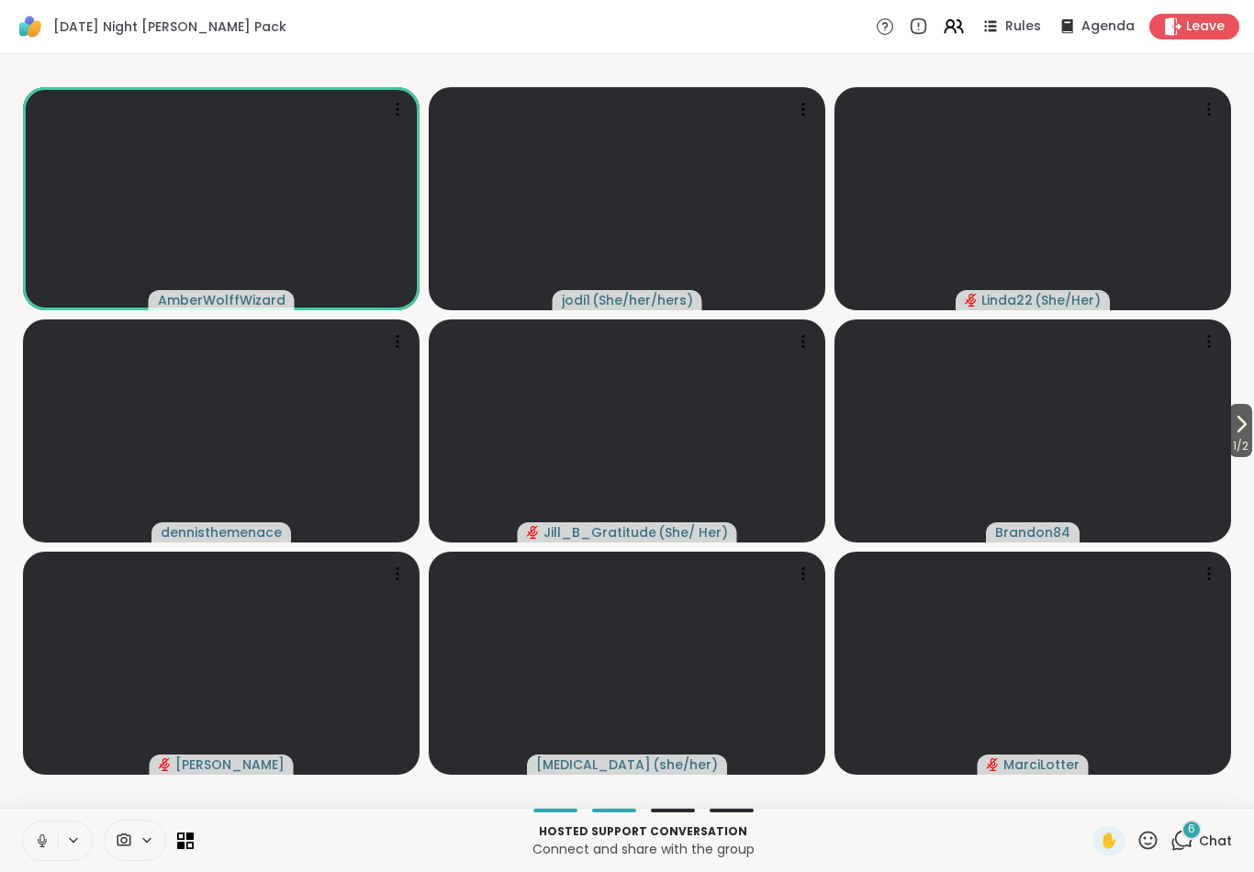
click at [41, 849] on icon at bounding box center [42, 841] width 17 height 17
click at [41, 839] on icon at bounding box center [42, 841] width 13 height 13
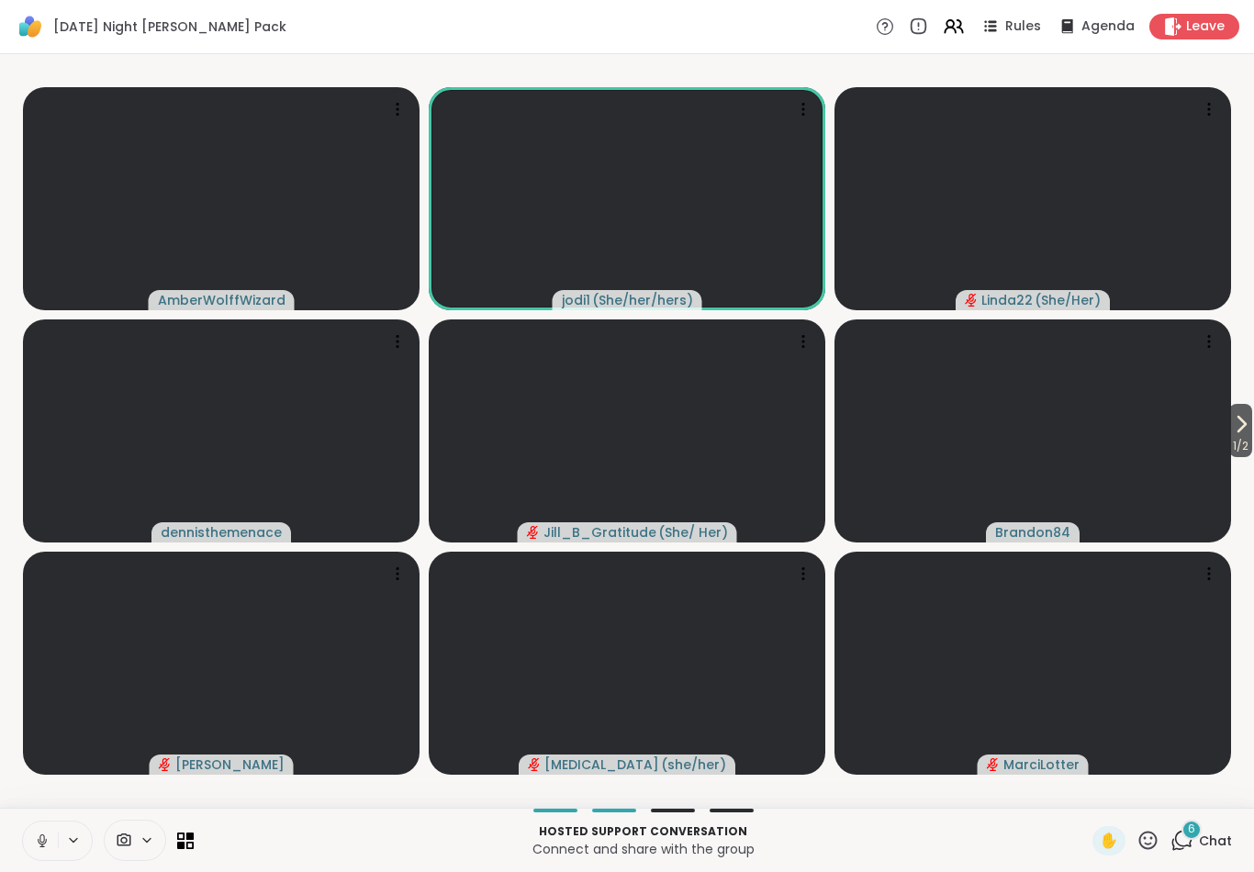
click at [33, 835] on button at bounding box center [40, 841] width 35 height 39
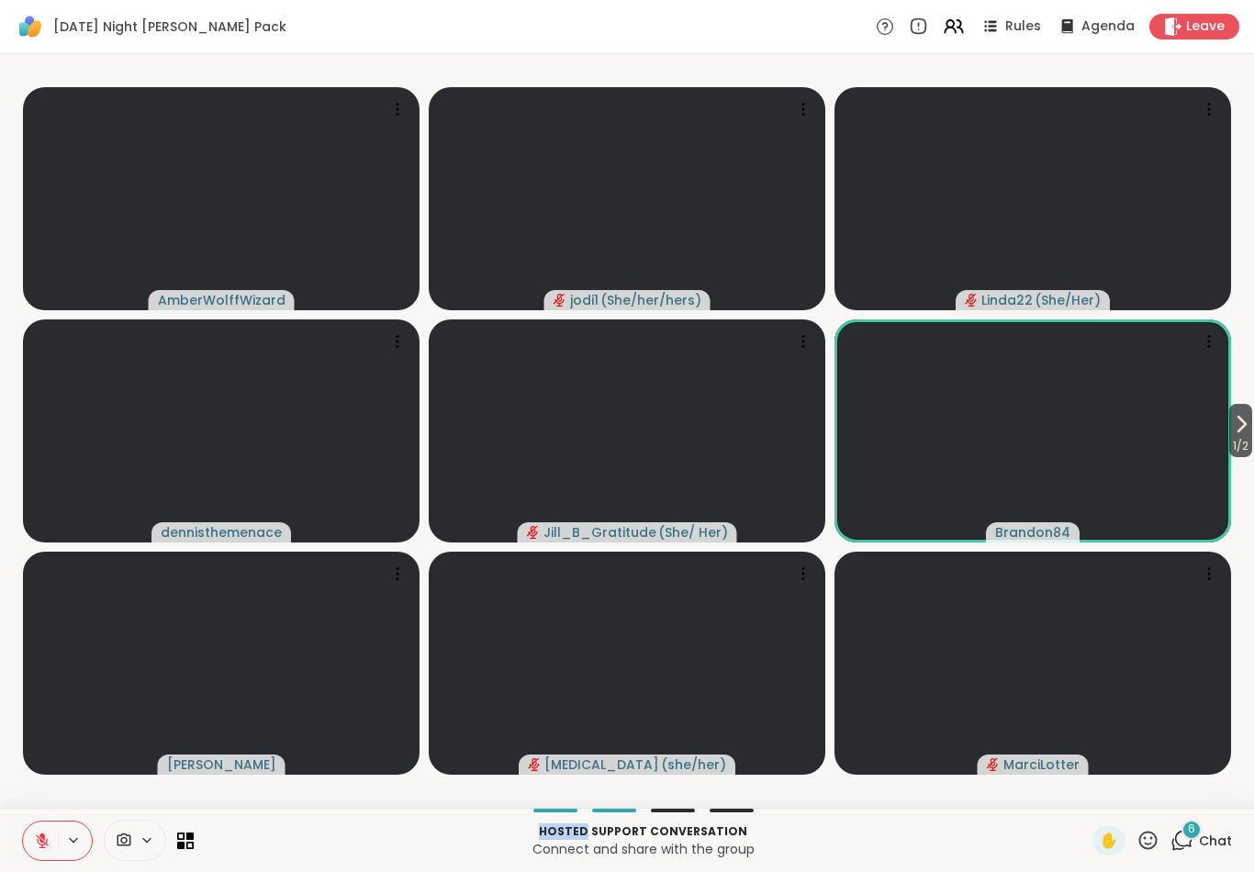
click at [39, 838] on icon at bounding box center [42, 841] width 13 height 13
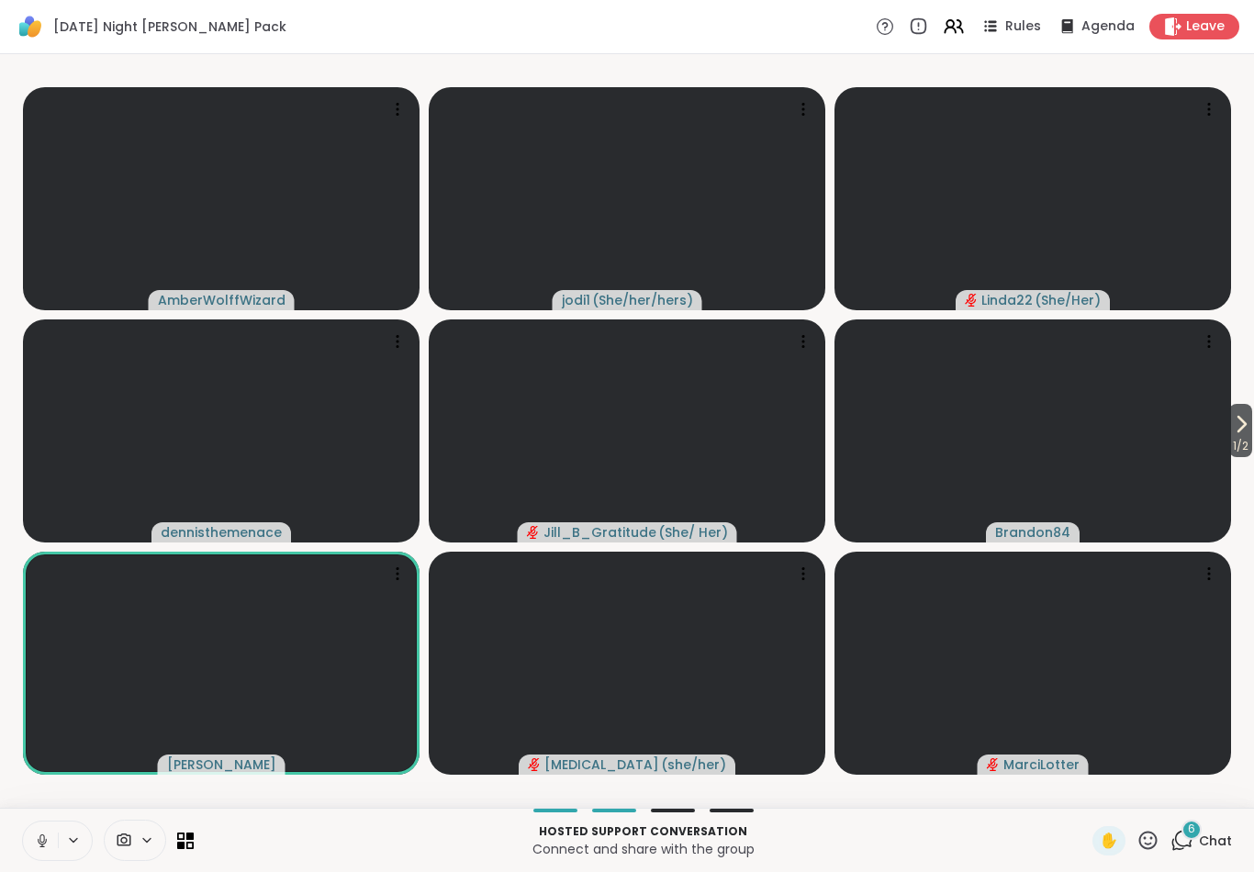
click at [37, 850] on button at bounding box center [40, 841] width 35 height 39
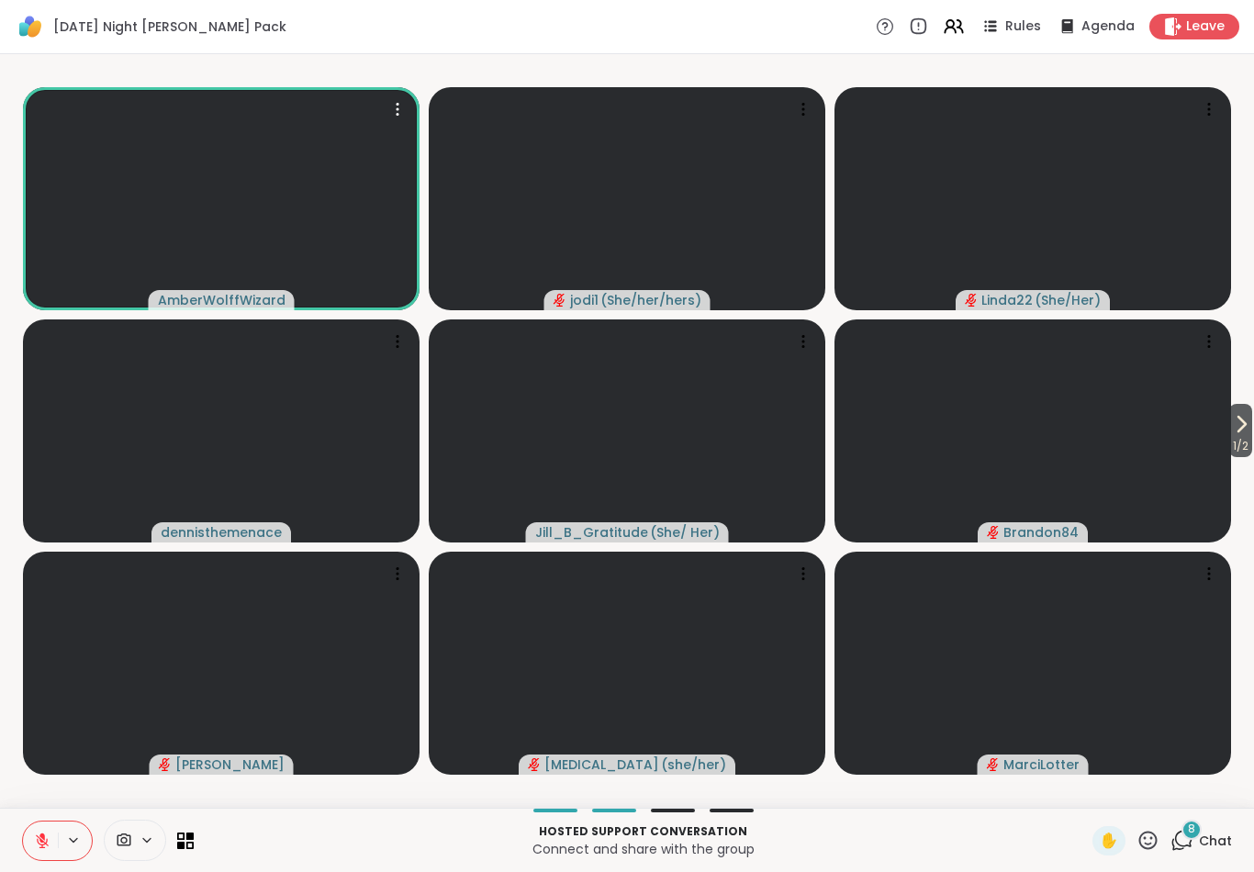
click at [339, 202] on video at bounding box center [221, 198] width 397 height 223
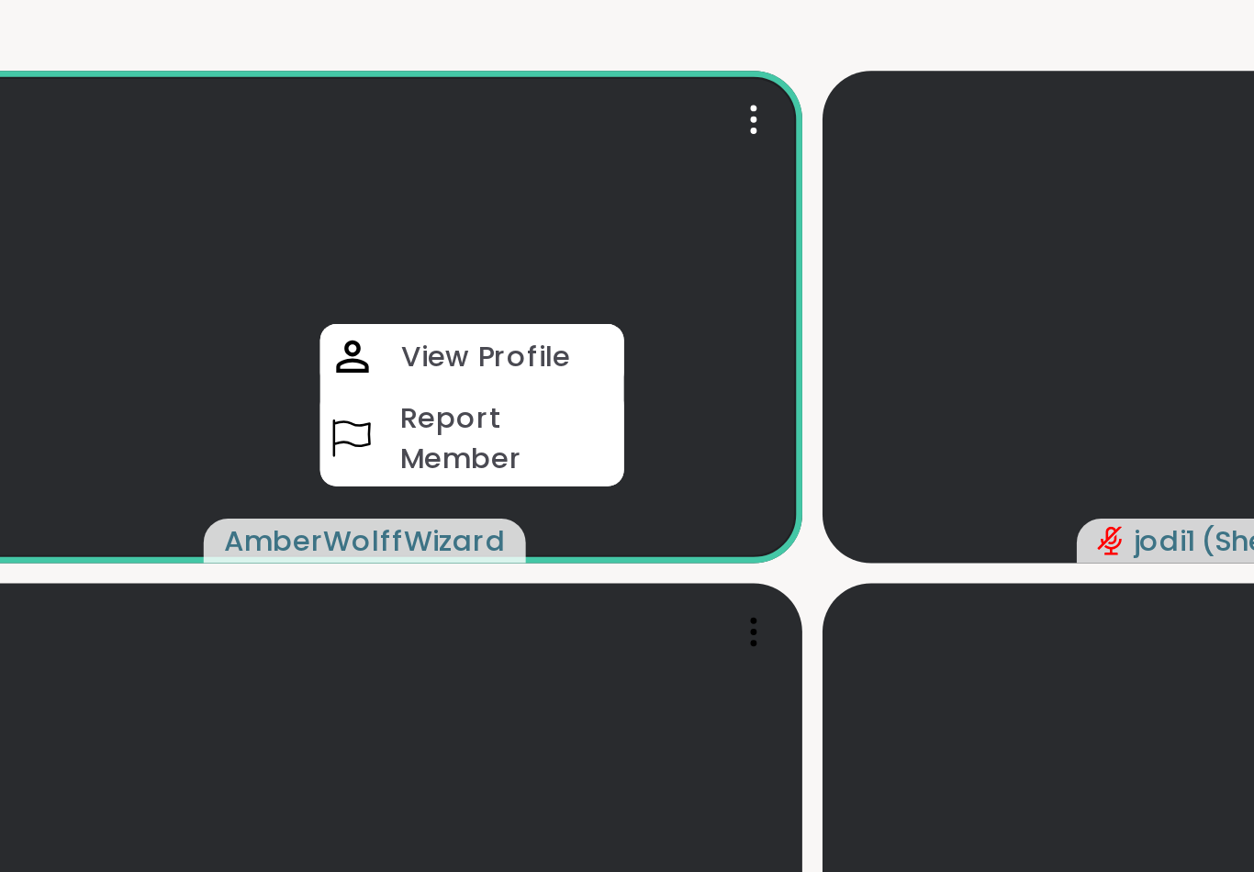
click at [328, 211] on video at bounding box center [221, 198] width 397 height 223
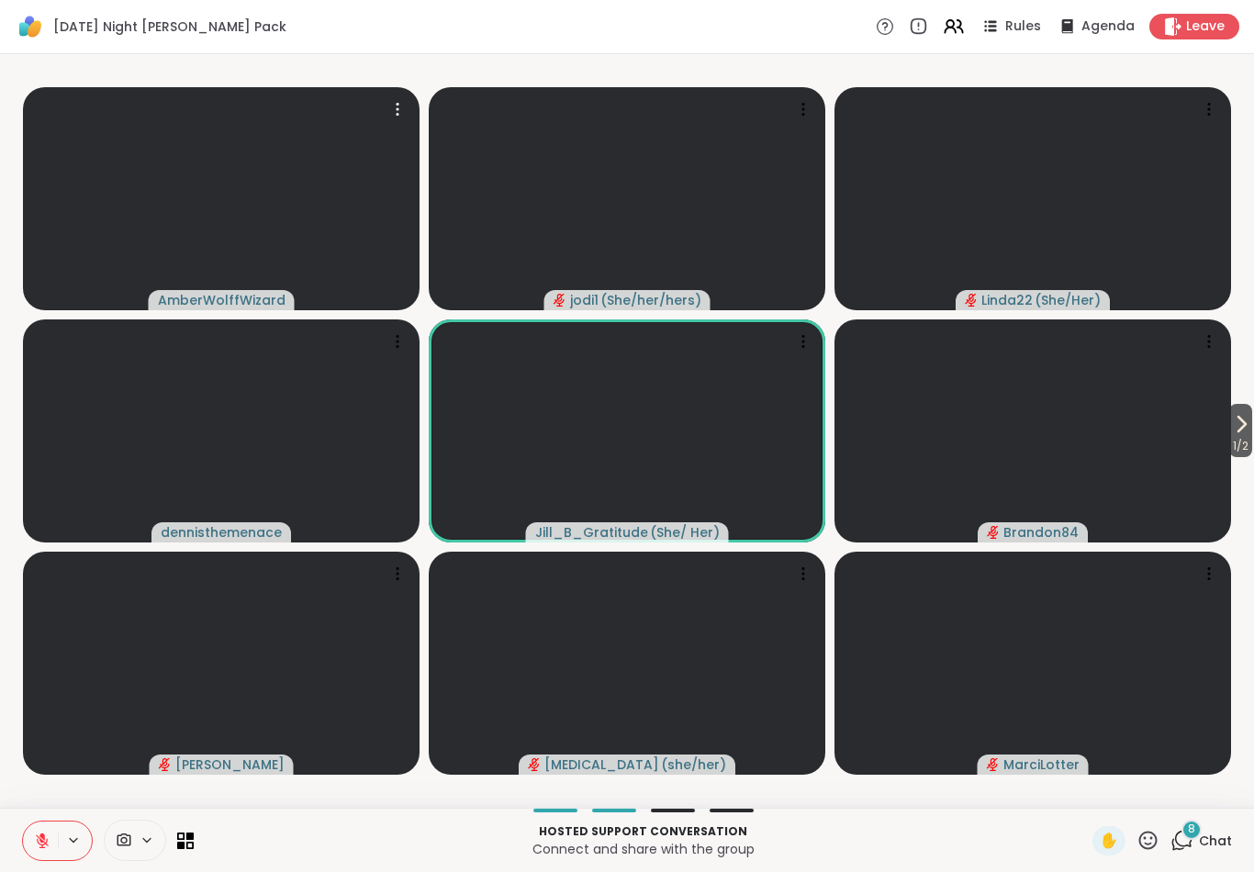
click at [68, 833] on icon at bounding box center [73, 841] width 15 height 16
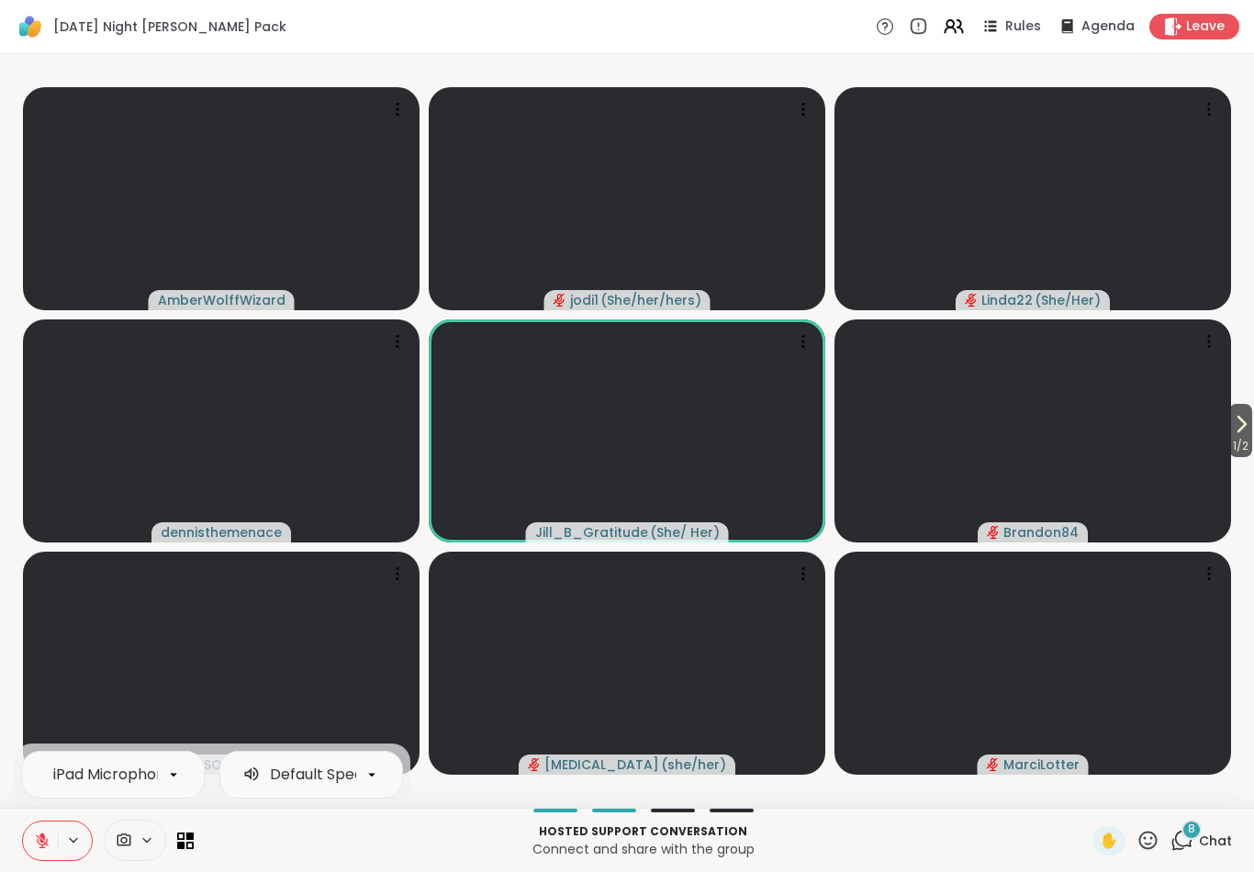
click at [45, 840] on icon at bounding box center [42, 841] width 17 height 17
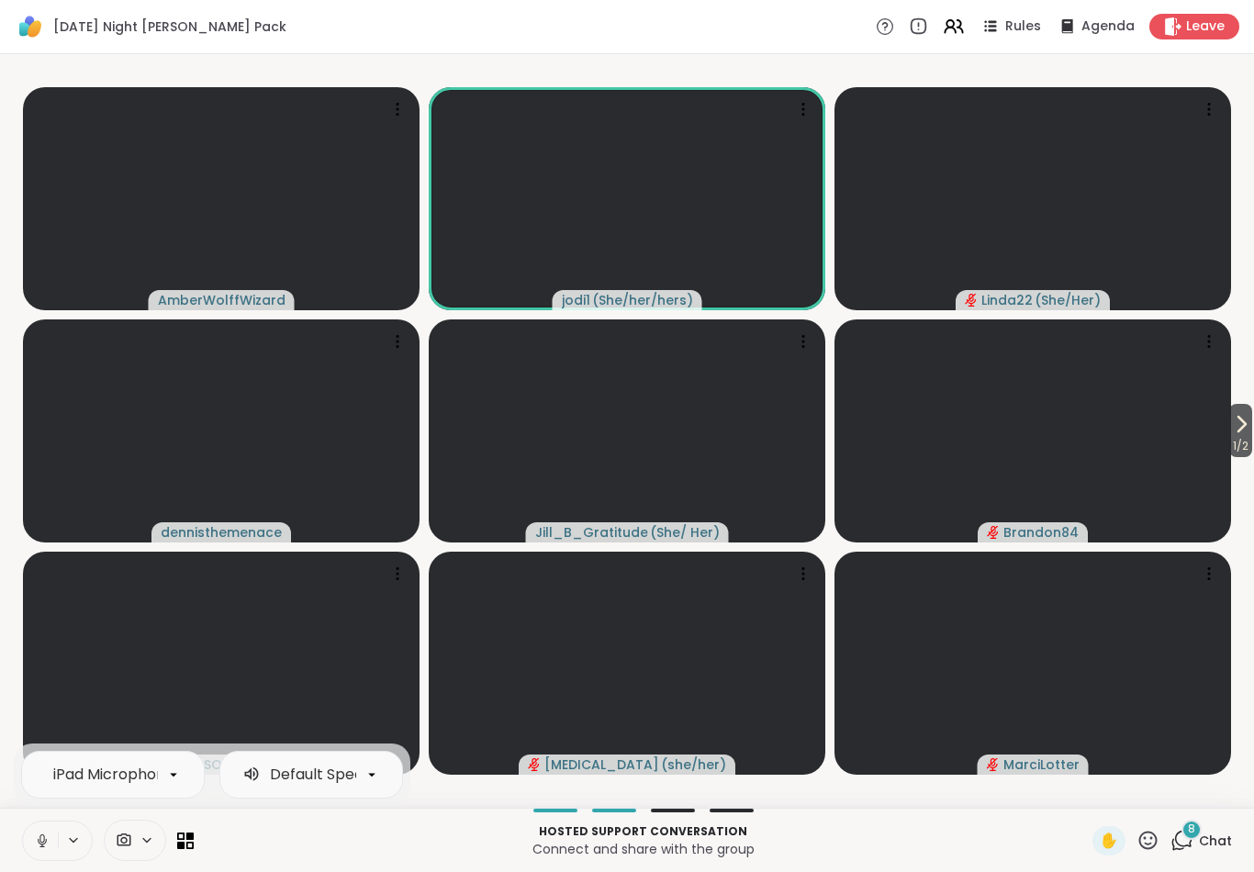
click at [38, 837] on icon at bounding box center [42, 841] width 17 height 17
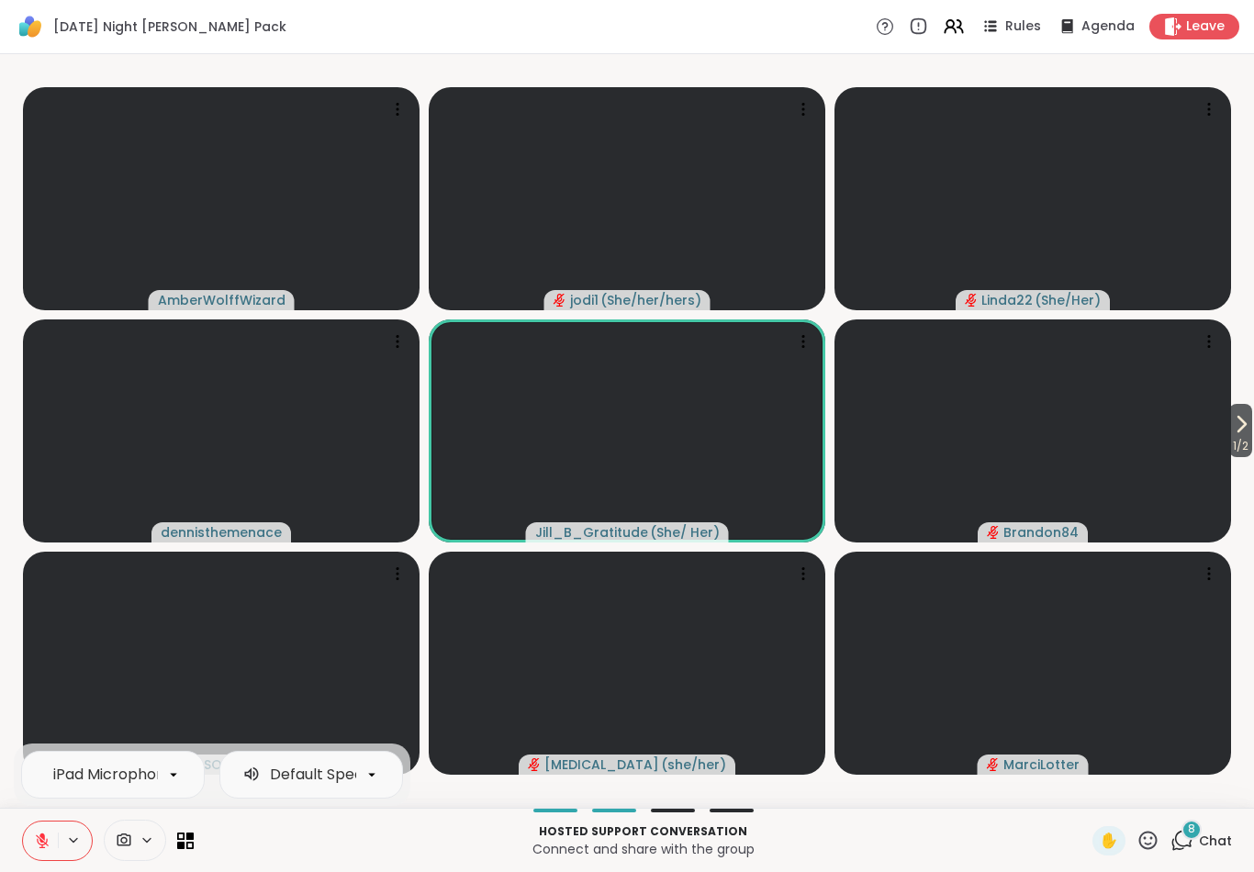
click at [1186, 844] on icon at bounding box center [1182, 840] width 23 height 23
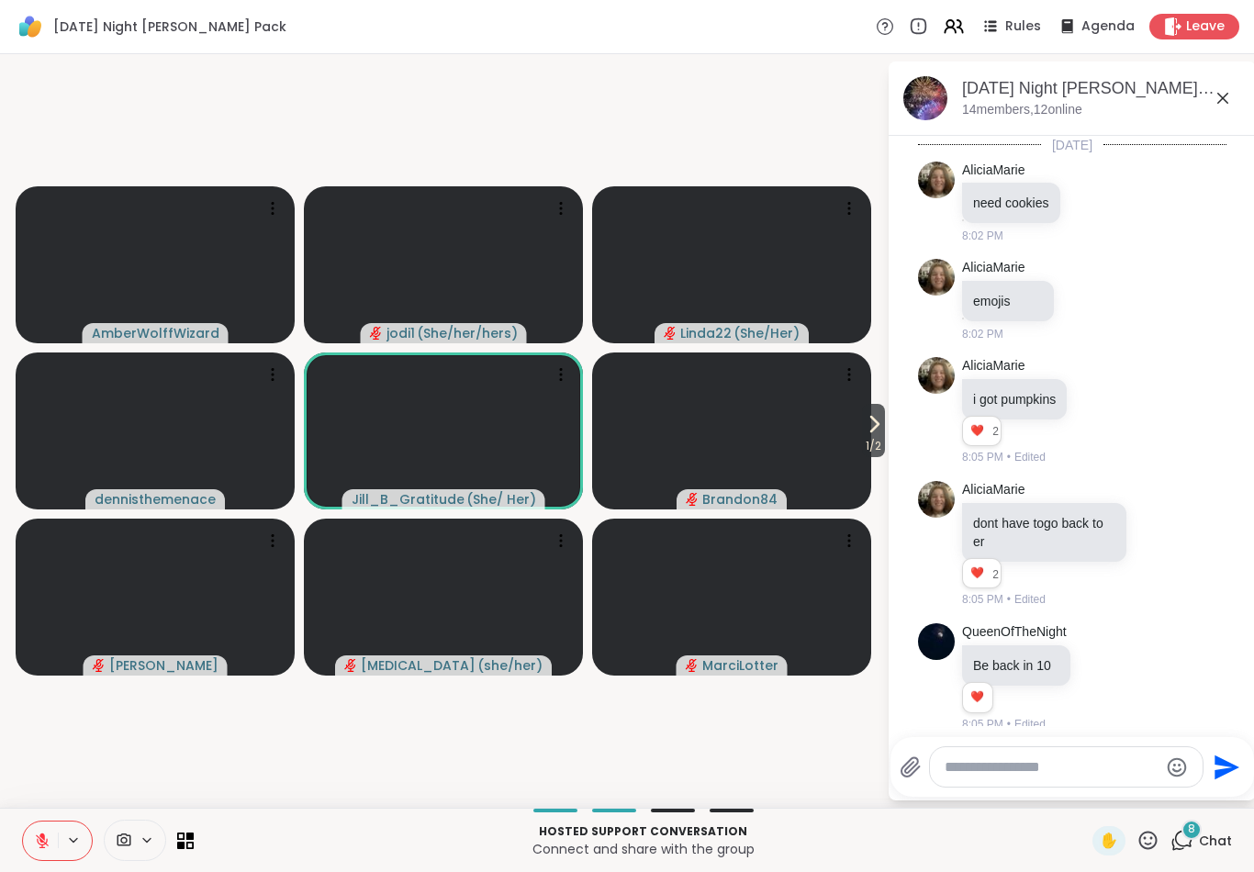
scroll to position [3720, 0]
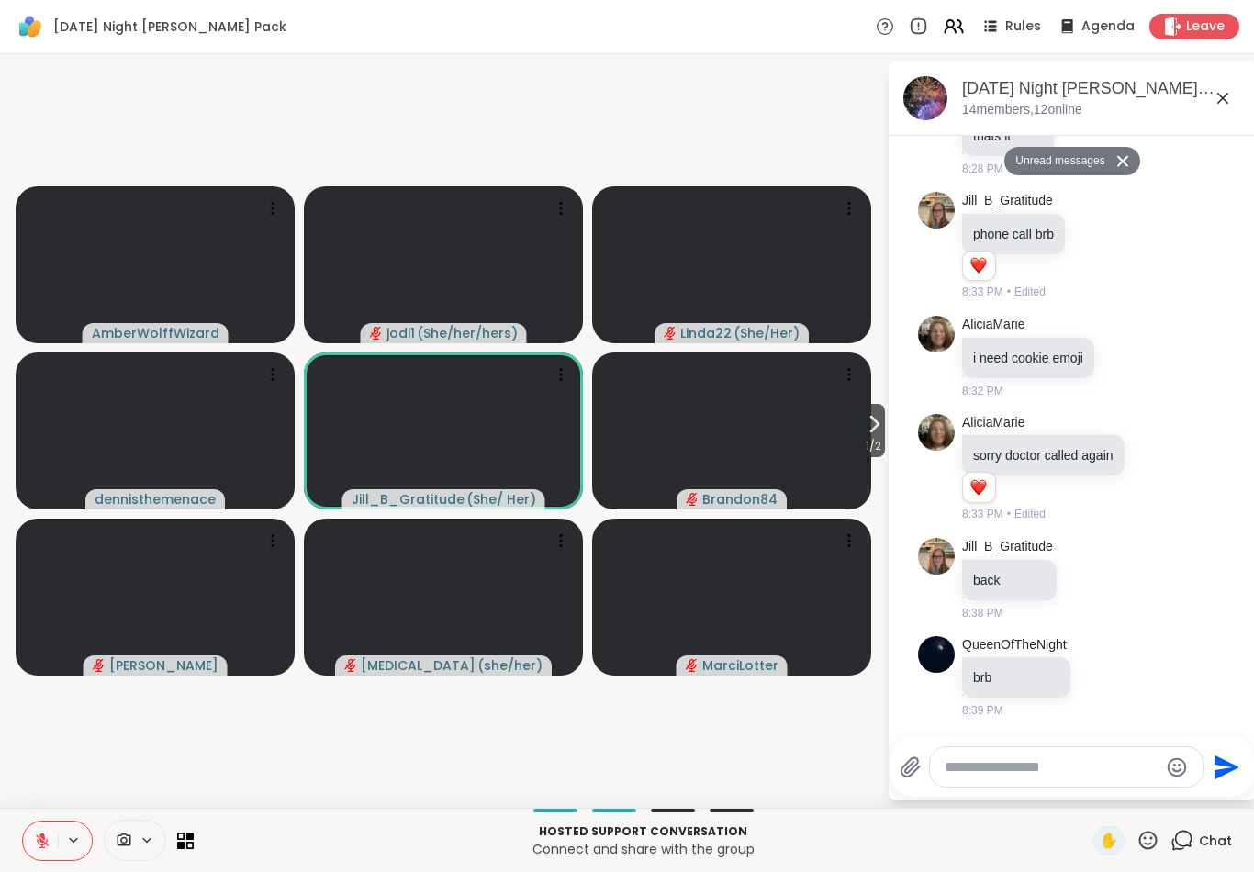
click at [987, 759] on textarea "Type your message" at bounding box center [1052, 768] width 214 height 18
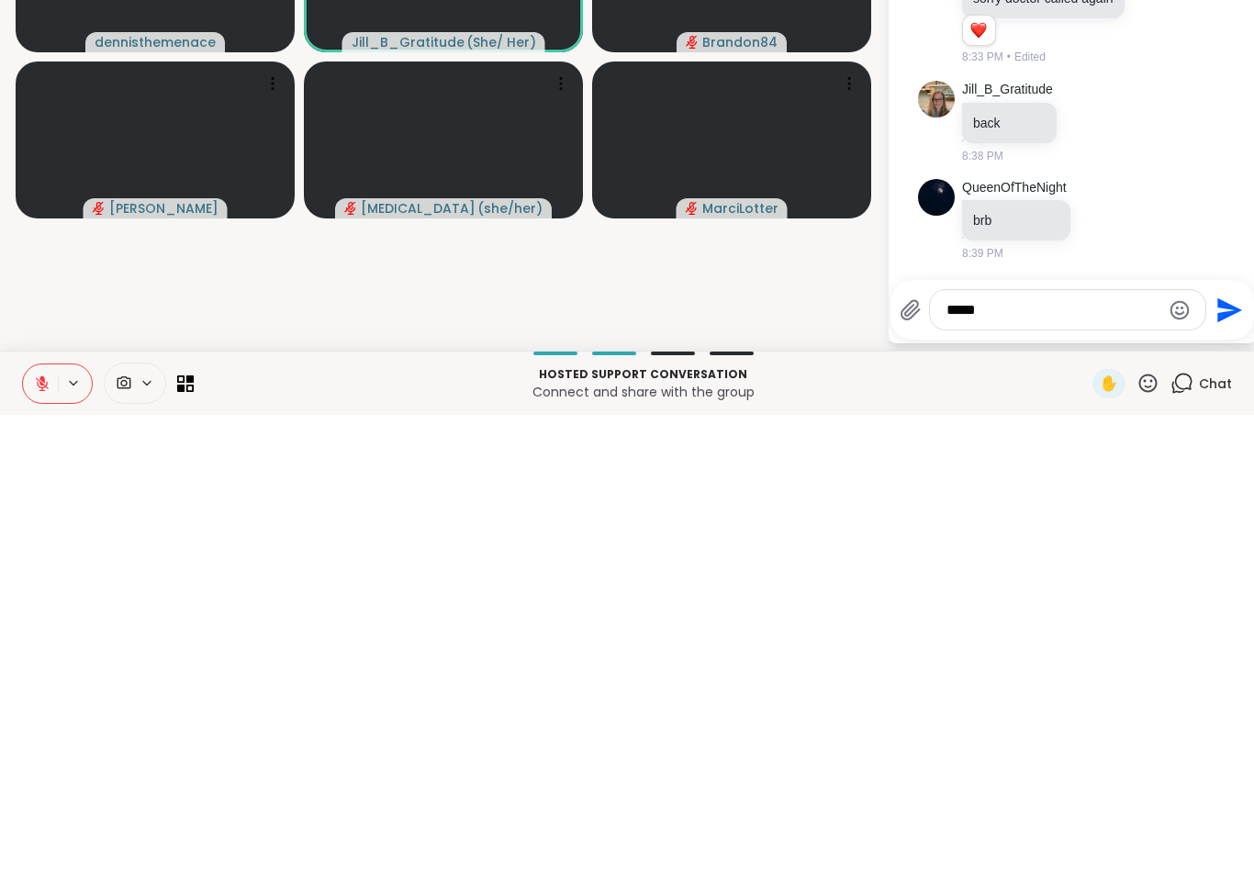
type textarea "*****"
click at [1231, 753] on icon "Send" at bounding box center [1227, 767] width 29 height 29
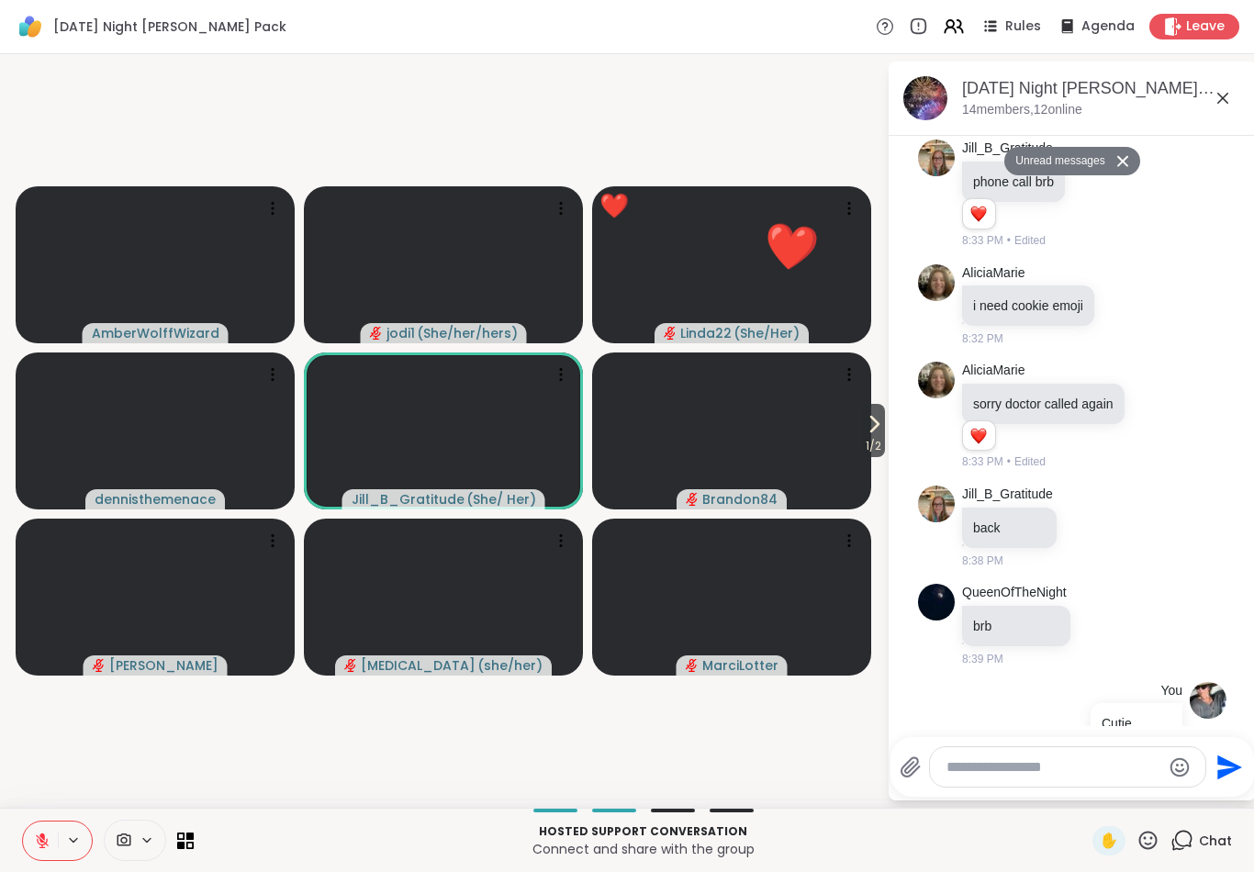
scroll to position [3774, 0]
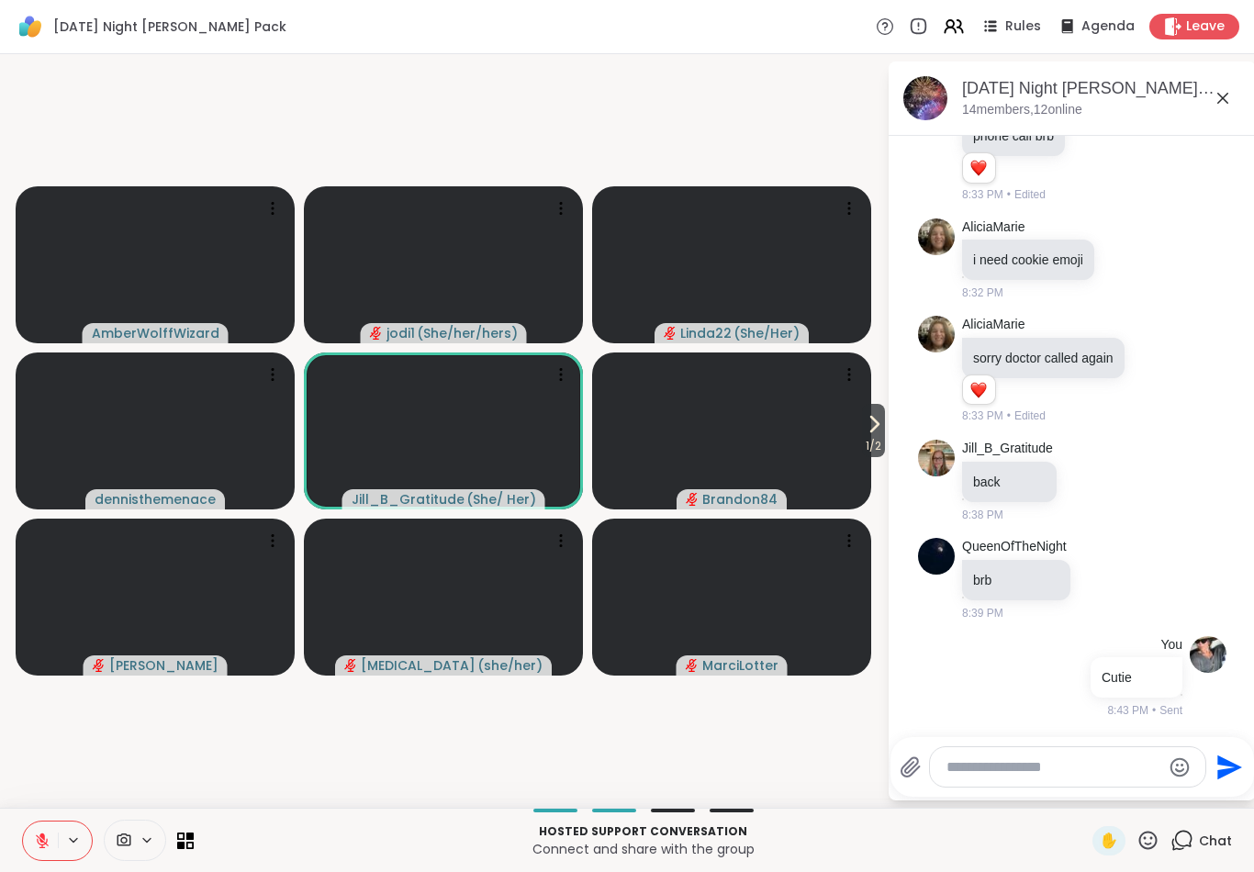
click at [48, 843] on icon at bounding box center [42, 841] width 17 height 17
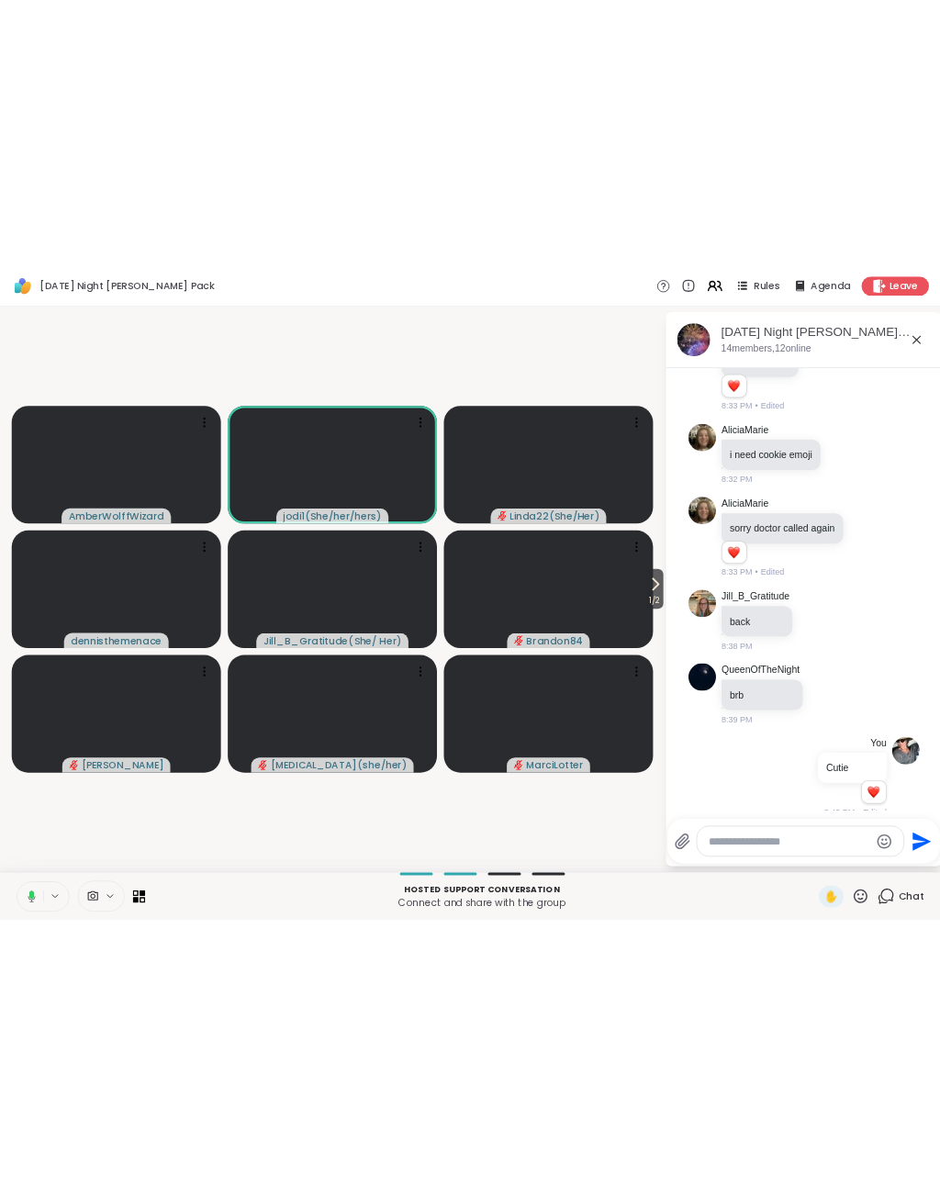
scroll to position [3800, 0]
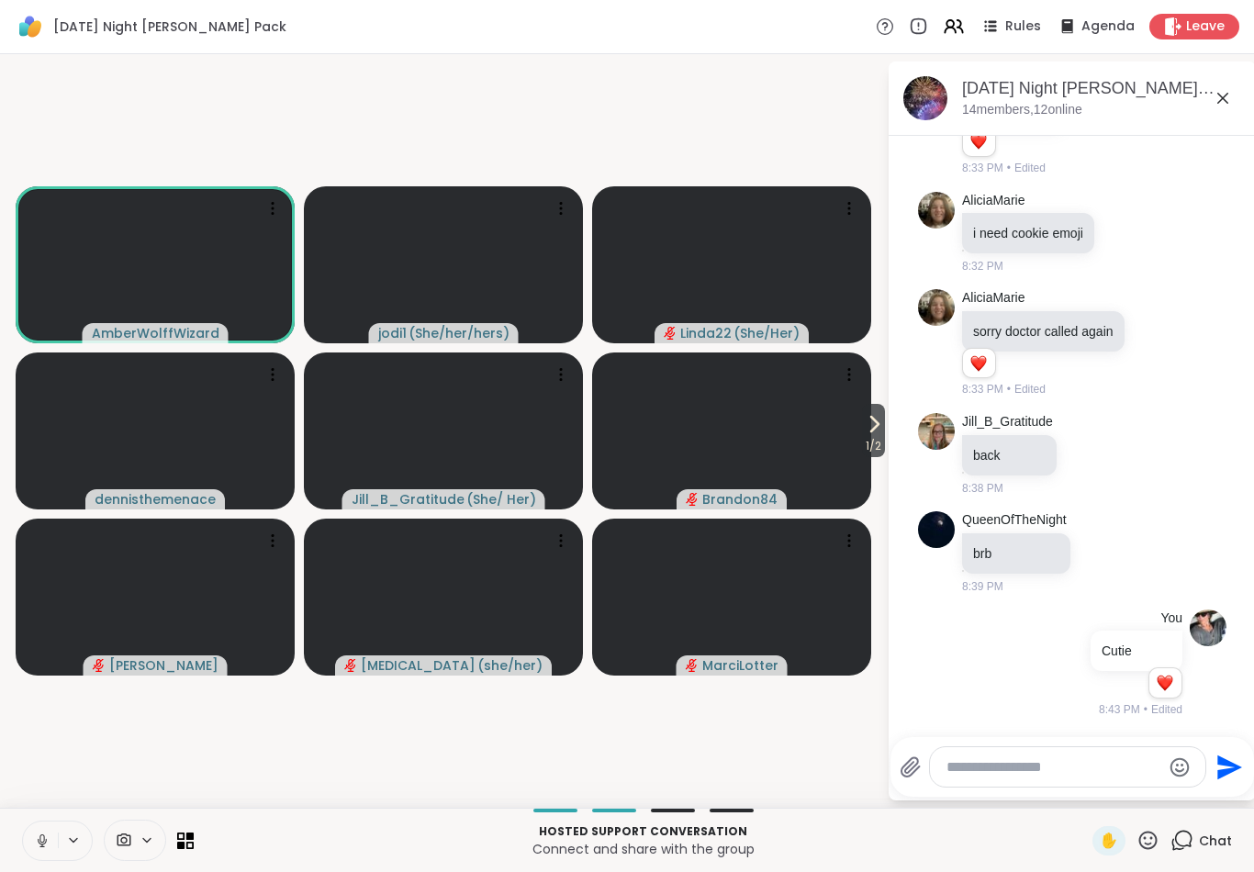
click at [42, 841] on icon at bounding box center [42, 841] width 17 height 17
click at [30, 834] on button at bounding box center [40, 841] width 35 height 39
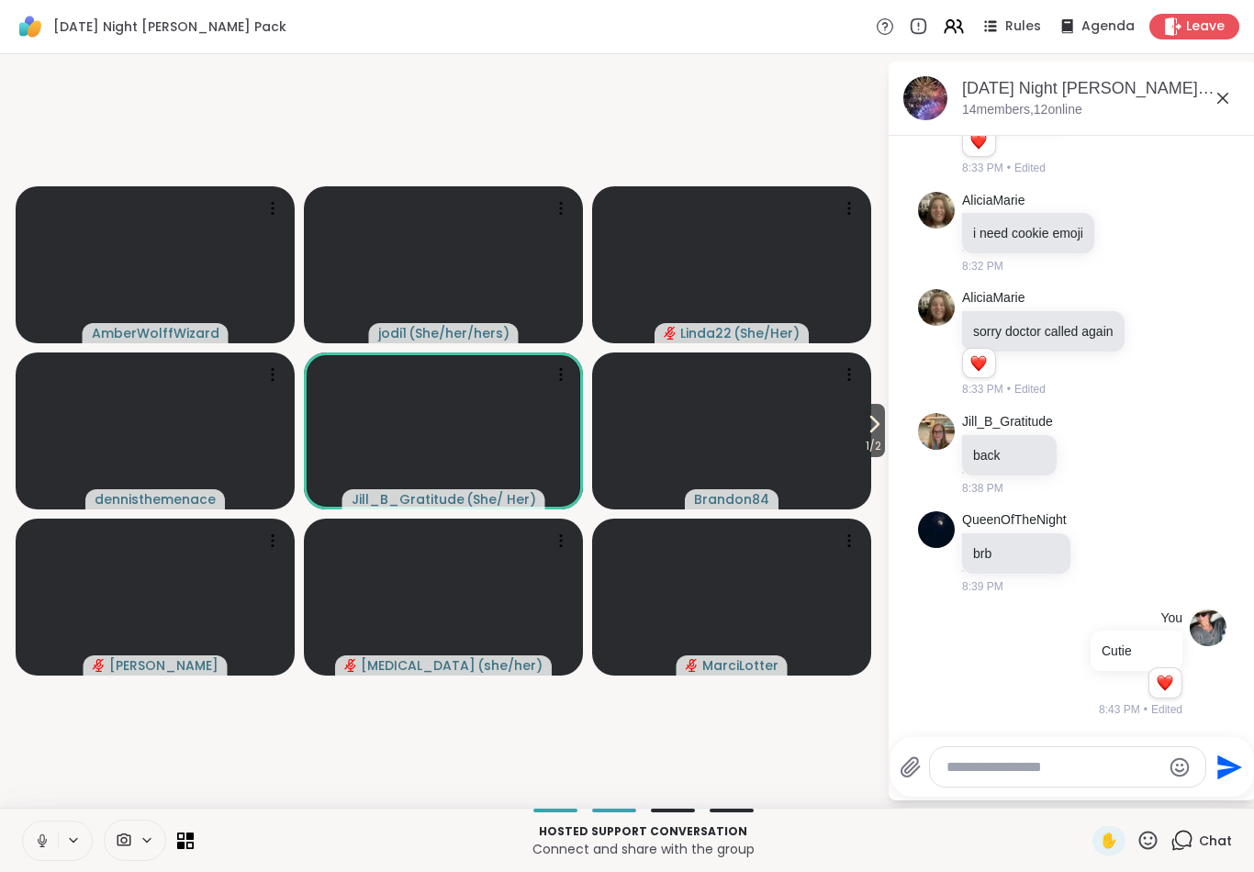
click at [40, 846] on icon at bounding box center [42, 841] width 17 height 17
click at [48, 844] on icon at bounding box center [42, 841] width 17 height 17
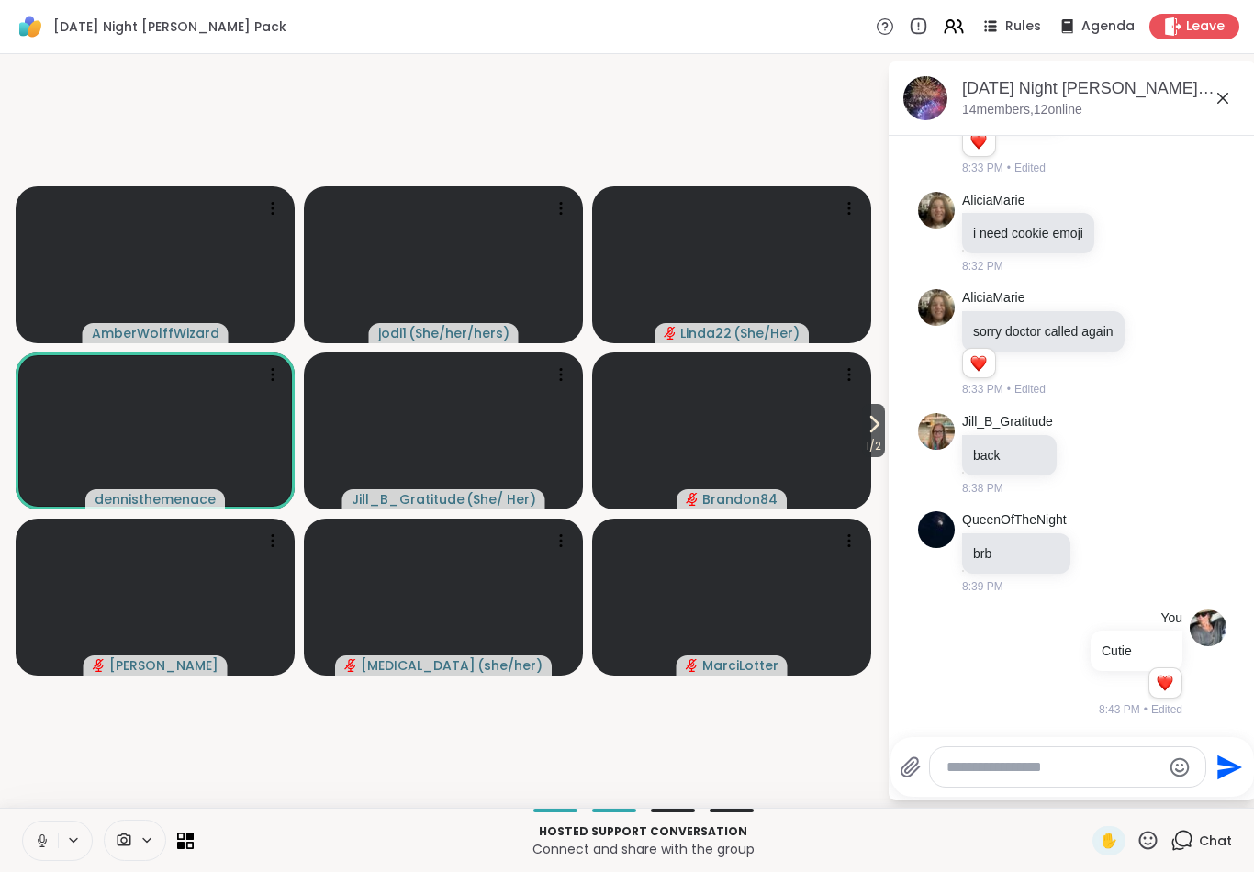
click at [39, 846] on icon at bounding box center [42, 841] width 17 height 17
click at [37, 846] on icon at bounding box center [42, 841] width 17 height 17
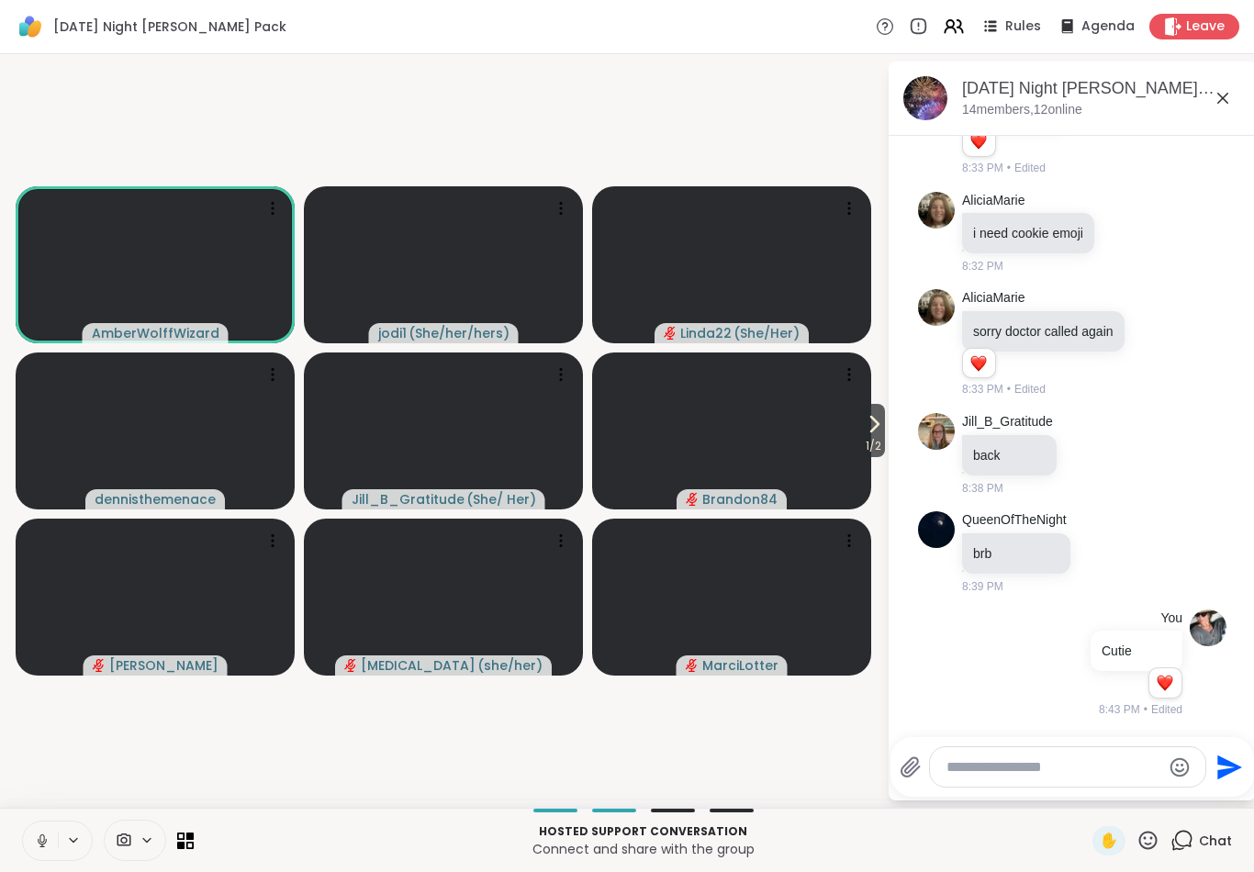
click at [53, 848] on button at bounding box center [40, 841] width 35 height 39
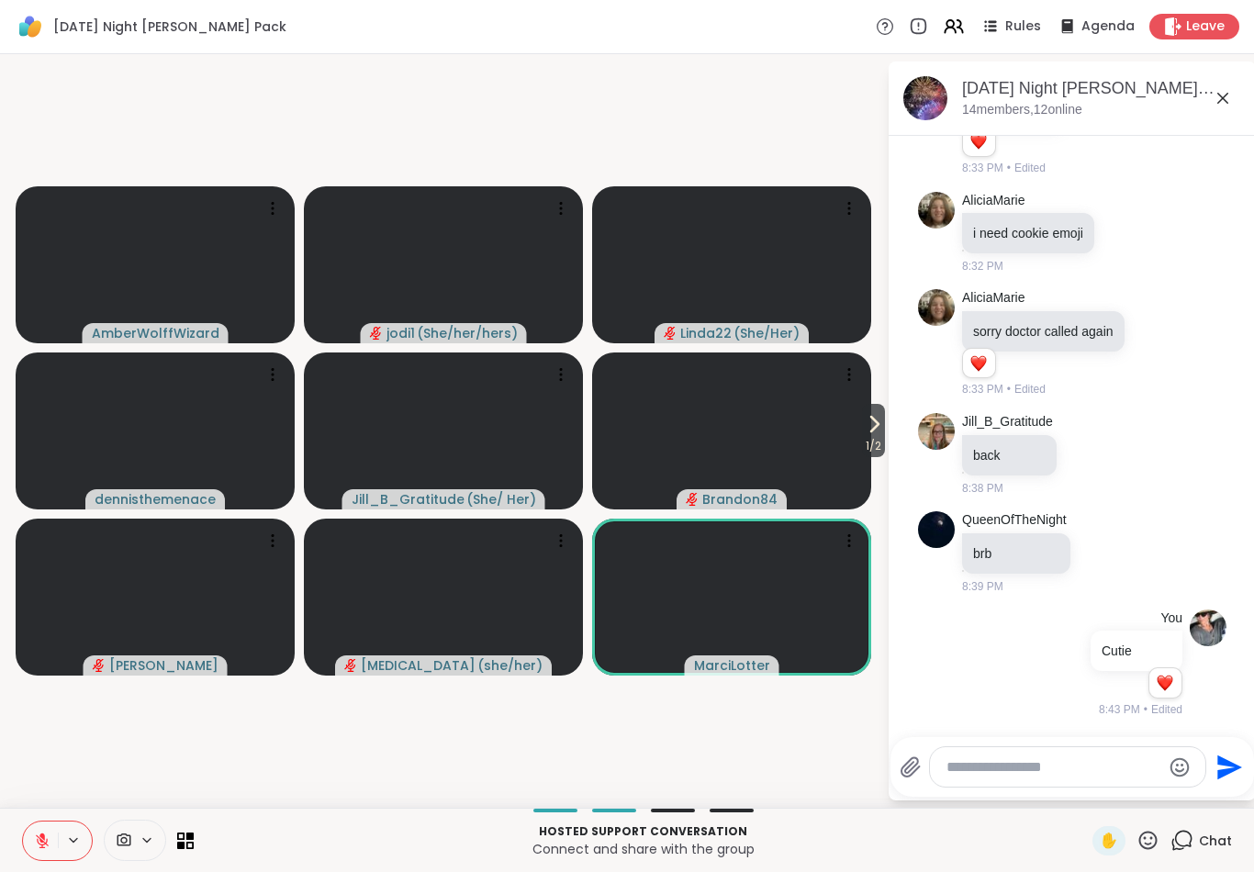
click at [1109, 109] on div "[DATE] Night [PERSON_NAME] Pack, [DATE] members, 12 online" at bounding box center [1101, 97] width 279 height 41
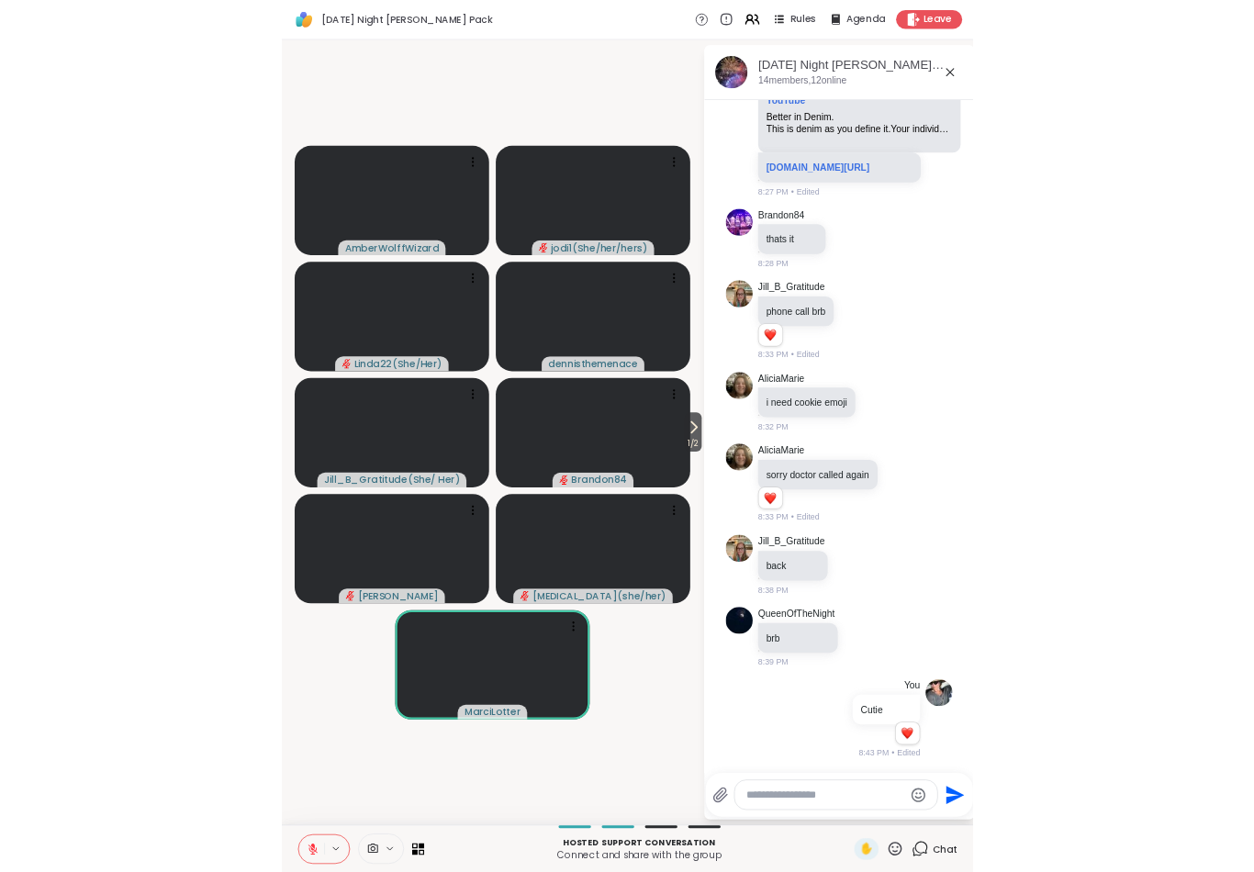
scroll to position [3486, 0]
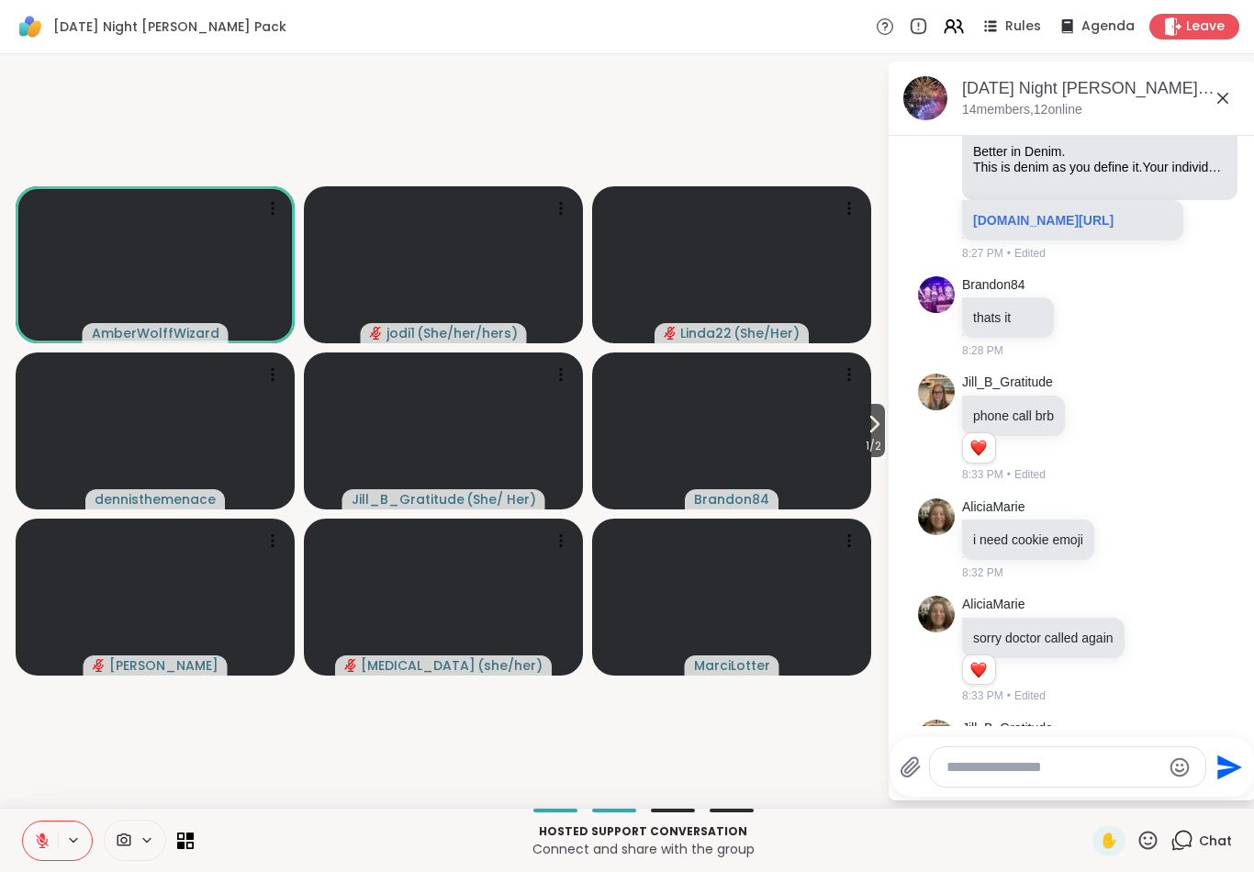
click at [39, 838] on icon at bounding box center [42, 841] width 17 height 17
click at [860, 860] on div "Hosted support conversation Connect and share with the group" at bounding box center [643, 840] width 877 height 41
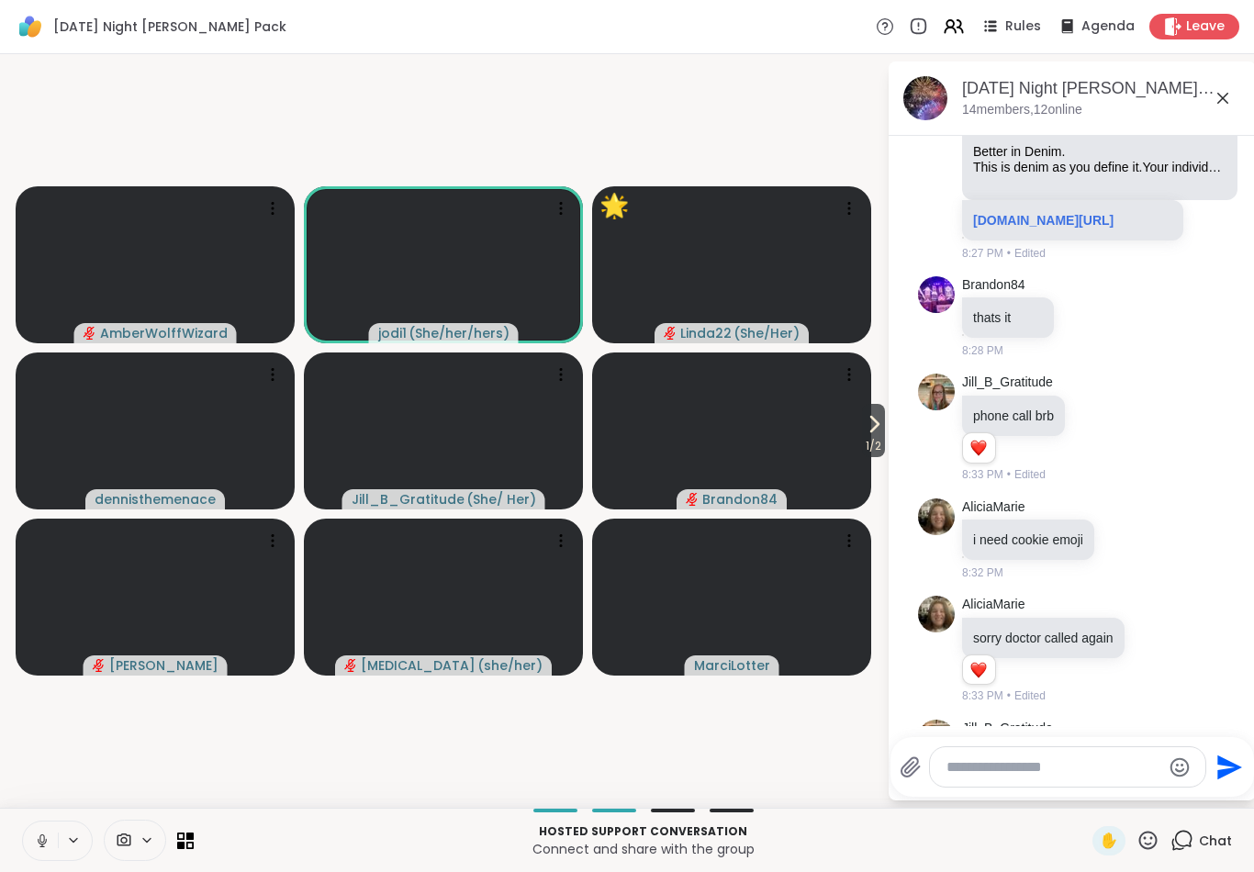
click at [32, 837] on button at bounding box center [40, 841] width 35 height 39
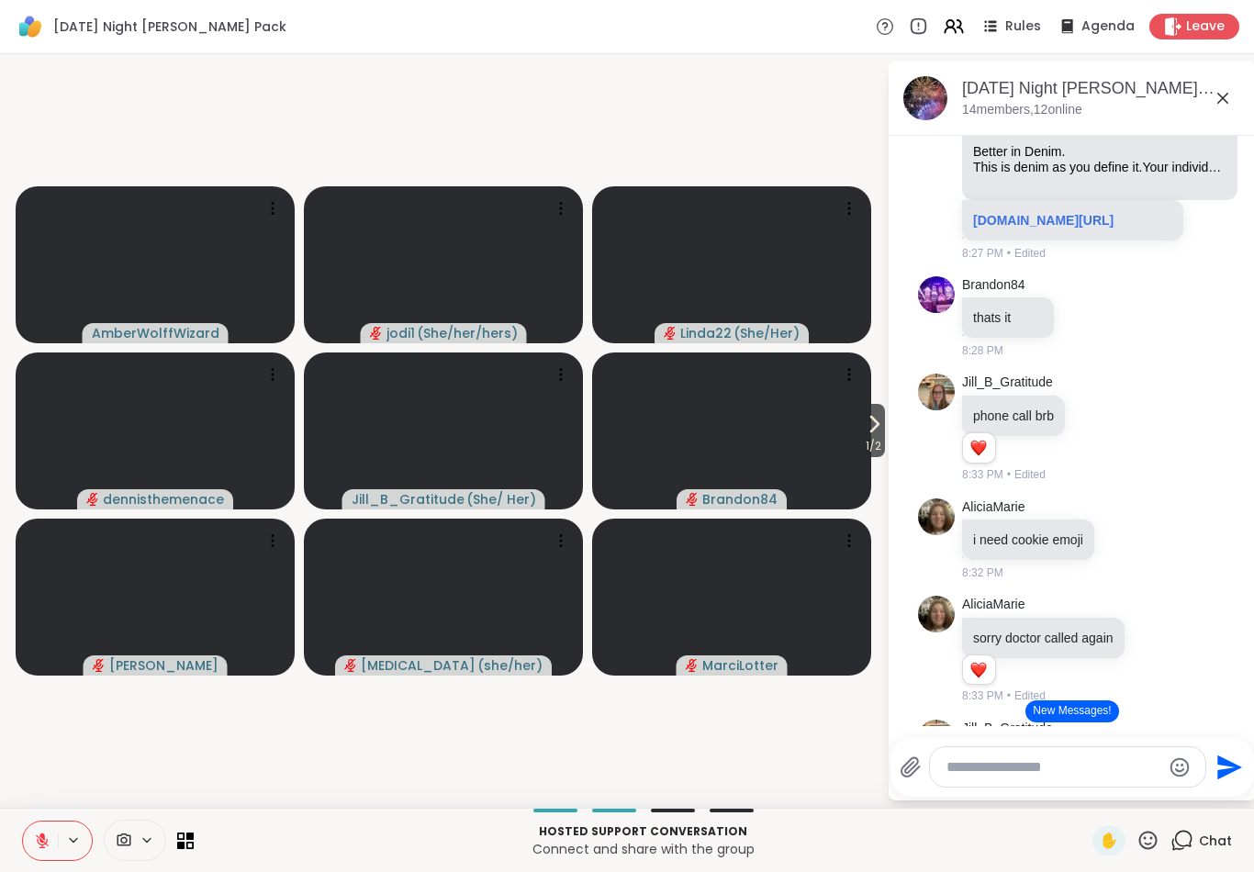
click at [1156, 841] on icon at bounding box center [1148, 840] width 23 height 23
click at [1013, 793] on span "👍" at bounding box center [1014, 792] width 18 height 22
click at [39, 838] on icon at bounding box center [42, 841] width 17 height 17
click at [725, 835] on p "Hosted support conversation" at bounding box center [643, 832] width 877 height 17
click at [49, 849] on button at bounding box center [39, 841] width 38 height 39
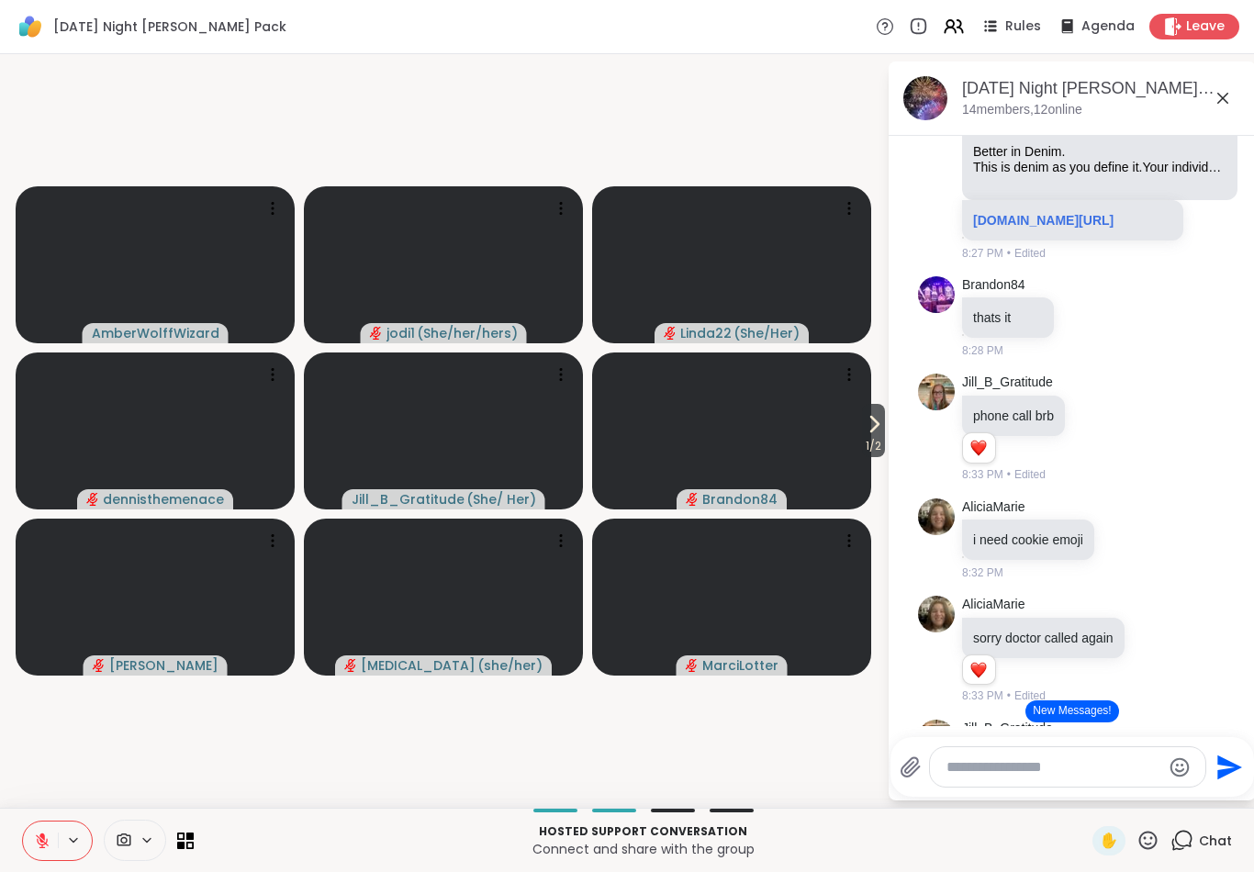
click at [47, 840] on icon at bounding box center [42, 841] width 13 height 13
click at [34, 834] on icon at bounding box center [42, 841] width 17 height 17
click at [46, 839] on icon at bounding box center [42, 841] width 17 height 17
click at [37, 837] on icon at bounding box center [42, 841] width 17 height 17
click at [50, 831] on button at bounding box center [40, 841] width 35 height 39
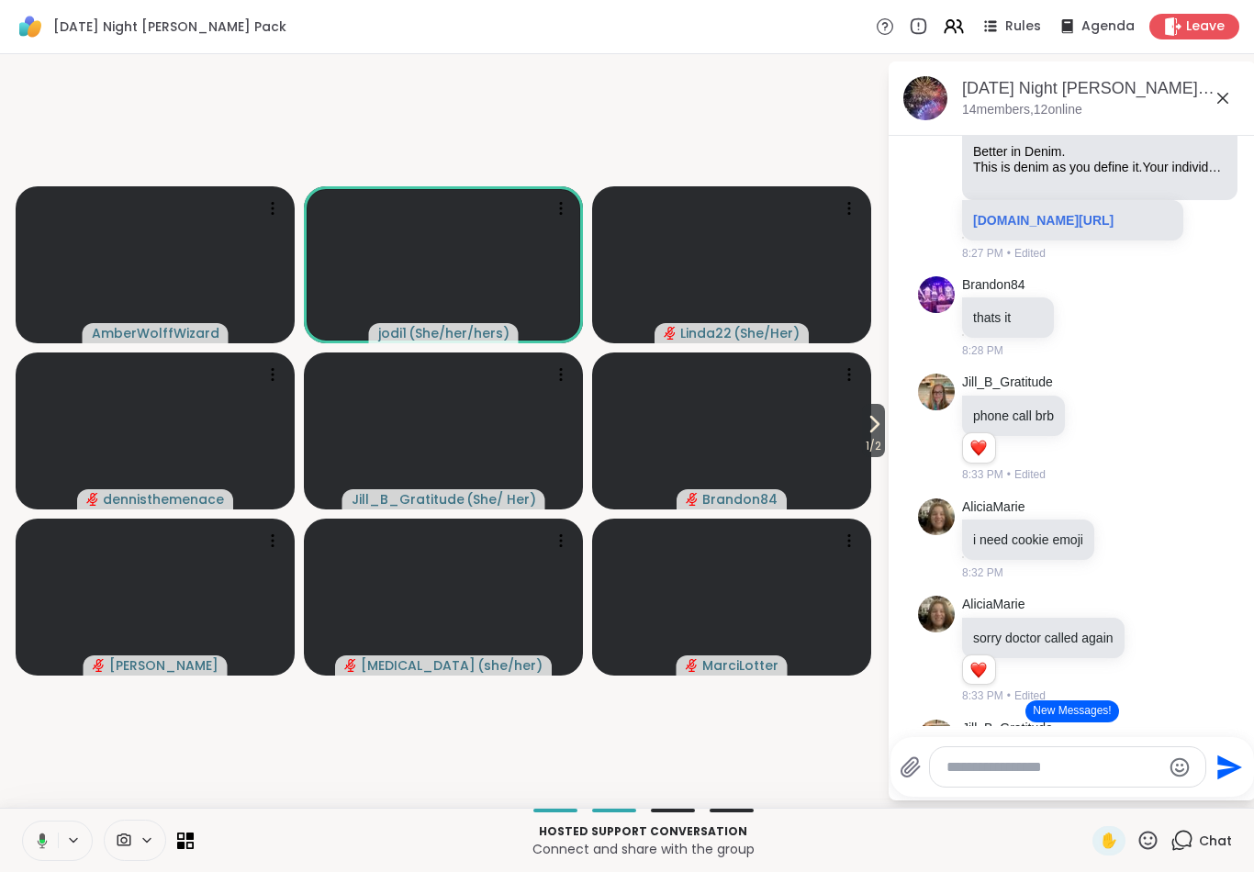
click at [55, 838] on button at bounding box center [39, 841] width 38 height 39
click at [33, 846] on button at bounding box center [40, 841] width 35 height 39
click at [41, 844] on icon at bounding box center [42, 841] width 9 height 6
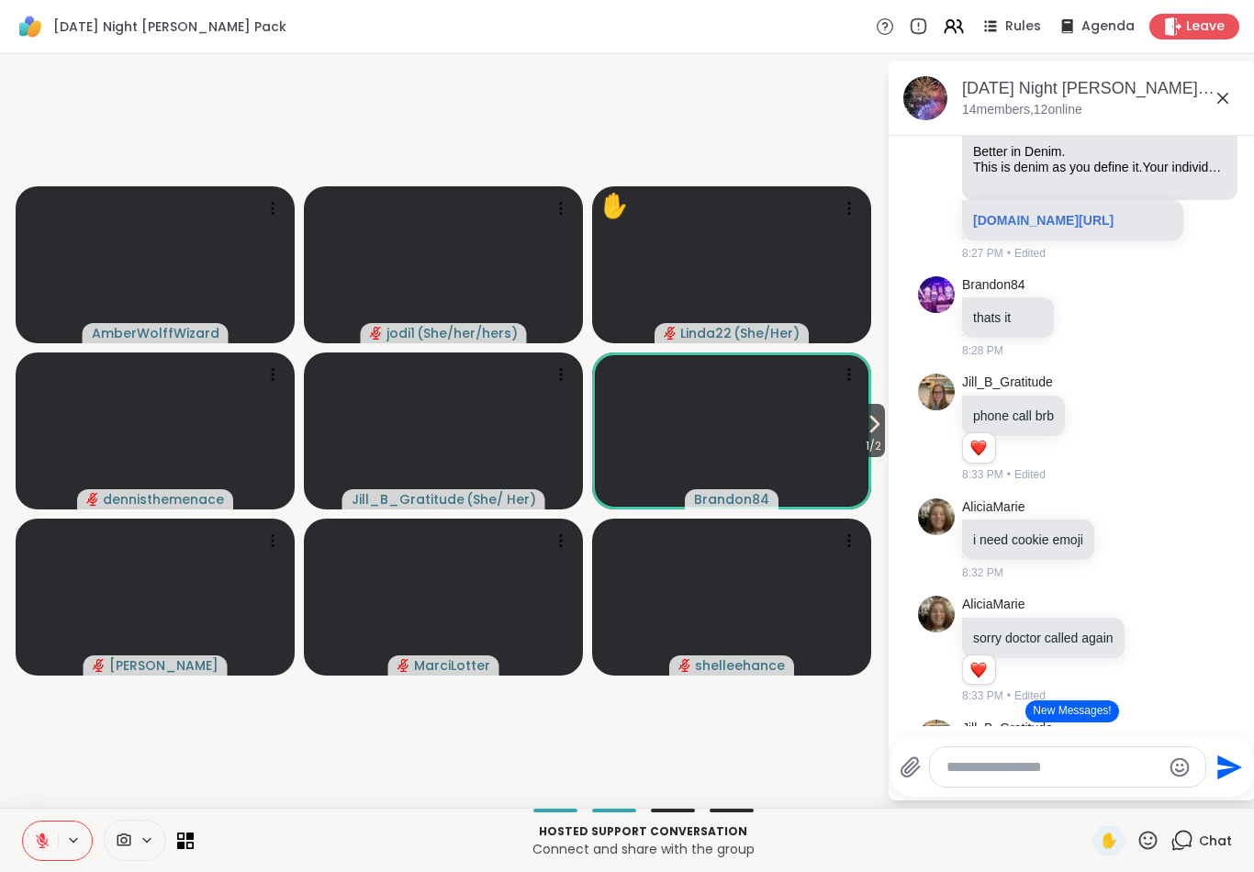
click at [43, 830] on button at bounding box center [40, 841] width 35 height 39
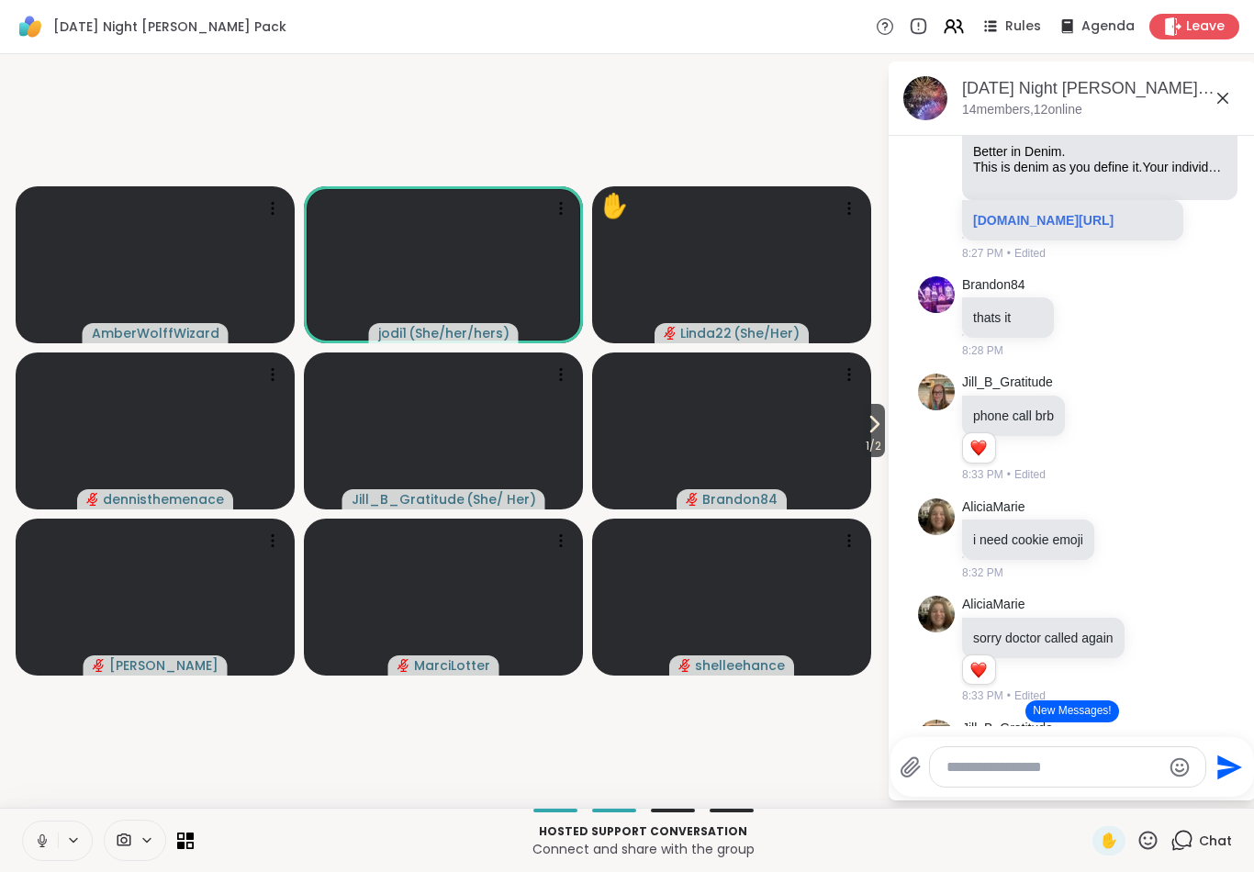
click at [42, 842] on icon at bounding box center [41, 839] width 5 height 8
click at [212, 762] on video-player-container "1 / 2 AmberWolffWizard jodi1 ( She/her/hers ) Linda22 ( She/Her ) dennisthemena…" at bounding box center [443, 431] width 865 height 739
click at [57, 837] on button at bounding box center [40, 841] width 35 height 39
click at [48, 839] on icon at bounding box center [42, 841] width 17 height 17
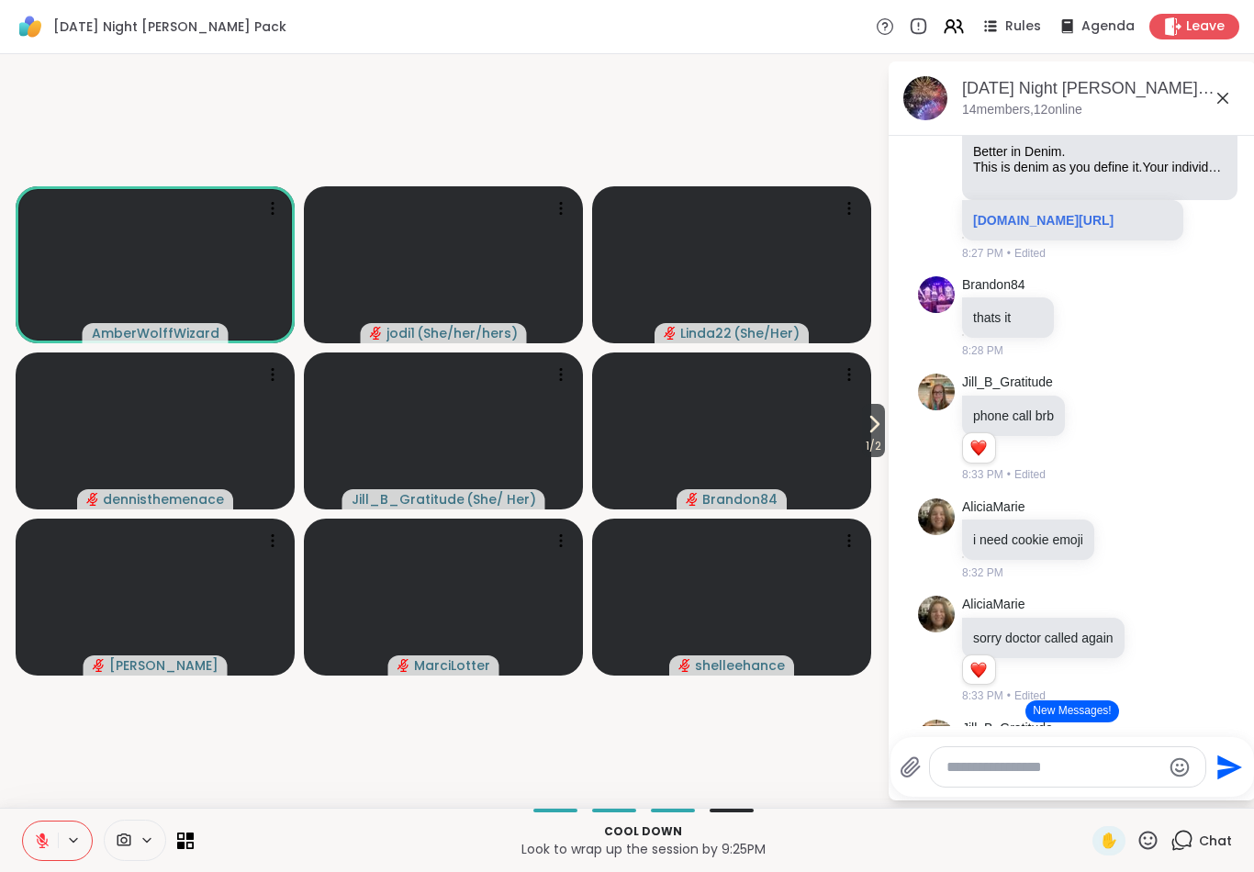
click at [40, 827] on button at bounding box center [40, 841] width 35 height 39
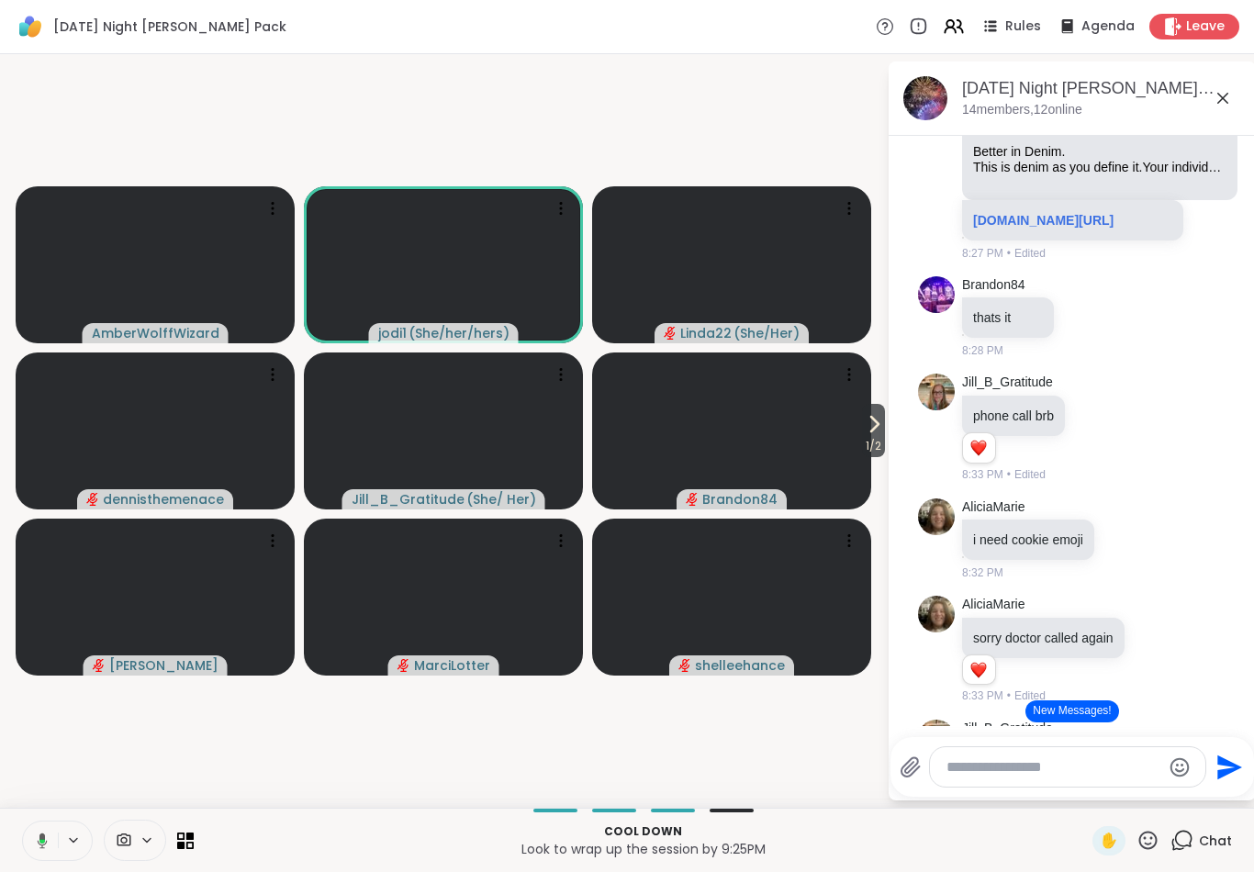
click at [868, 439] on span "1 / 2" at bounding box center [873, 446] width 23 height 22
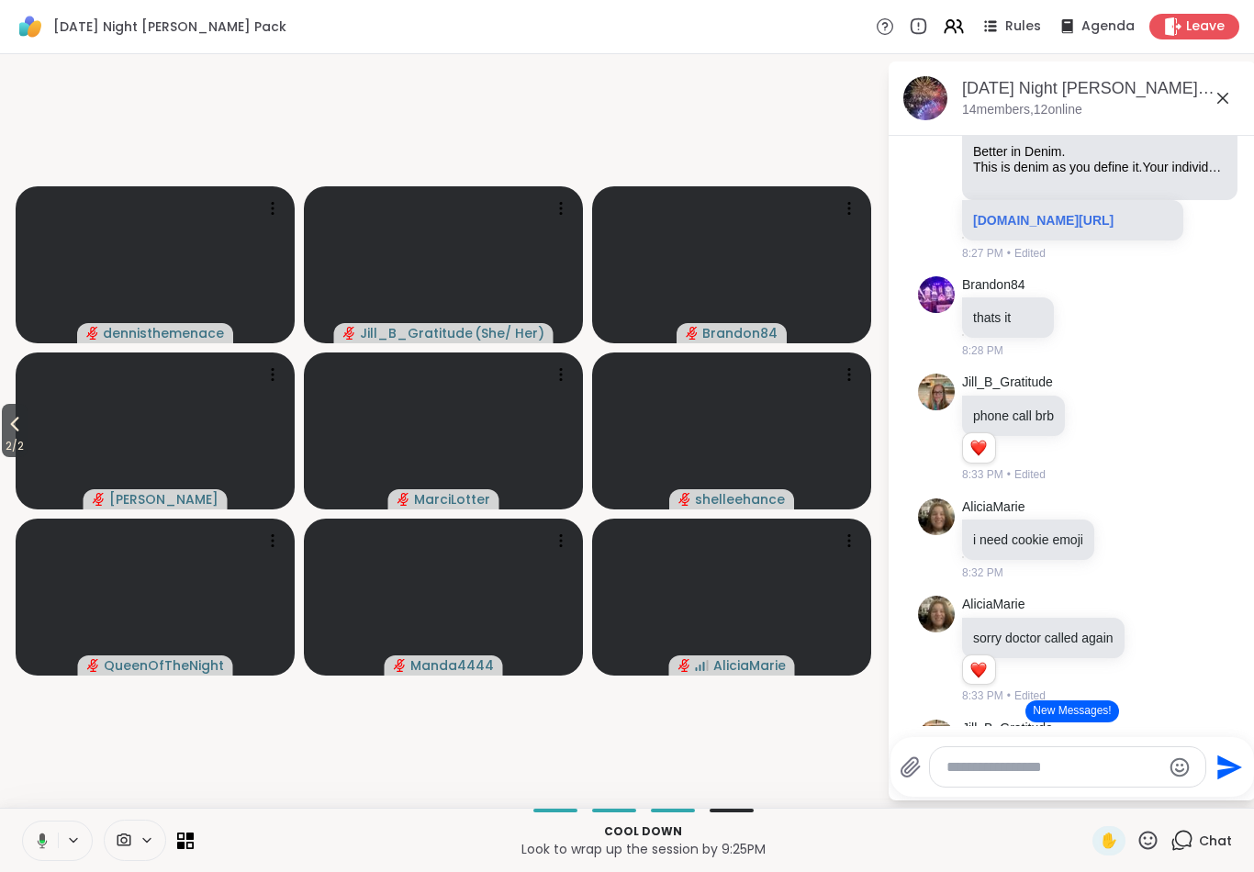
click at [22, 424] on icon at bounding box center [15, 424] width 22 height 22
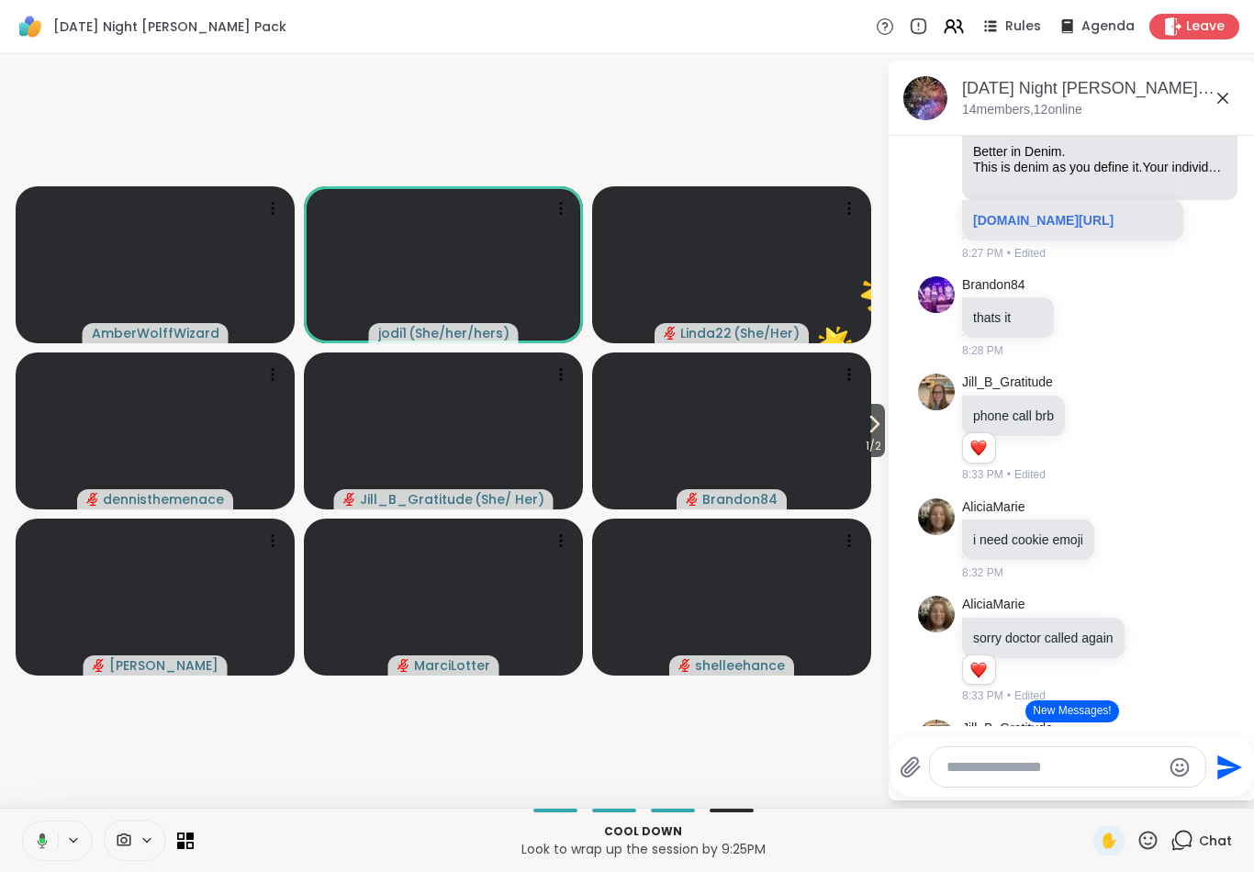
click at [33, 846] on icon at bounding box center [39, 841] width 17 height 17
